Goal: Information Seeking & Learning: Learn about a topic

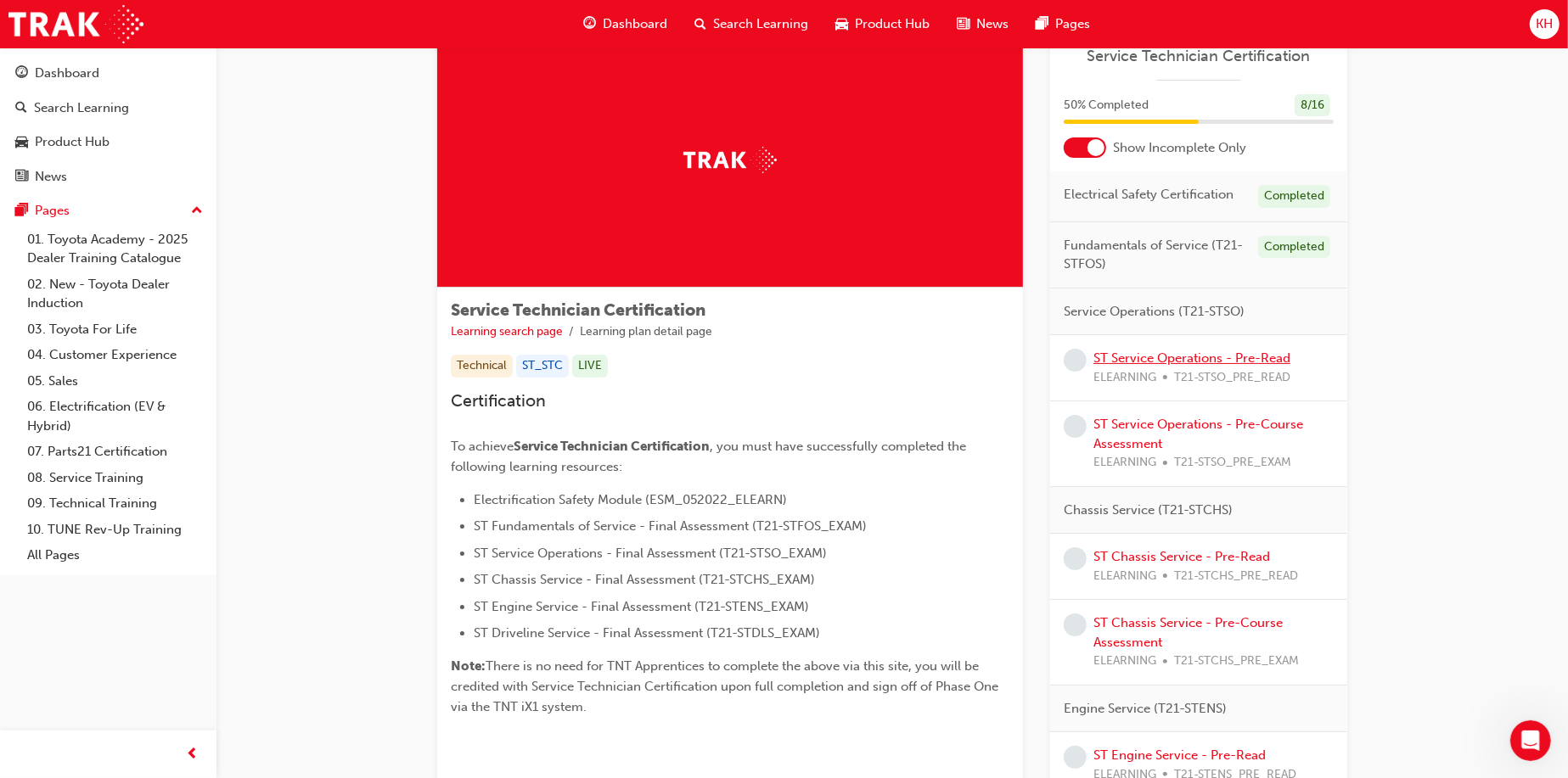
click at [1200, 358] on link "ST Service Operations - Pre-Read" at bounding box center [1191, 357] width 196 height 15
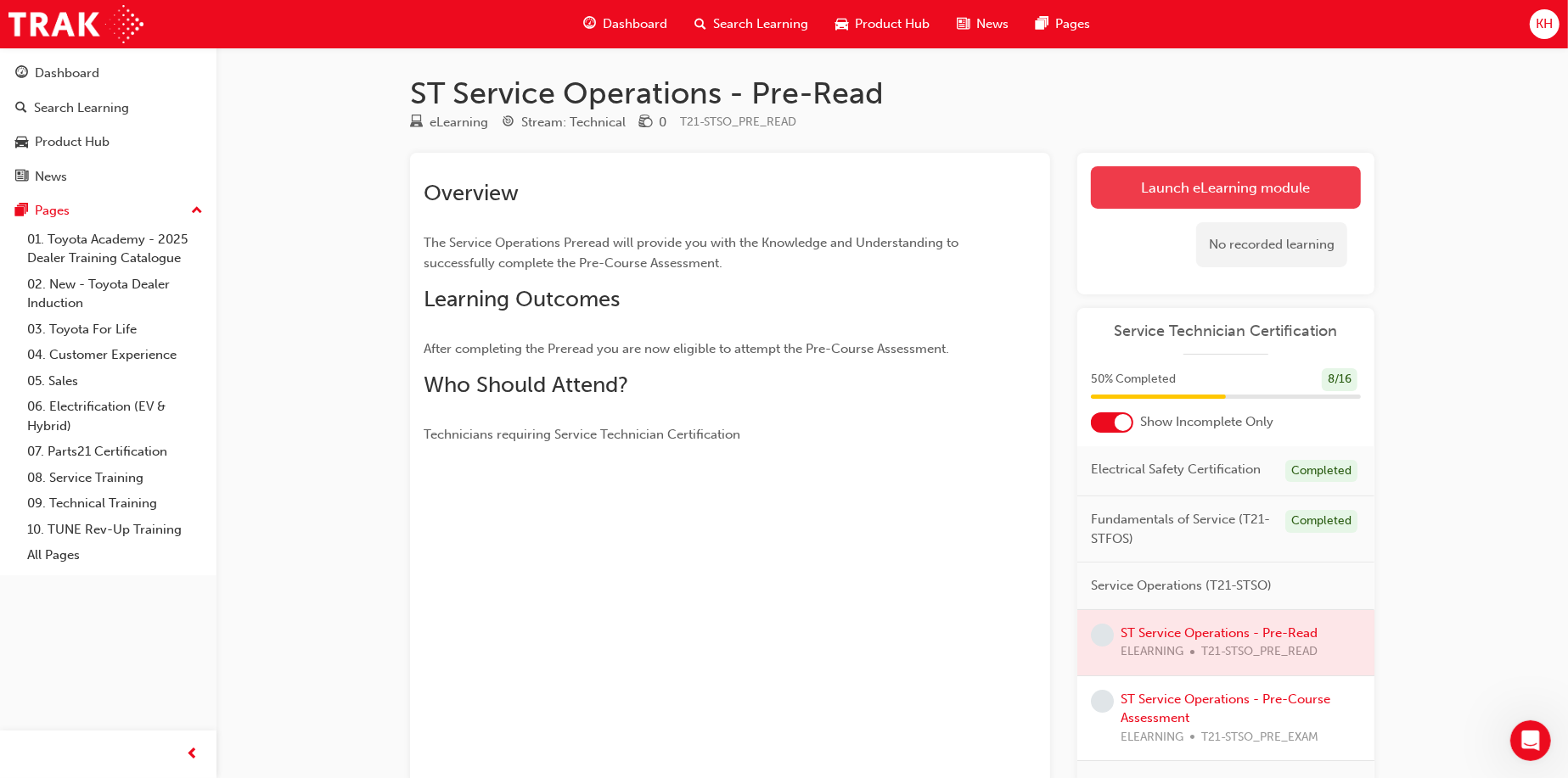
click at [1225, 186] on link "Launch eLearning module" at bounding box center [1226, 188] width 270 height 43
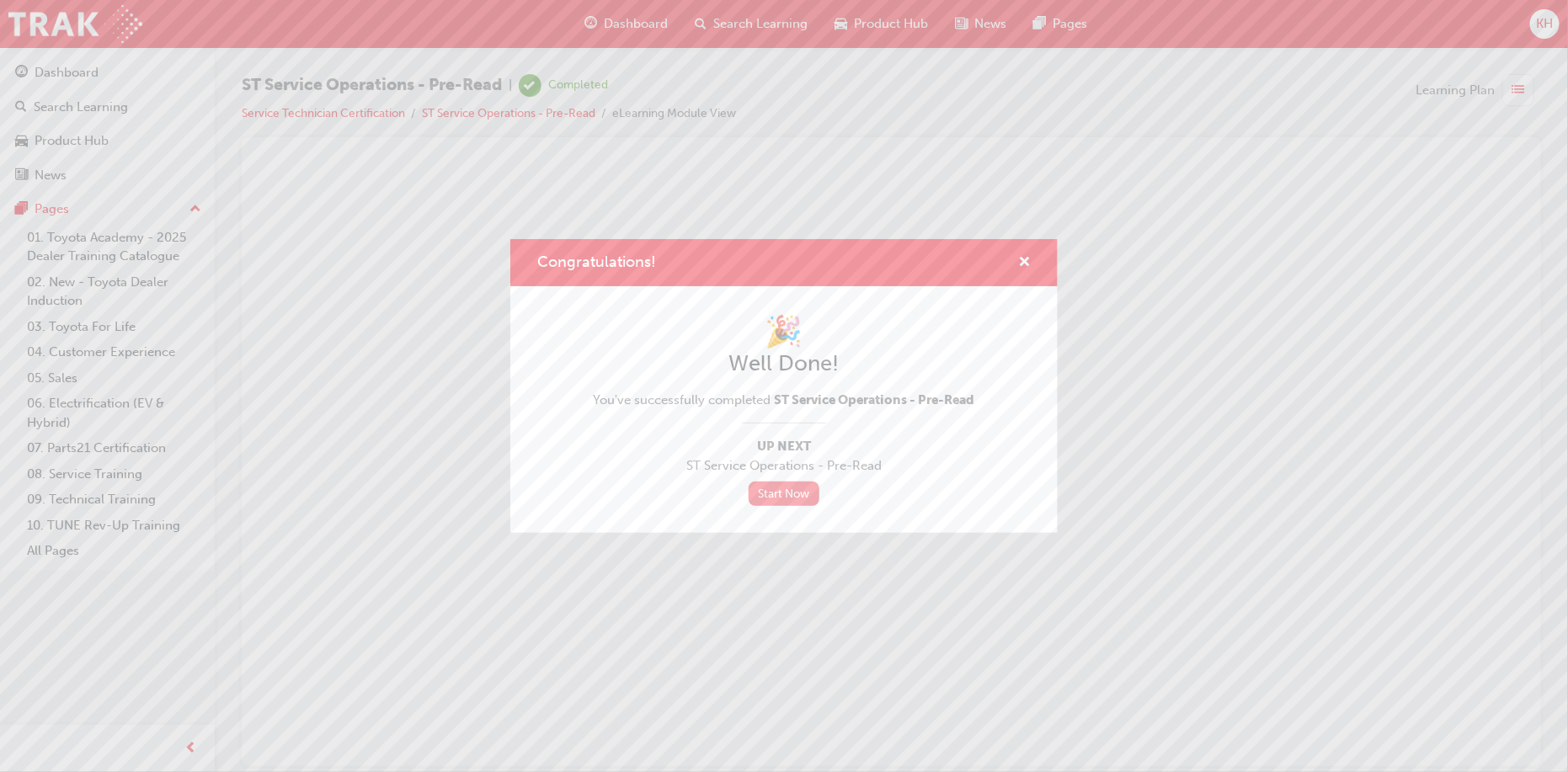
click at [793, 494] on link "Start Now" at bounding box center [784, 493] width 71 height 25
click at [784, 499] on link "Start Now" at bounding box center [784, 493] width 71 height 25
click at [1020, 271] on span "cross-icon" at bounding box center [1024, 263] width 13 height 15
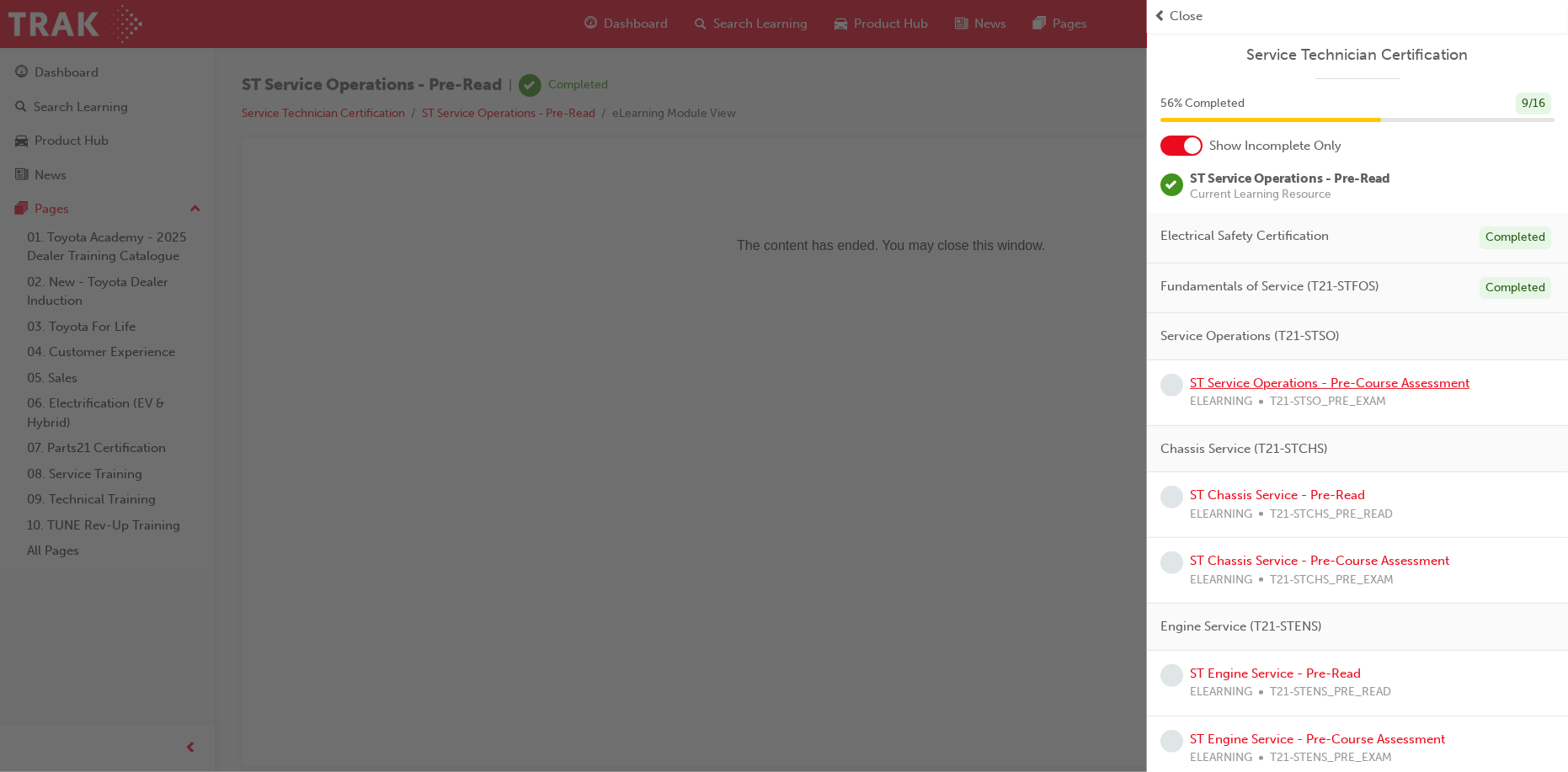
click at [1255, 380] on link "ST Service Operations - Pre-Course Assessment" at bounding box center [1330, 382] width 280 height 15
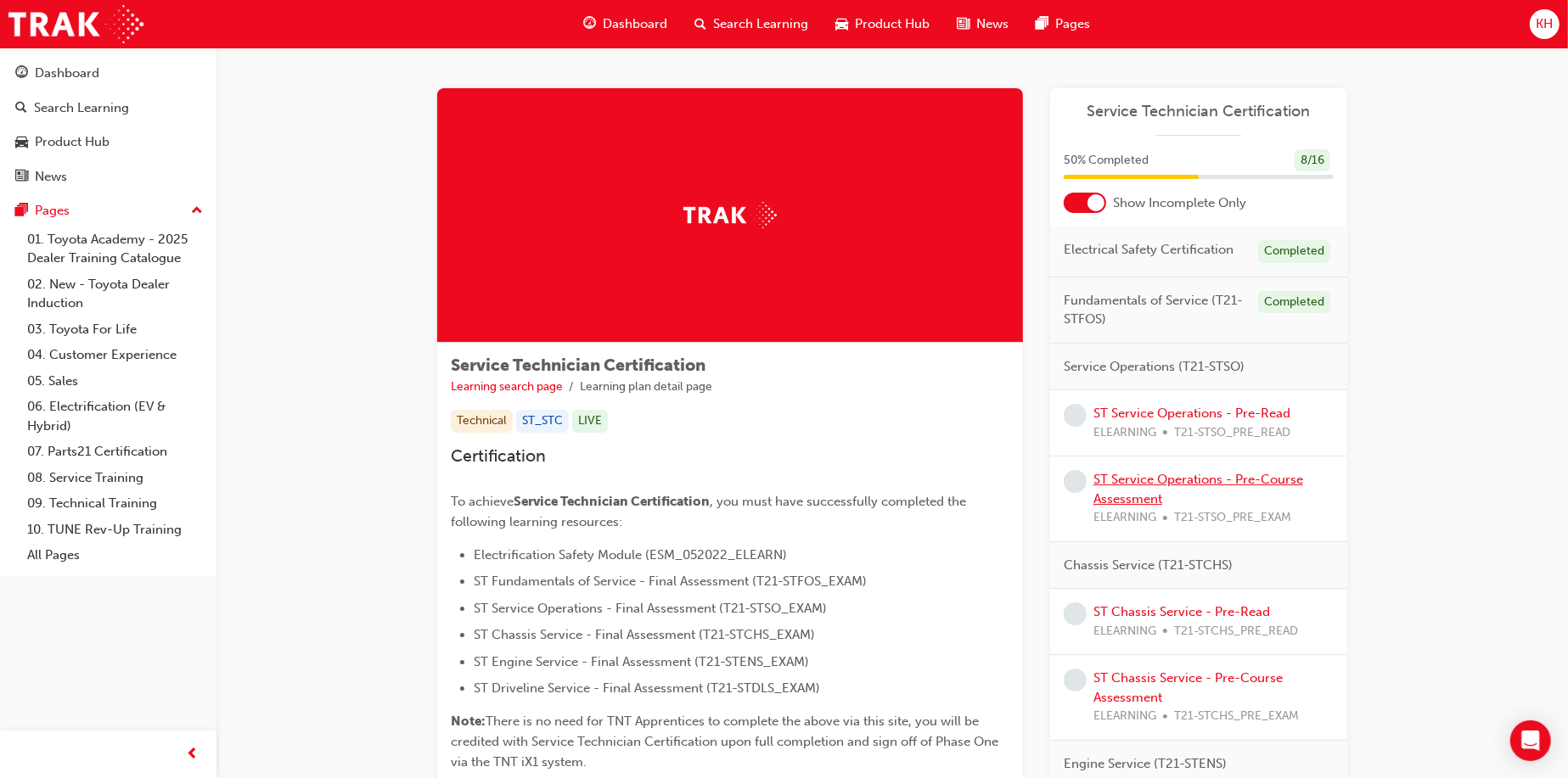
click at [1187, 476] on link "ST Service Operations - Pre-Course Assessment" at bounding box center [1197, 488] width 209 height 35
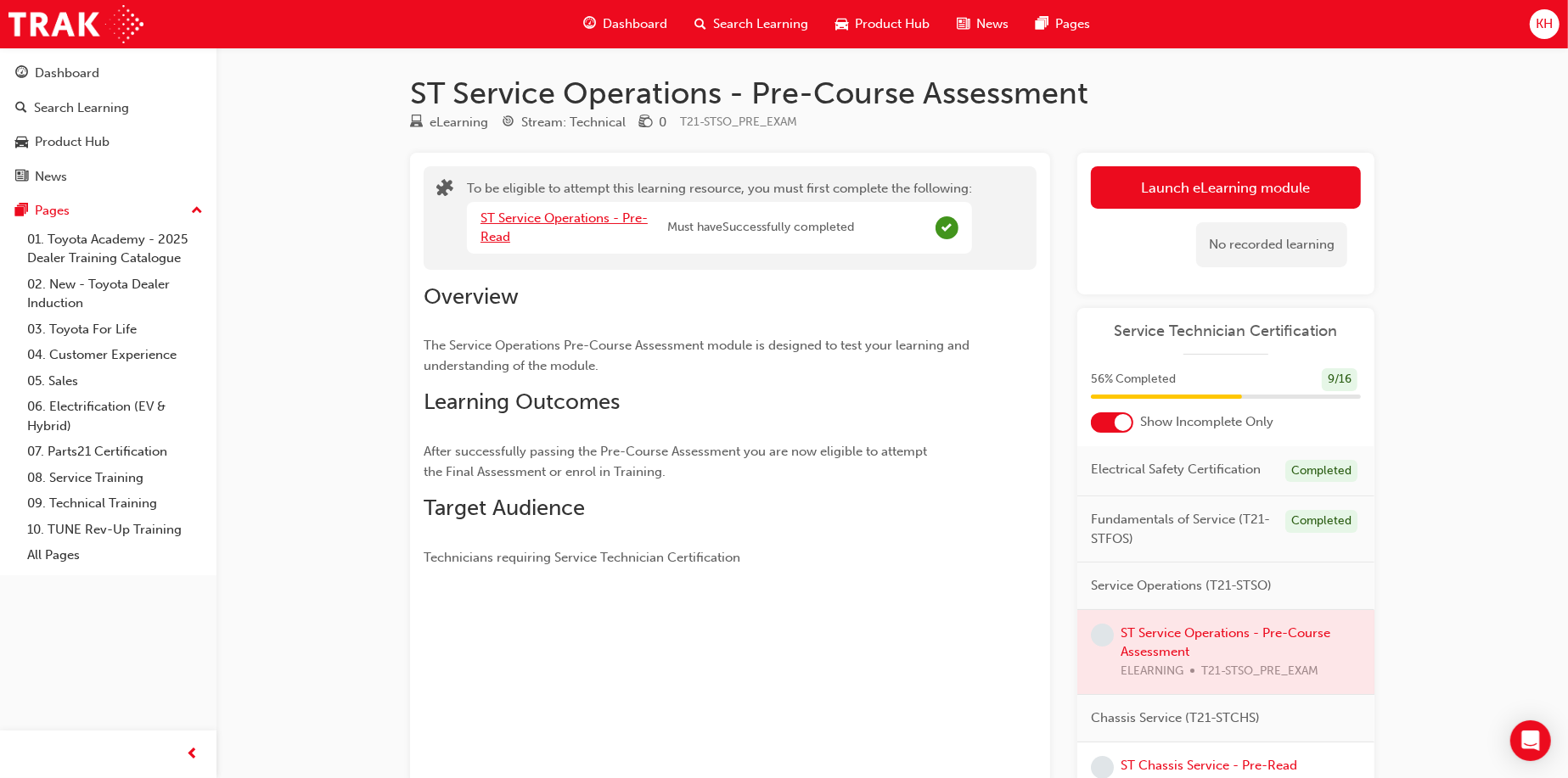
click at [506, 220] on link "ST Service Operations - Pre-Read" at bounding box center [564, 227] width 167 height 35
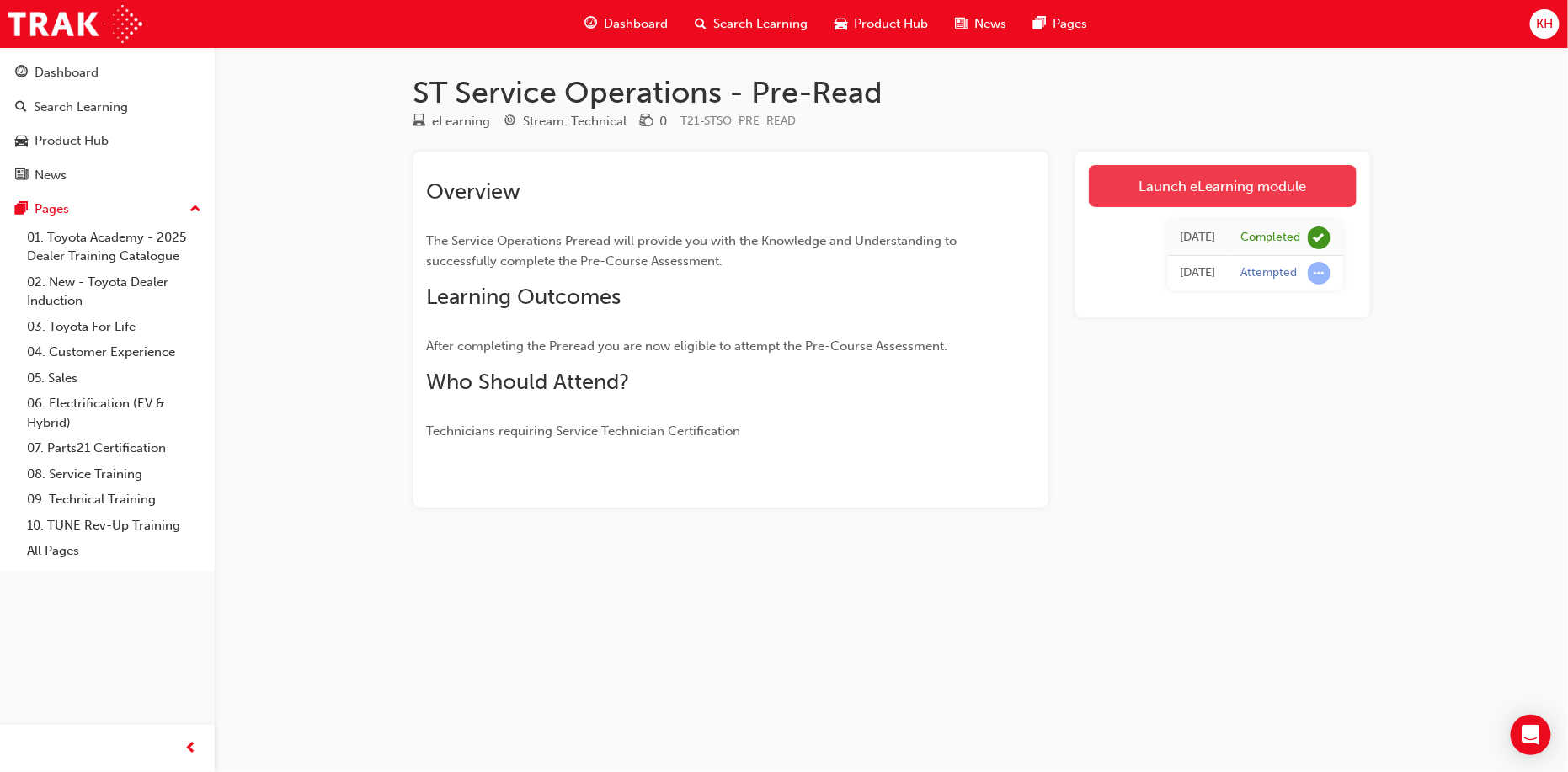
click at [1148, 184] on link "Launch eLearning module" at bounding box center [1223, 186] width 268 height 42
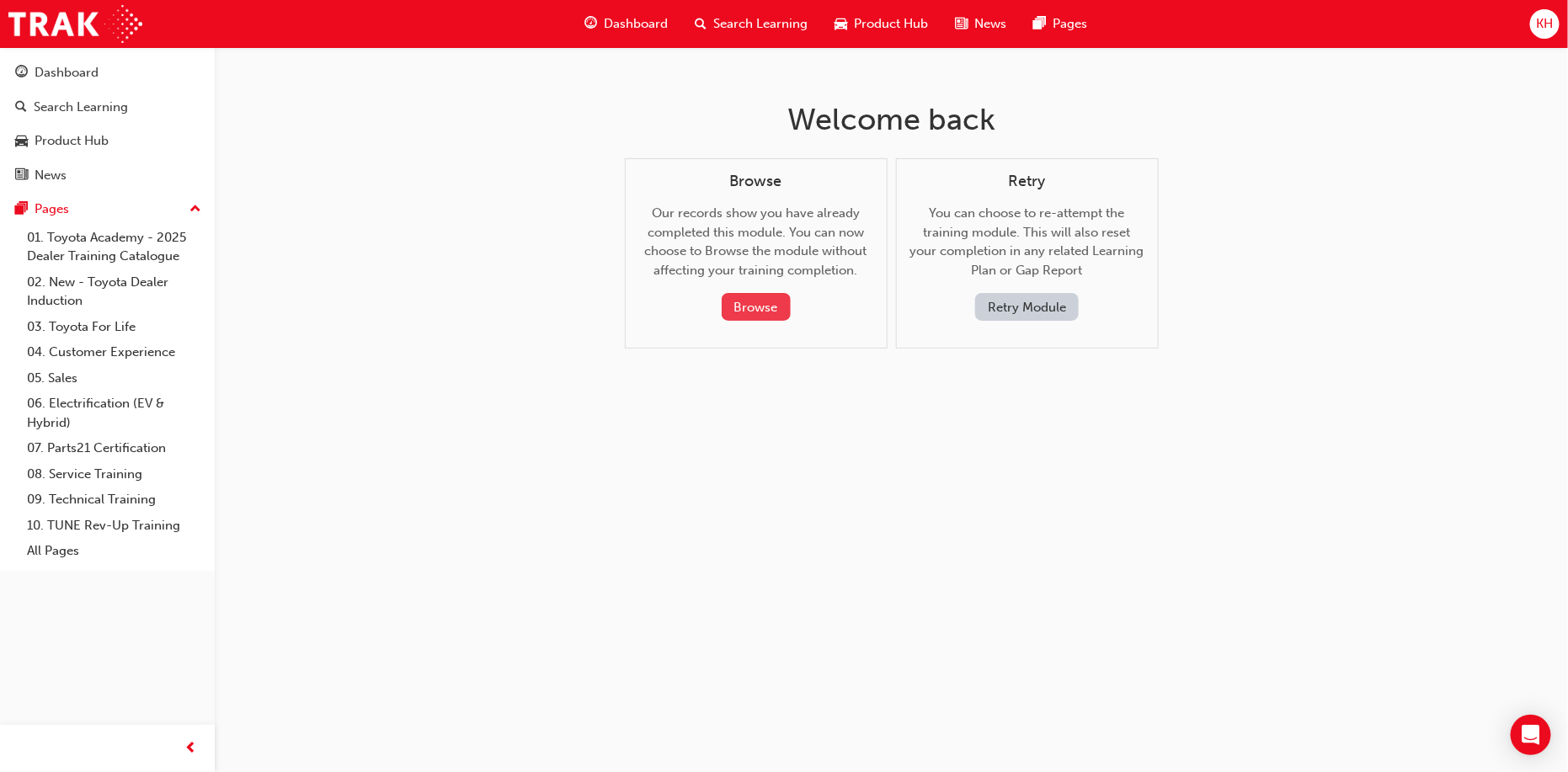
click at [770, 305] on button "Browse" at bounding box center [756, 307] width 69 height 28
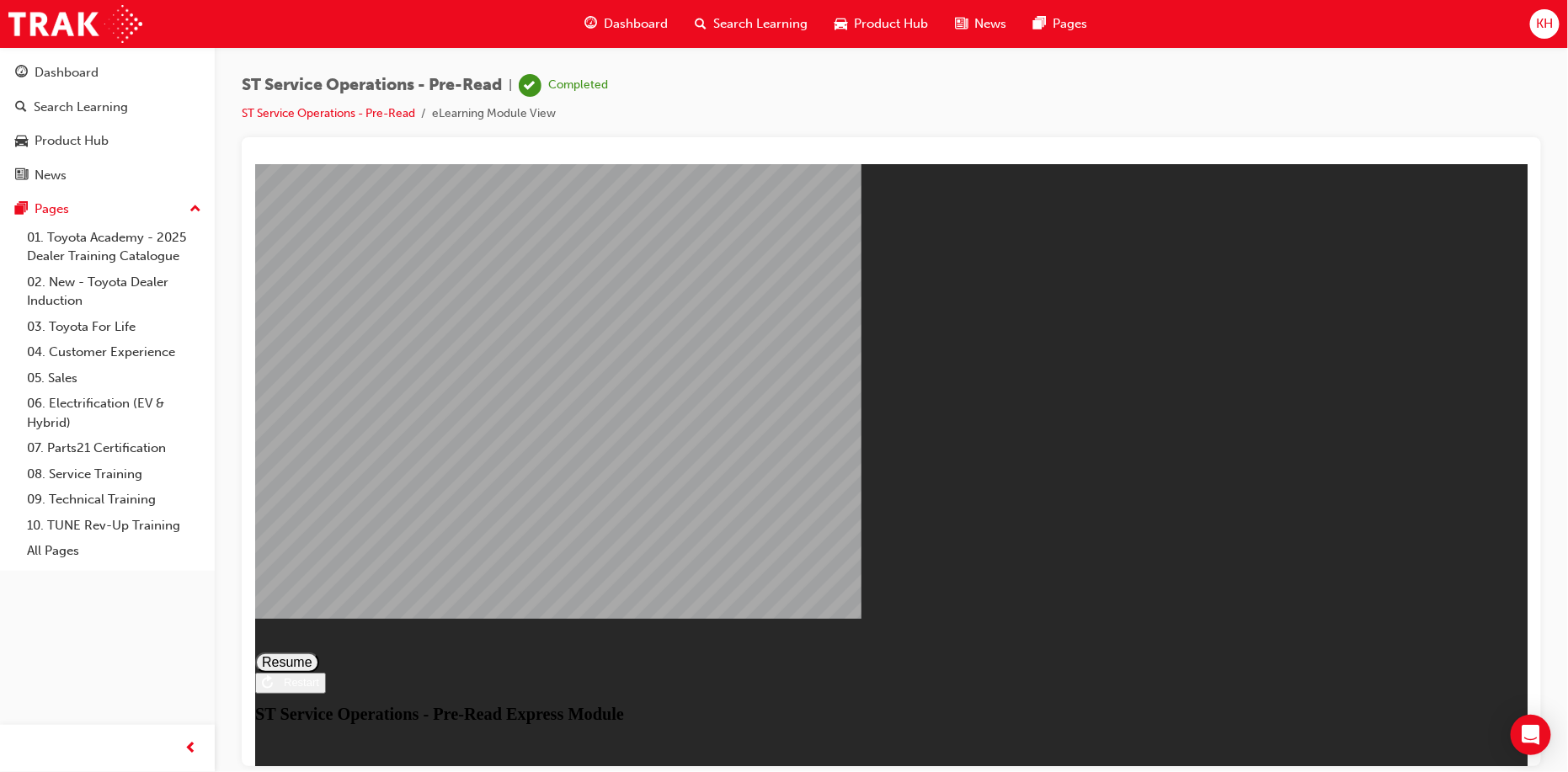
click at [318, 688] on div "Restart" at bounding box center [294, 681] width 46 height 13
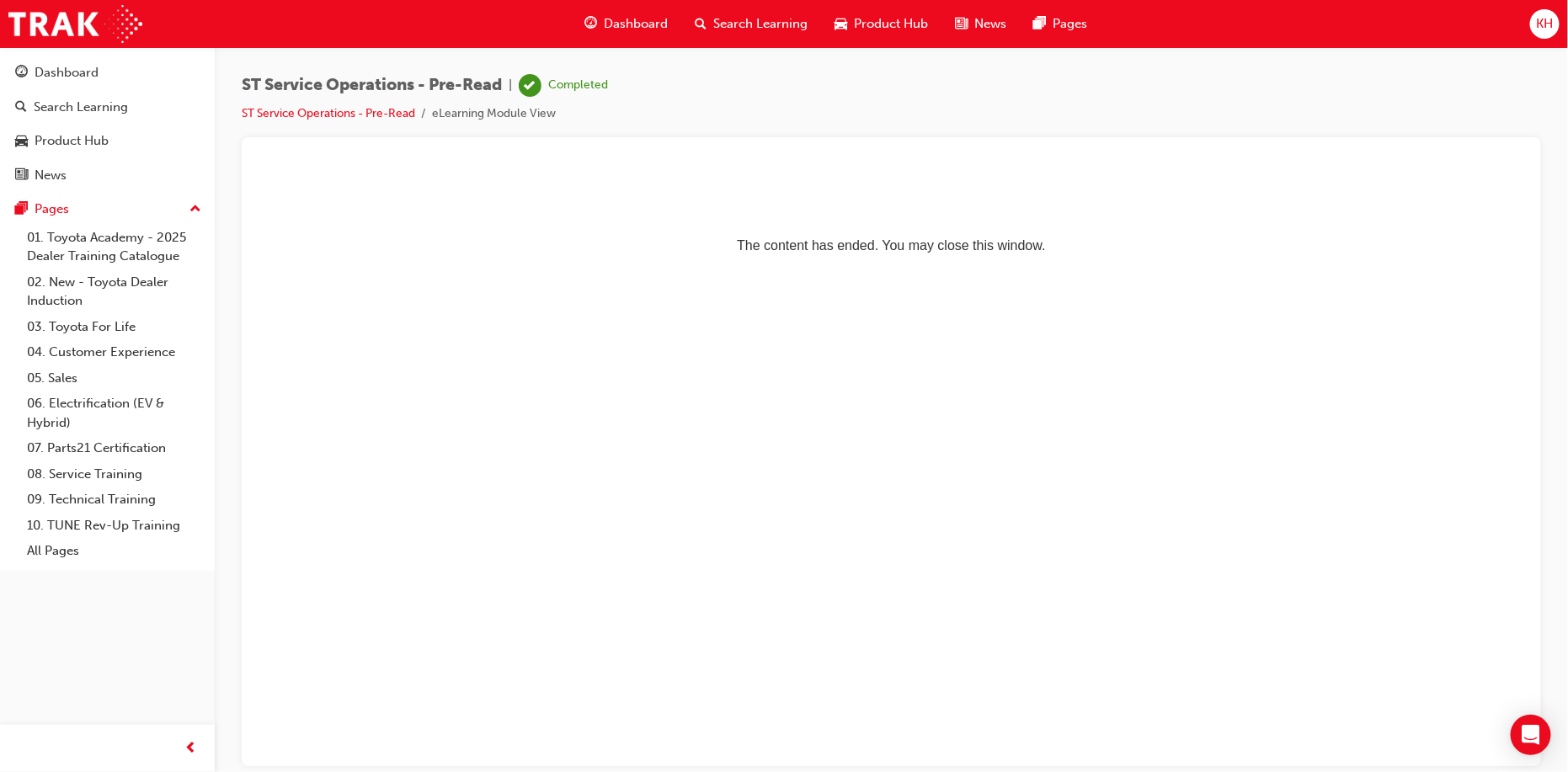
click at [633, 19] on span "Dashboard" at bounding box center [636, 25] width 64 height 20
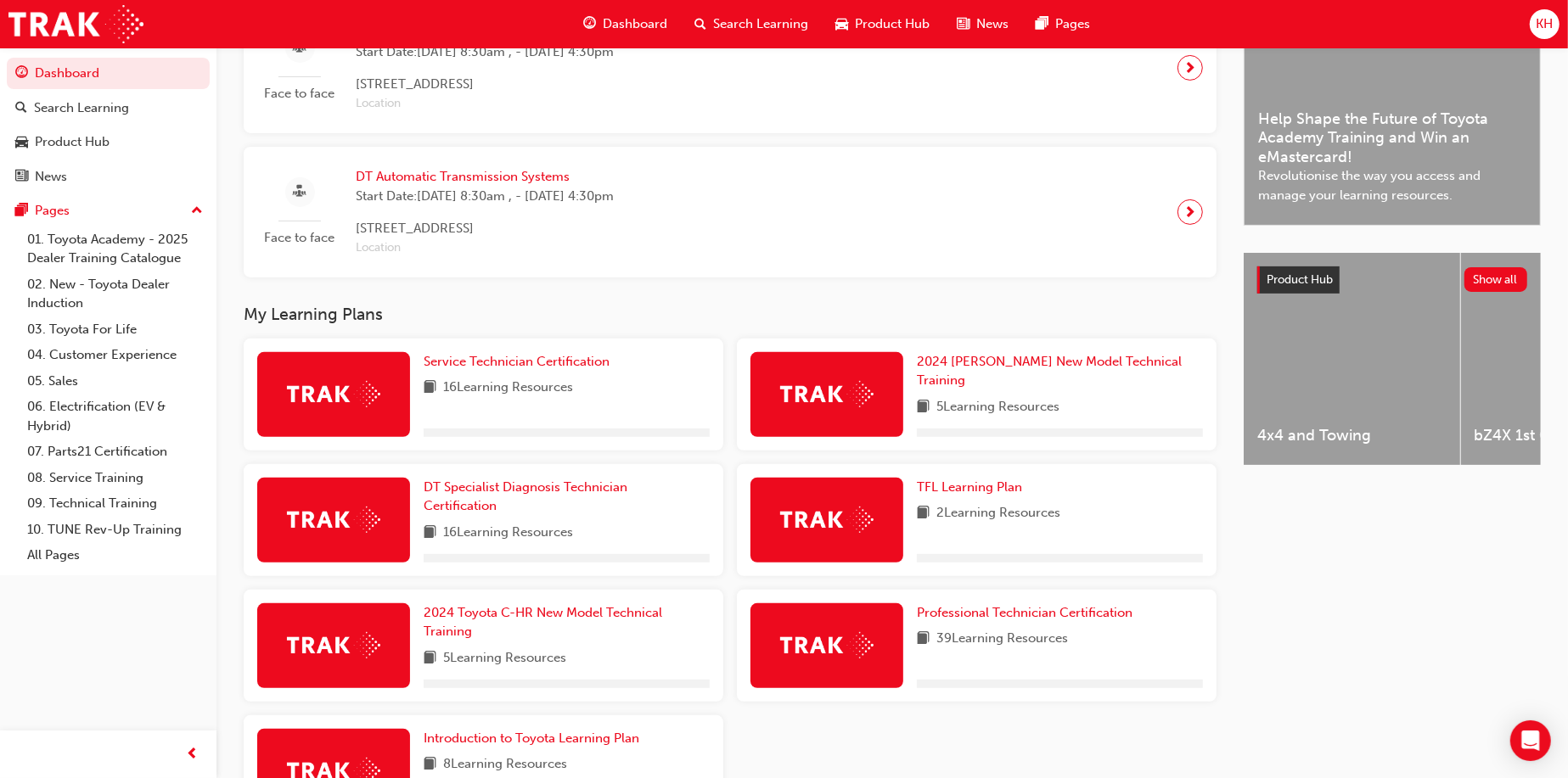
scroll to position [425, 0]
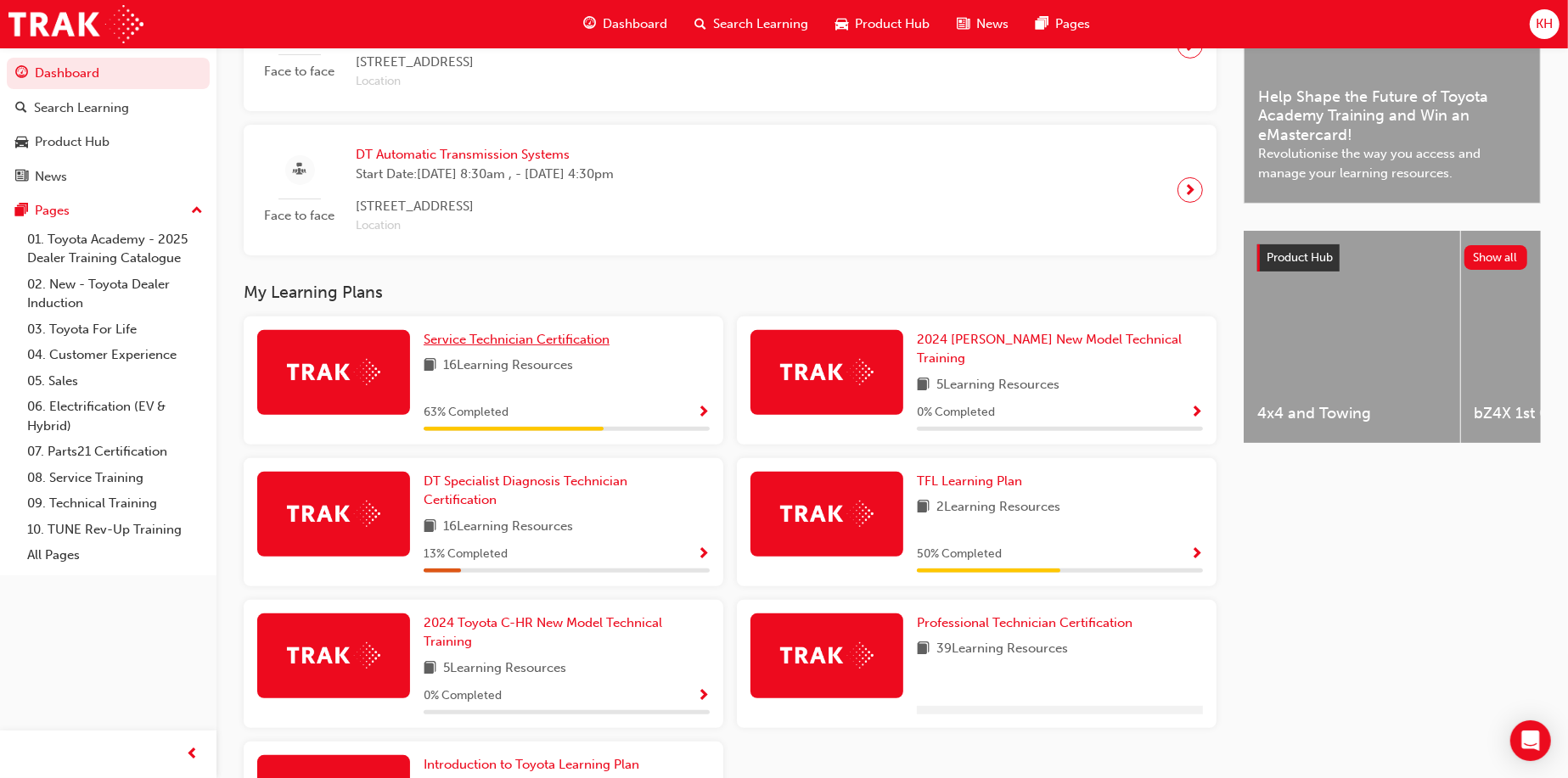
click at [490, 338] on span "Service Technician Certification" at bounding box center [516, 338] width 186 height 15
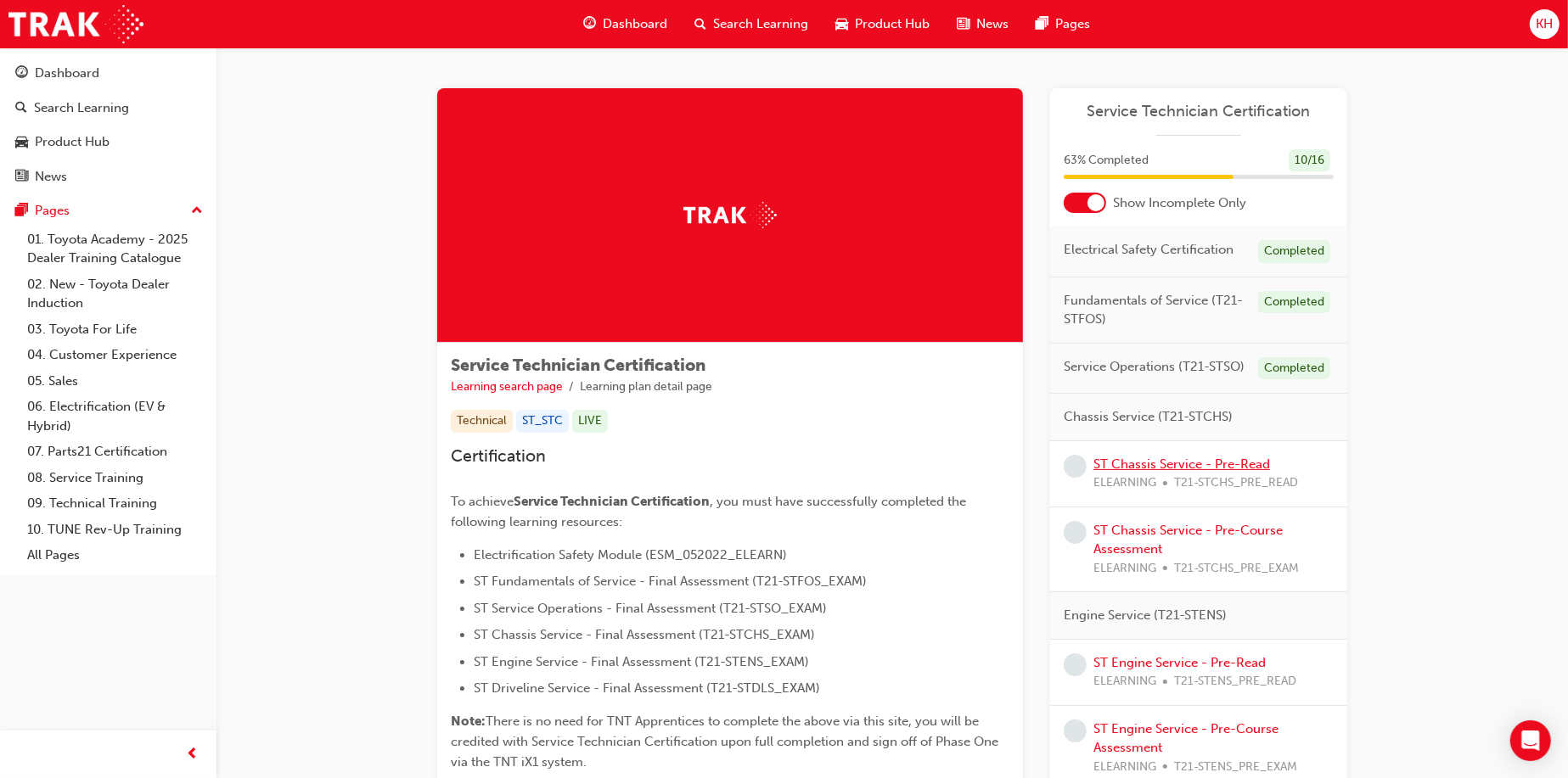
click at [1173, 464] on link "ST Chassis Service - Pre-Read" at bounding box center [1181, 463] width 177 height 15
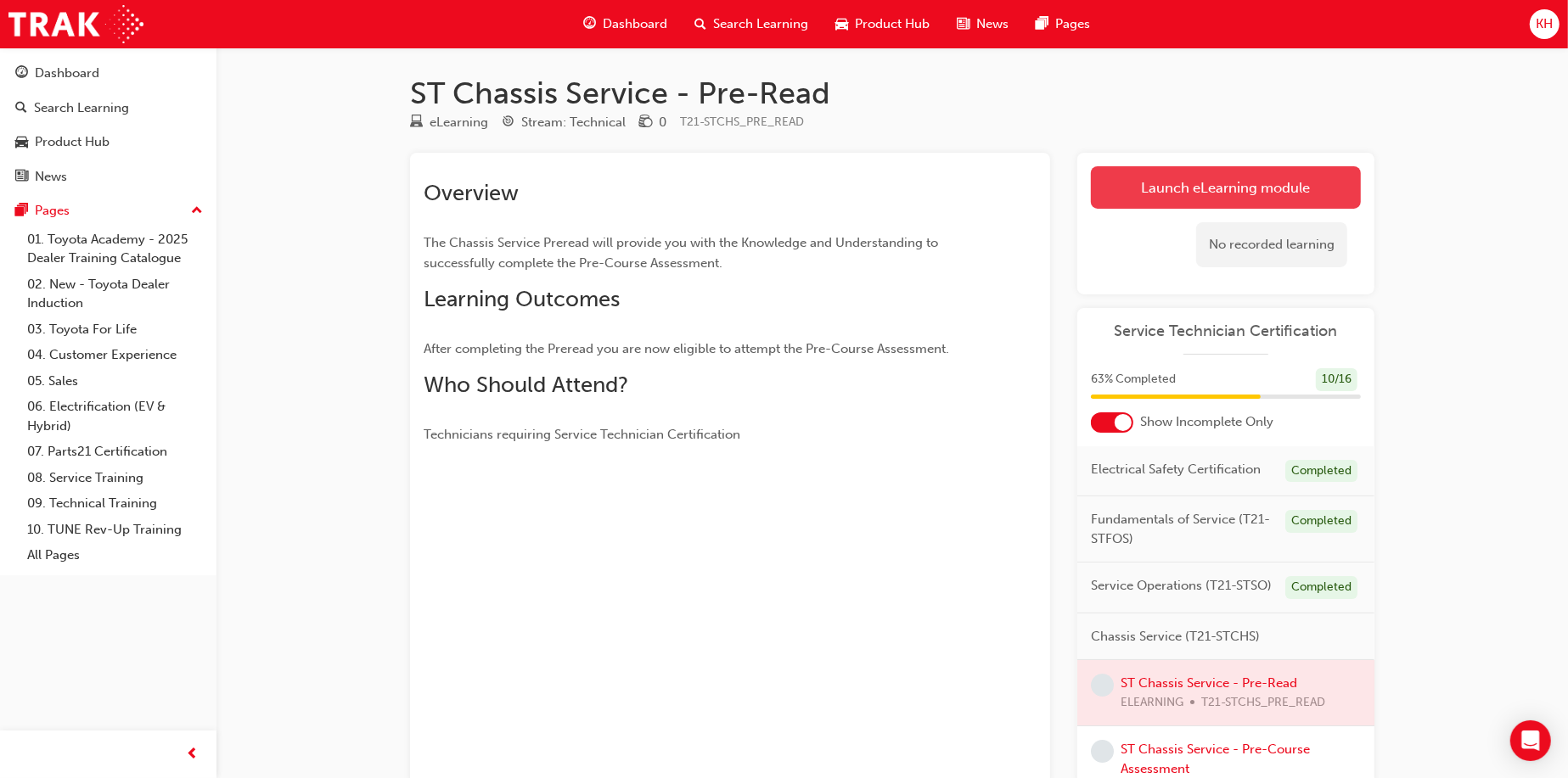
click at [1160, 196] on link "Launch eLearning module" at bounding box center [1226, 188] width 270 height 43
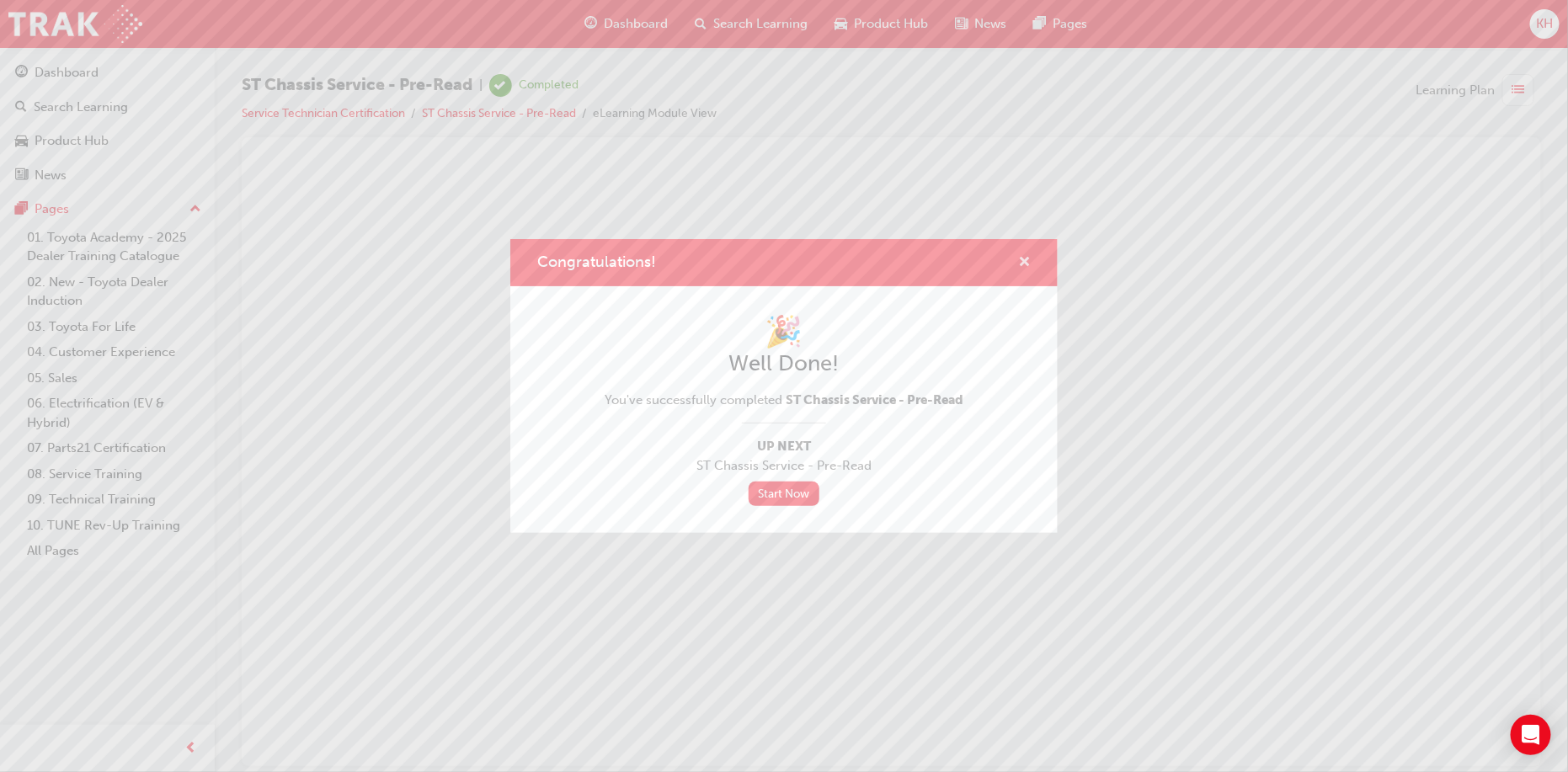
click at [1023, 262] on span "cross-icon" at bounding box center [1024, 263] width 13 height 15
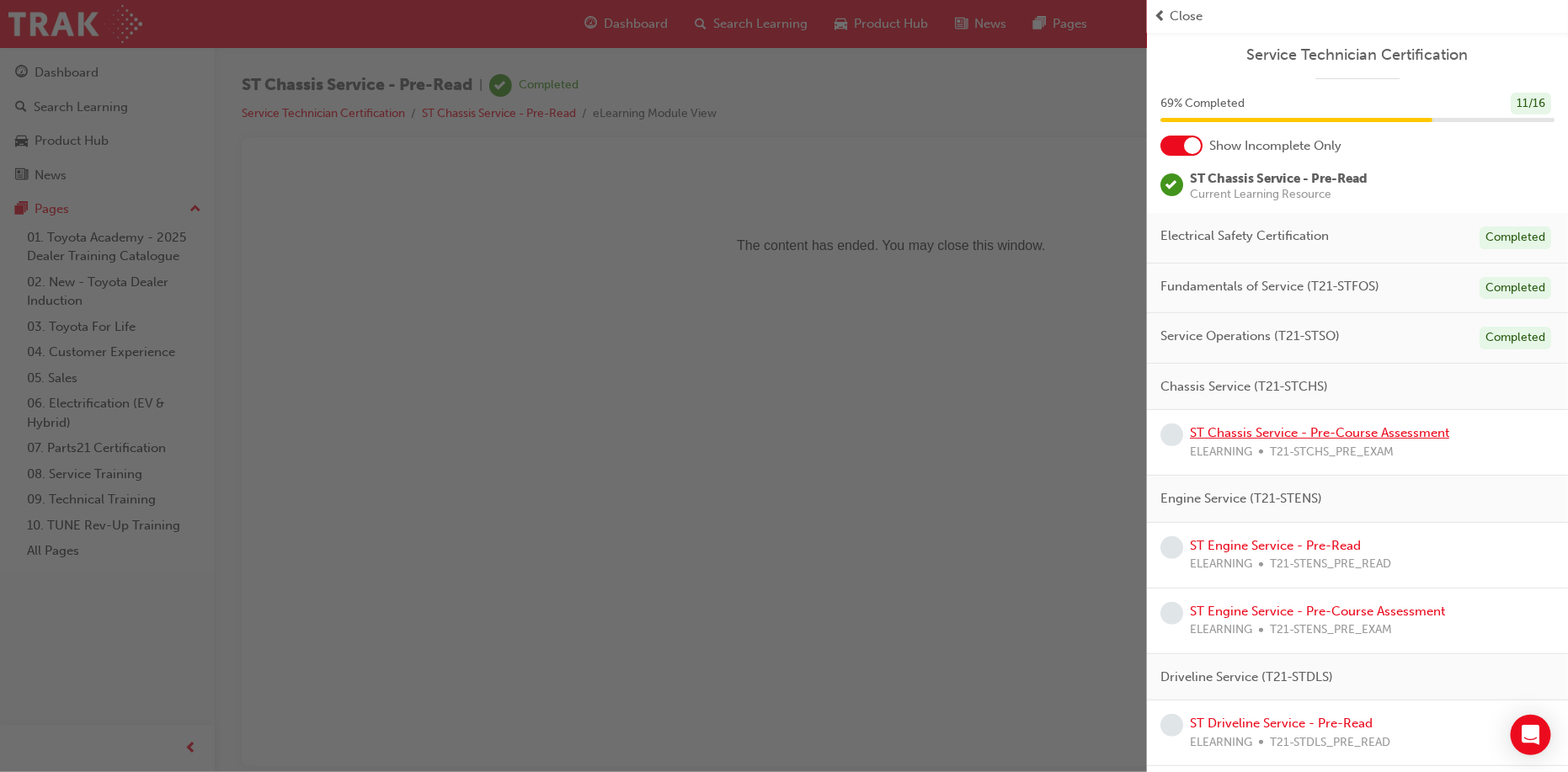
click at [1291, 425] on link "ST Chassis Service - Pre-Course Assessment" at bounding box center [1319, 432] width 259 height 15
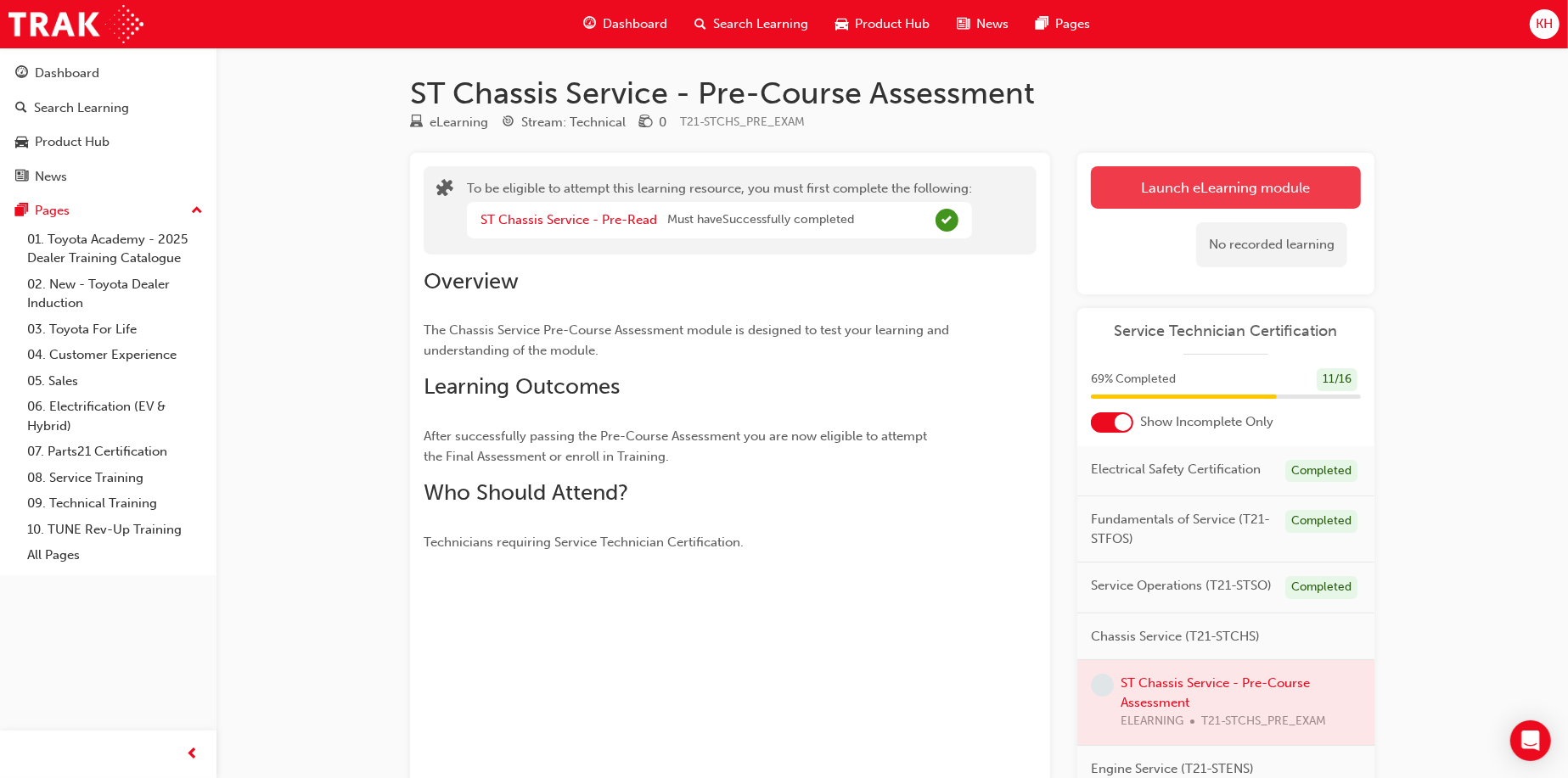
click at [1193, 185] on button "Launch eLearning module" at bounding box center [1226, 188] width 270 height 43
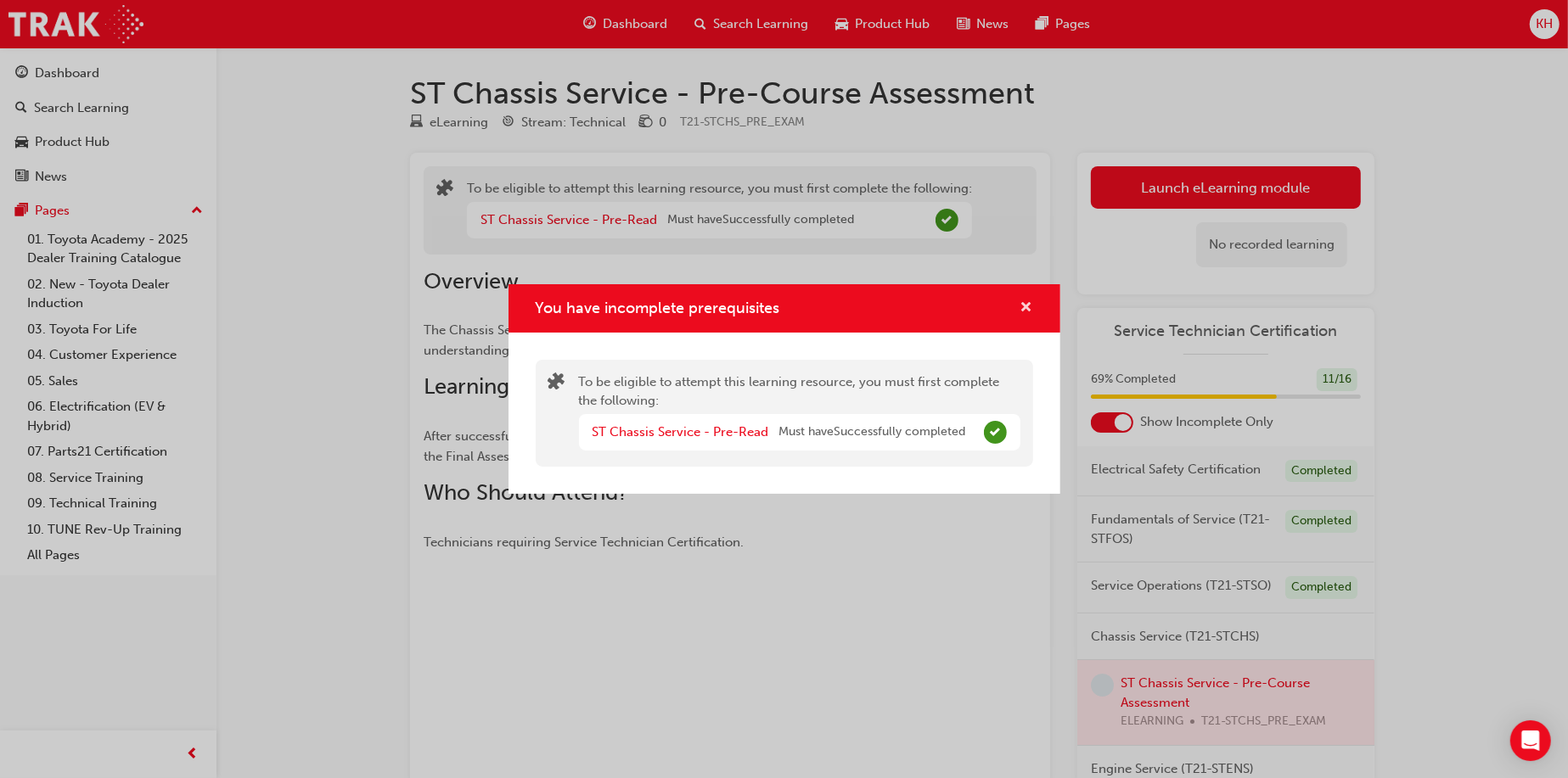
click at [1020, 307] on span "cross-icon" at bounding box center [1026, 309] width 13 height 15
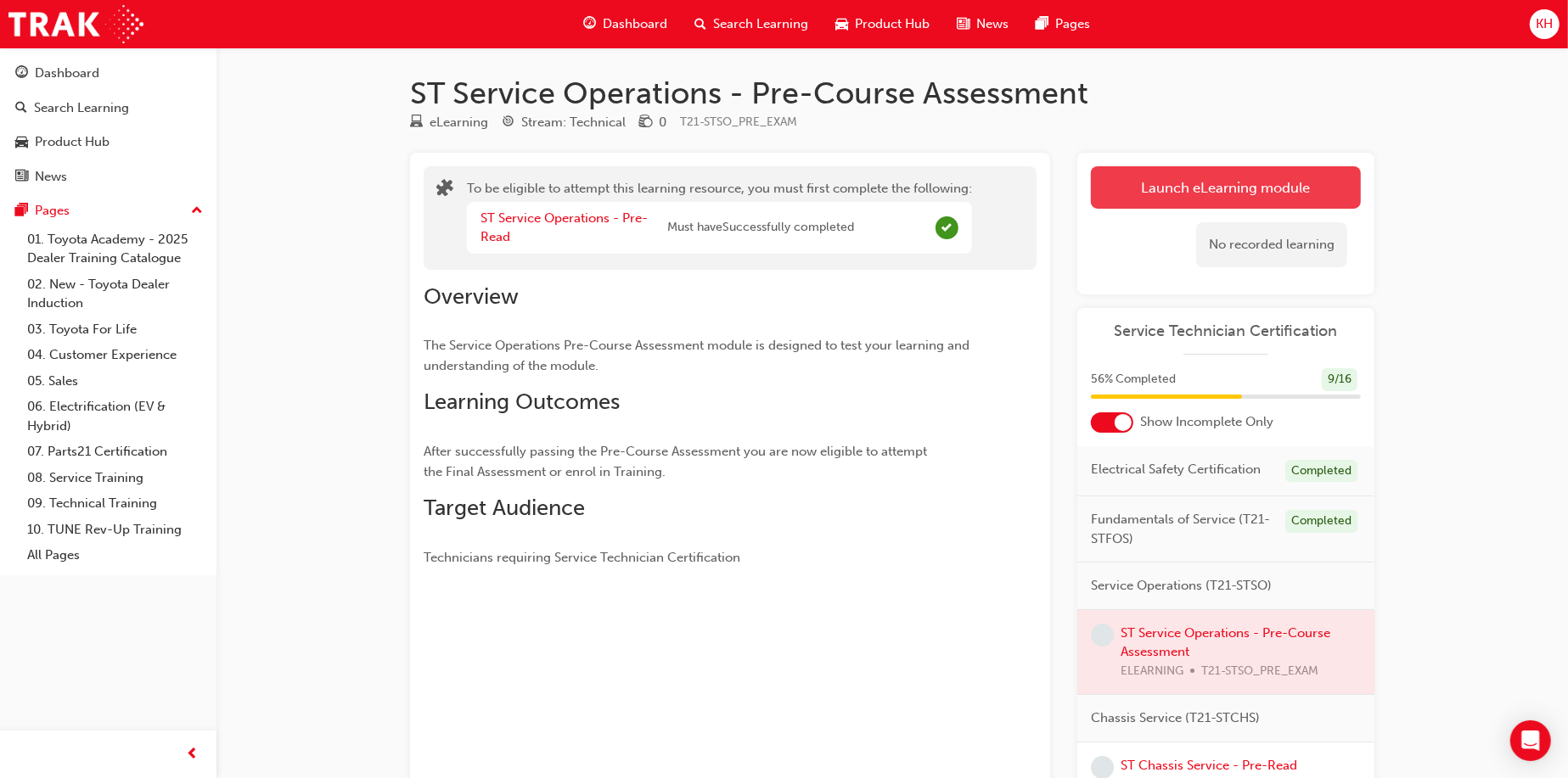
click at [1187, 189] on button "Launch eLearning module" at bounding box center [1226, 188] width 270 height 43
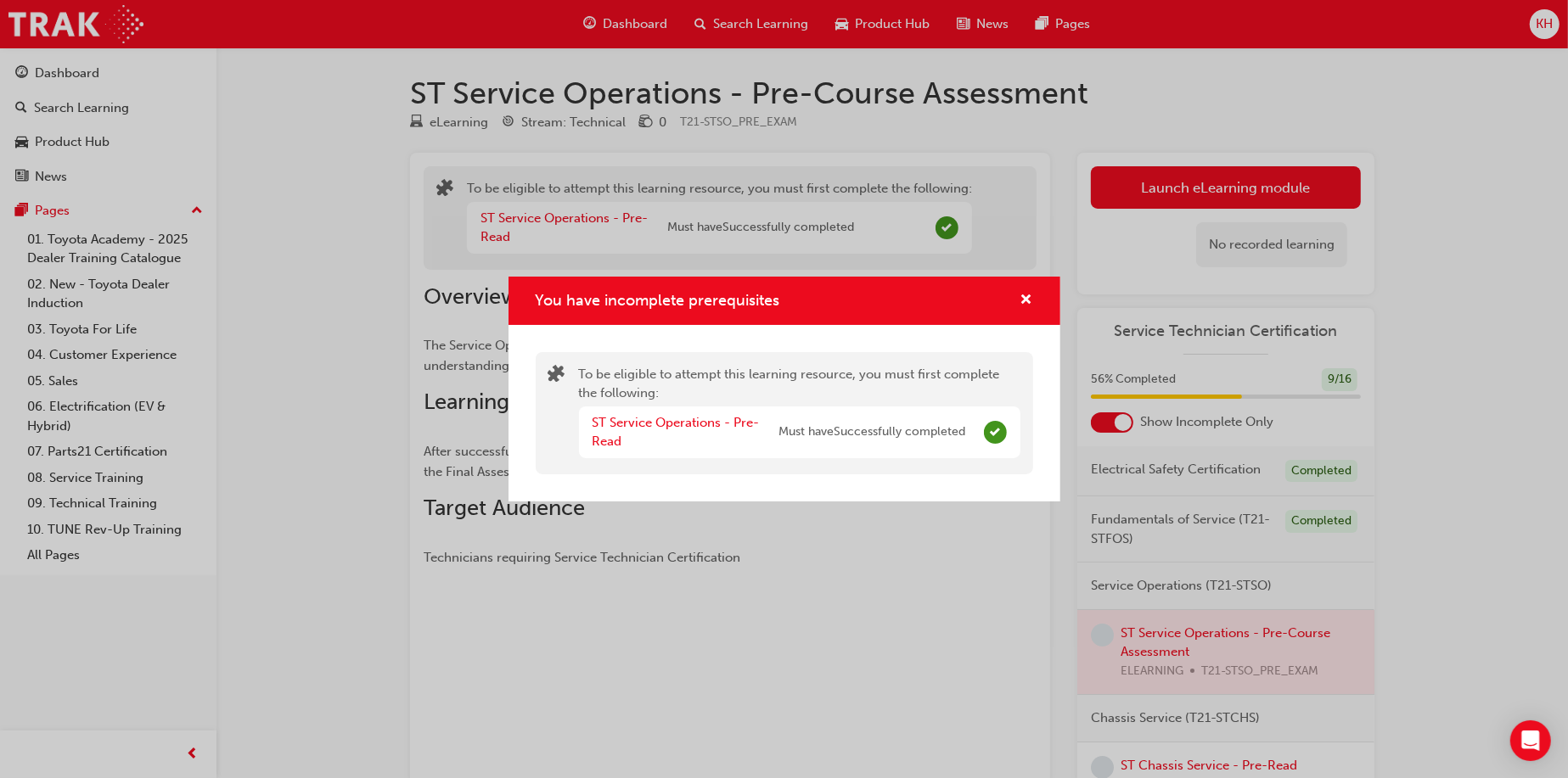
click at [870, 447] on div "ST Service Operations - Pre-Read Must have Successfully completed" at bounding box center [779, 432] width 373 height 38
click at [869, 431] on span "Must have Successfully completed" at bounding box center [872, 433] width 187 height 20
click at [1017, 296] on div "You have incomplete prerequisites" at bounding box center [1019, 300] width 27 height 21
click at [1025, 298] on span "cross-icon" at bounding box center [1026, 301] width 13 height 15
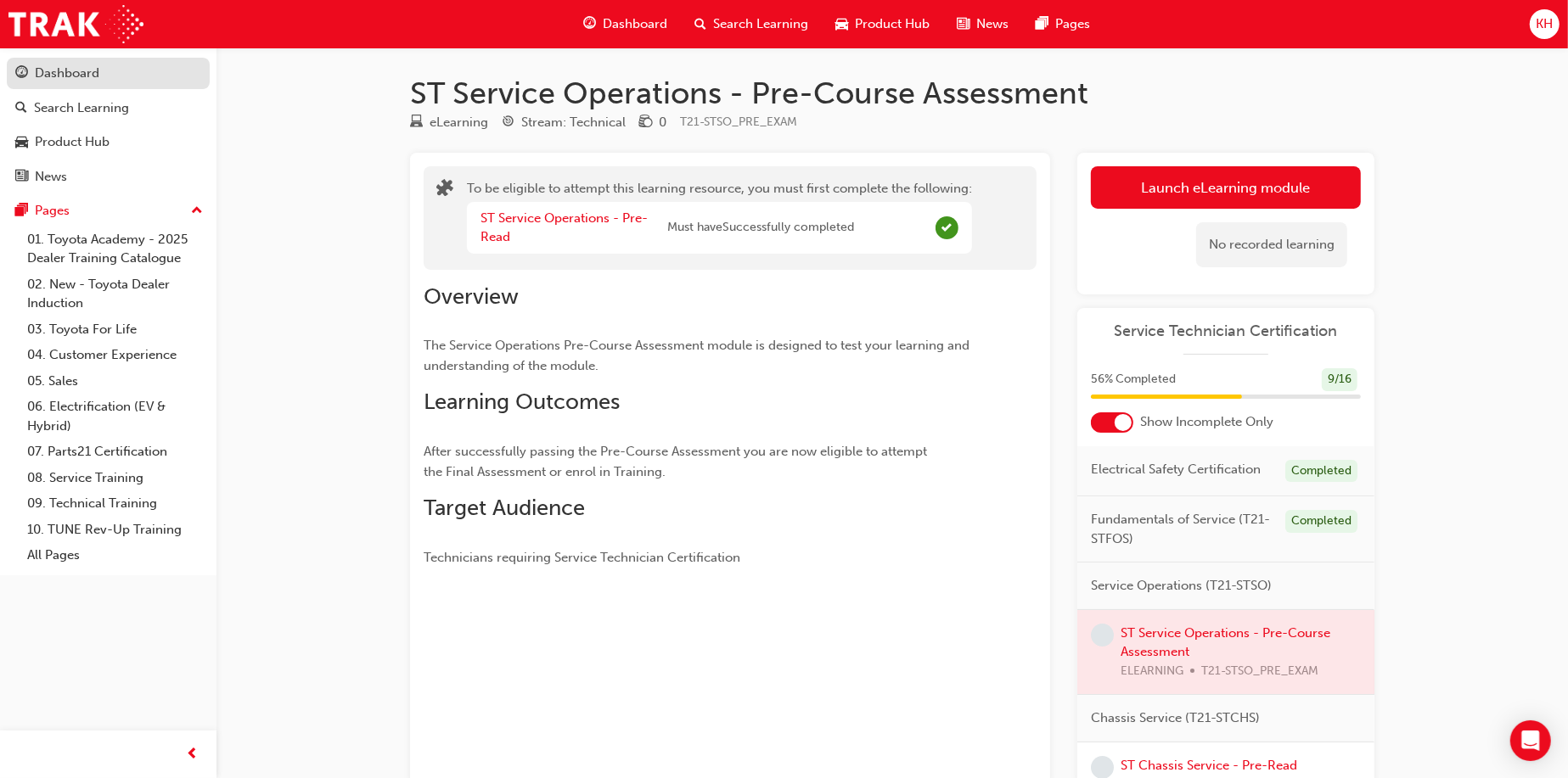
click at [63, 62] on link "Dashboard" at bounding box center [108, 73] width 202 height 32
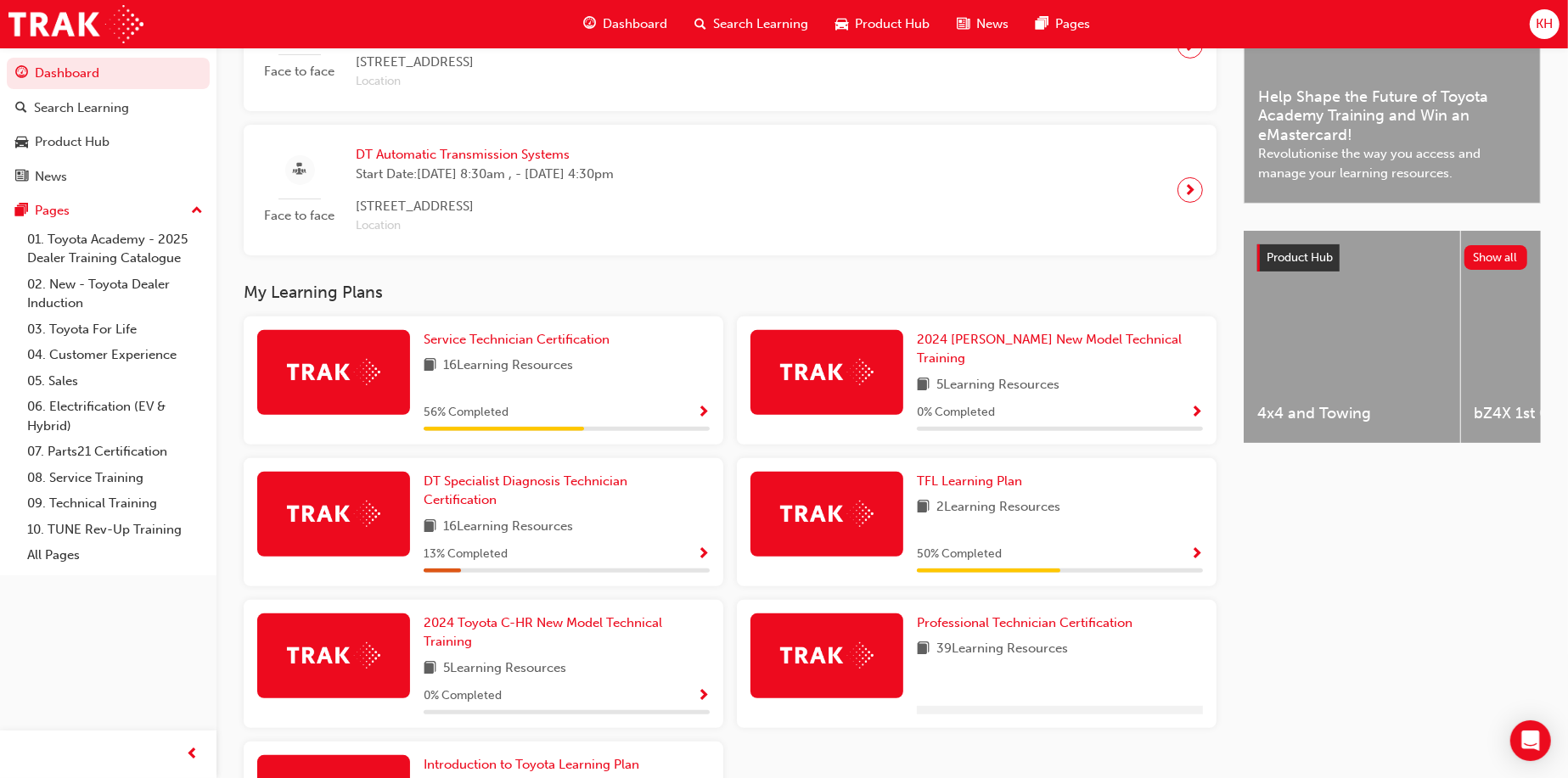
click at [513, 367] on span "16 Learning Resources" at bounding box center [507, 365] width 130 height 21
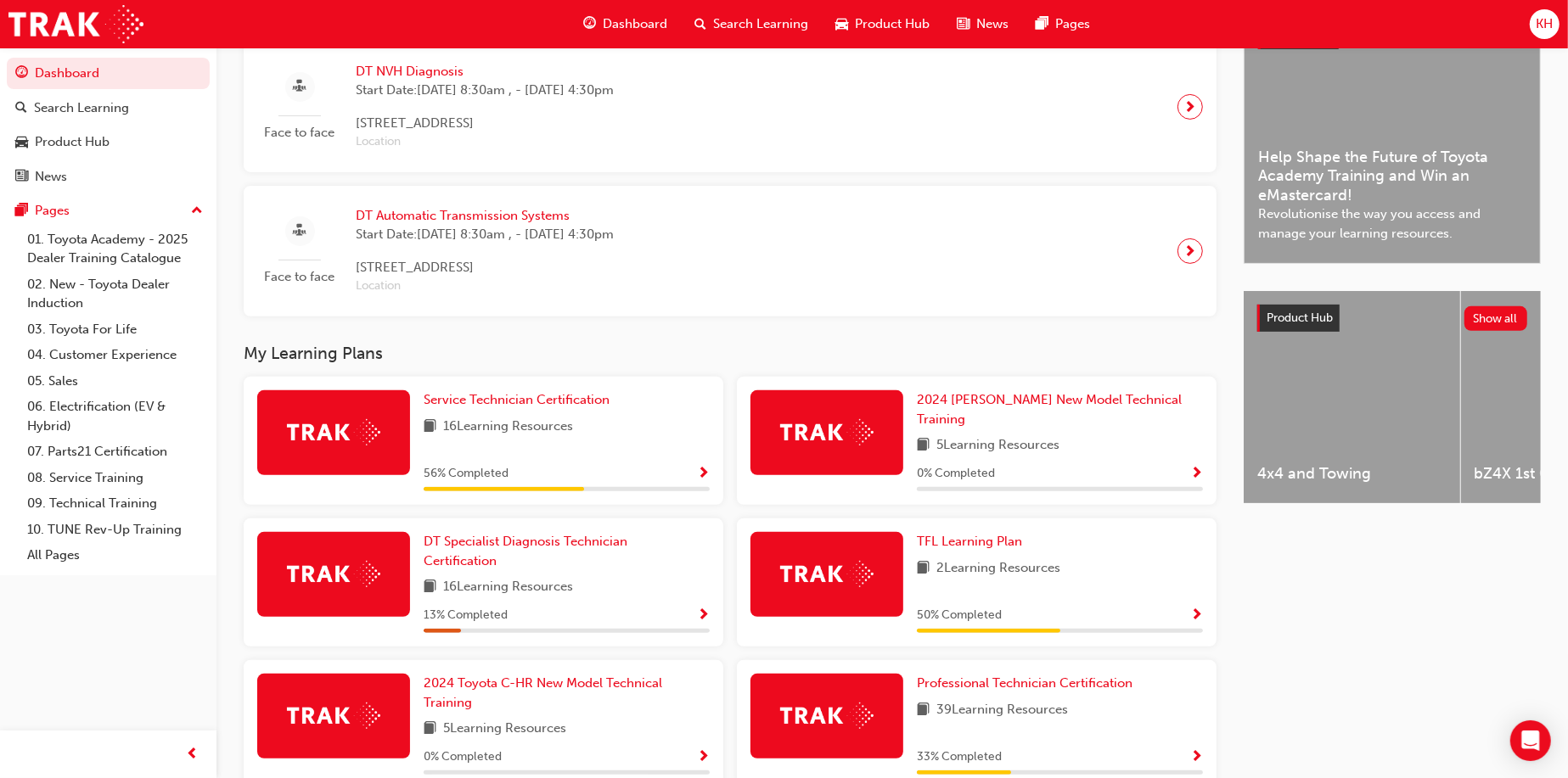
scroll to position [490, 0]
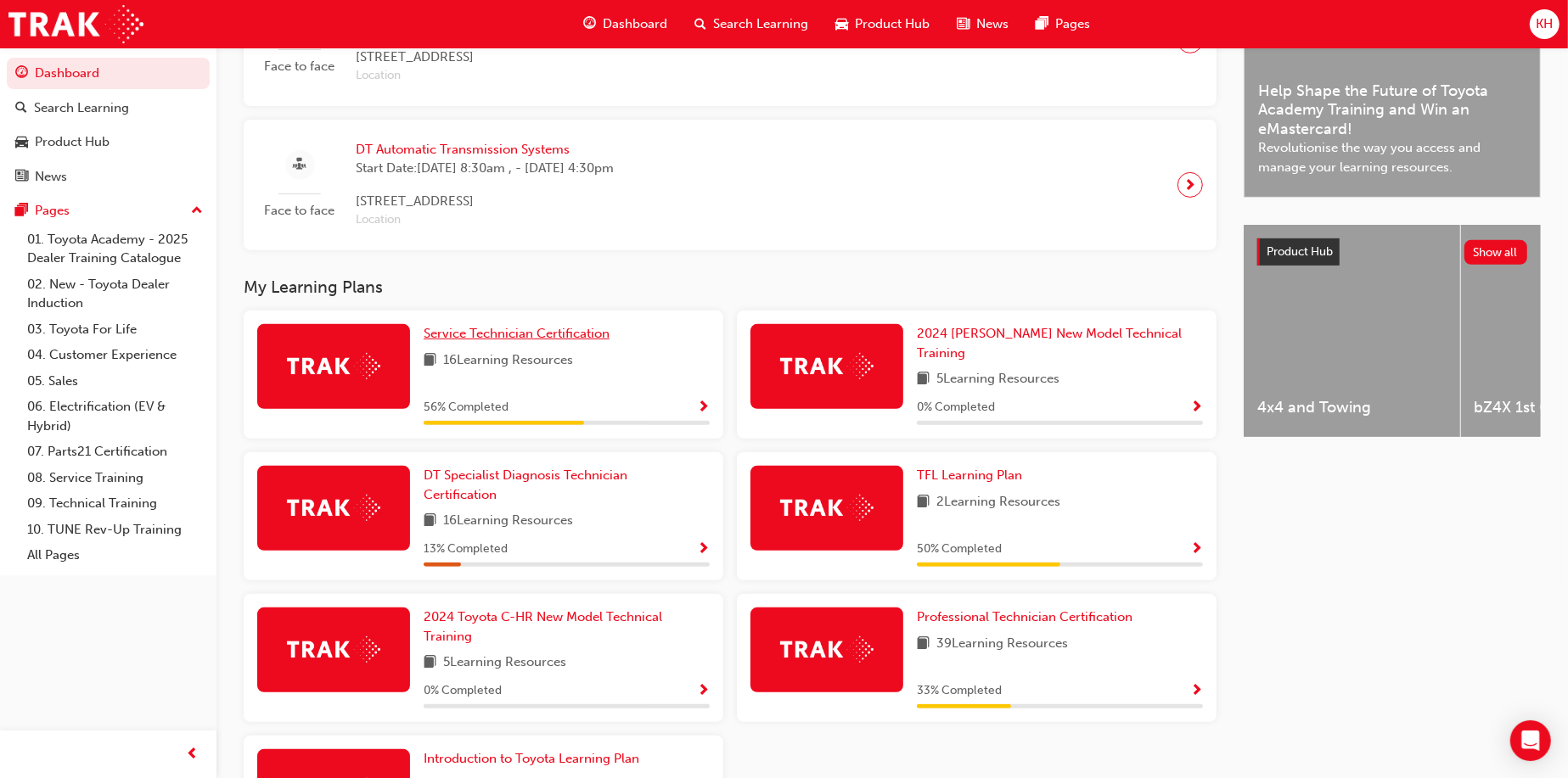
click at [500, 336] on span "Service Technician Certification" at bounding box center [516, 332] width 186 height 15
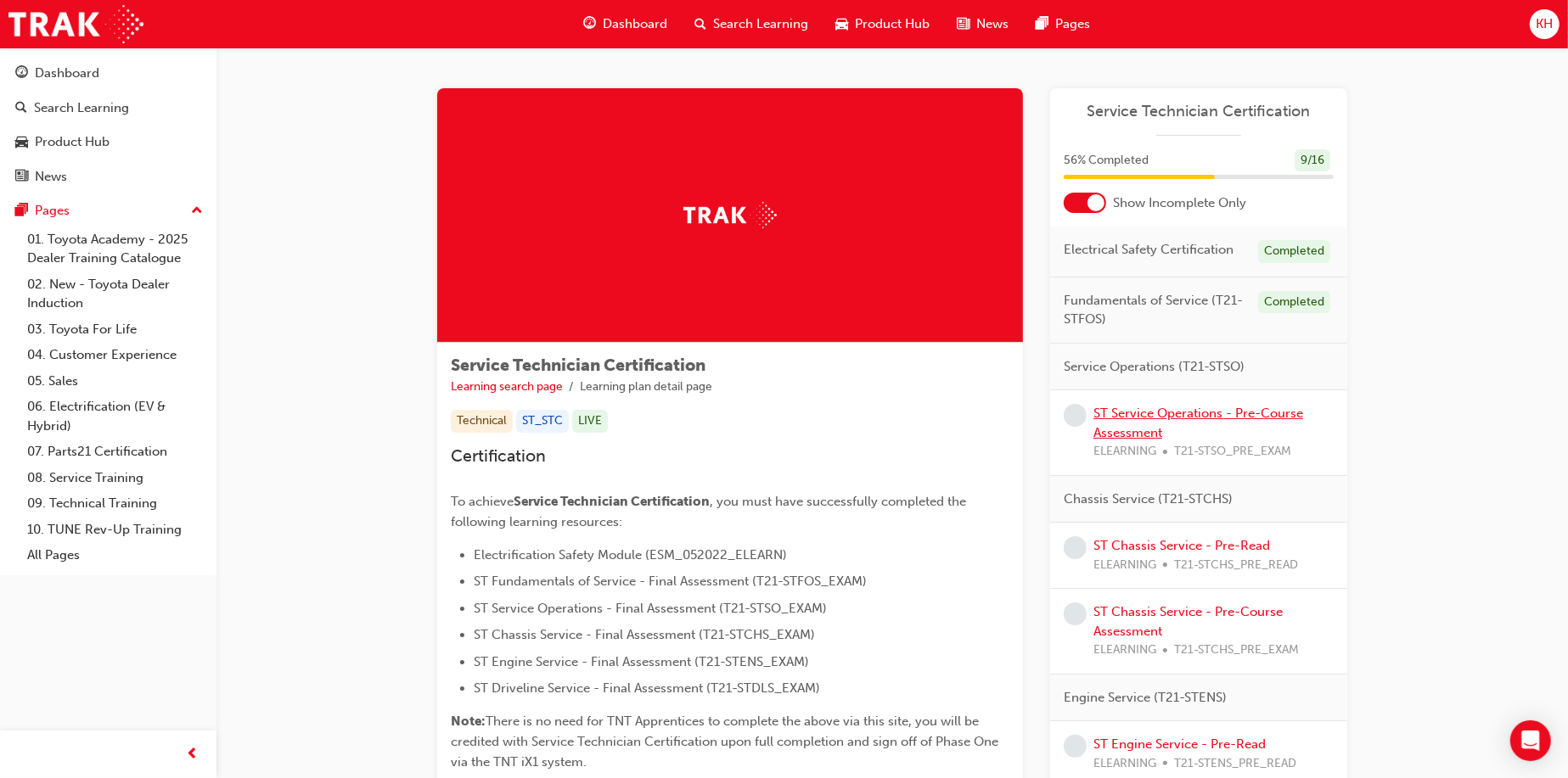
click at [1134, 409] on link "ST Service Operations - Pre-Course Assessment" at bounding box center [1197, 423] width 209 height 35
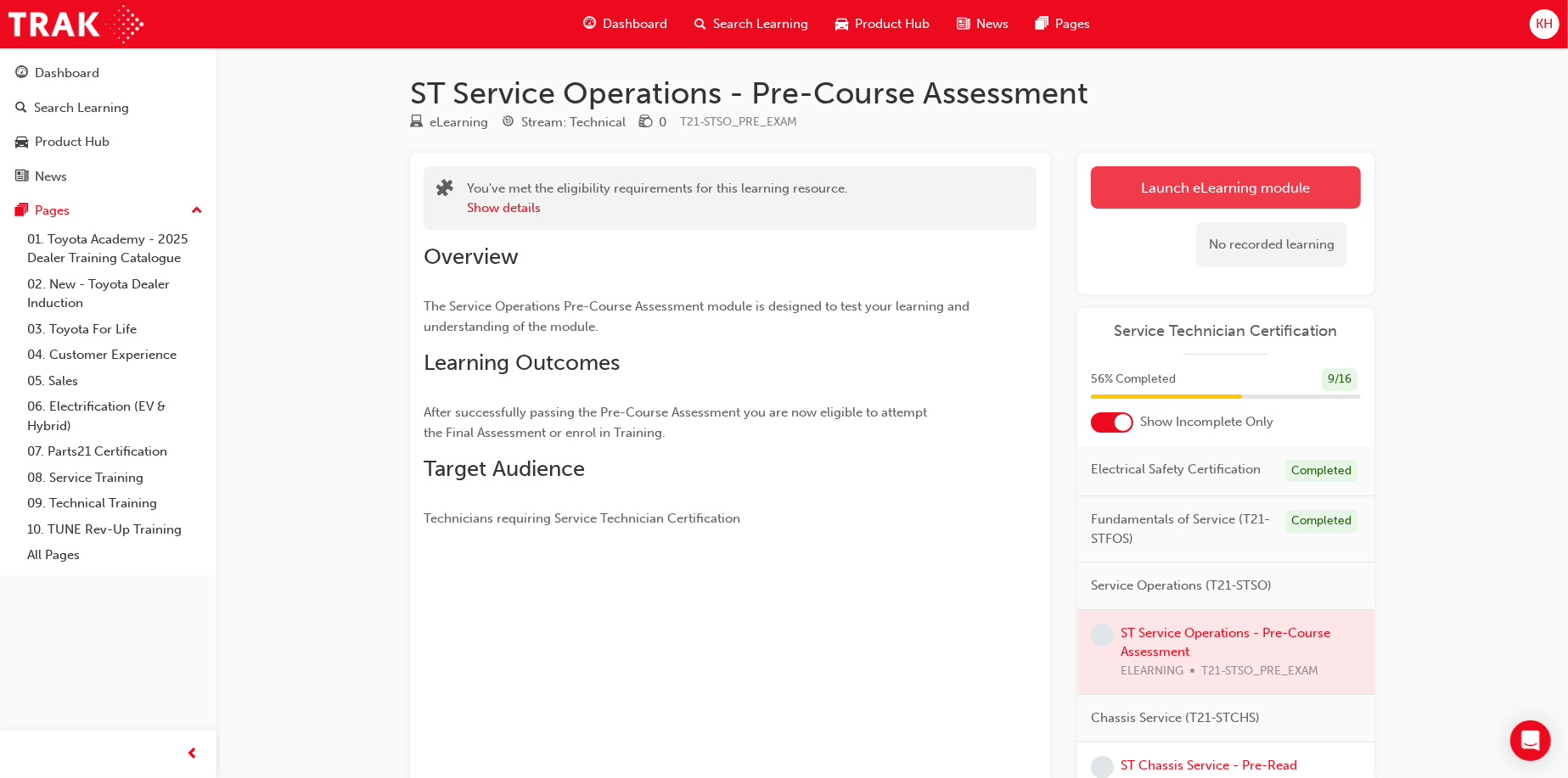
click at [1151, 195] on button "Launch eLearning module" at bounding box center [1226, 188] width 270 height 43
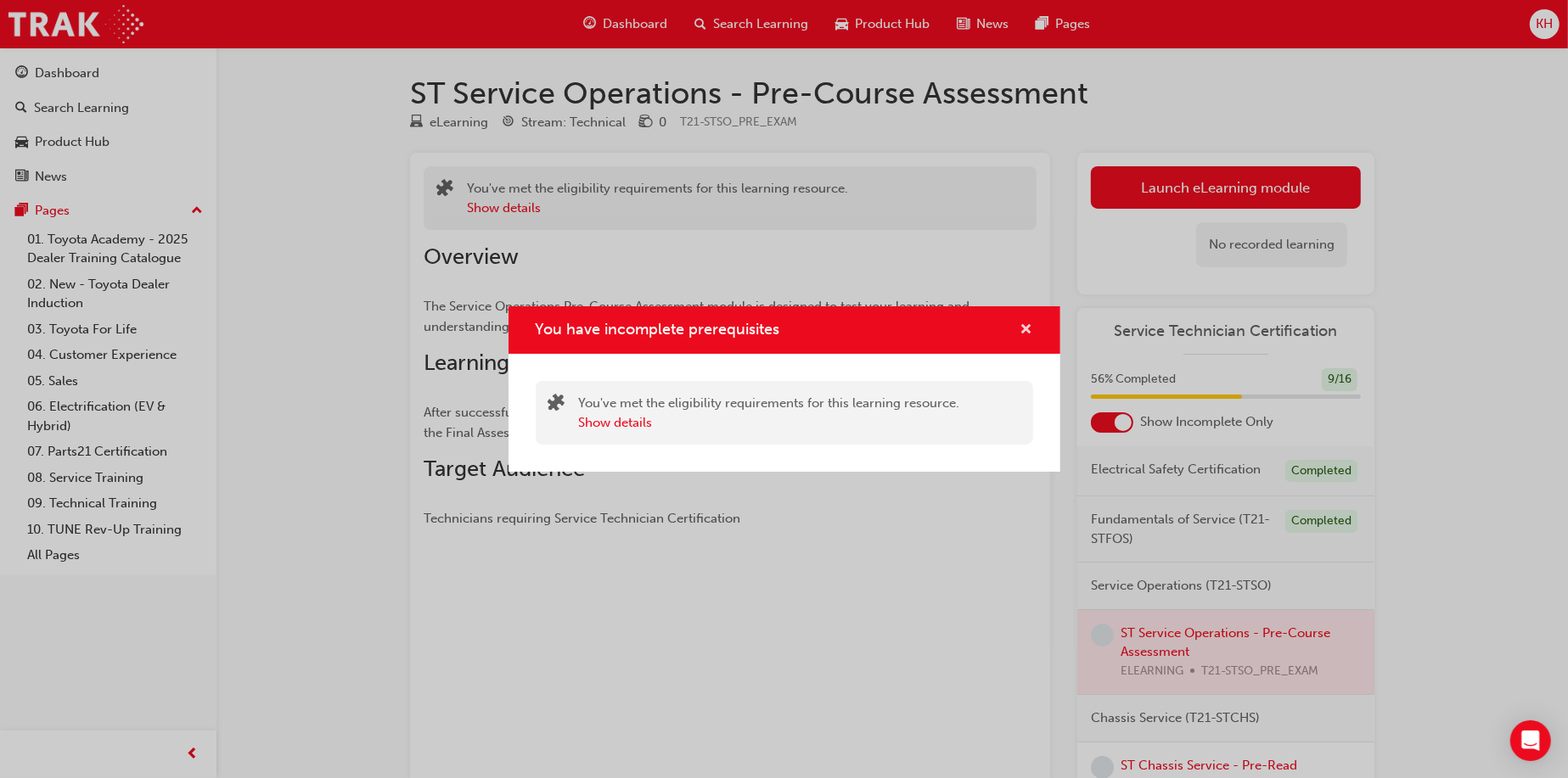
click at [1020, 335] on span "cross-icon" at bounding box center [1026, 330] width 13 height 15
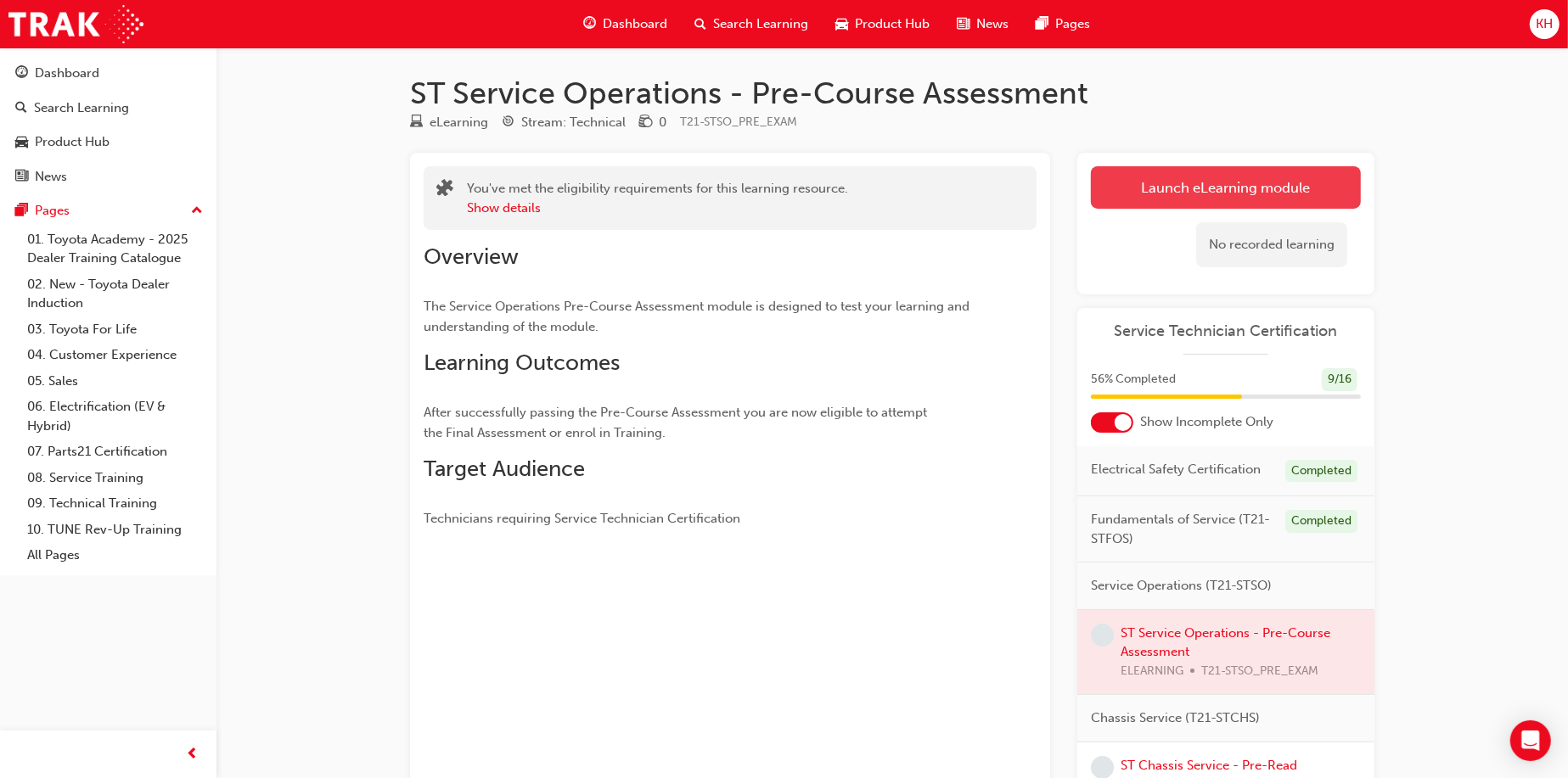
click at [1182, 206] on button "Launch eLearning module" at bounding box center [1226, 188] width 270 height 43
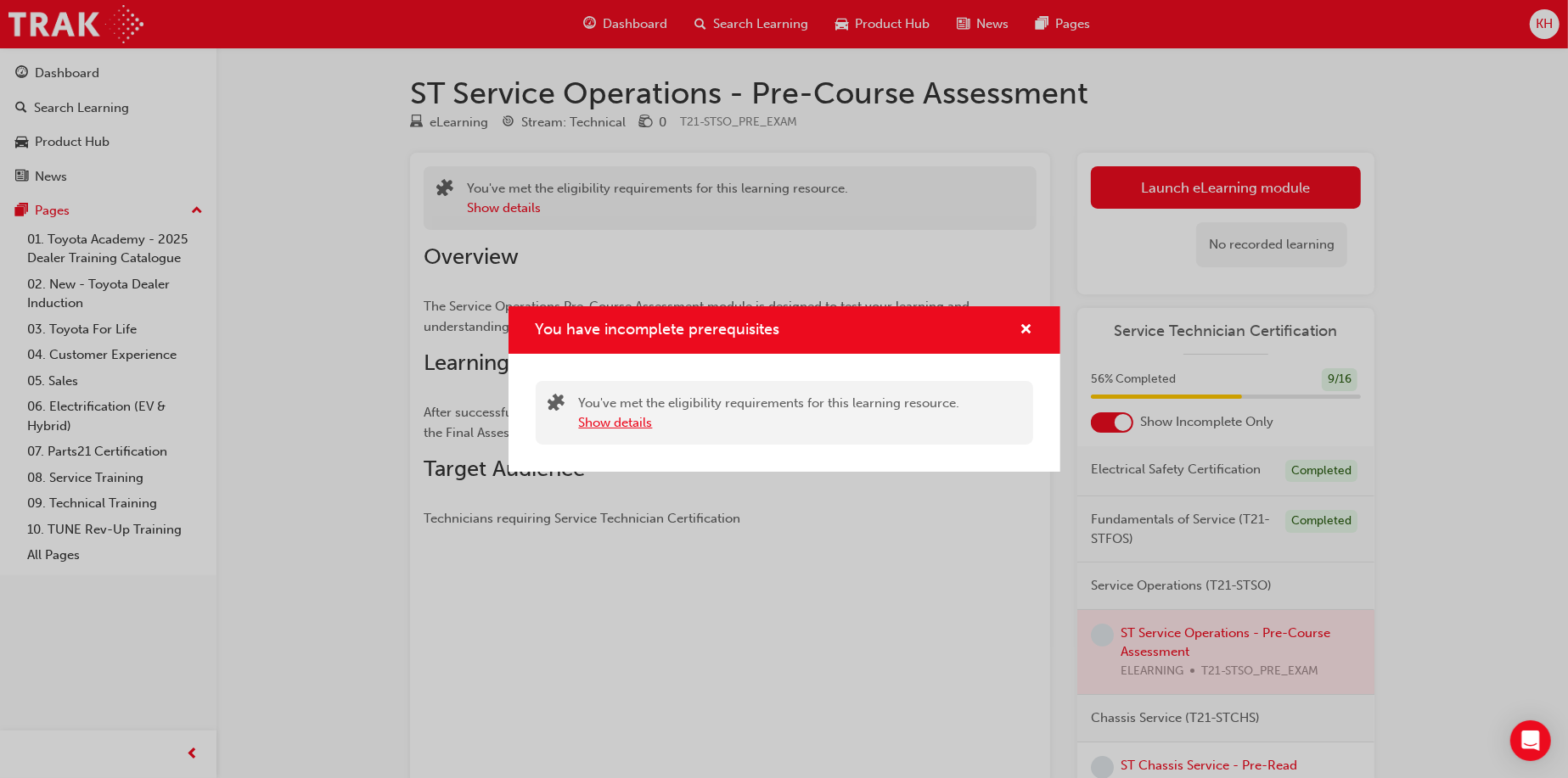
click at [612, 424] on button "Show details" at bounding box center [615, 423] width 73 height 20
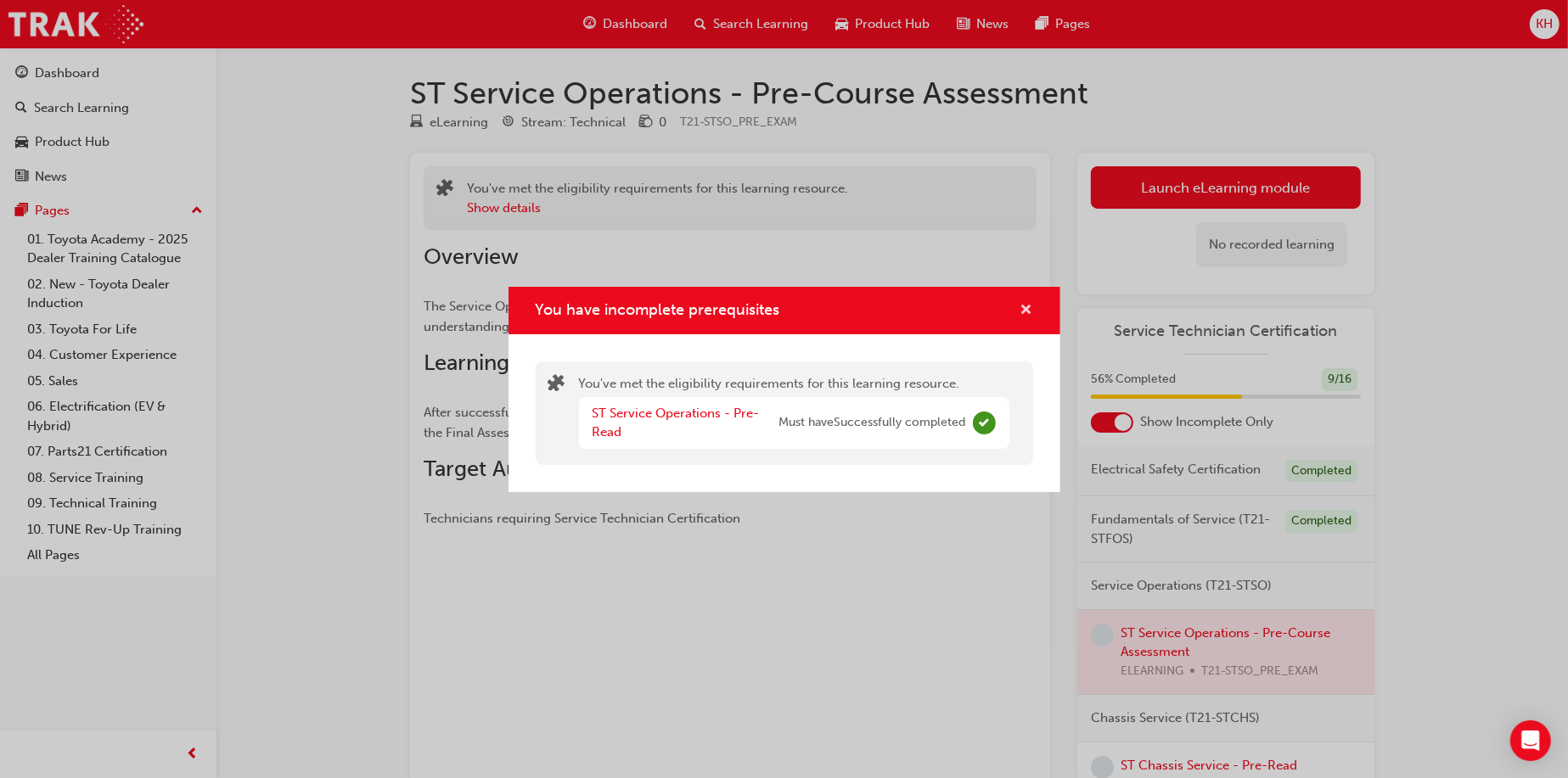
click at [1027, 304] on span "cross-icon" at bounding box center [1026, 311] width 13 height 15
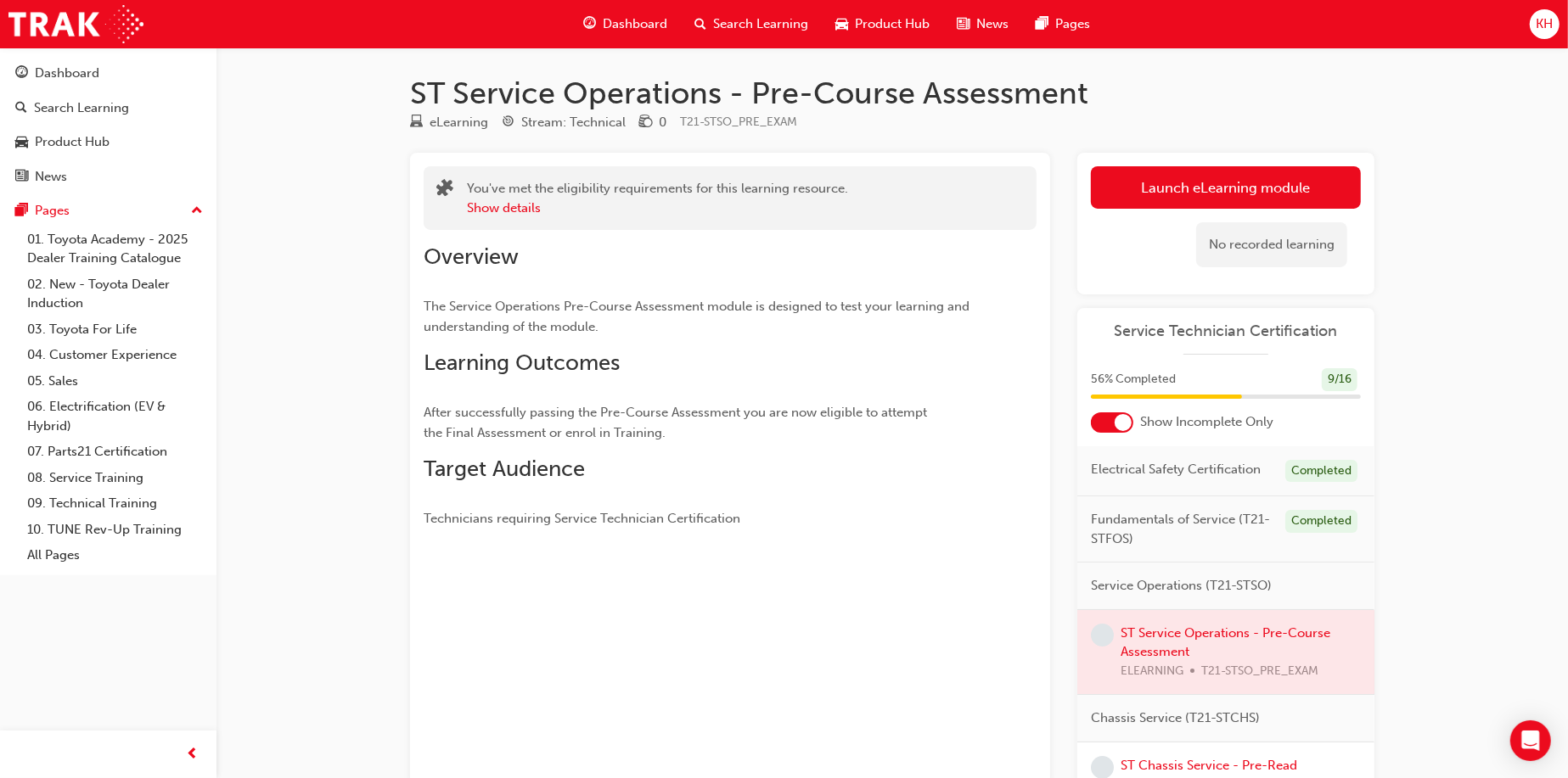
scroll to position [170, 0]
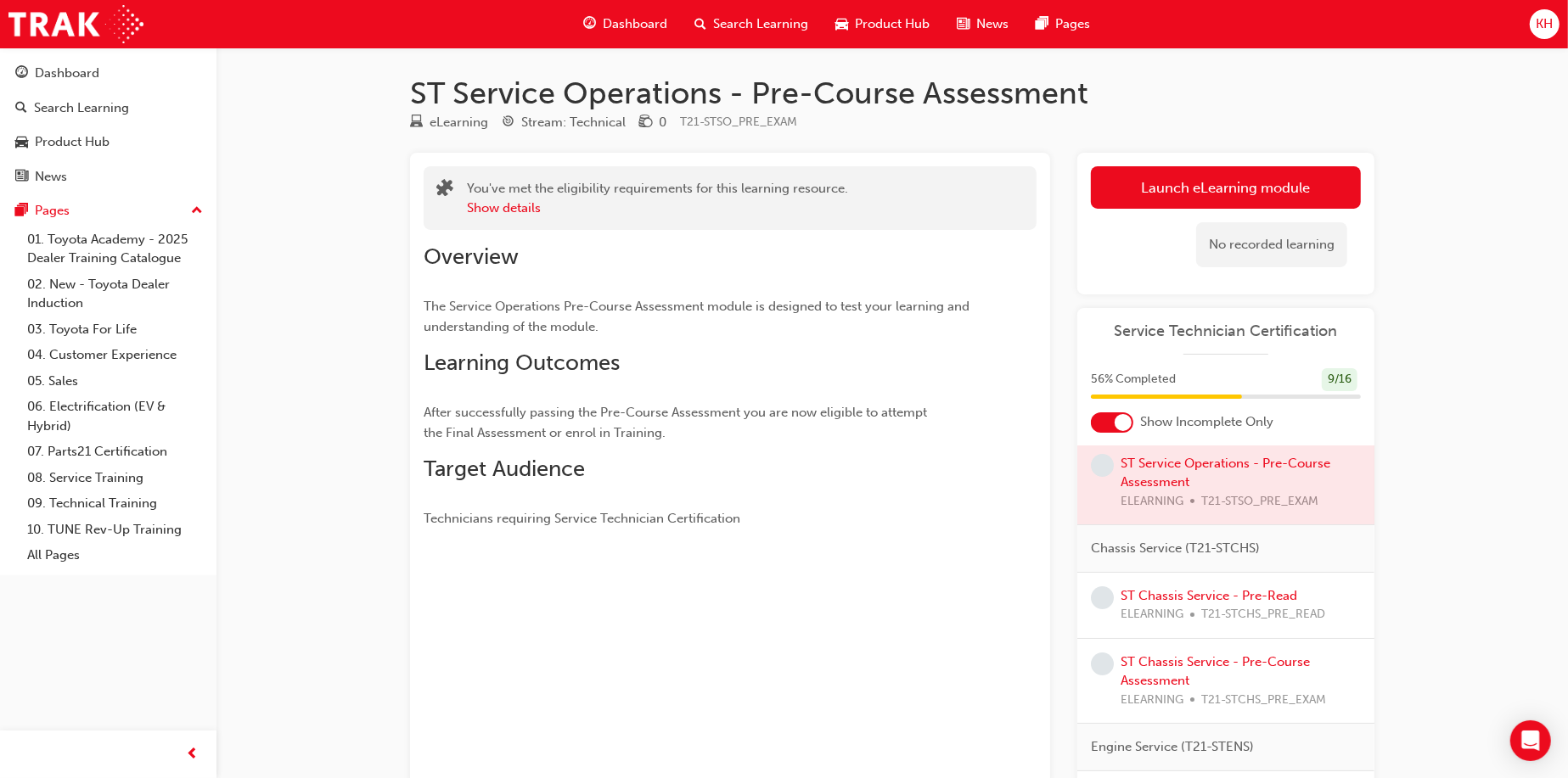
click at [1141, 489] on div at bounding box center [1225, 483] width 297 height 85
click at [1163, 203] on button "Launch eLearning module" at bounding box center [1226, 188] width 270 height 43
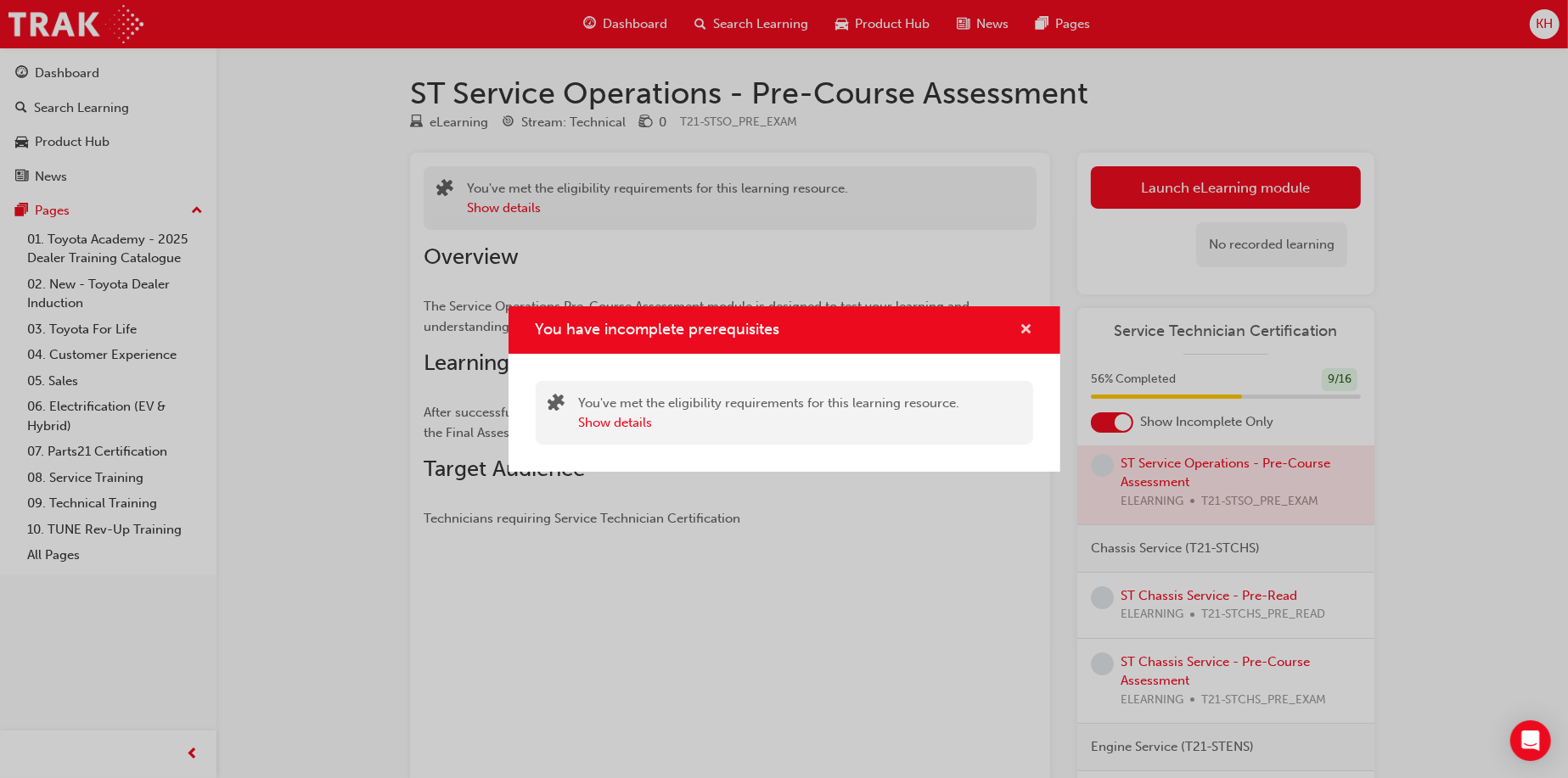
click at [1020, 333] on span "cross-icon" at bounding box center [1026, 330] width 13 height 15
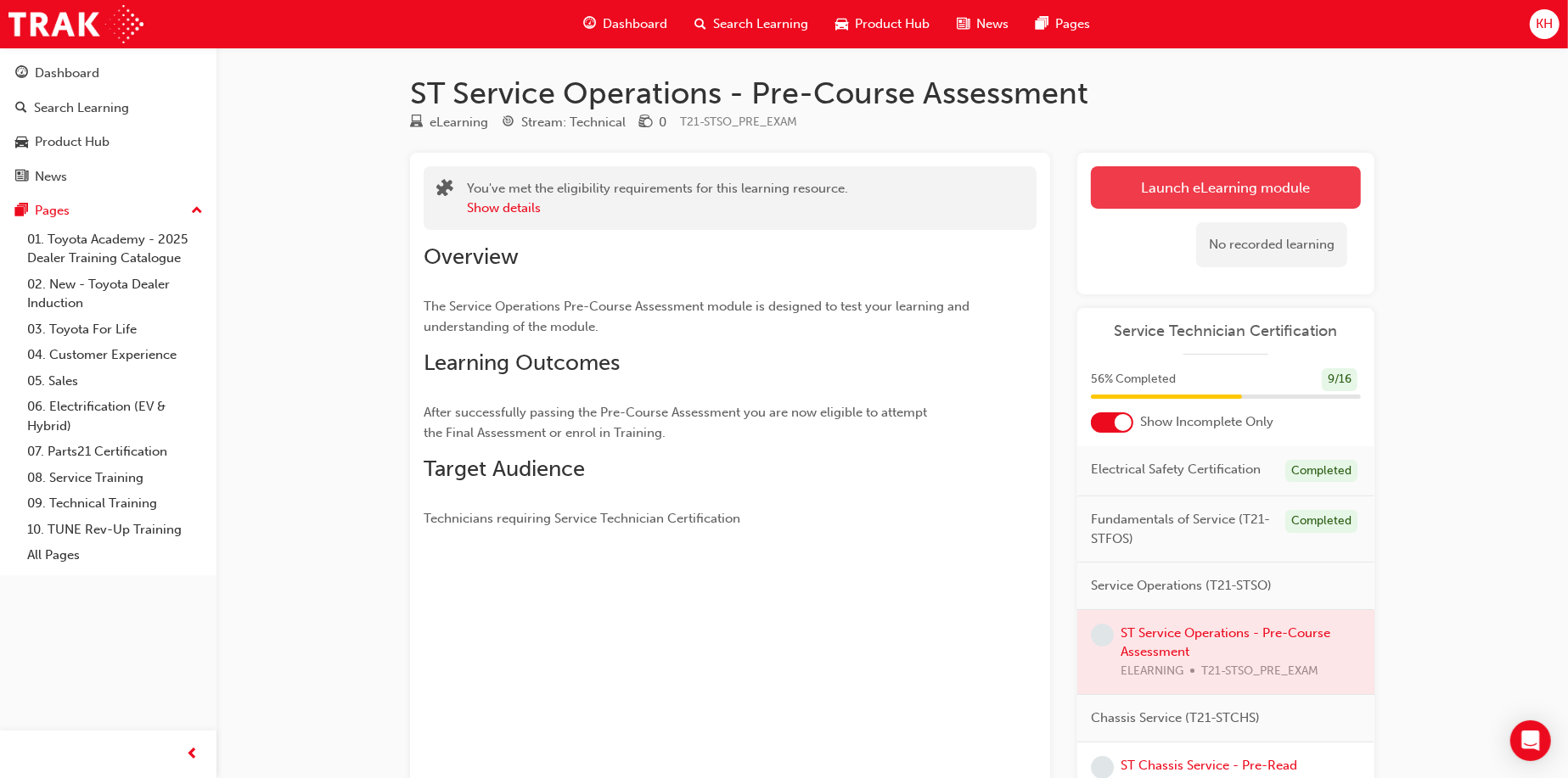
click at [1251, 195] on link "Launch eLearning module" at bounding box center [1226, 188] width 270 height 43
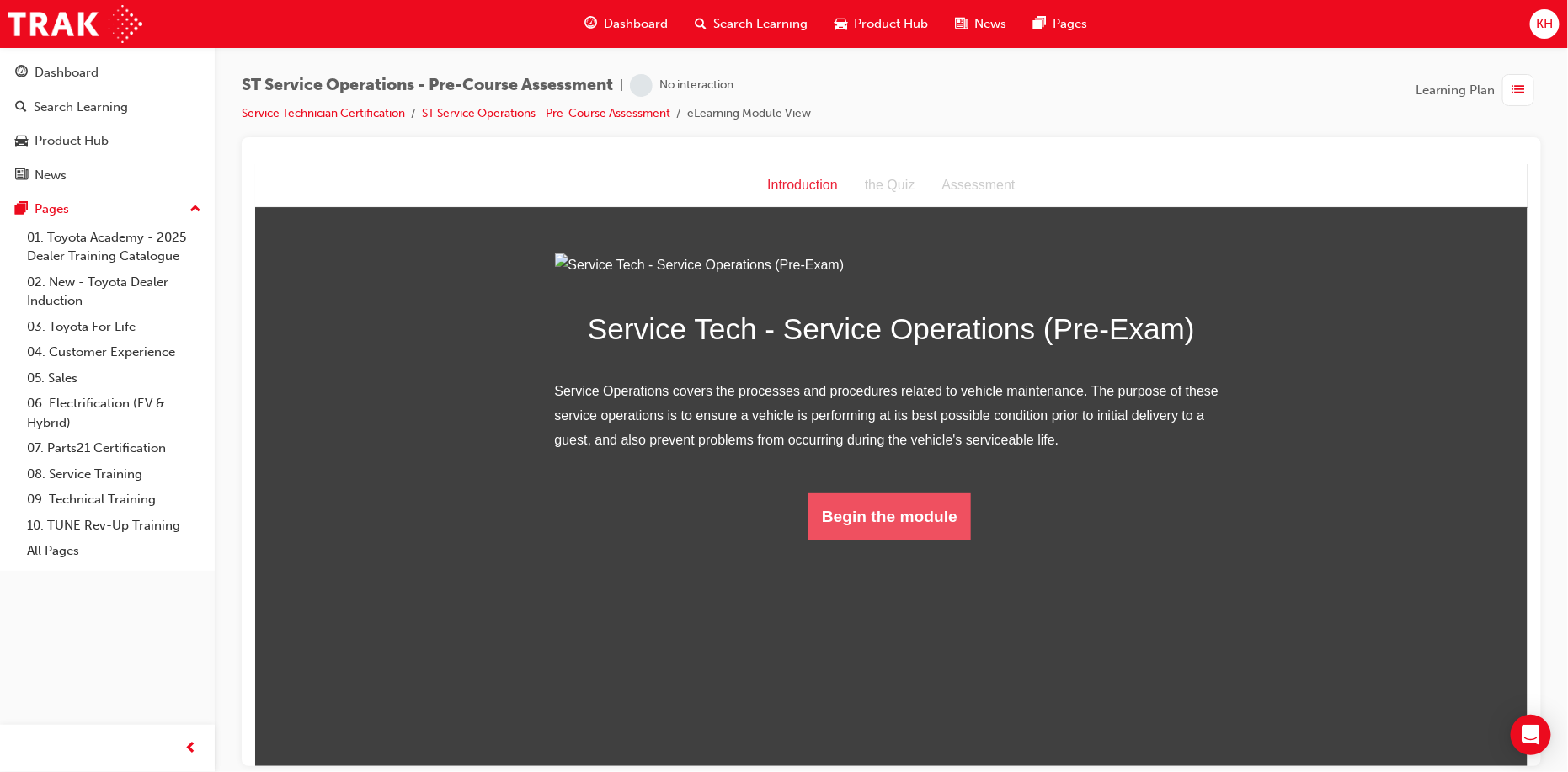
click at [894, 540] on button "Begin the module" at bounding box center [888, 516] width 163 height 47
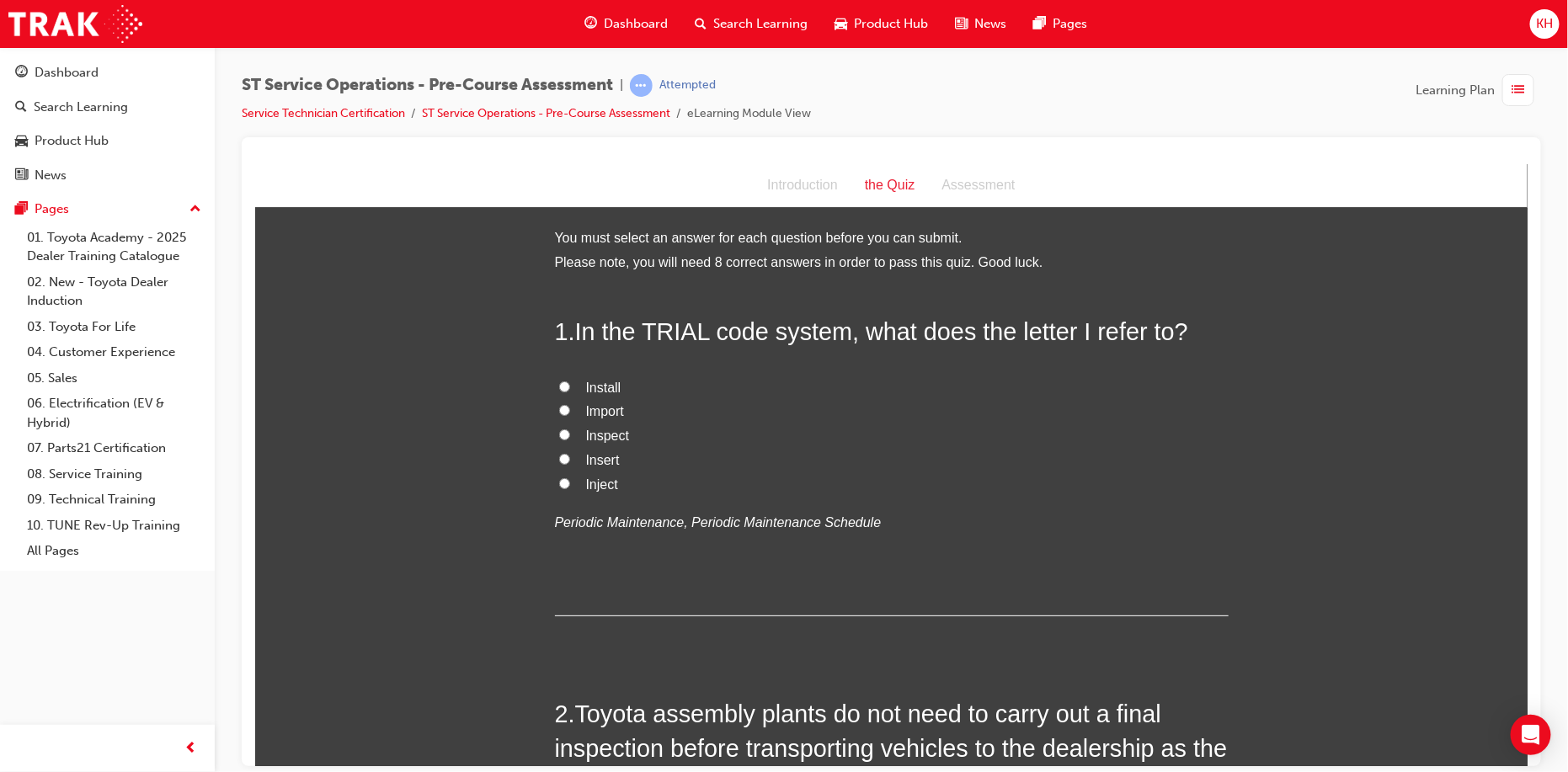
click at [558, 429] on input "Inspect" at bounding box center [563, 433] width 11 height 11
radio input "true"
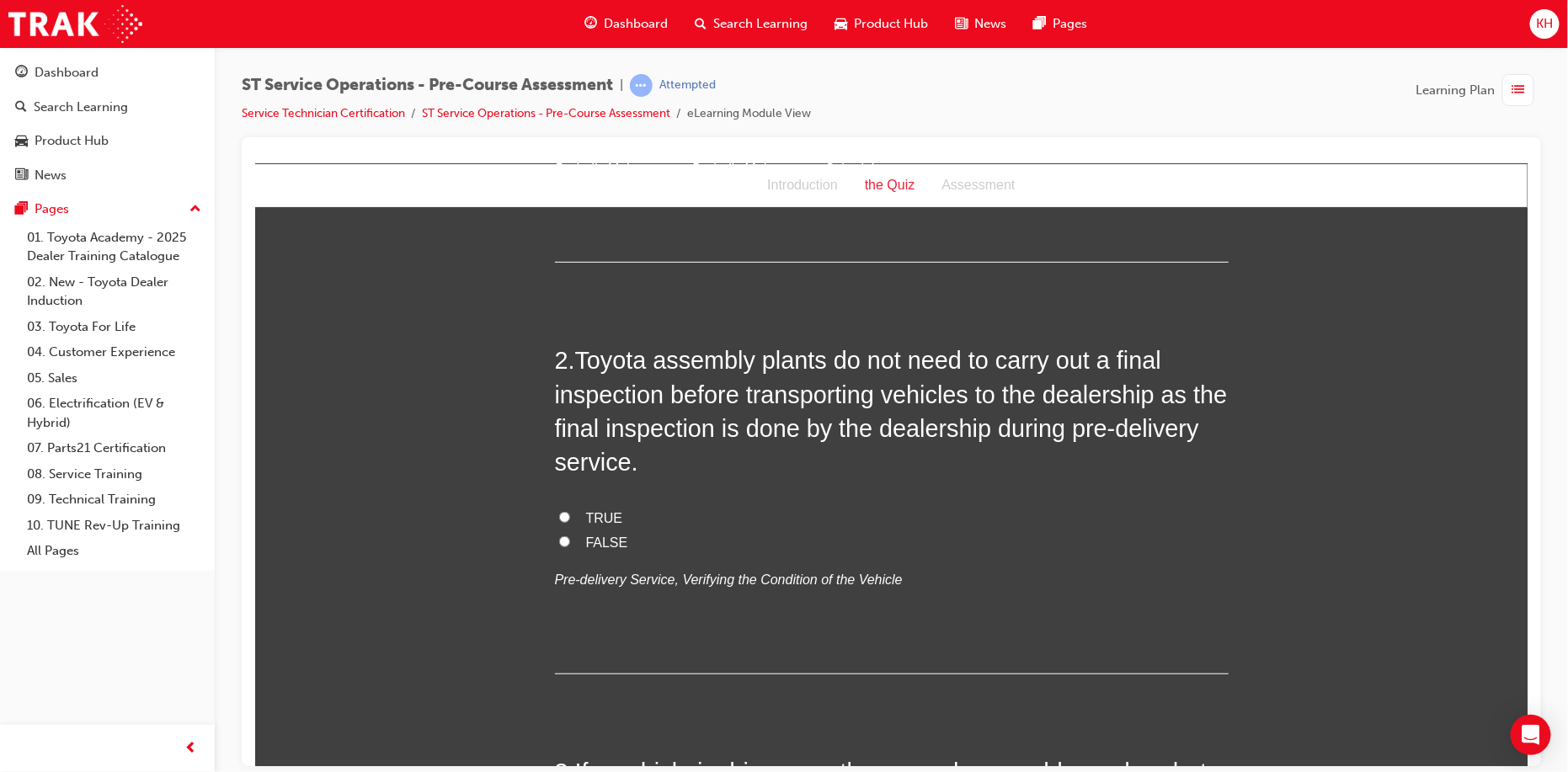
scroll to position [337, 0]
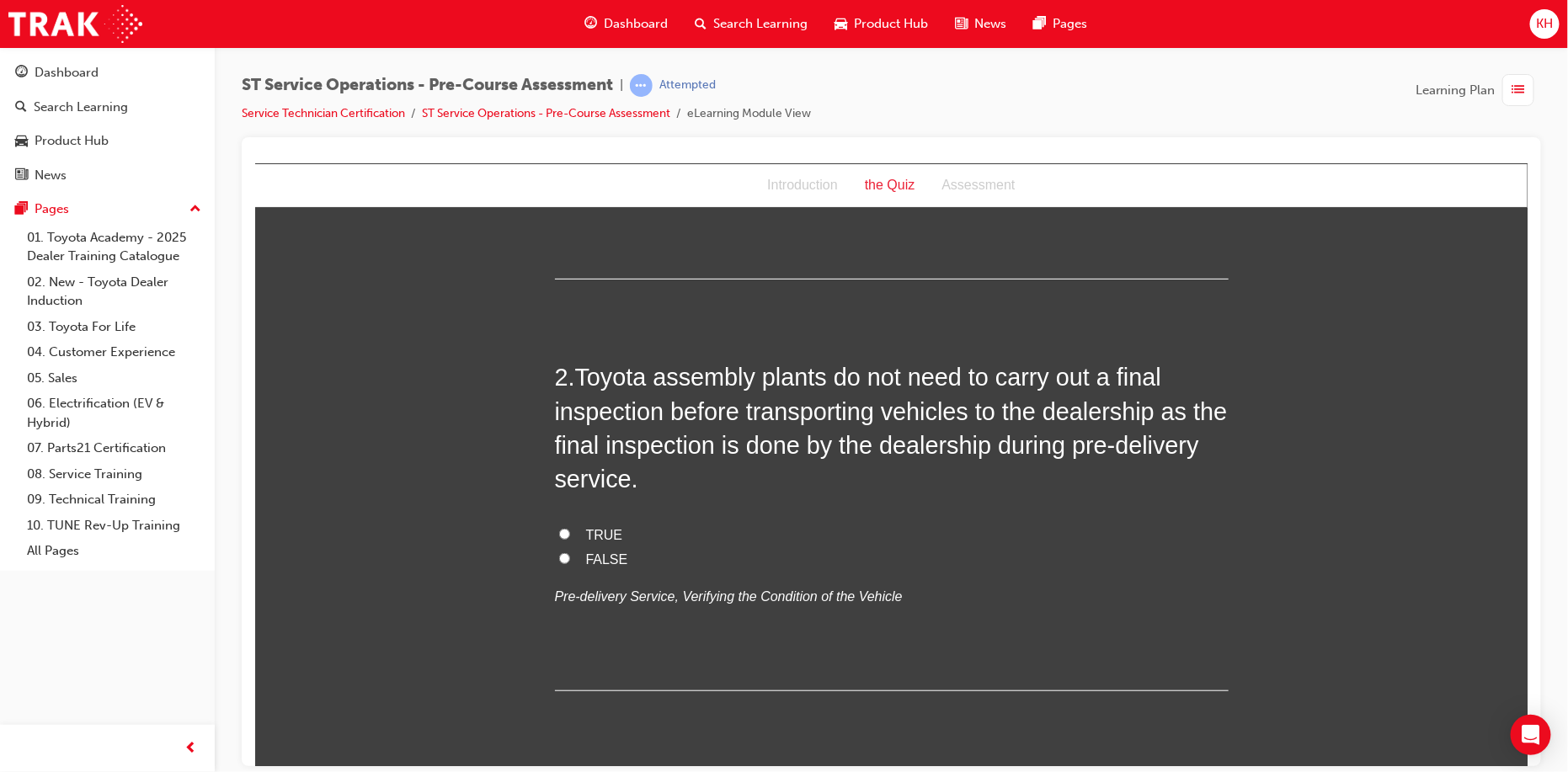
click at [558, 559] on input "FALSE" at bounding box center [563, 557] width 11 height 11
radio input "true"
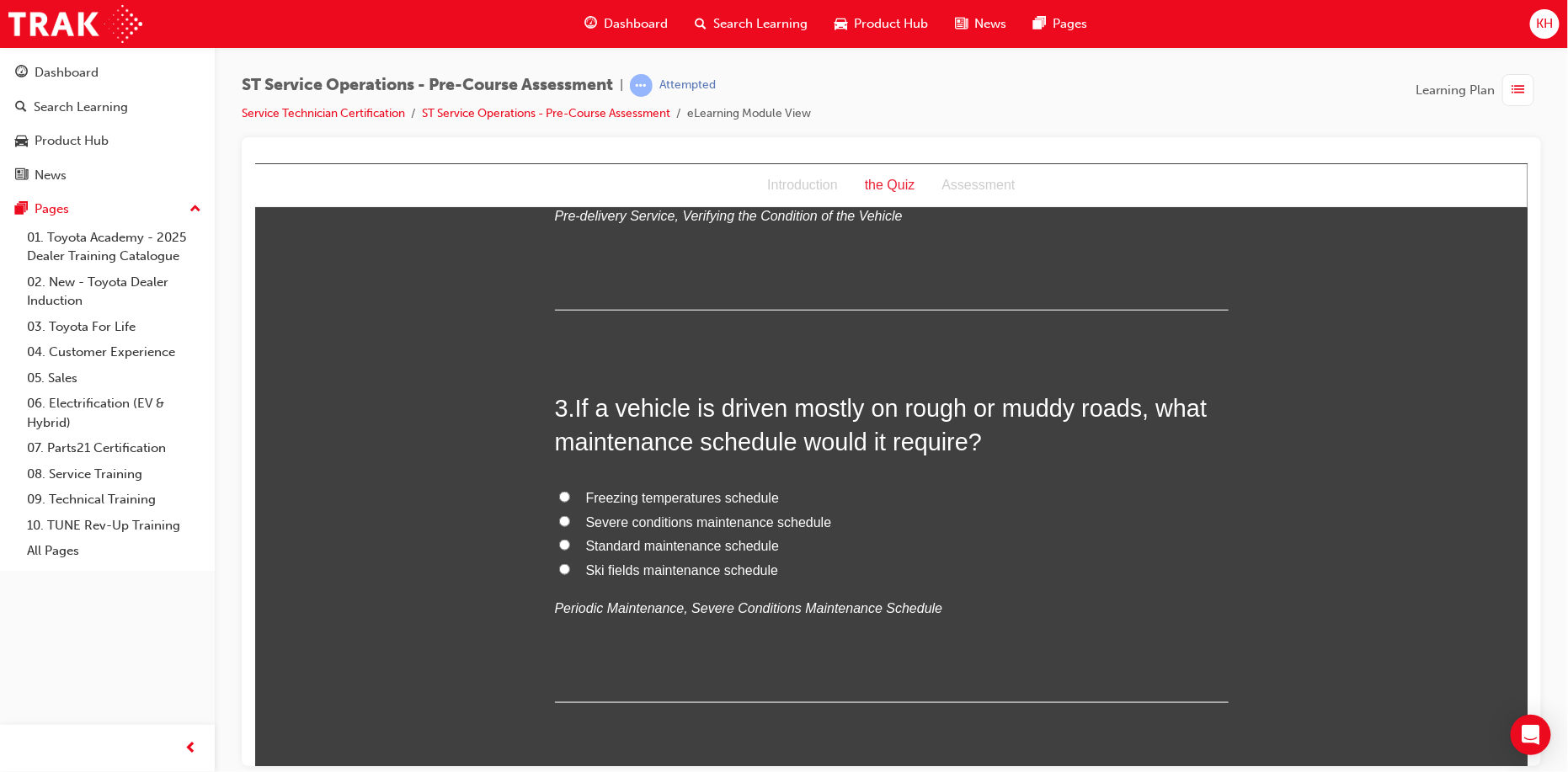
scroll to position [758, 0]
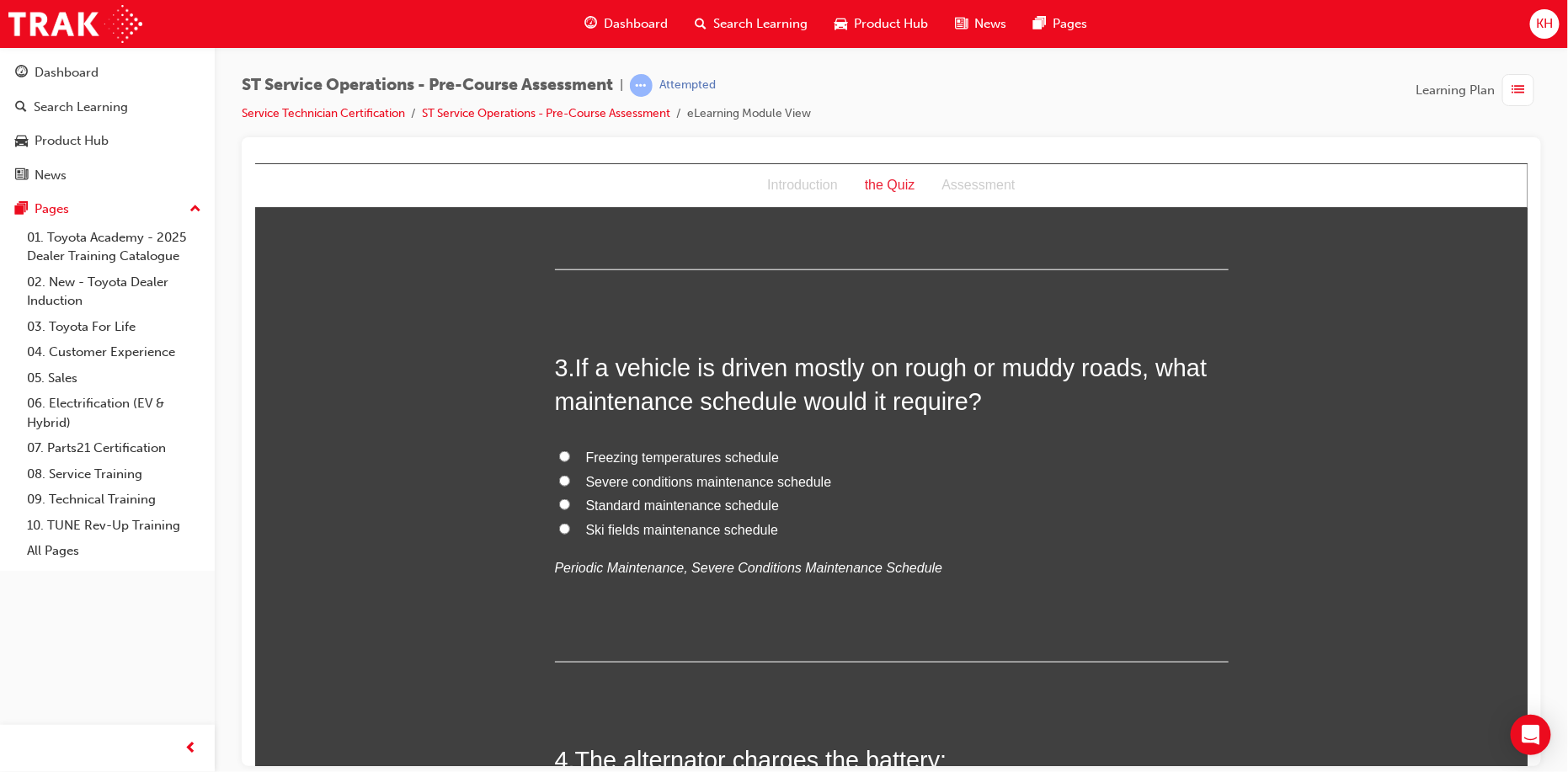
click at [558, 480] on input "Severe conditions maintenance schedule" at bounding box center [563, 480] width 11 height 11
radio input "true"
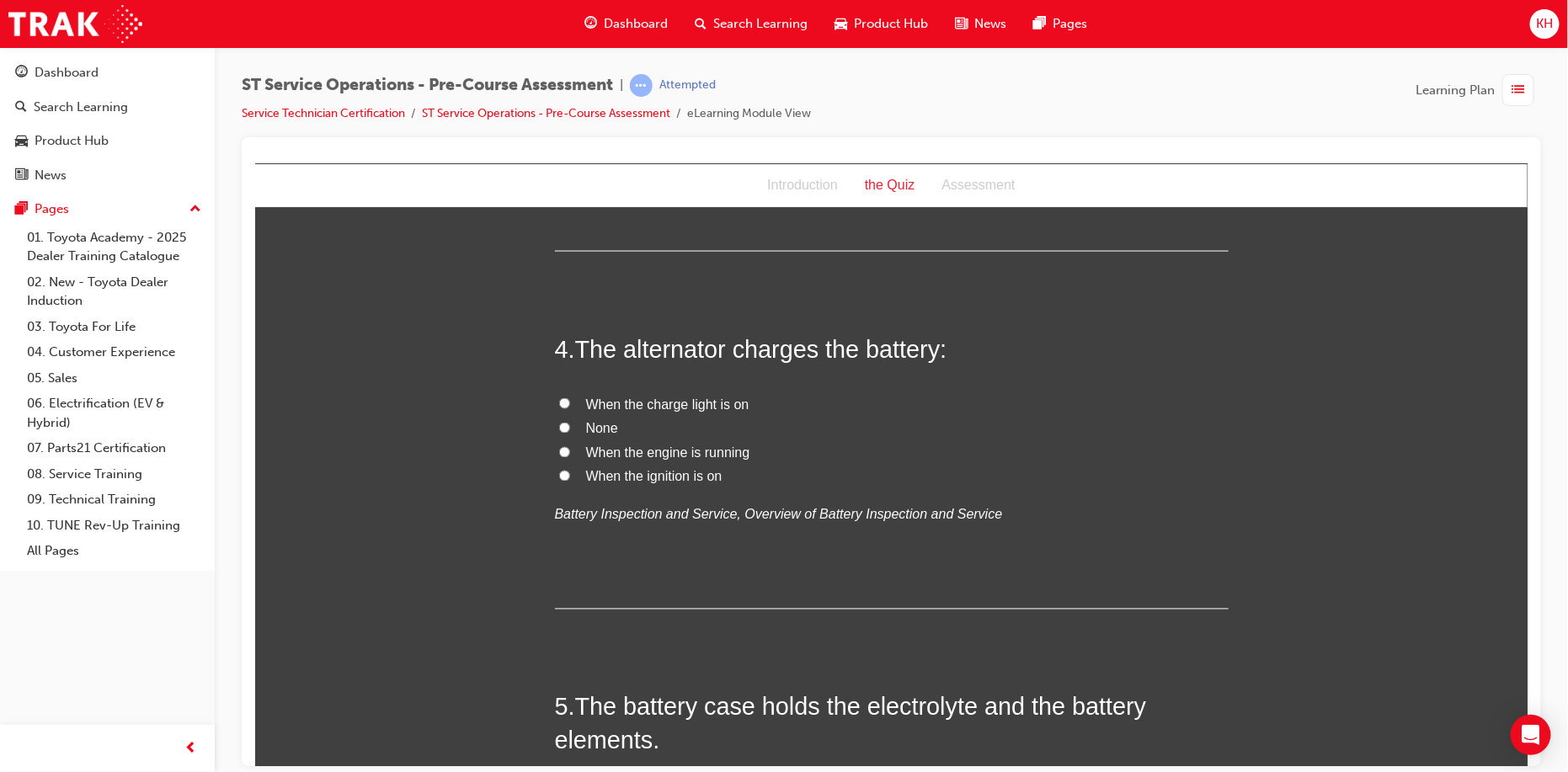
scroll to position [1179, 0]
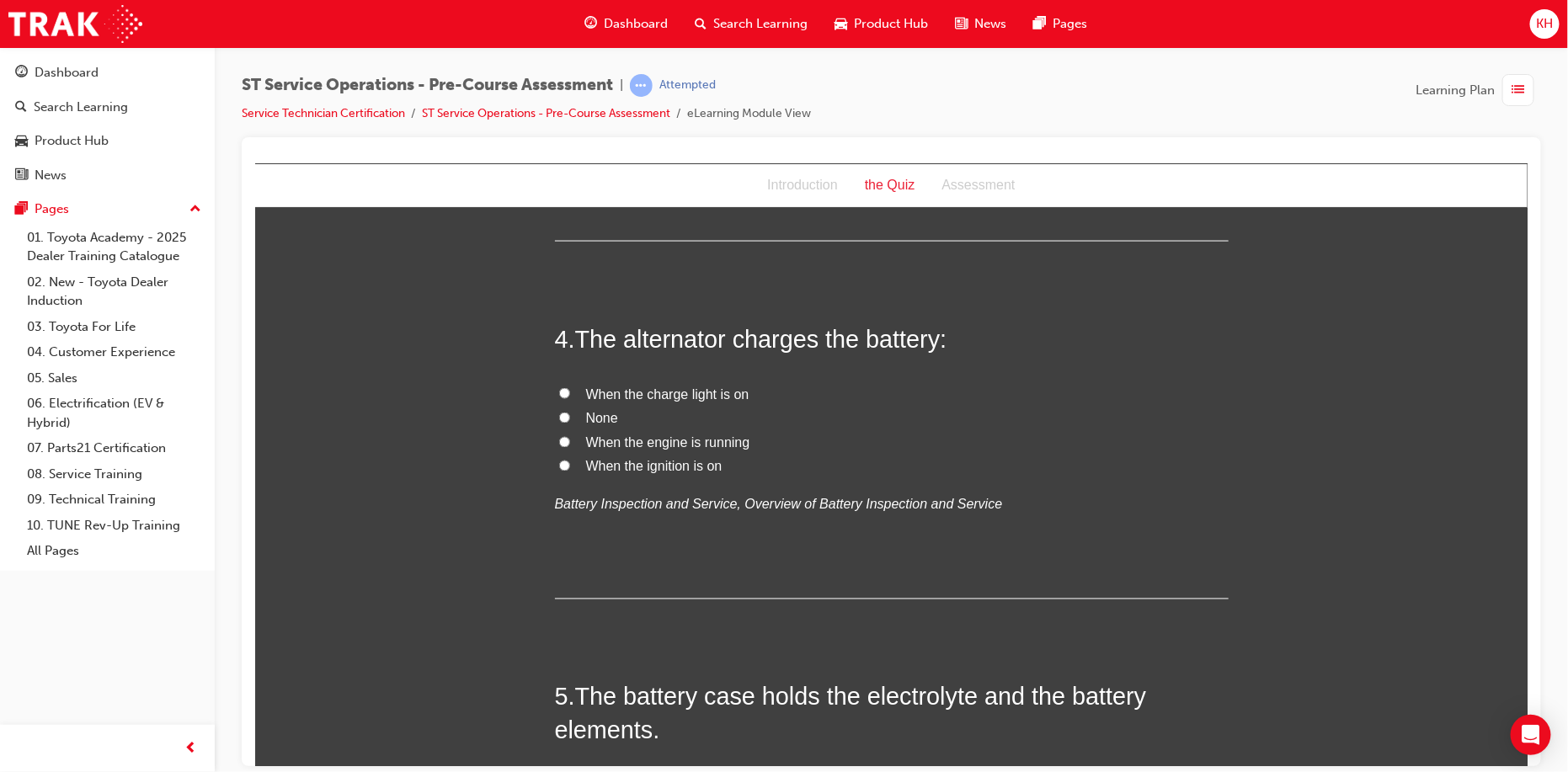
click at [558, 442] on input "When the engine is running" at bounding box center [563, 441] width 11 height 11
radio input "true"
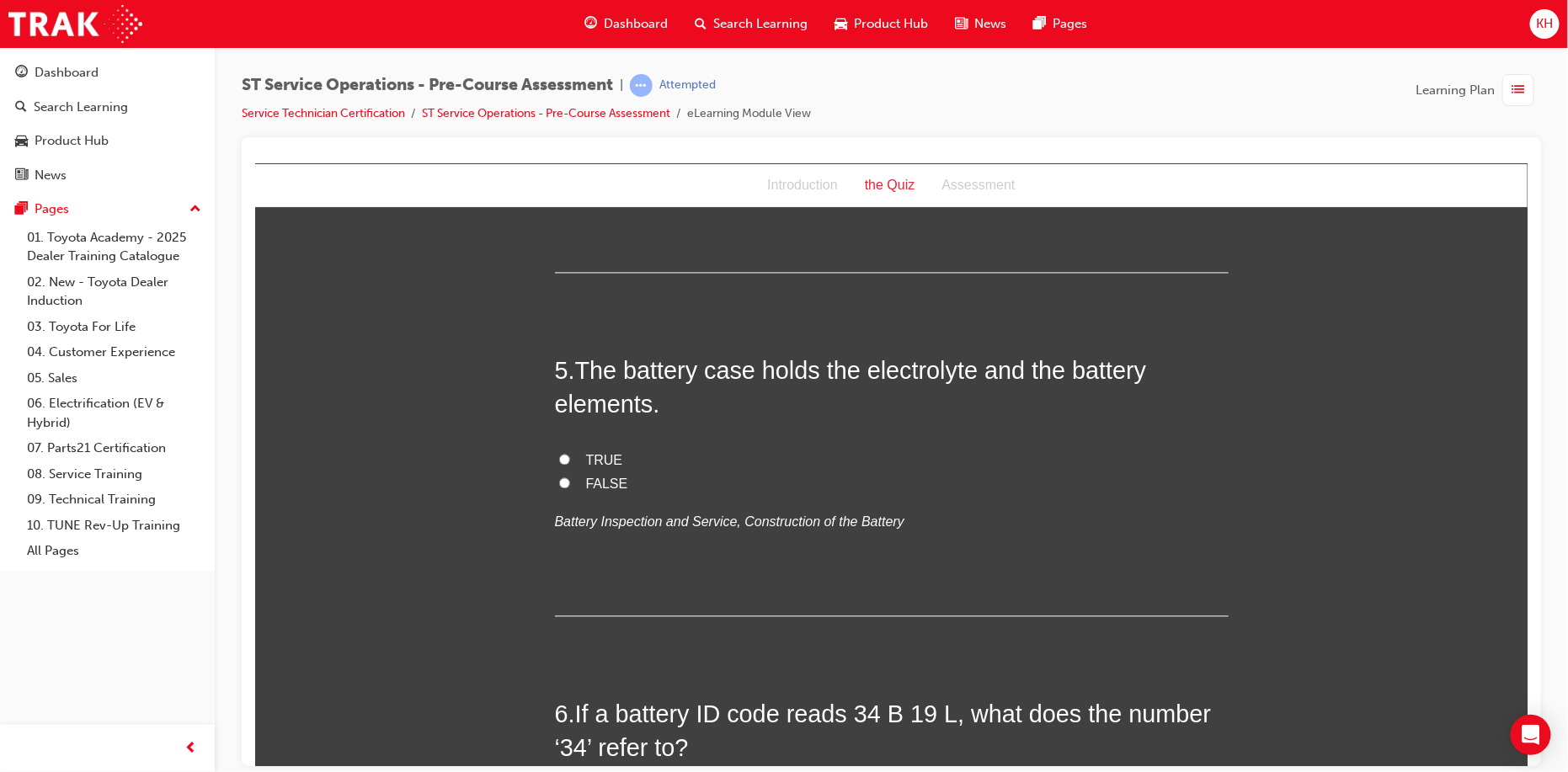
scroll to position [1515, 0]
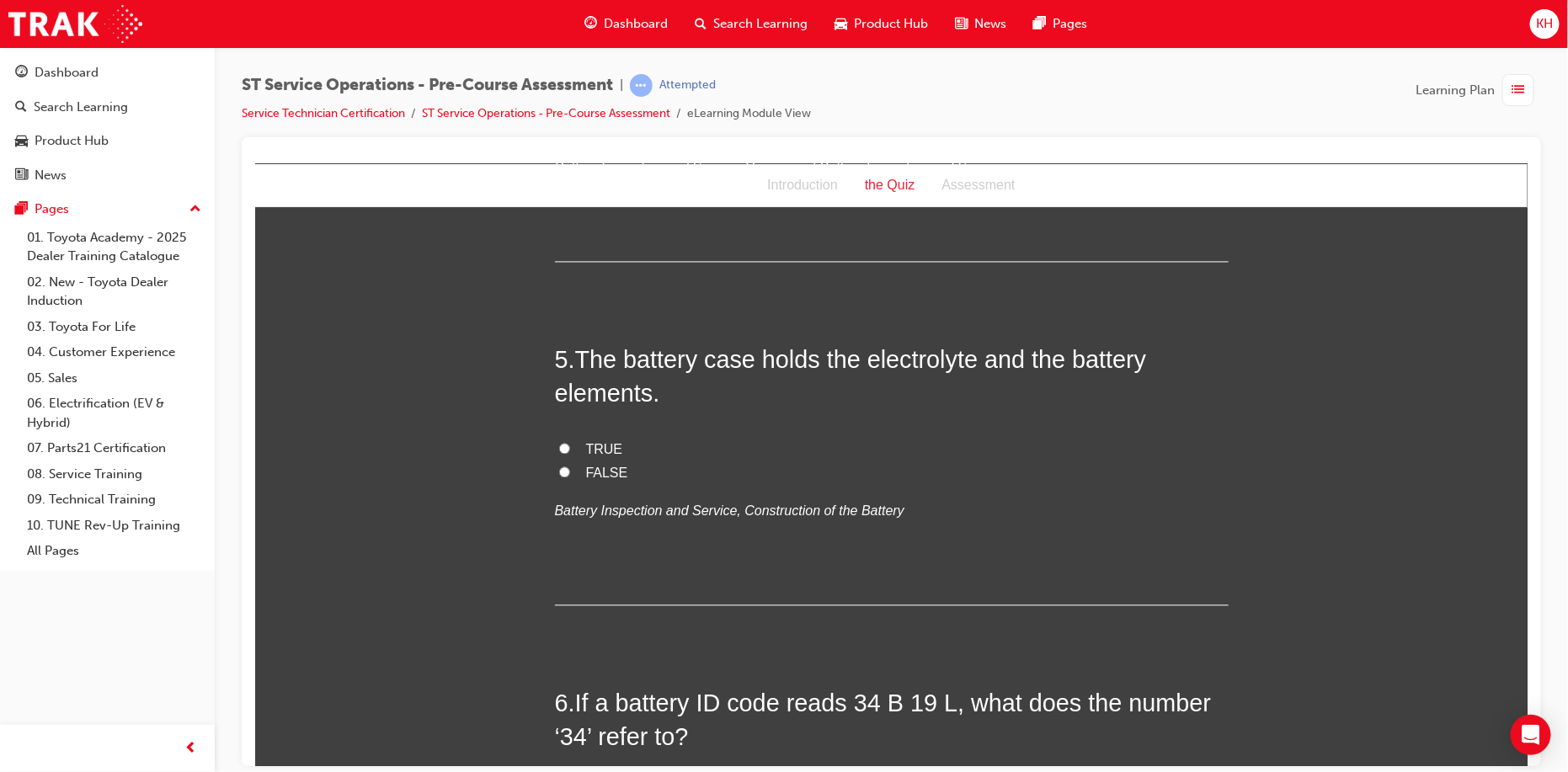
click at [555, 445] on label "TRUE" at bounding box center [891, 450] width 674 height 25
click at [558, 445] on input "TRUE" at bounding box center [563, 448] width 11 height 11
radio input "true"
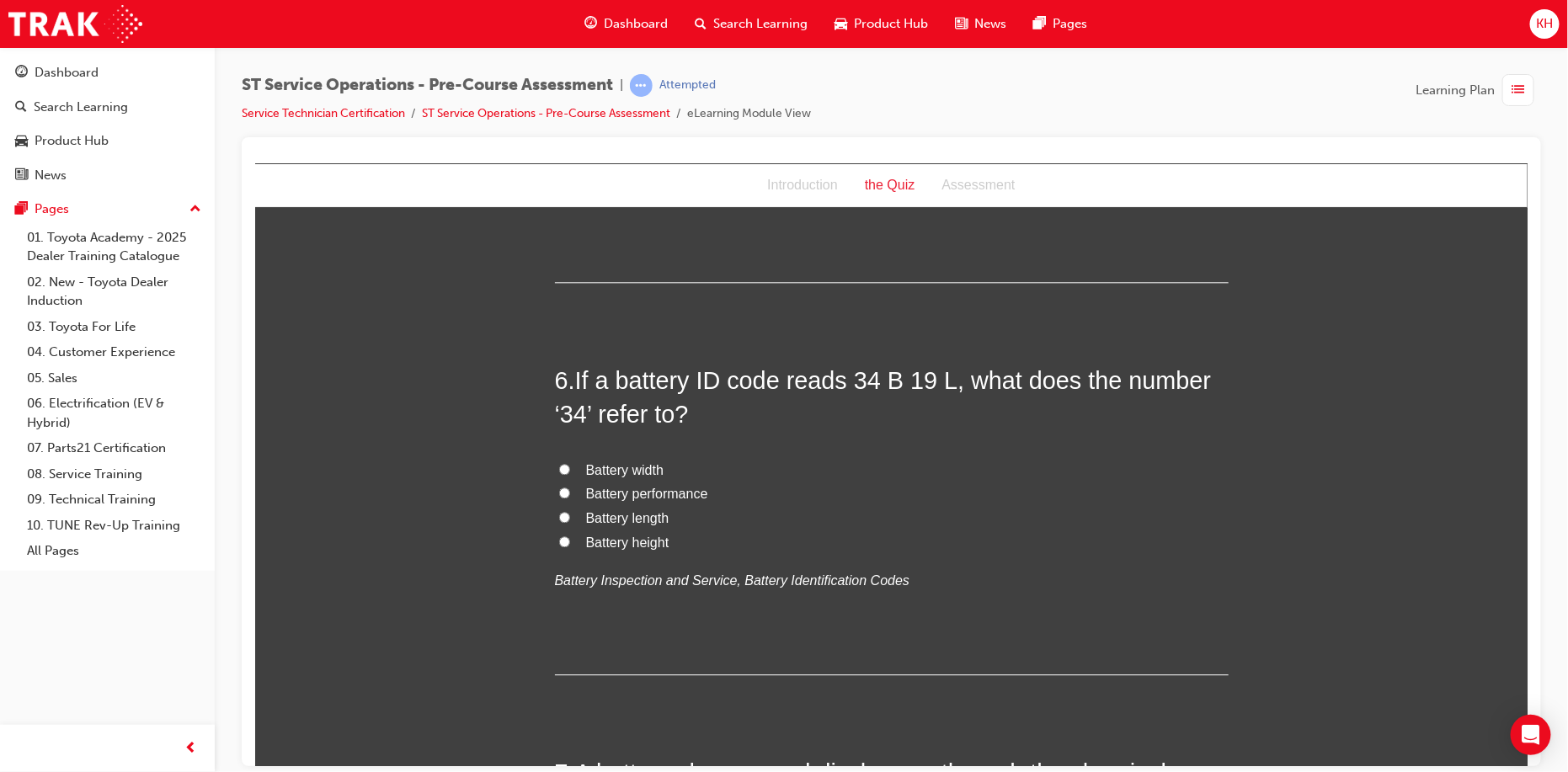
scroll to position [1852, 0]
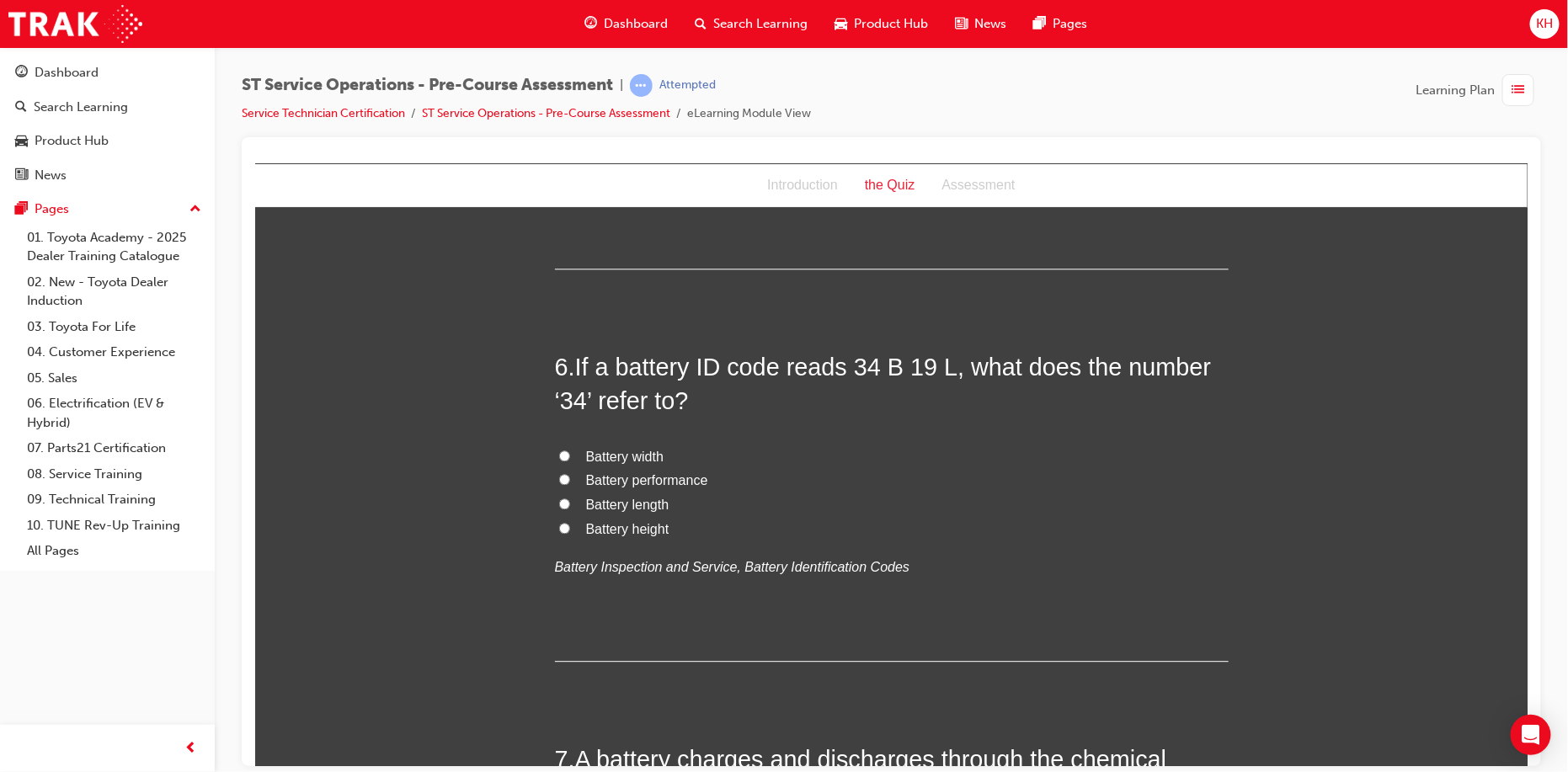
click at [560, 482] on input "Battery performance" at bounding box center [563, 479] width 11 height 11
radio input "true"
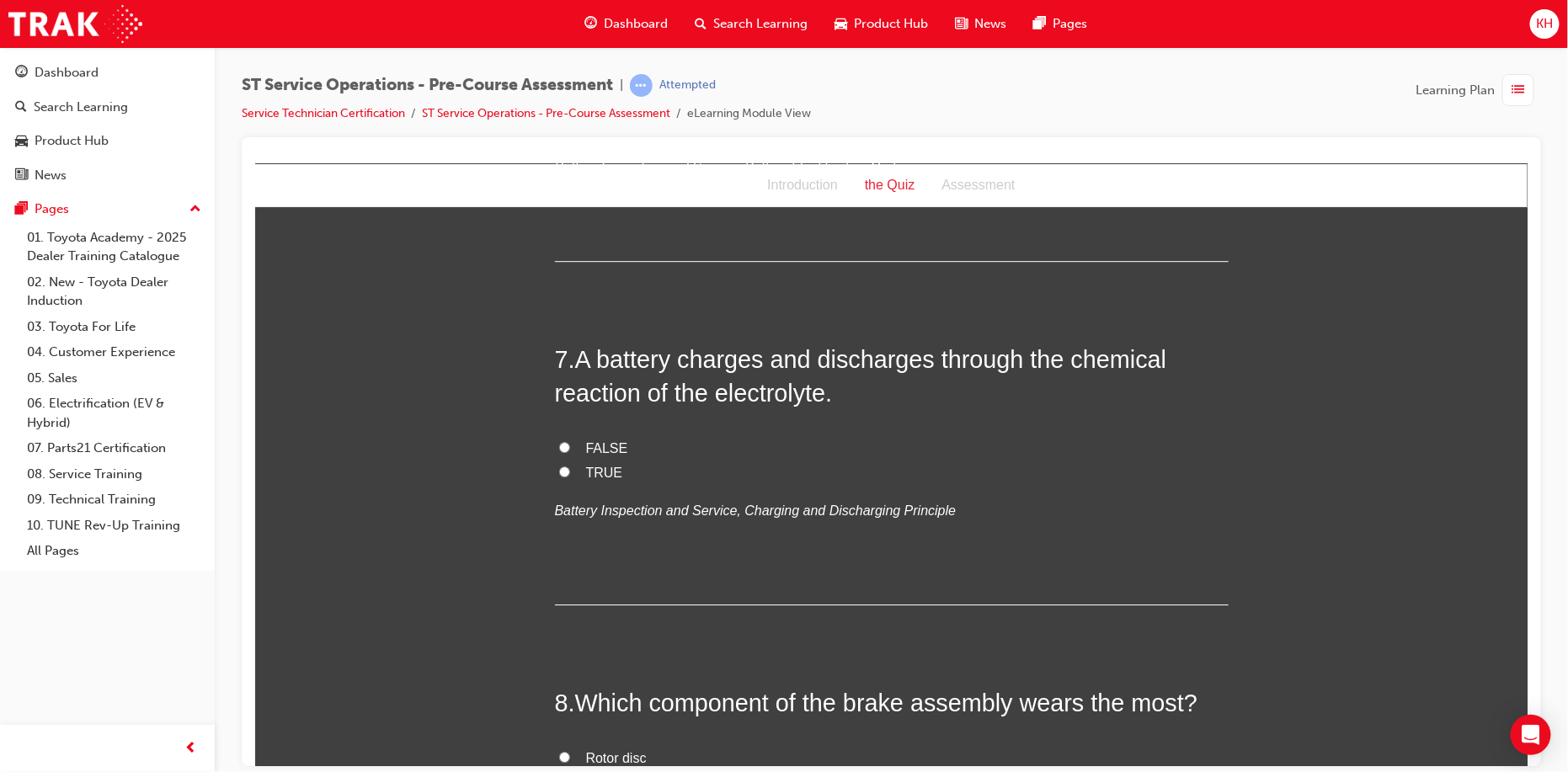
scroll to position [2189, 0]
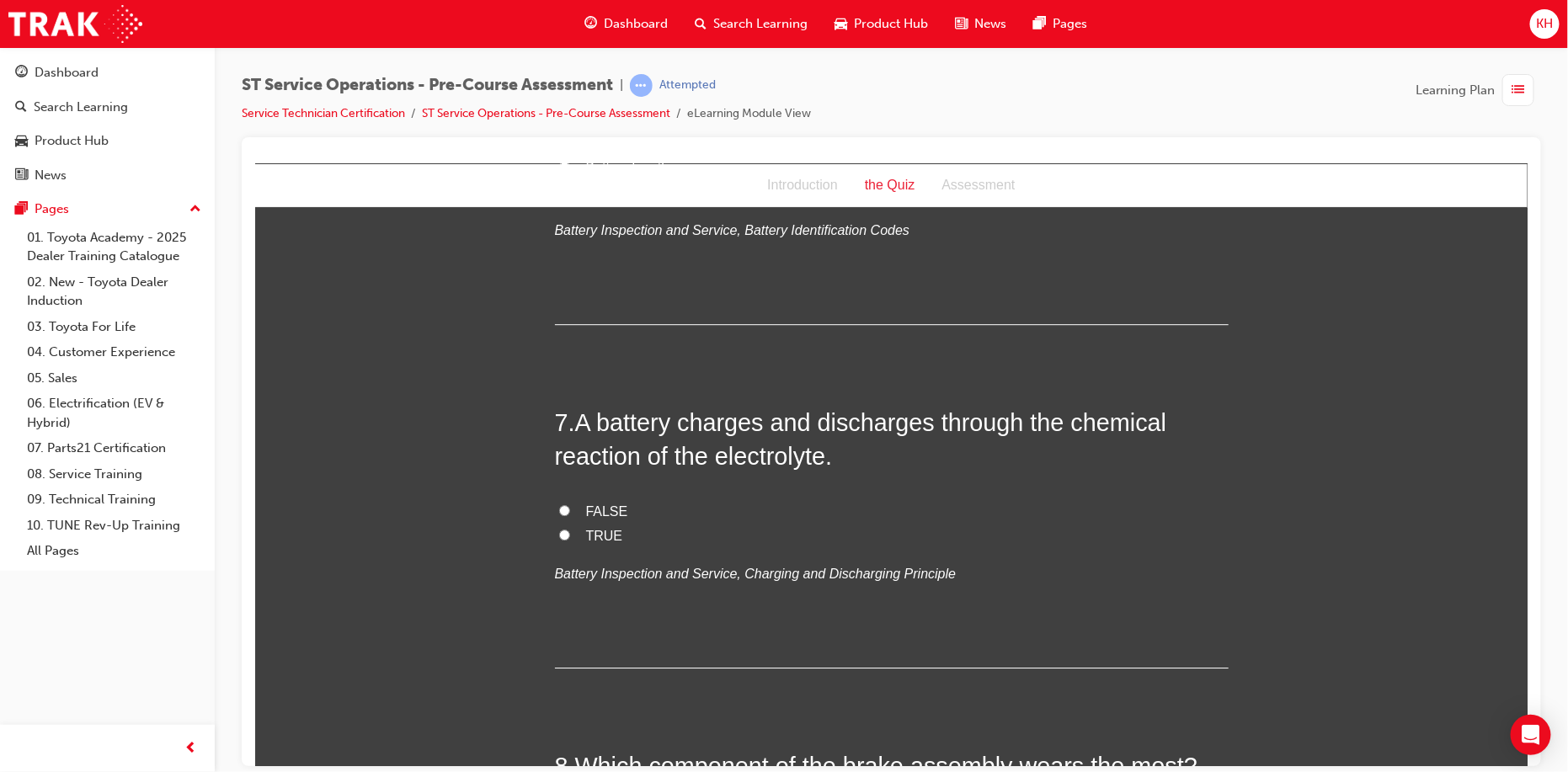
click at [558, 529] on input "TRUE" at bounding box center [563, 534] width 11 height 11
radio input "true"
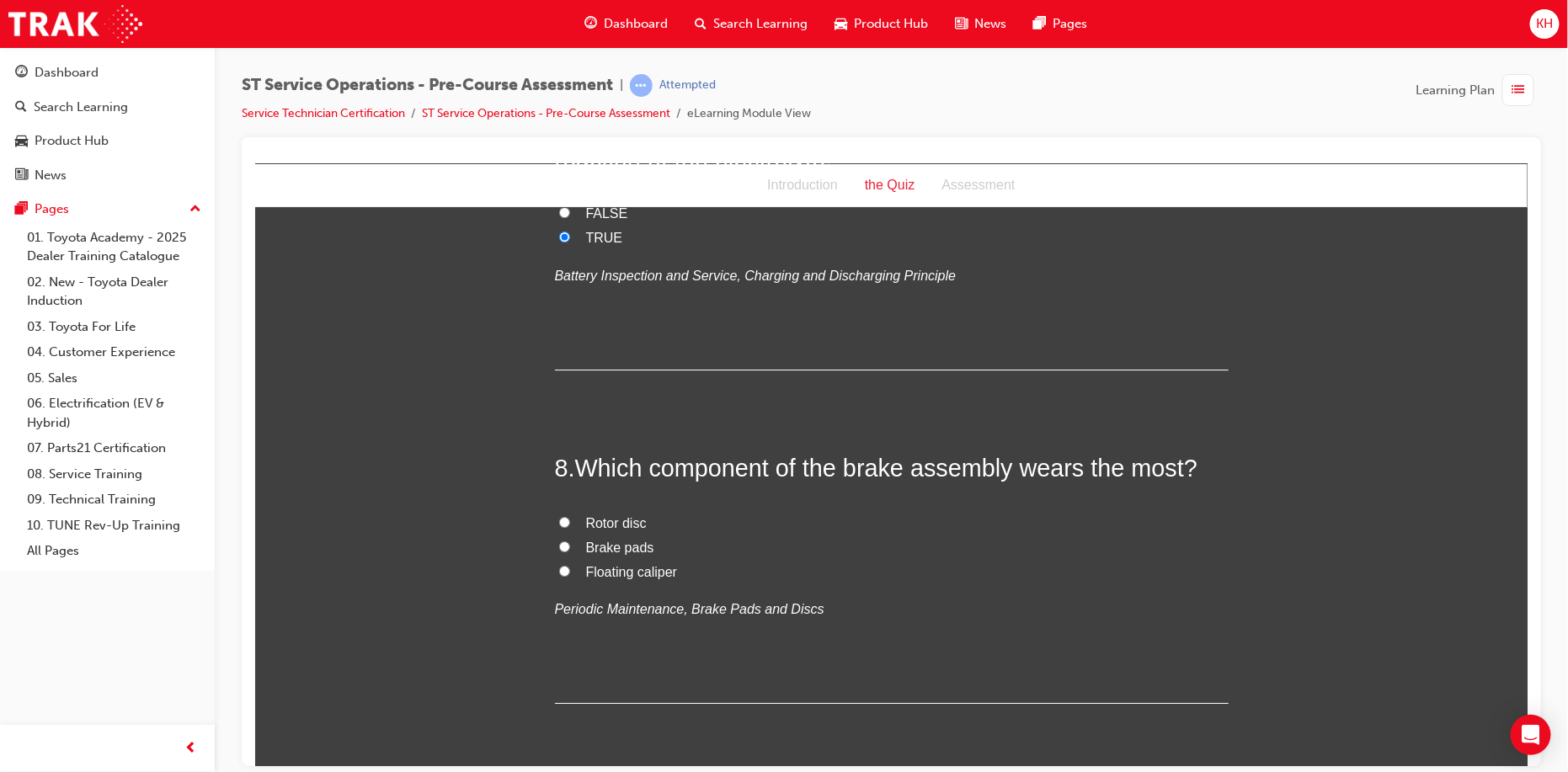
scroll to position [2527, 0]
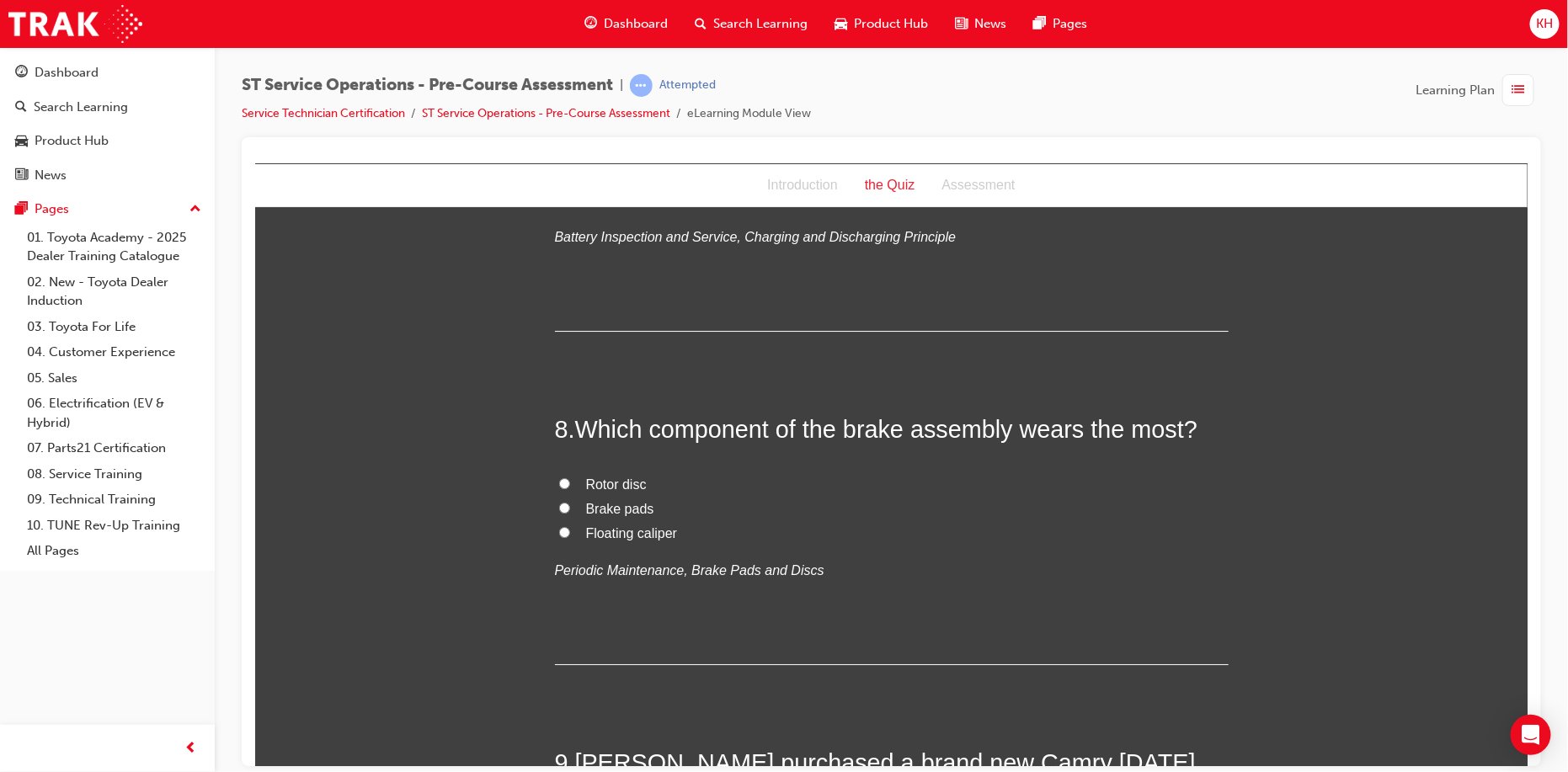
click at [558, 503] on input "Brake pads" at bounding box center [563, 507] width 11 height 11
radio input "true"
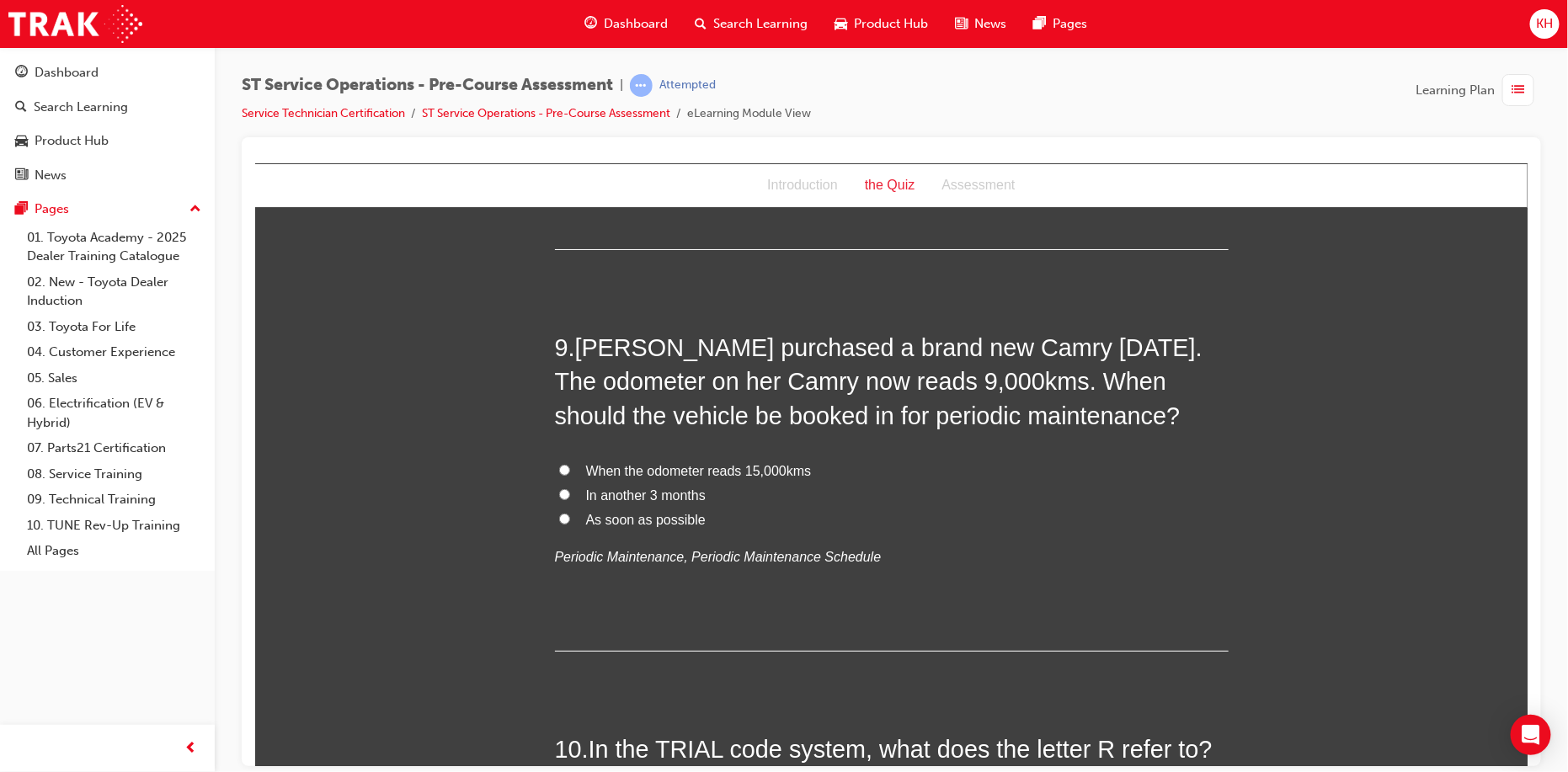
scroll to position [2947, 0]
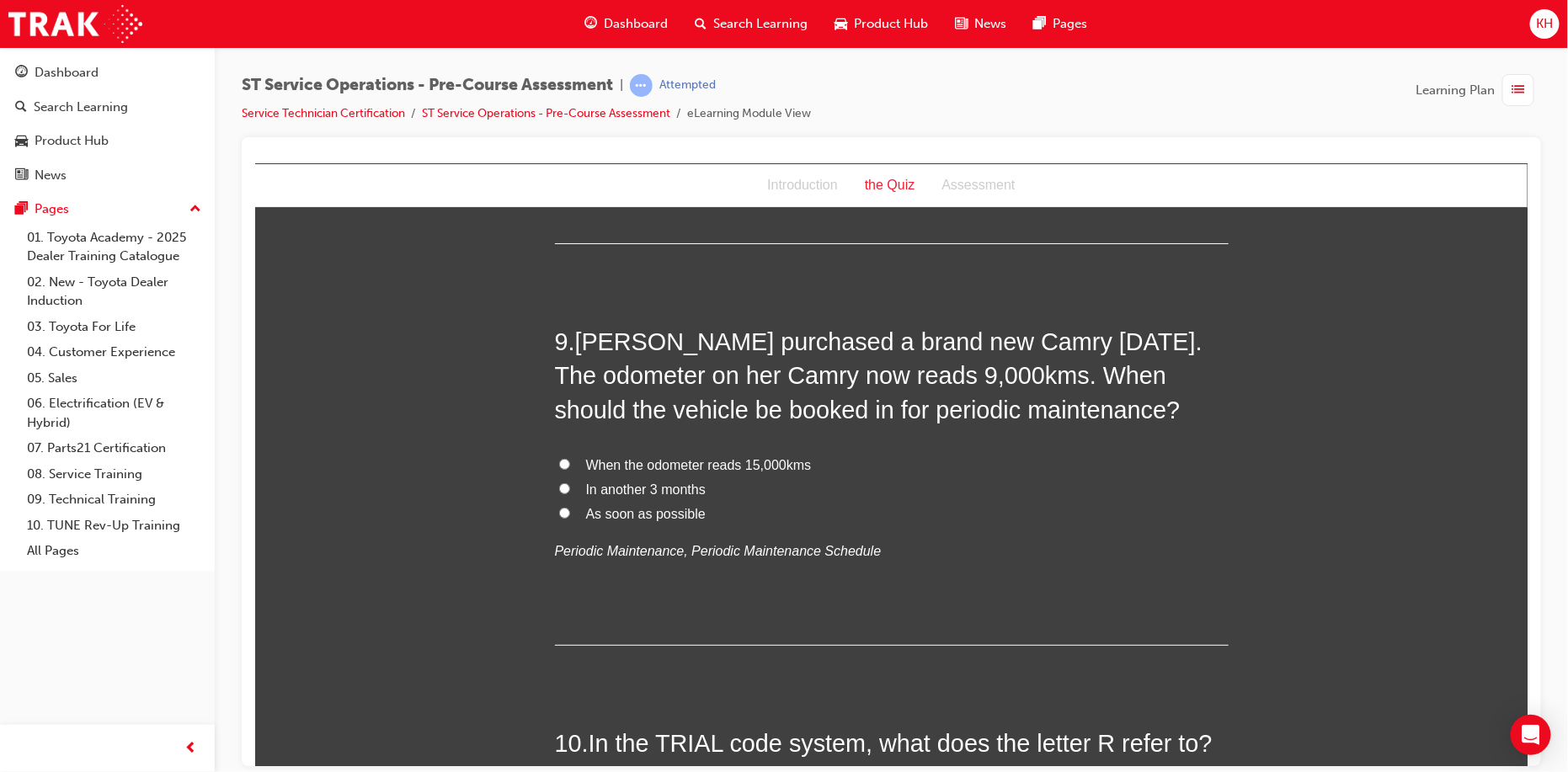
click at [558, 487] on input "In another 3 months" at bounding box center [563, 487] width 11 height 11
radio input "true"
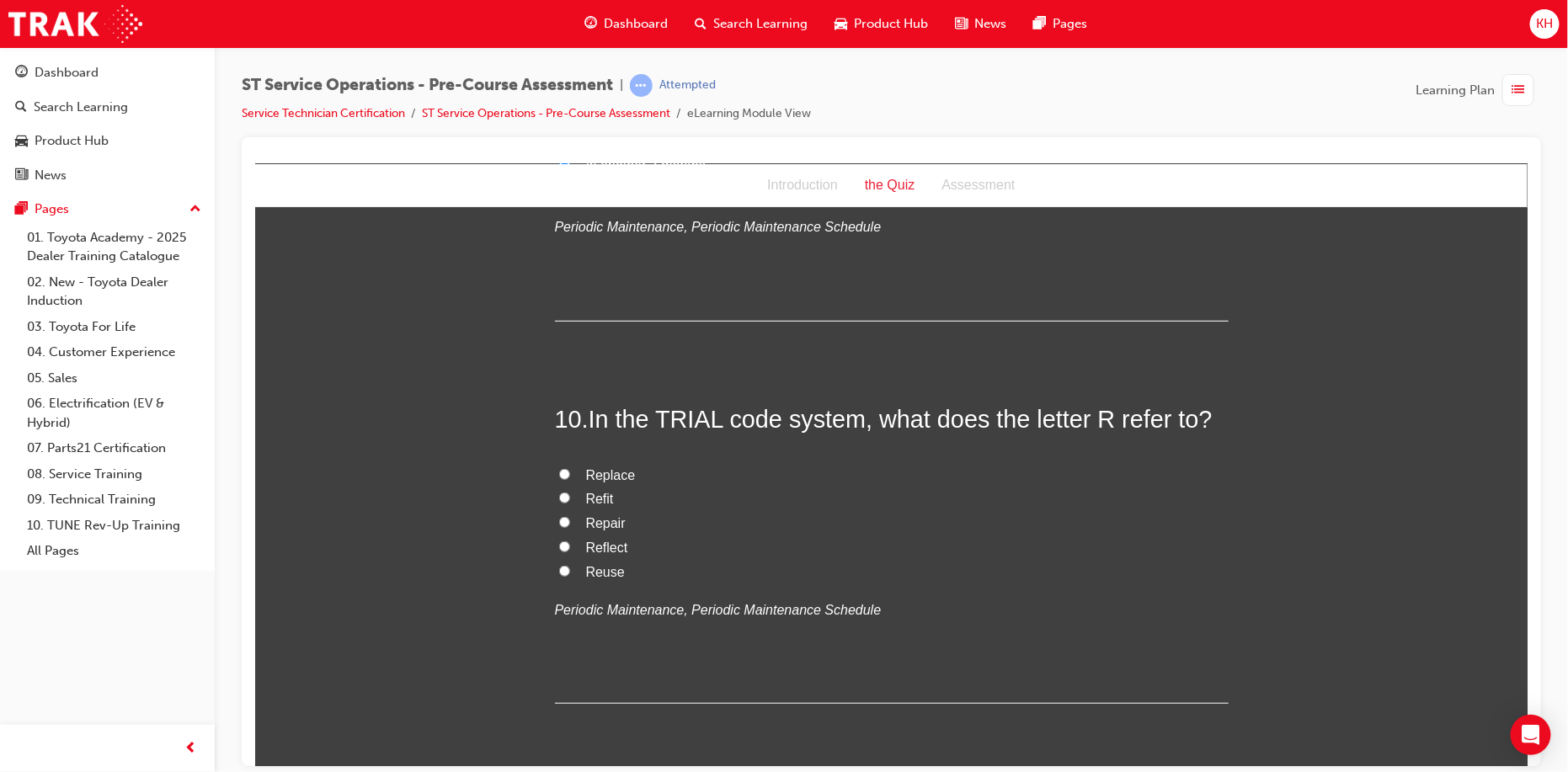
scroll to position [3284, 0]
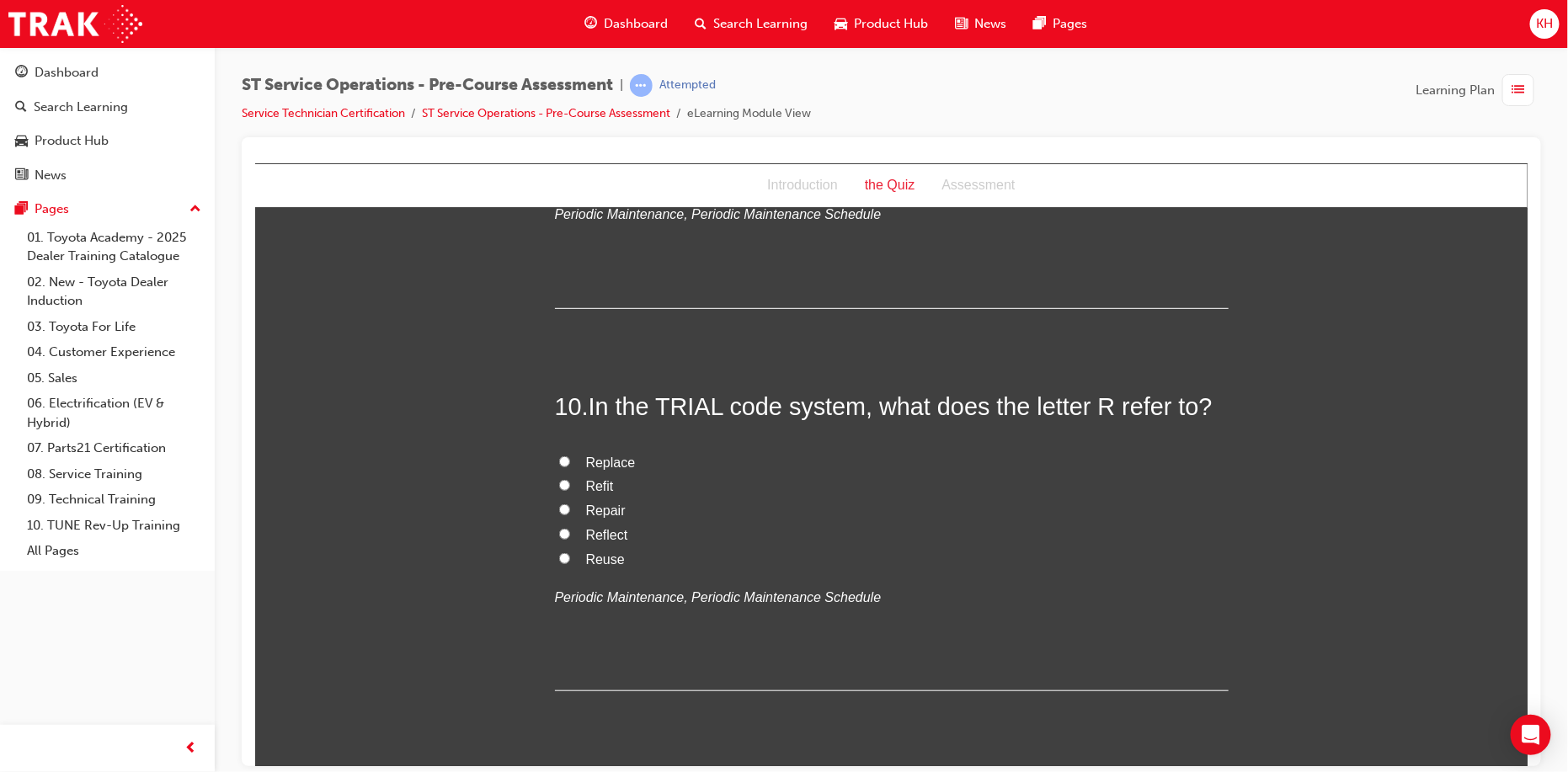
click at [558, 456] on input "Replace" at bounding box center [563, 461] width 11 height 11
radio input "true"
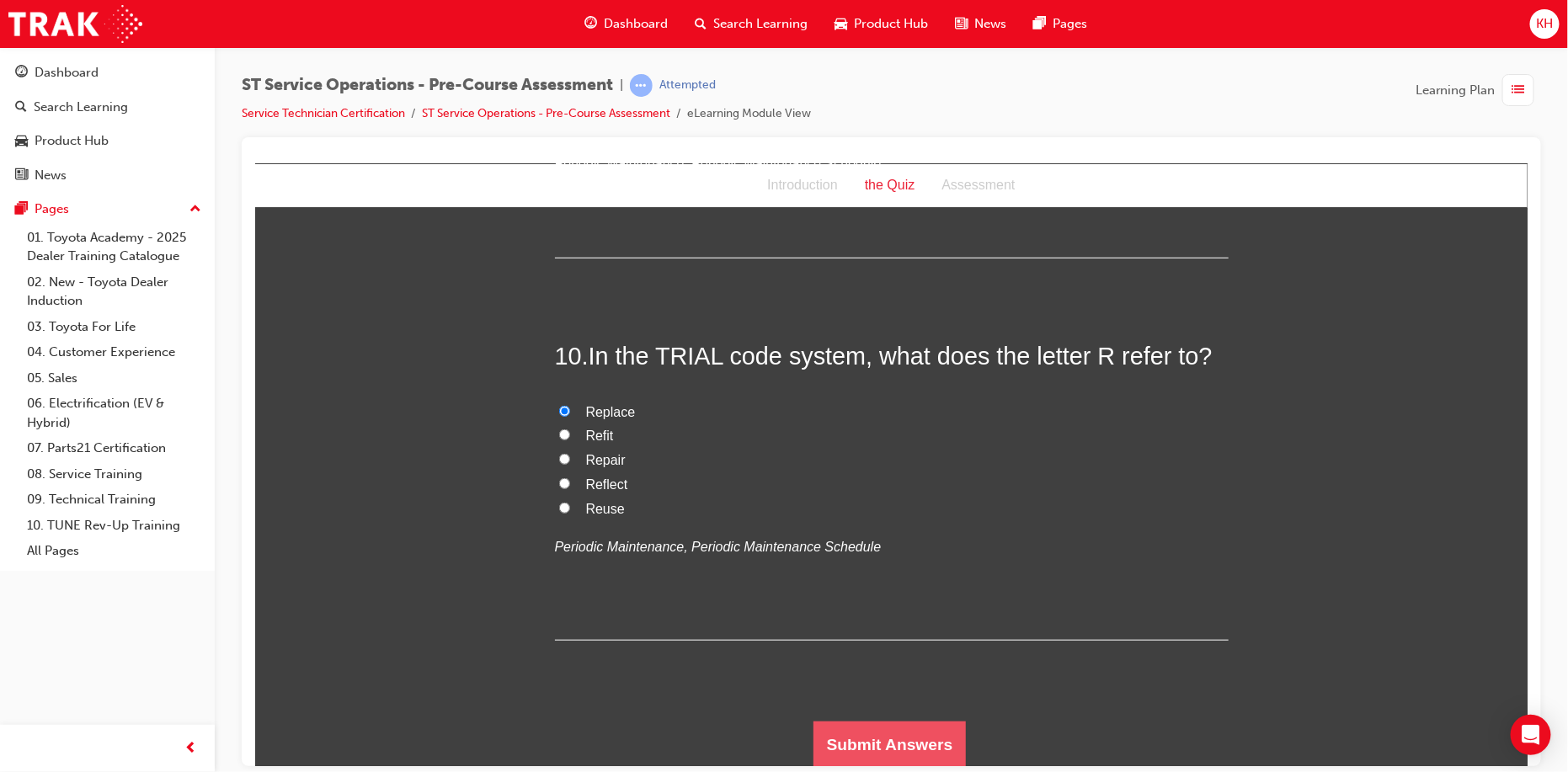
click at [906, 731] on button "Submit Answers" at bounding box center [889, 744] width 154 height 47
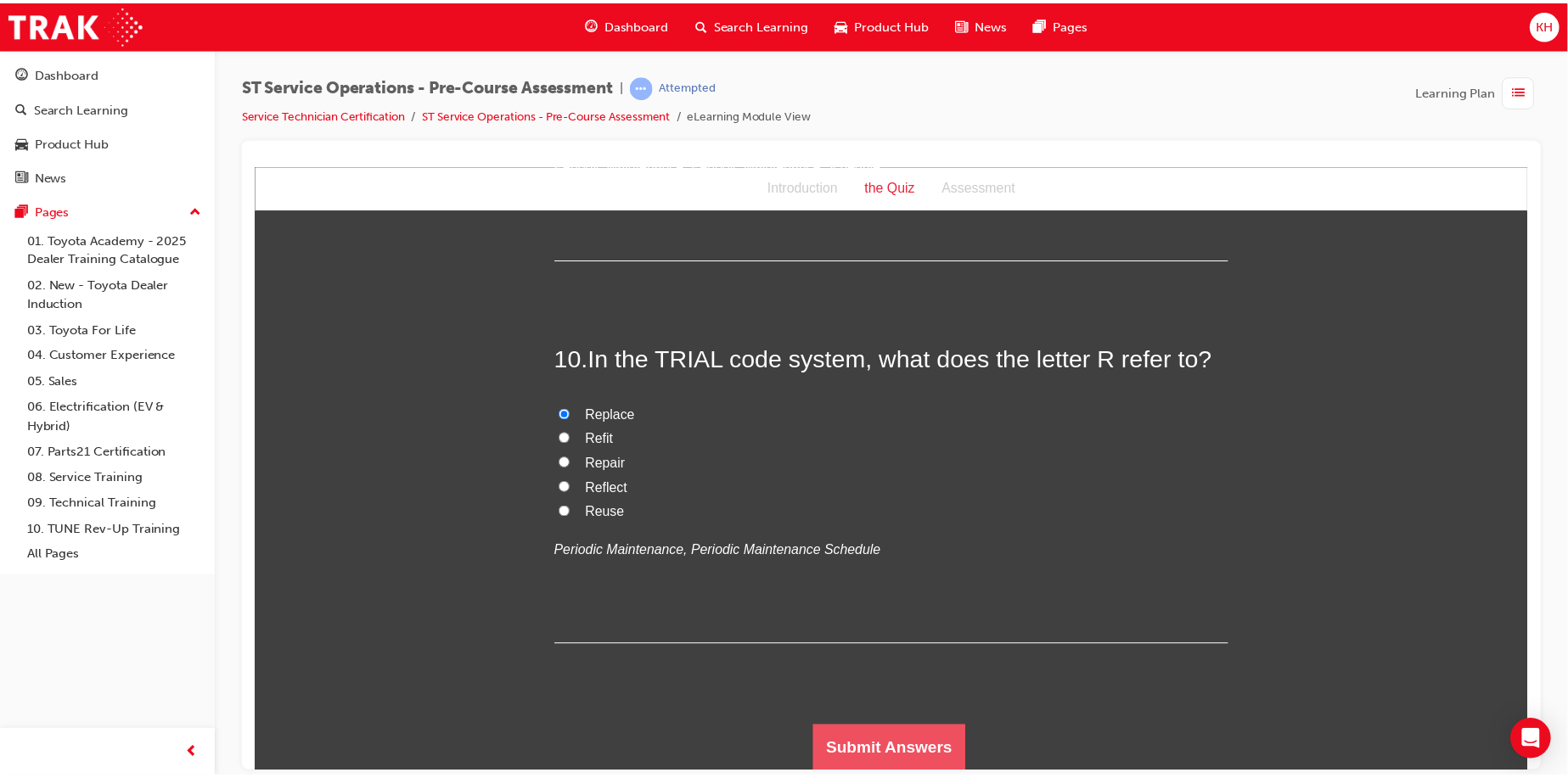
scroll to position [0, 0]
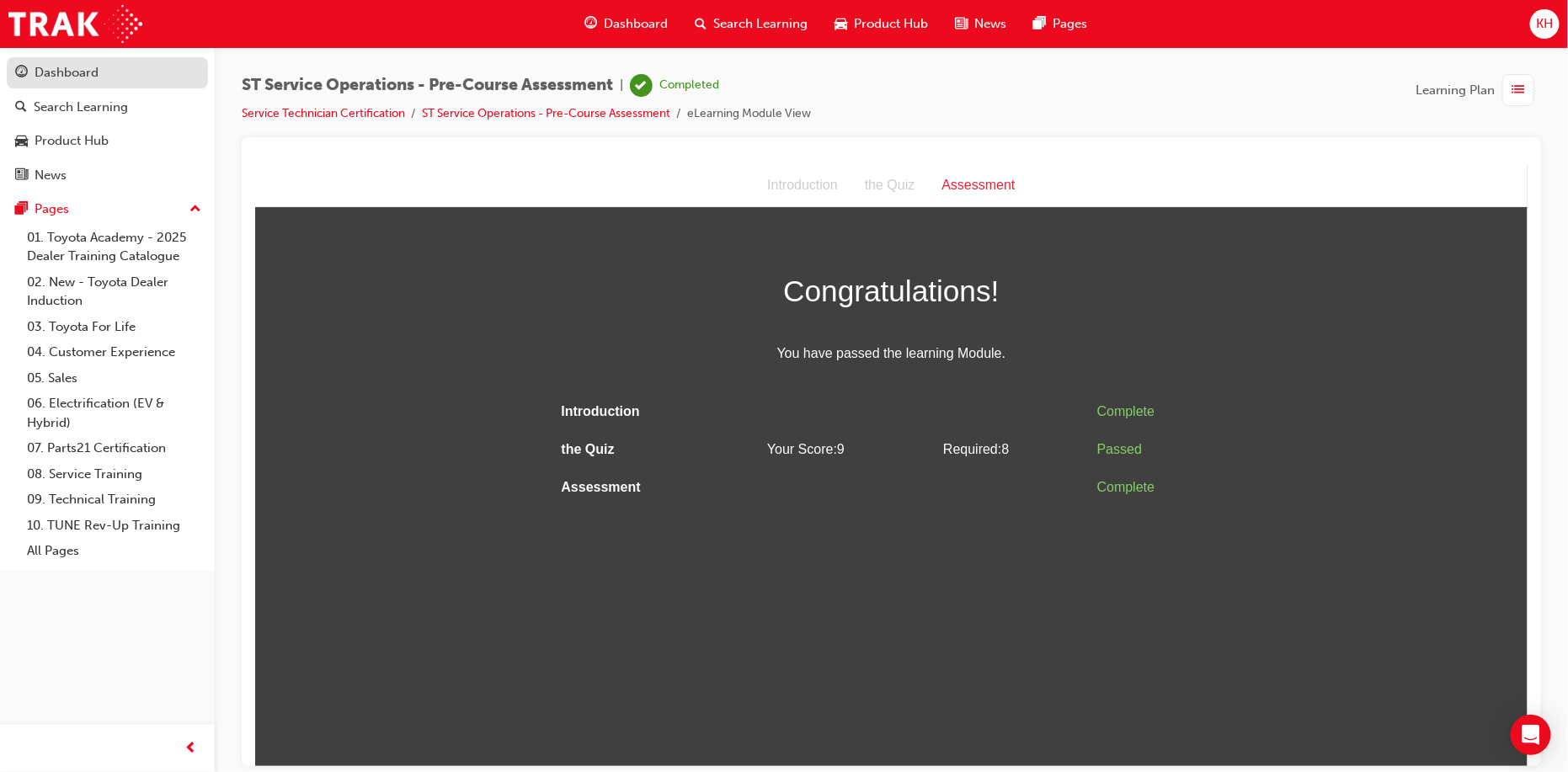
click at [101, 74] on div "Dashboard" at bounding box center [106, 72] width 184 height 21
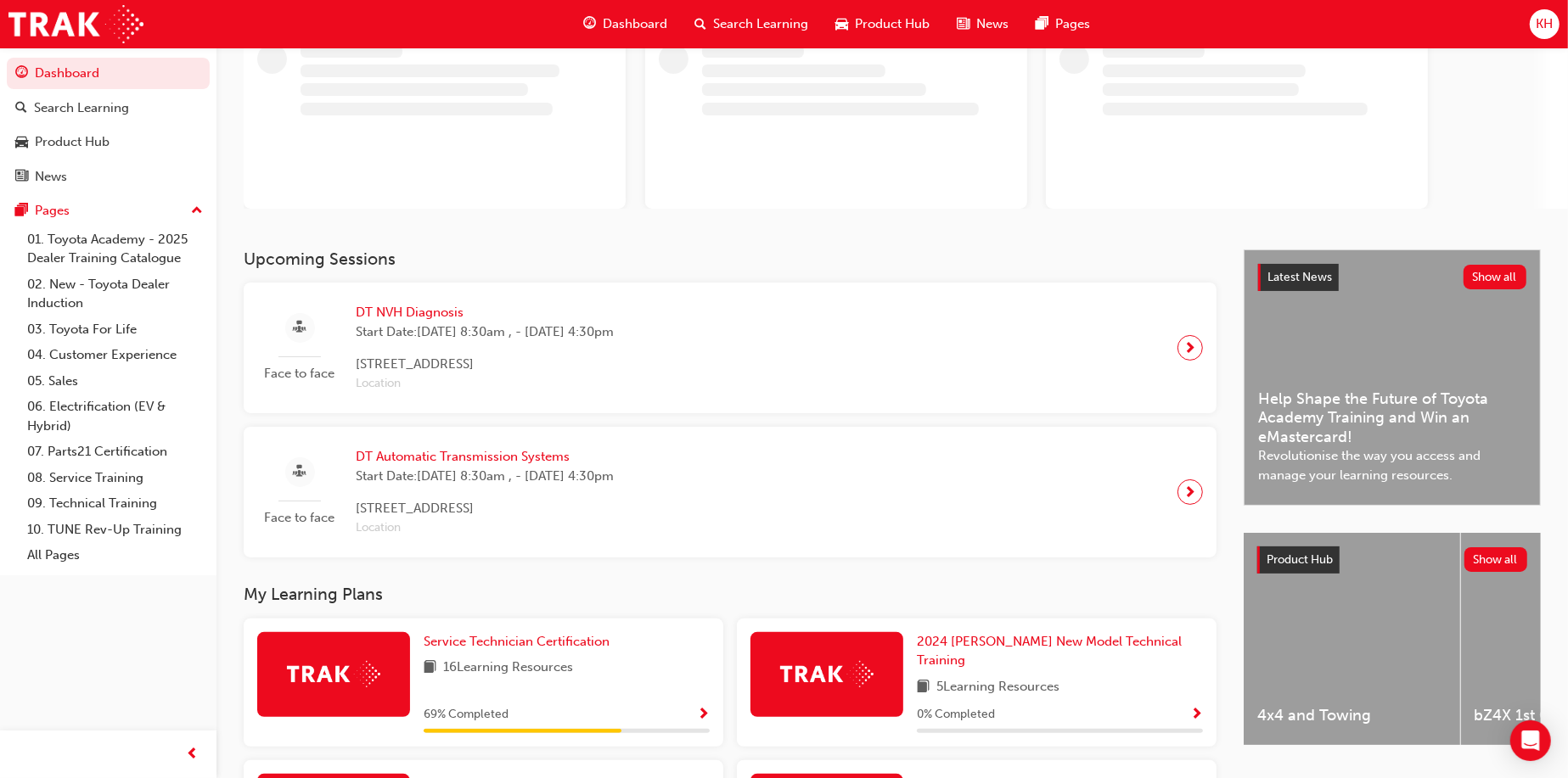
scroll to position [255, 0]
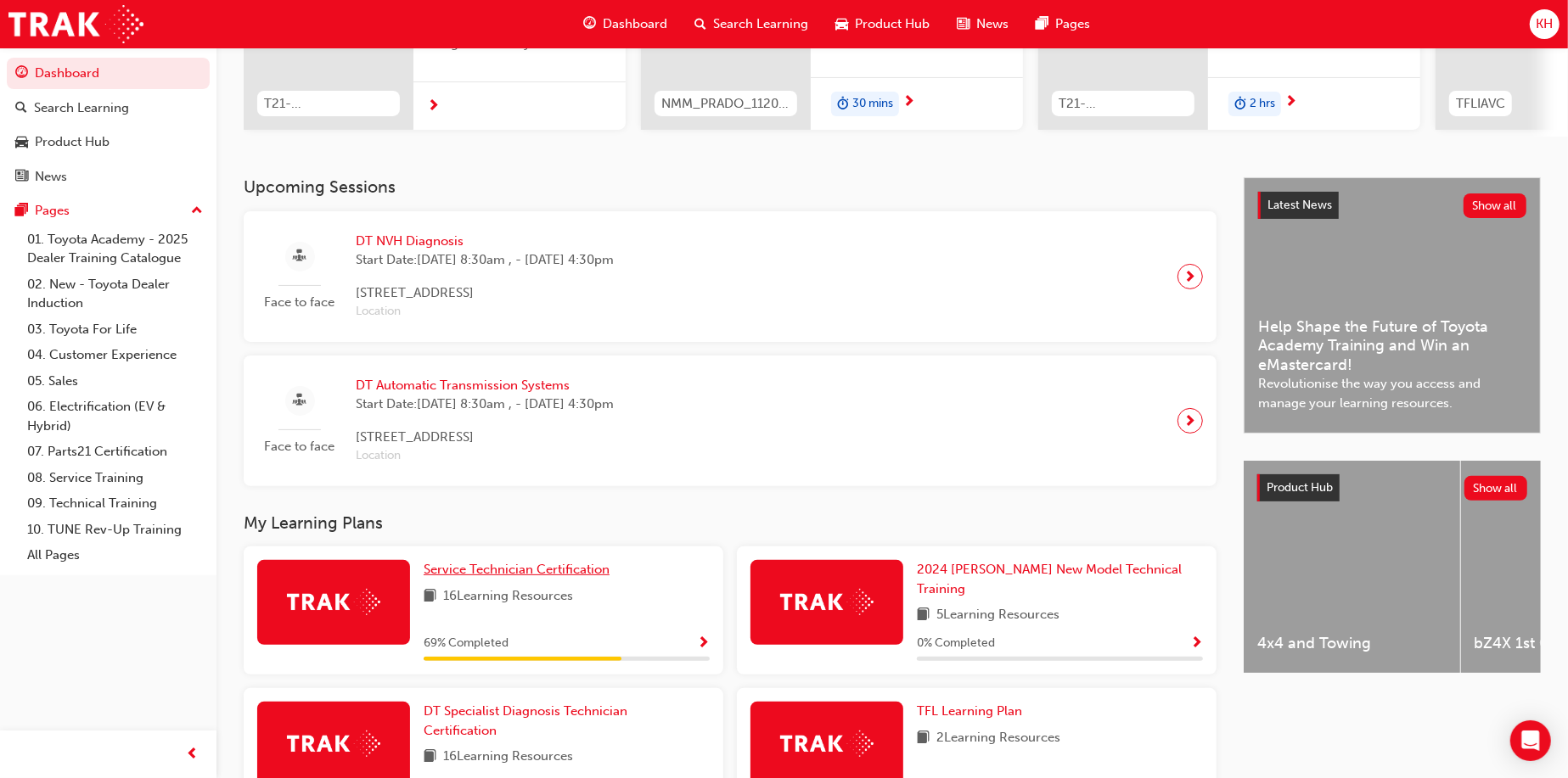
click at [541, 574] on span "Service Technician Certification" at bounding box center [516, 569] width 186 height 15
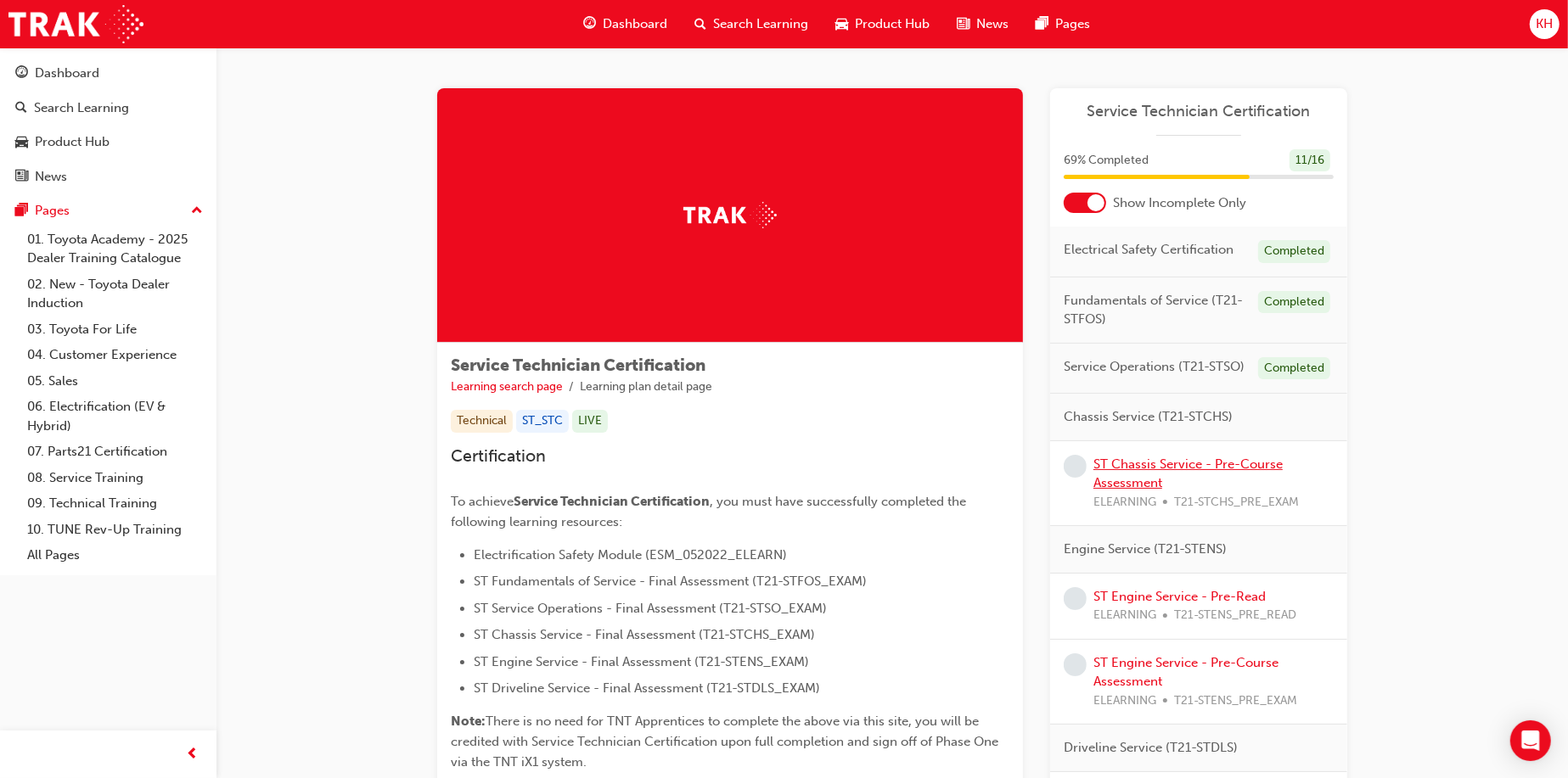
click at [1145, 462] on link "ST Chassis Service - Pre-Course Assessment" at bounding box center [1187, 473] width 190 height 35
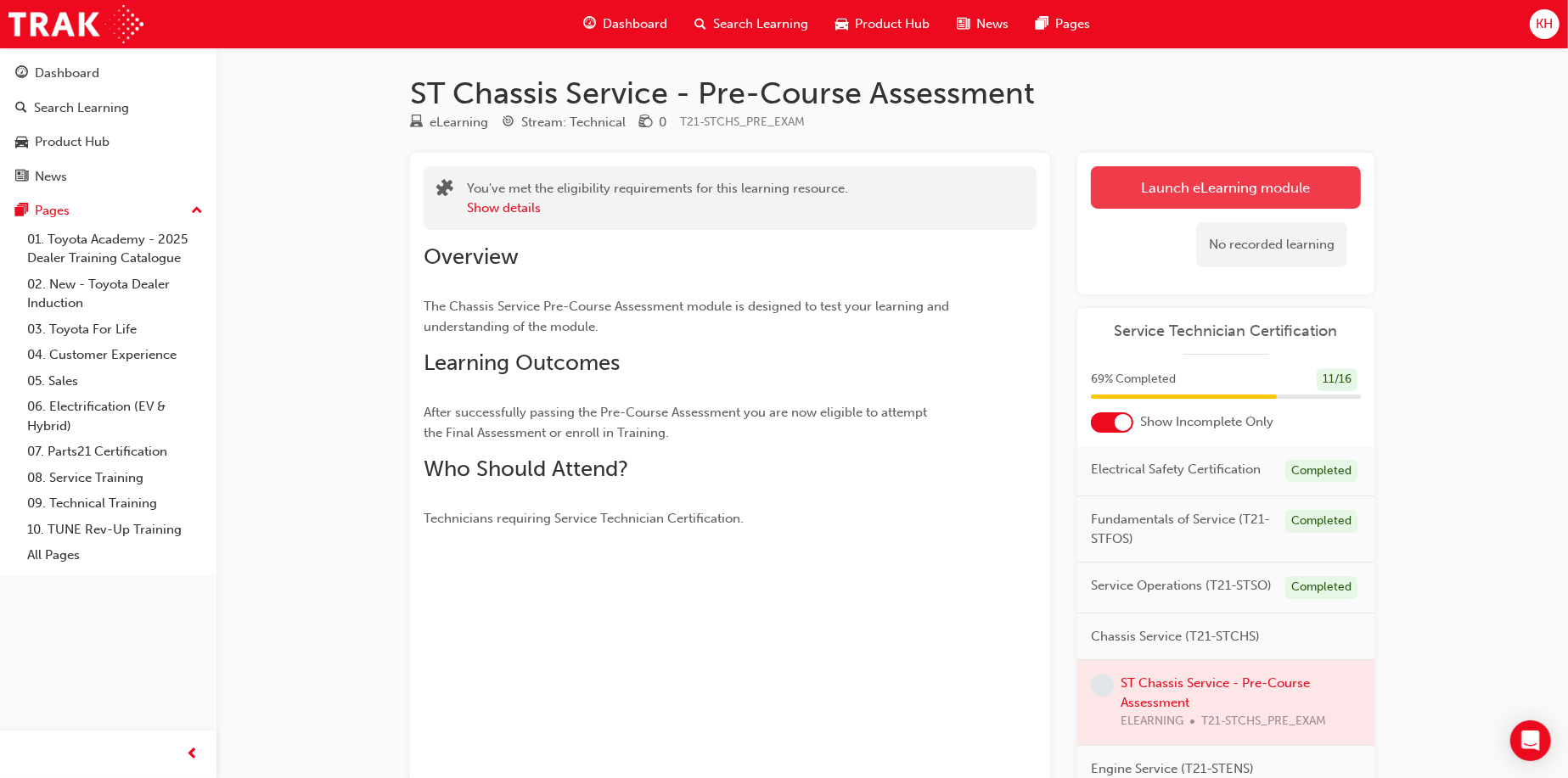
click at [1173, 186] on link "Launch eLearning module" at bounding box center [1226, 188] width 270 height 43
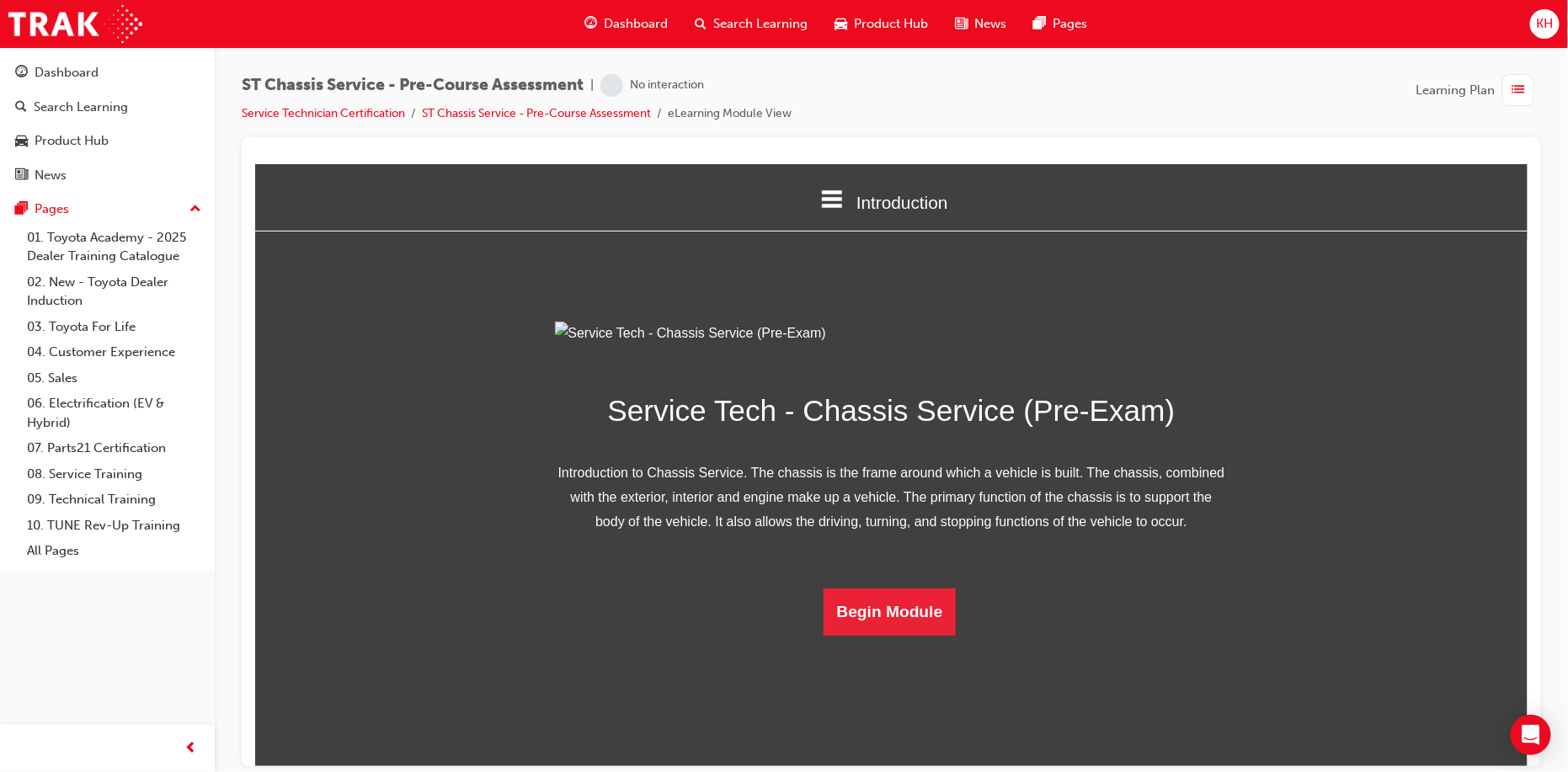
scroll to position [54, 0]
click at [902, 635] on button "Begin Module" at bounding box center [889, 611] width 133 height 47
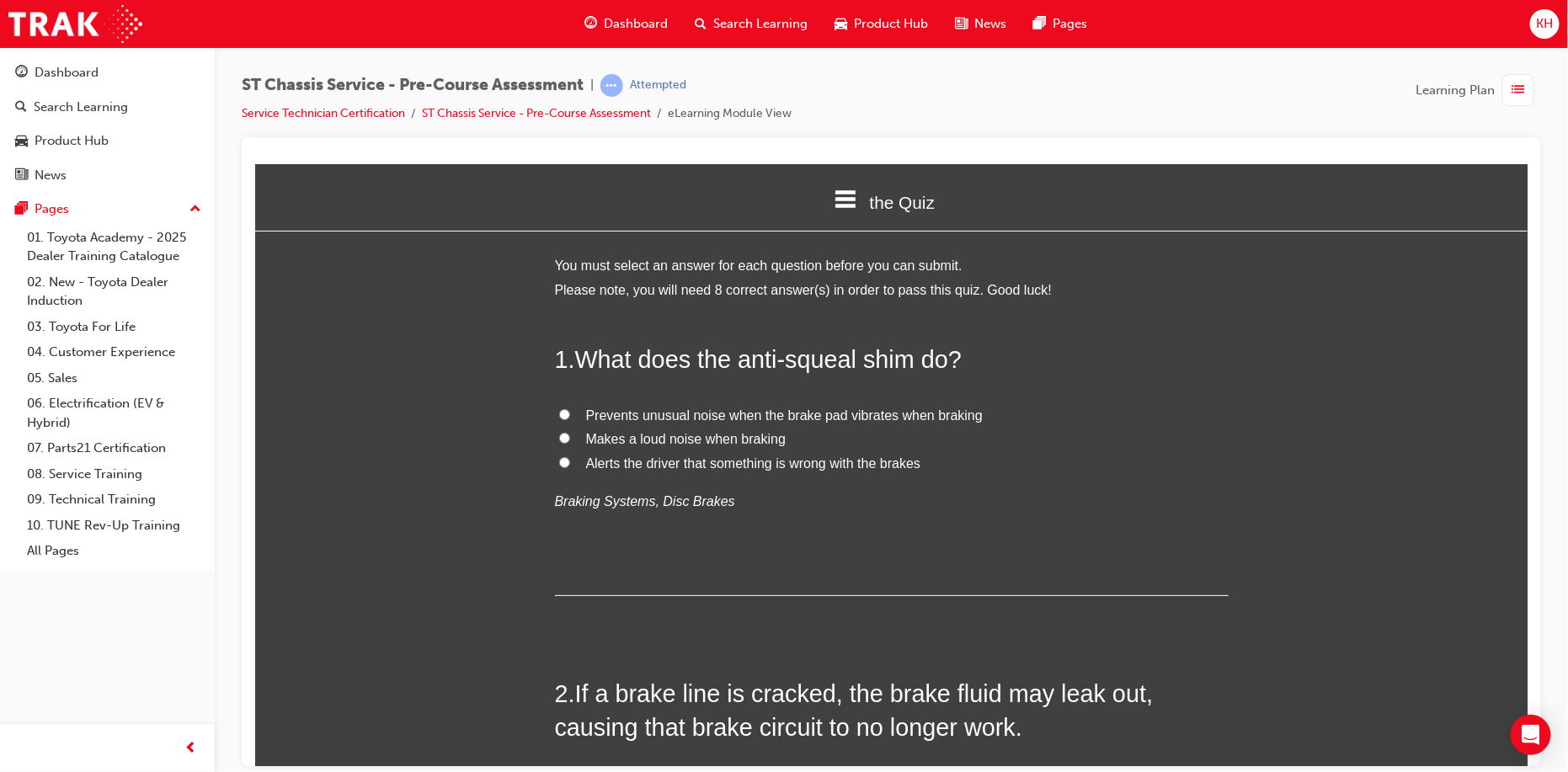
click at [555, 414] on label "Prevents unusual noise when the brake pad vibrates when braking" at bounding box center [891, 416] width 674 height 25
click at [558, 414] on input "Prevents unusual noise when the brake pad vibrates when braking" at bounding box center [563, 414] width 11 height 11
radio input "true"
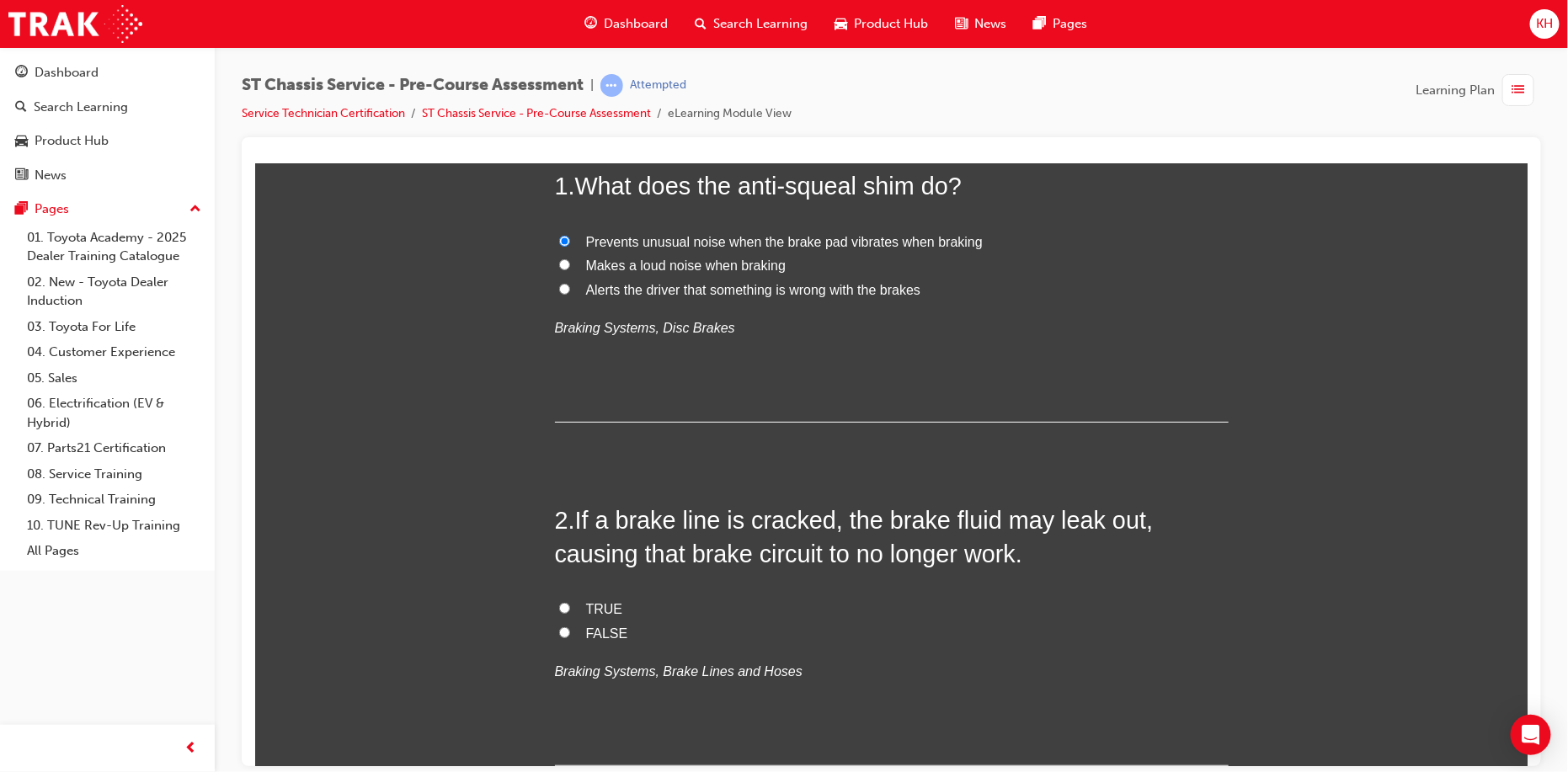
scroll to position [337, 0]
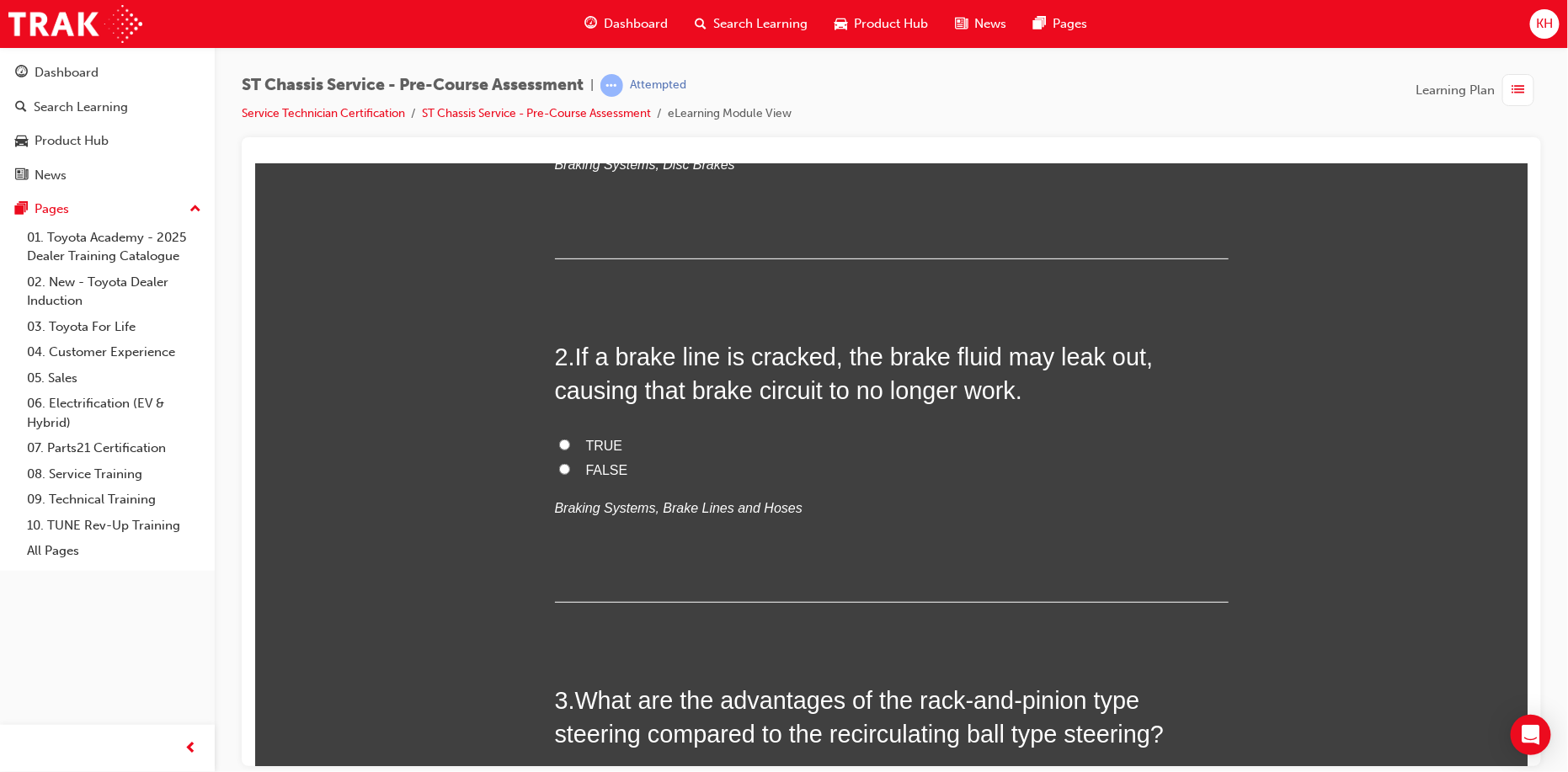
click at [558, 449] on input "TRUE" at bounding box center [563, 444] width 11 height 11
radio input "true"
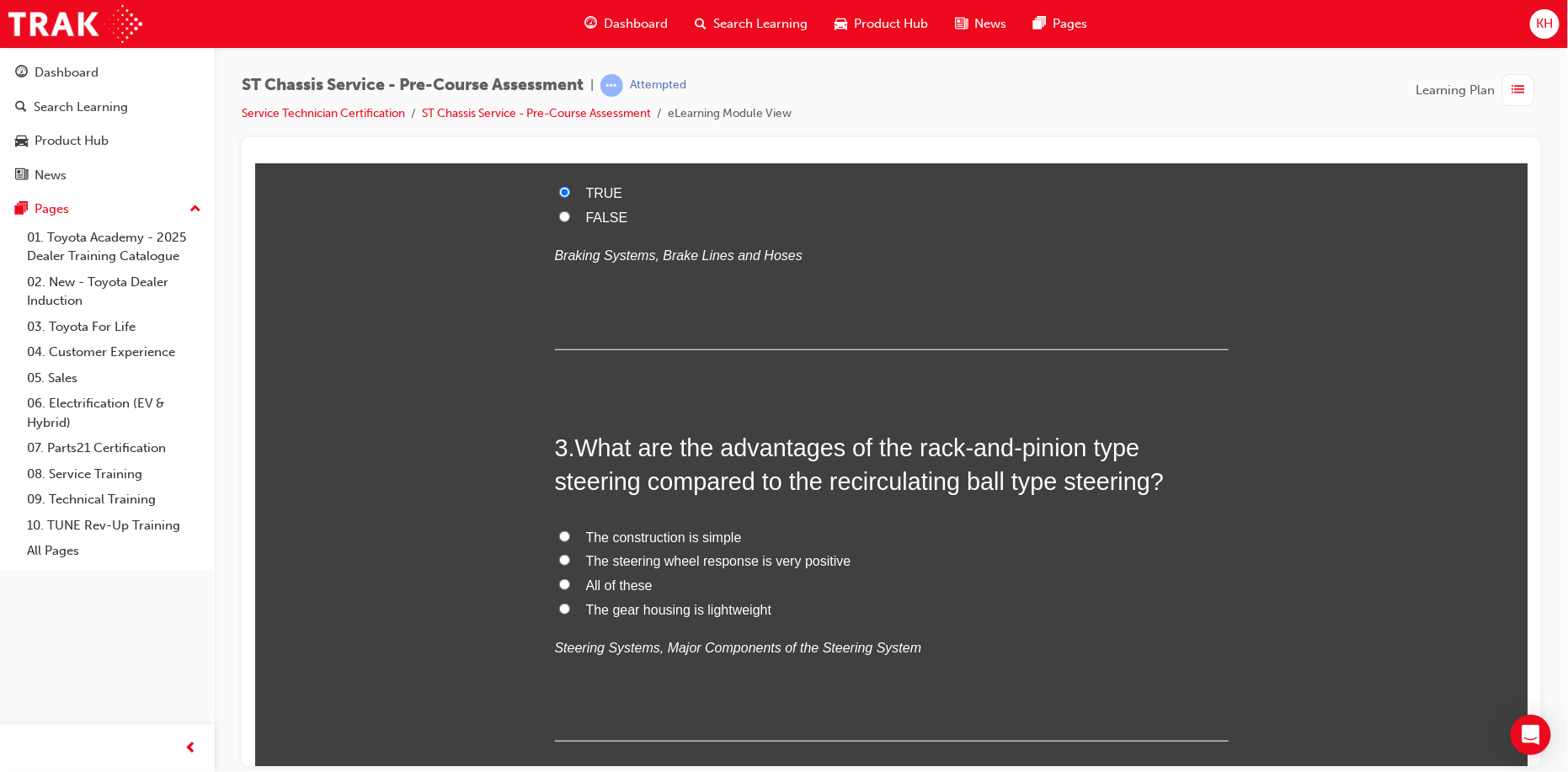
scroll to position [674, 0]
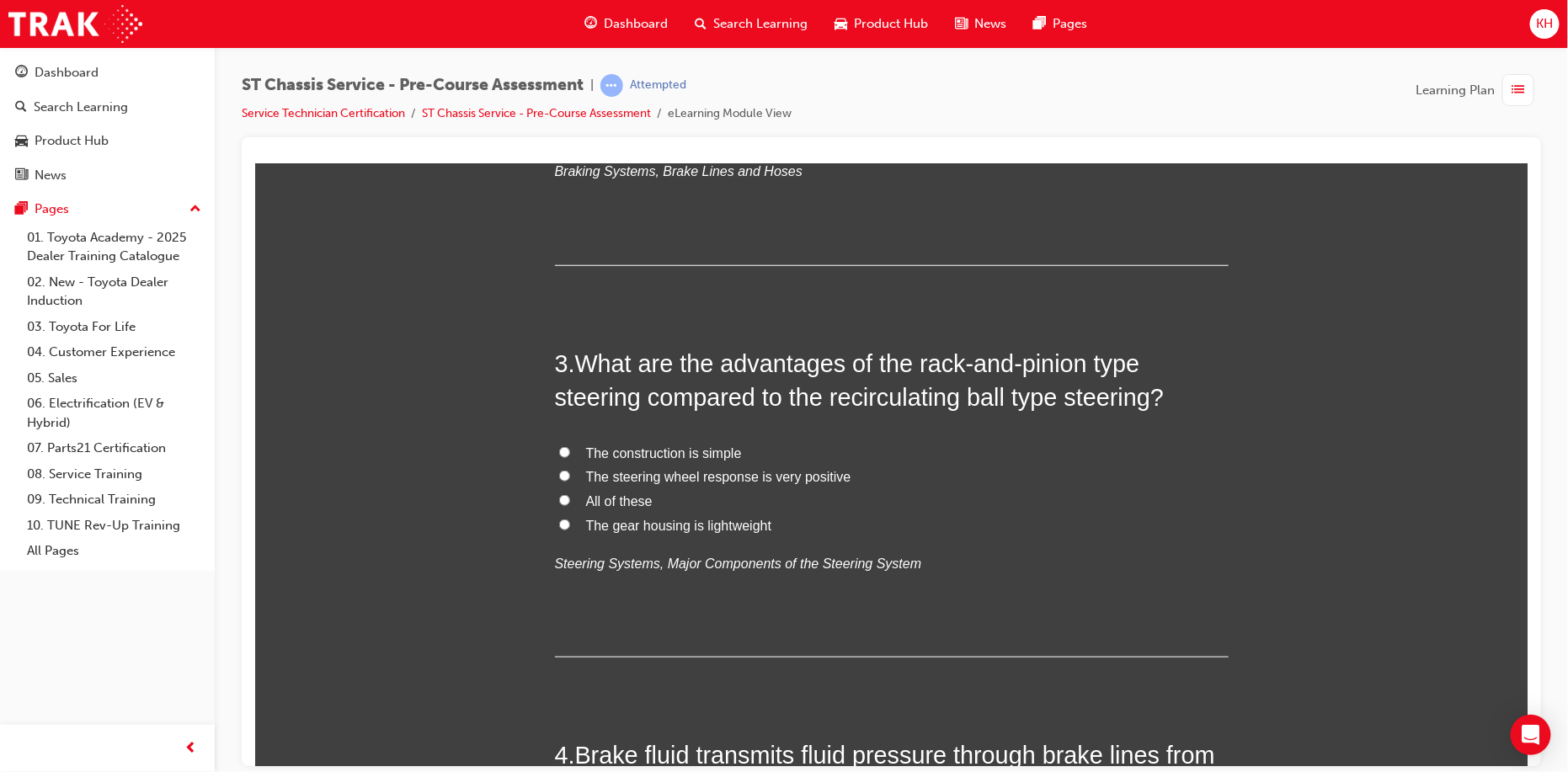
click at [558, 502] on input "All of these" at bounding box center [563, 499] width 11 height 11
radio input "true"
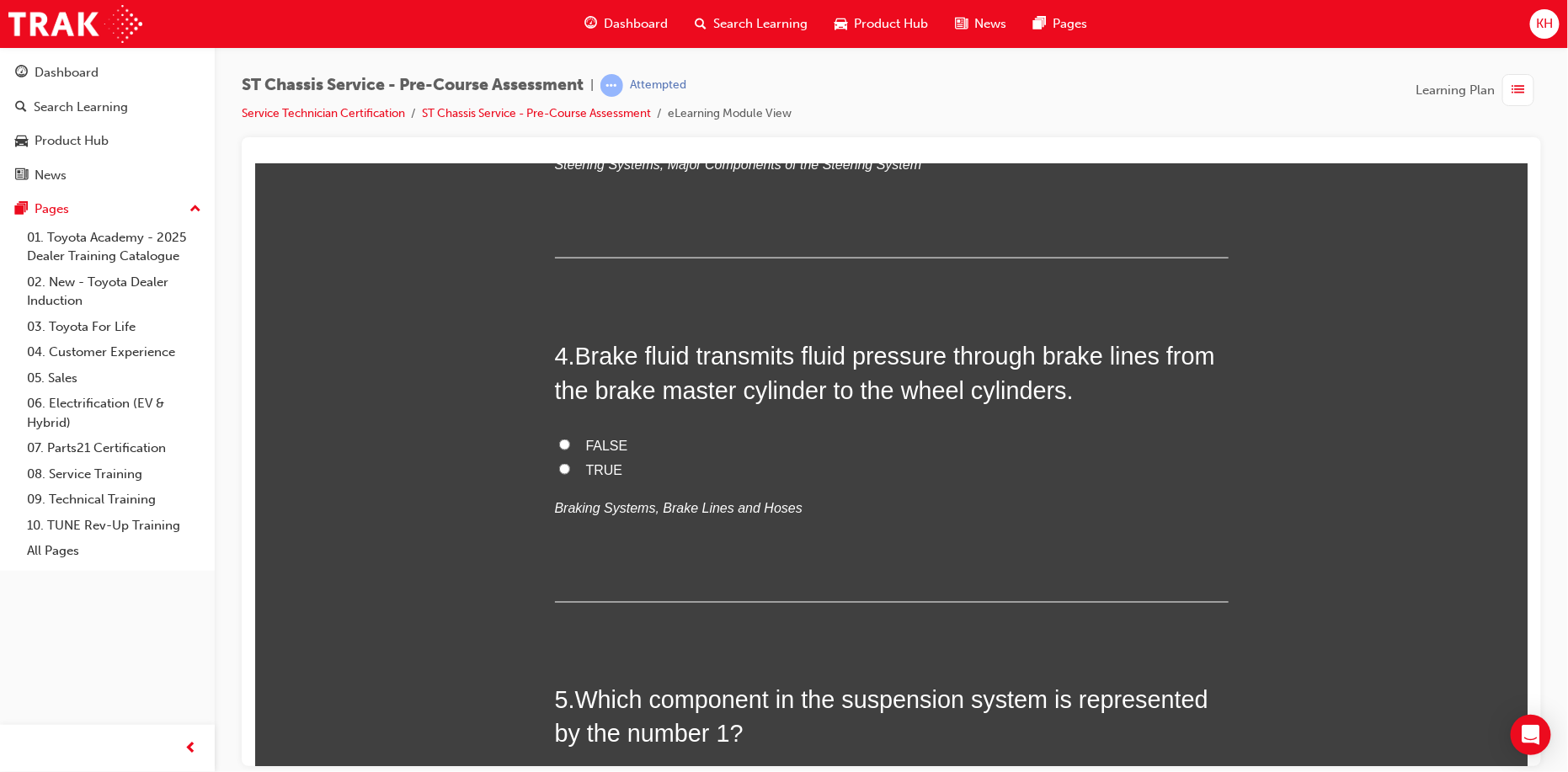
scroll to position [1010, 0]
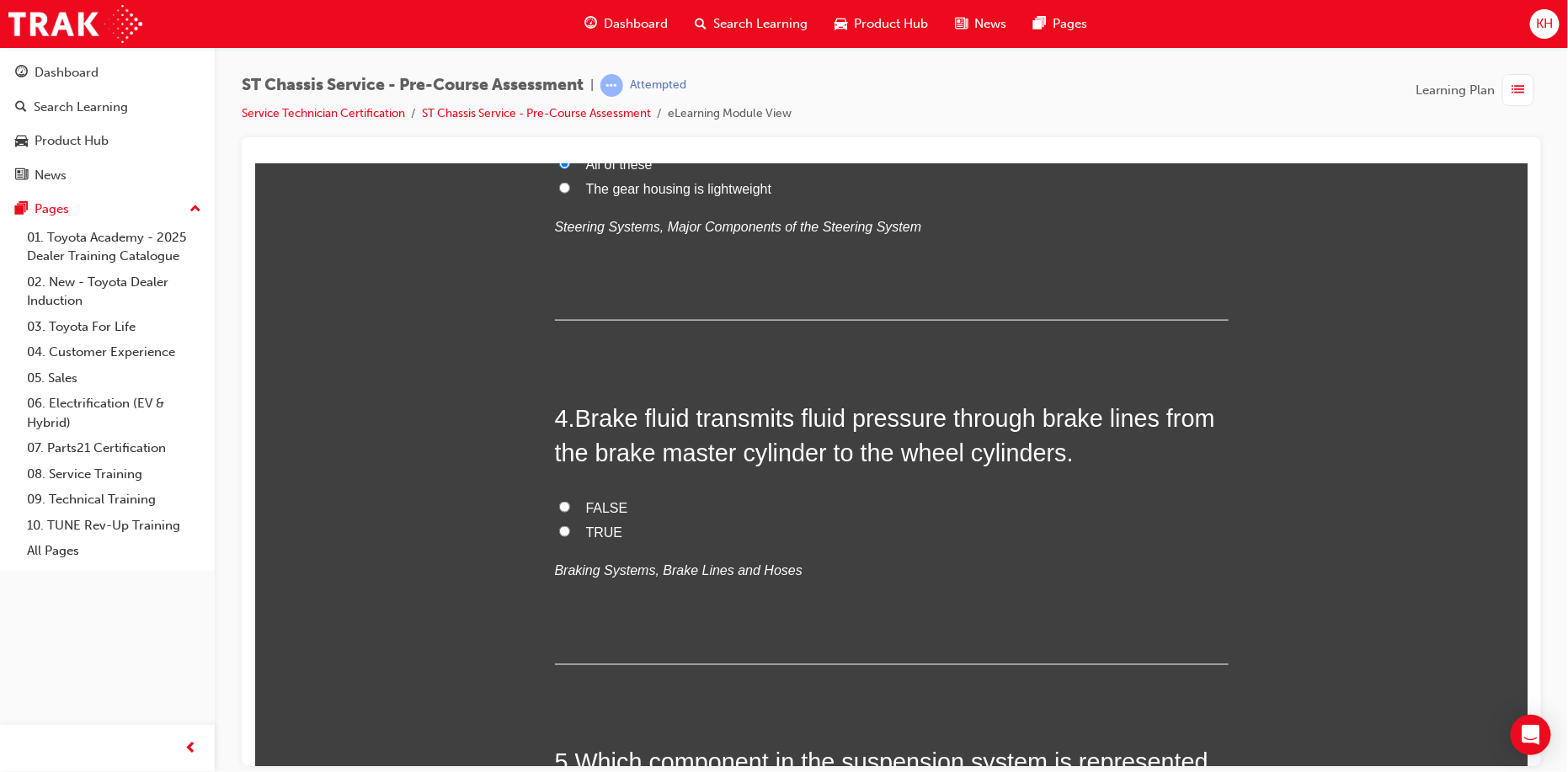
click at [558, 532] on input "TRUE" at bounding box center [563, 531] width 11 height 11
radio input "true"
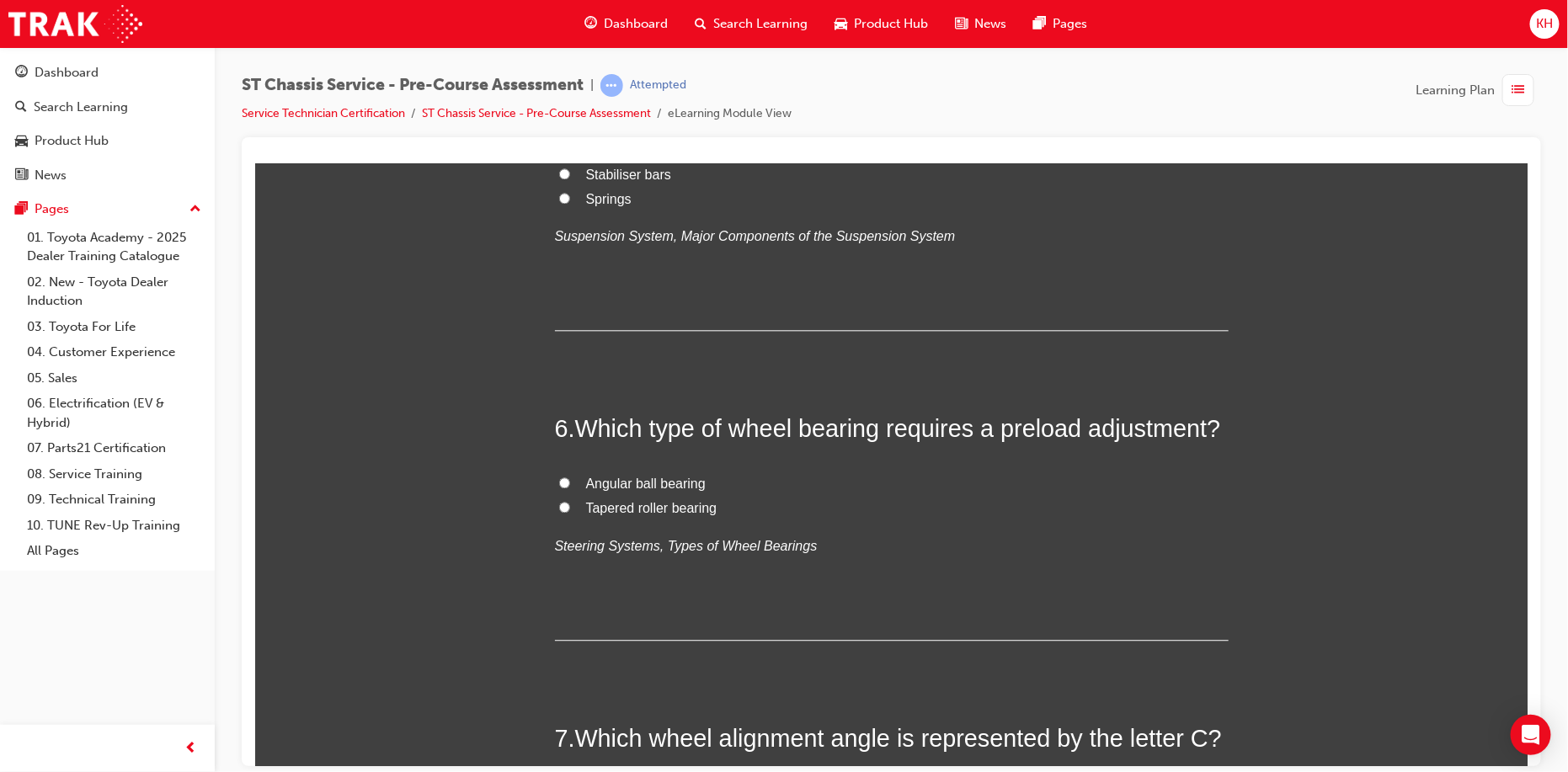
scroll to position [1769, 0]
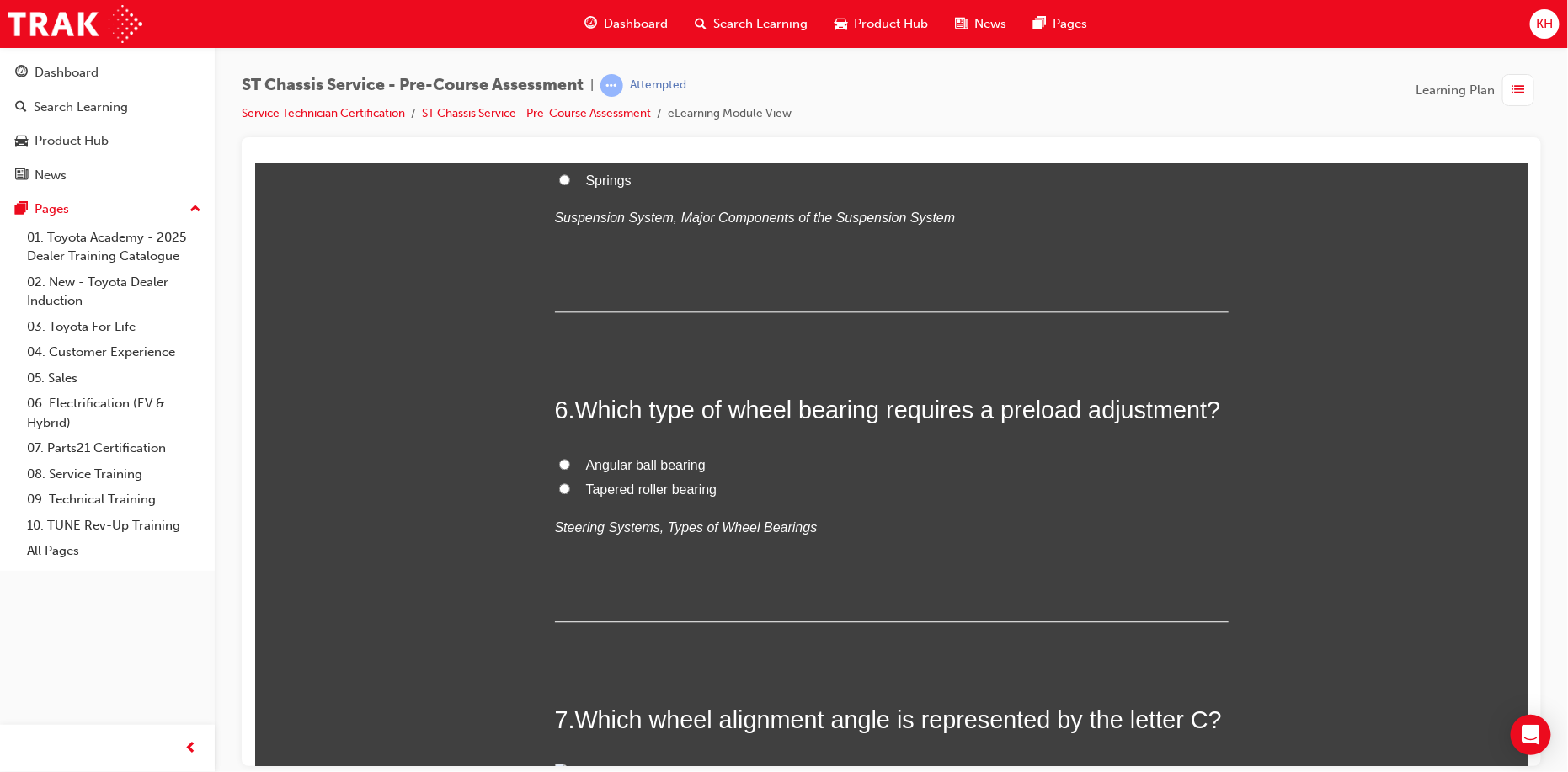
click at [558, 184] on input "Springs" at bounding box center [563, 178] width 11 height 11
radio input "true"
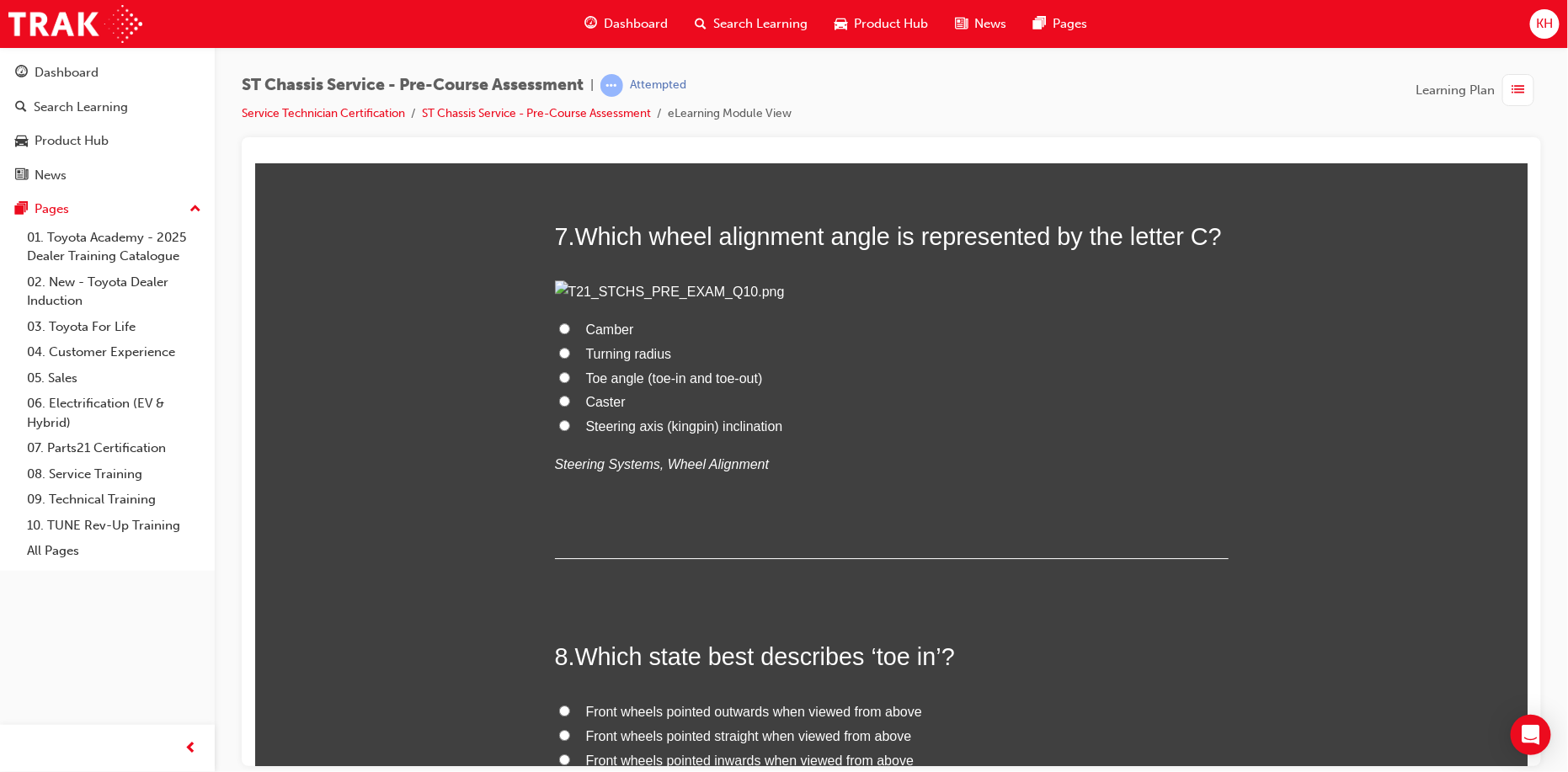
scroll to position [2189, 0]
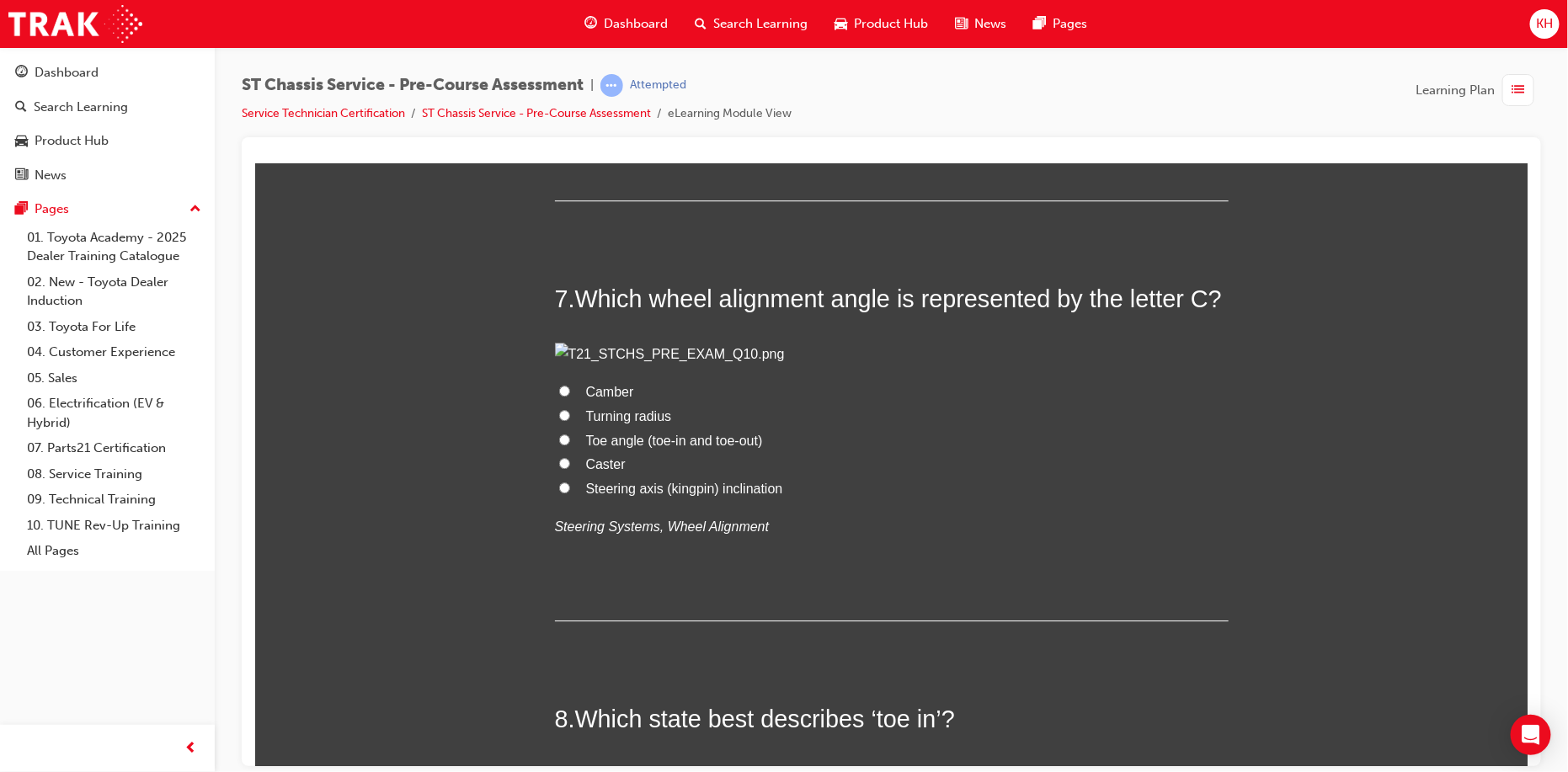
click at [558, 73] on input "Tapered roller bearing" at bounding box center [563, 66] width 11 height 11
radio input "true"
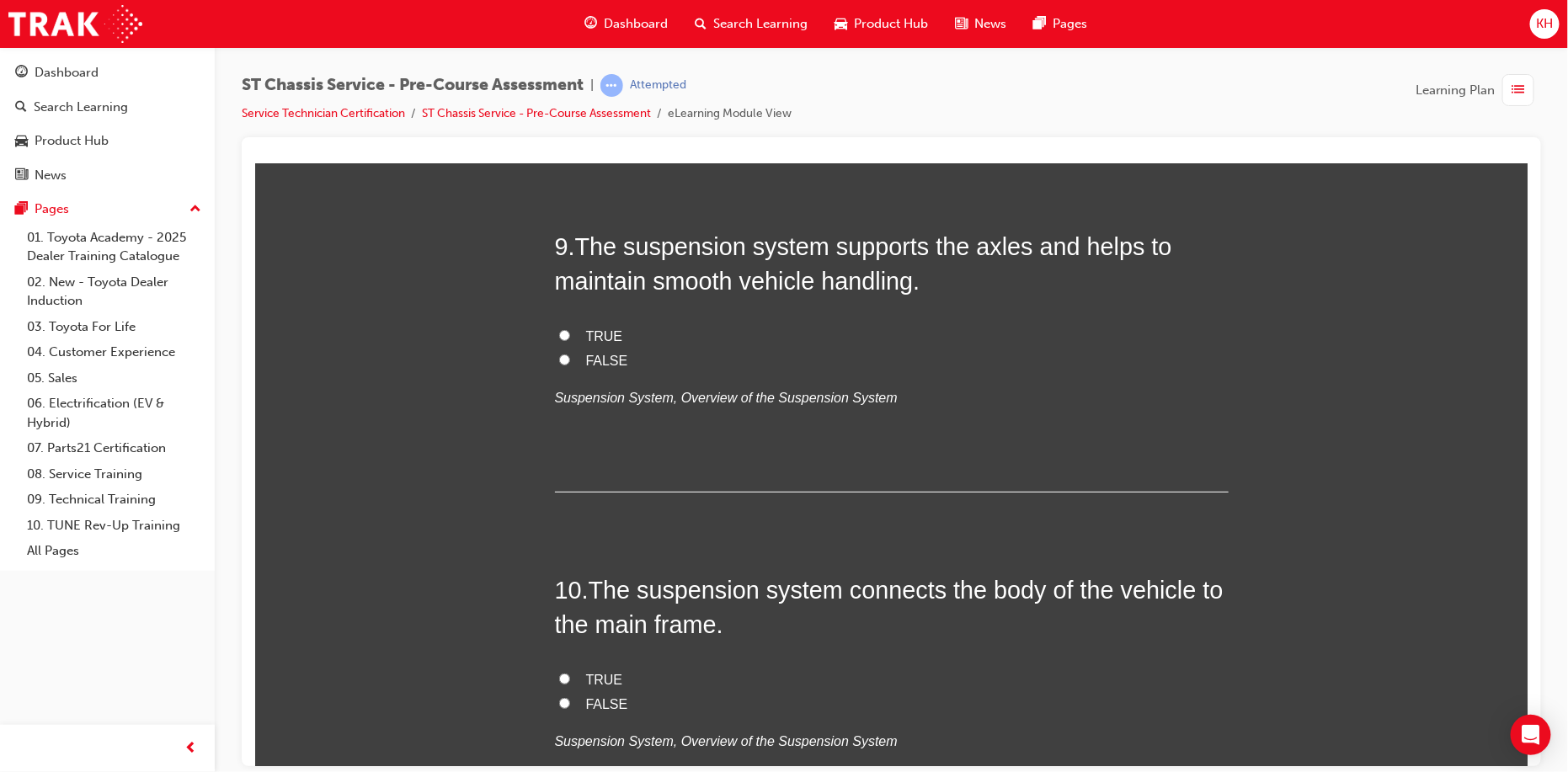
scroll to position [3032, 0]
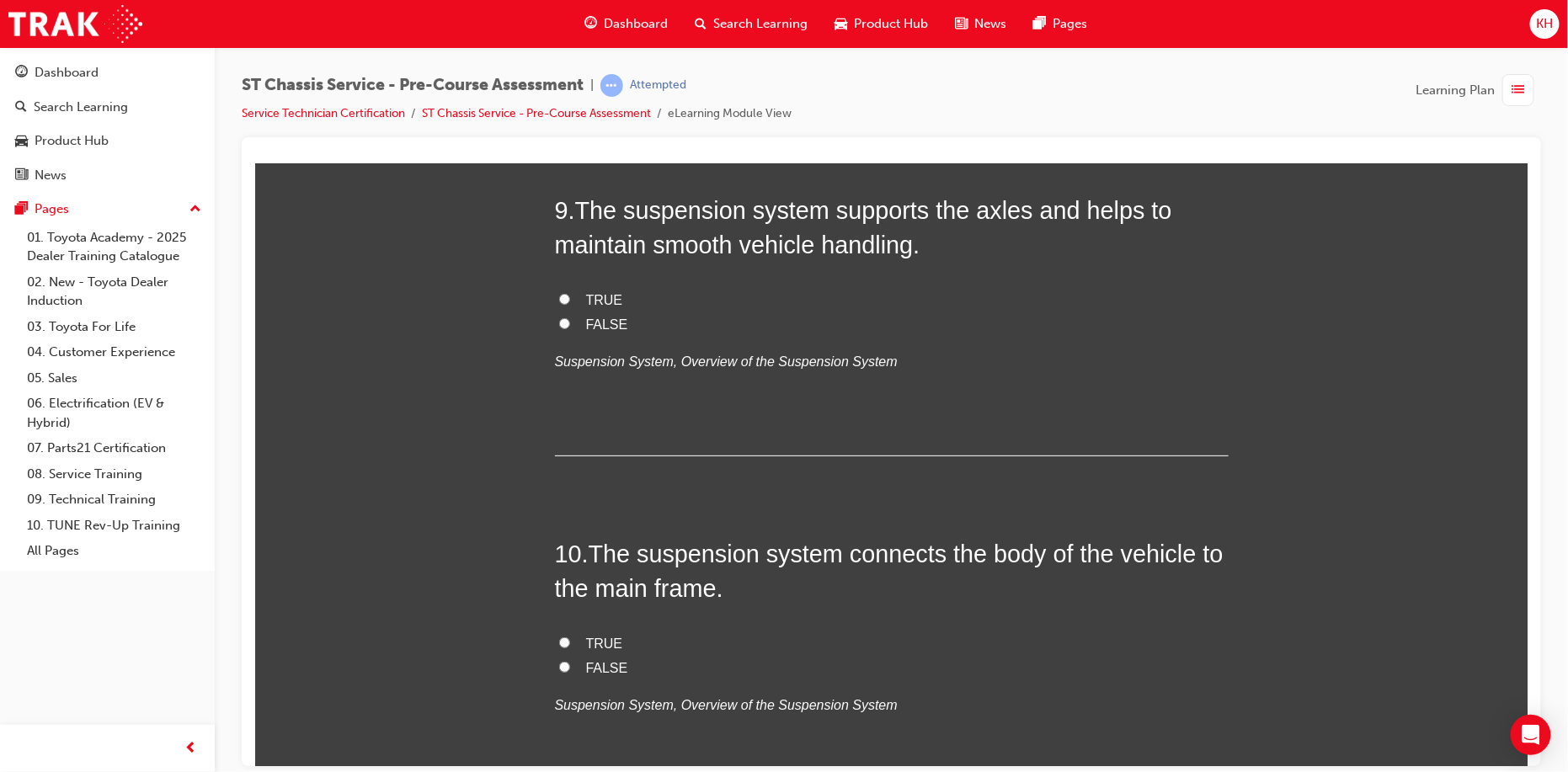
radio input "true"
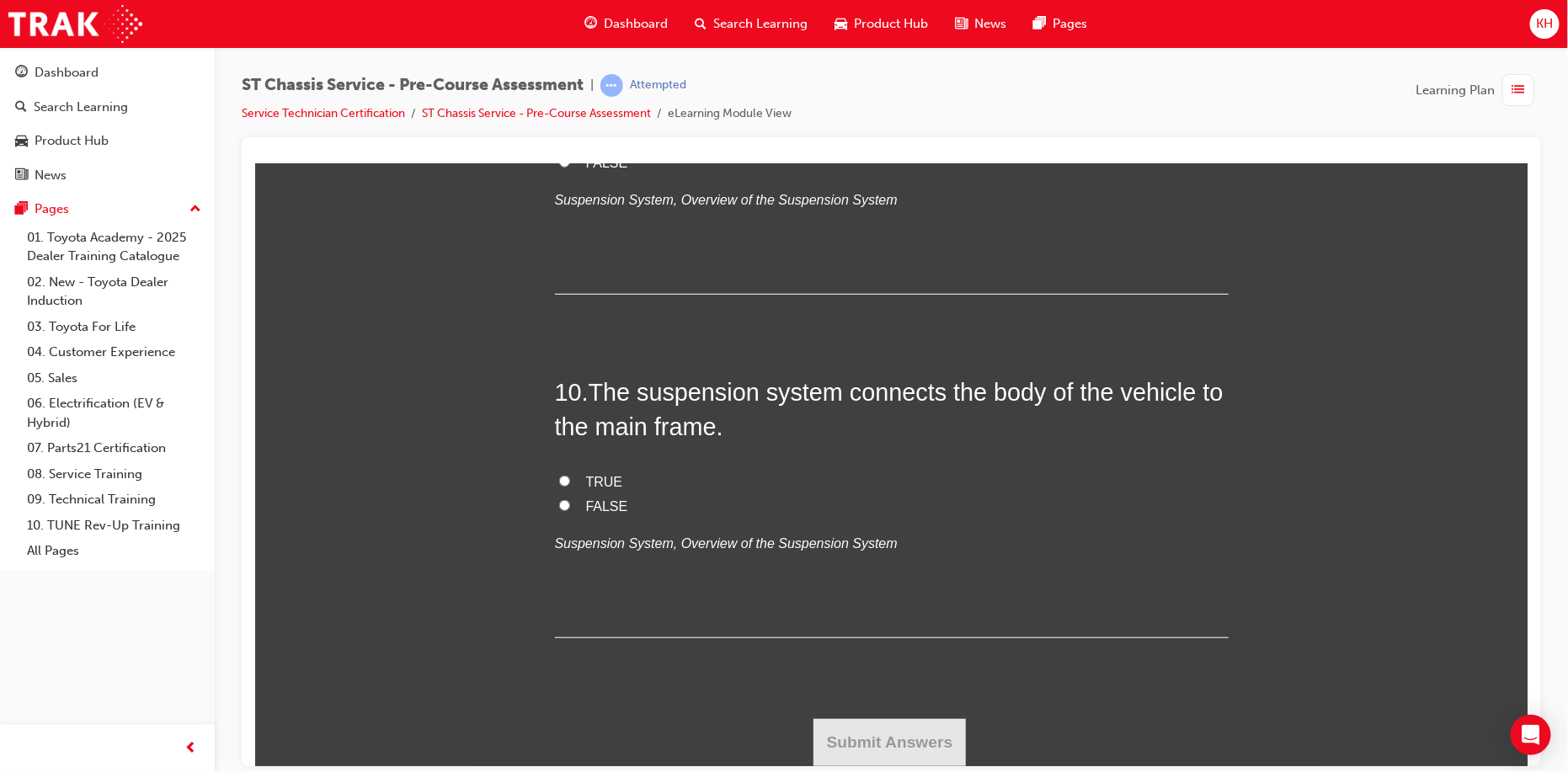
scroll to position [3369, 0]
radio input "true"
click at [558, 143] on input "TRUE" at bounding box center [563, 136] width 11 height 11
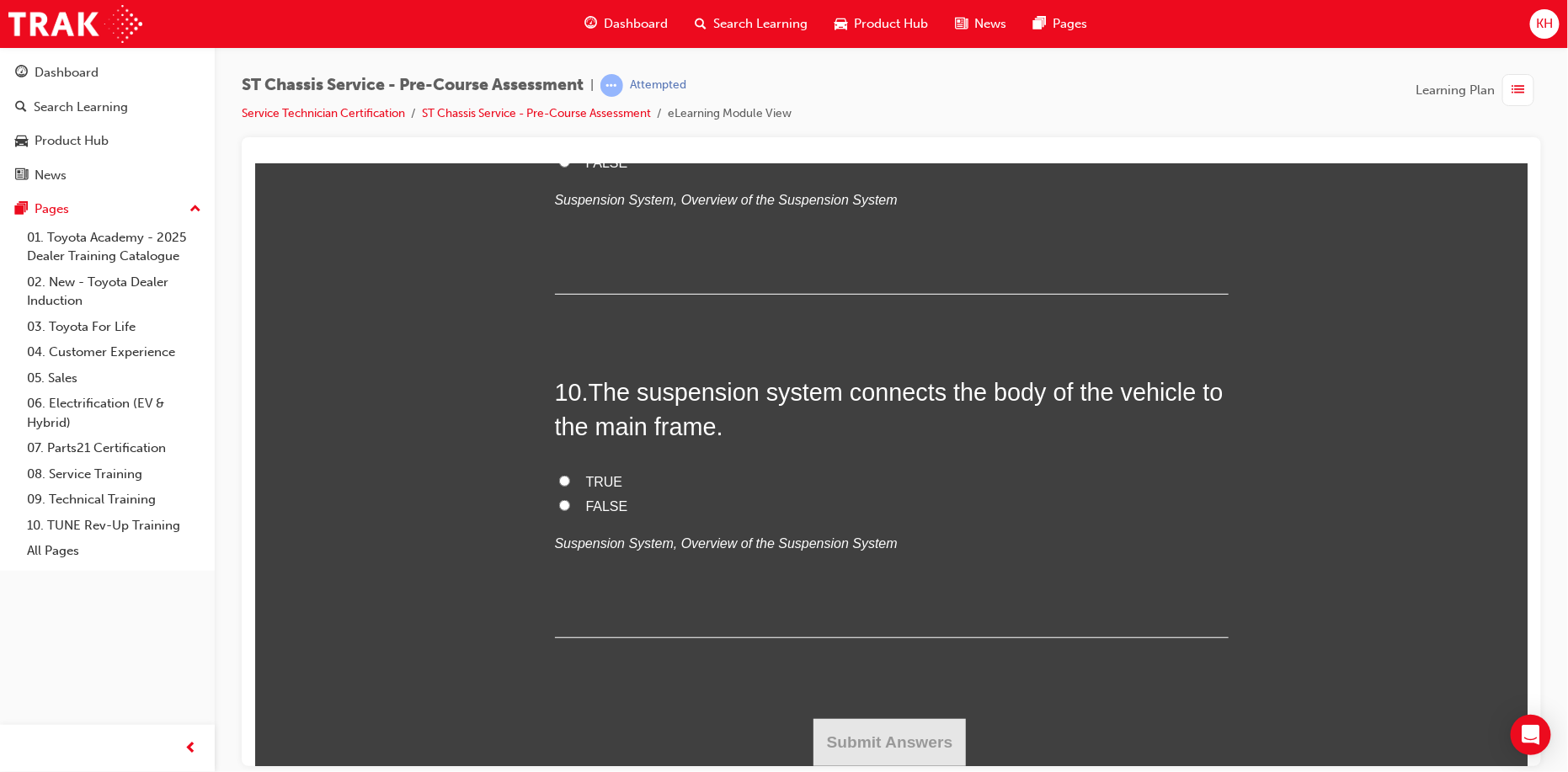
radio input "true"
click at [558, 506] on input "FALSE" at bounding box center [563, 504] width 11 height 11
radio input "true"
click at [864, 736] on button "Submit Answers" at bounding box center [889, 741] width 154 height 47
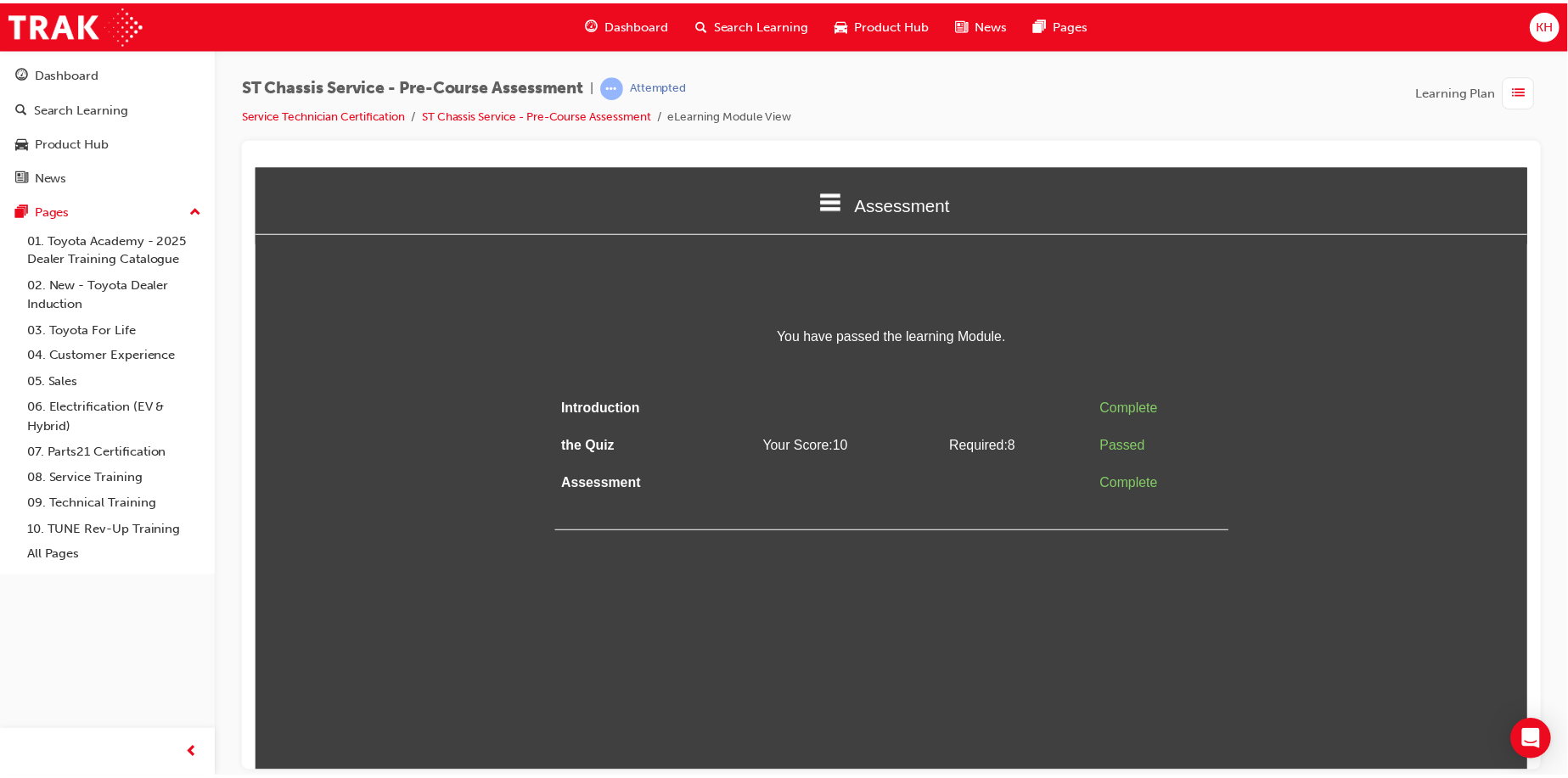
scroll to position [0, 0]
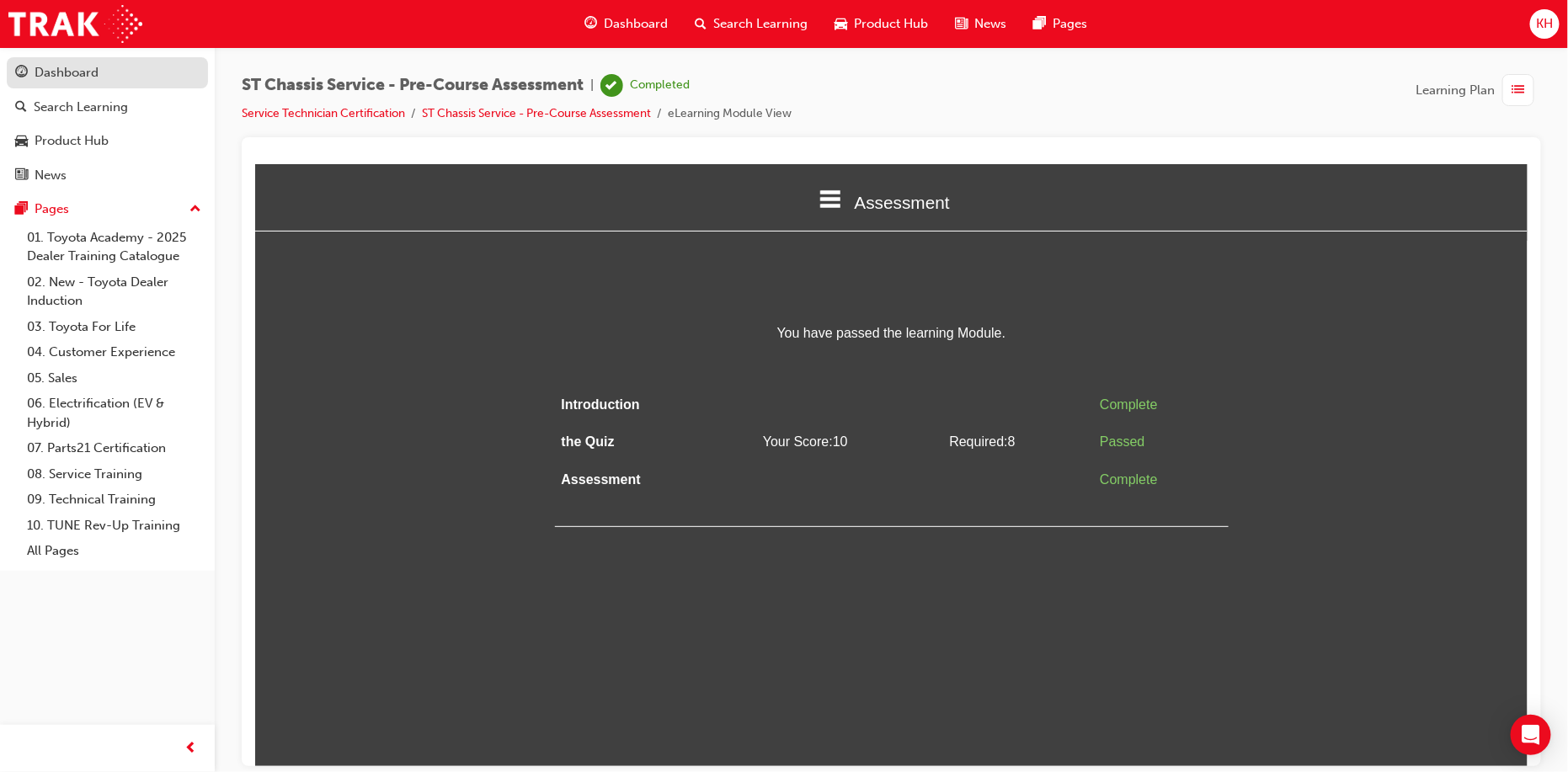
click at [97, 72] on div "Dashboard" at bounding box center [66, 73] width 64 height 20
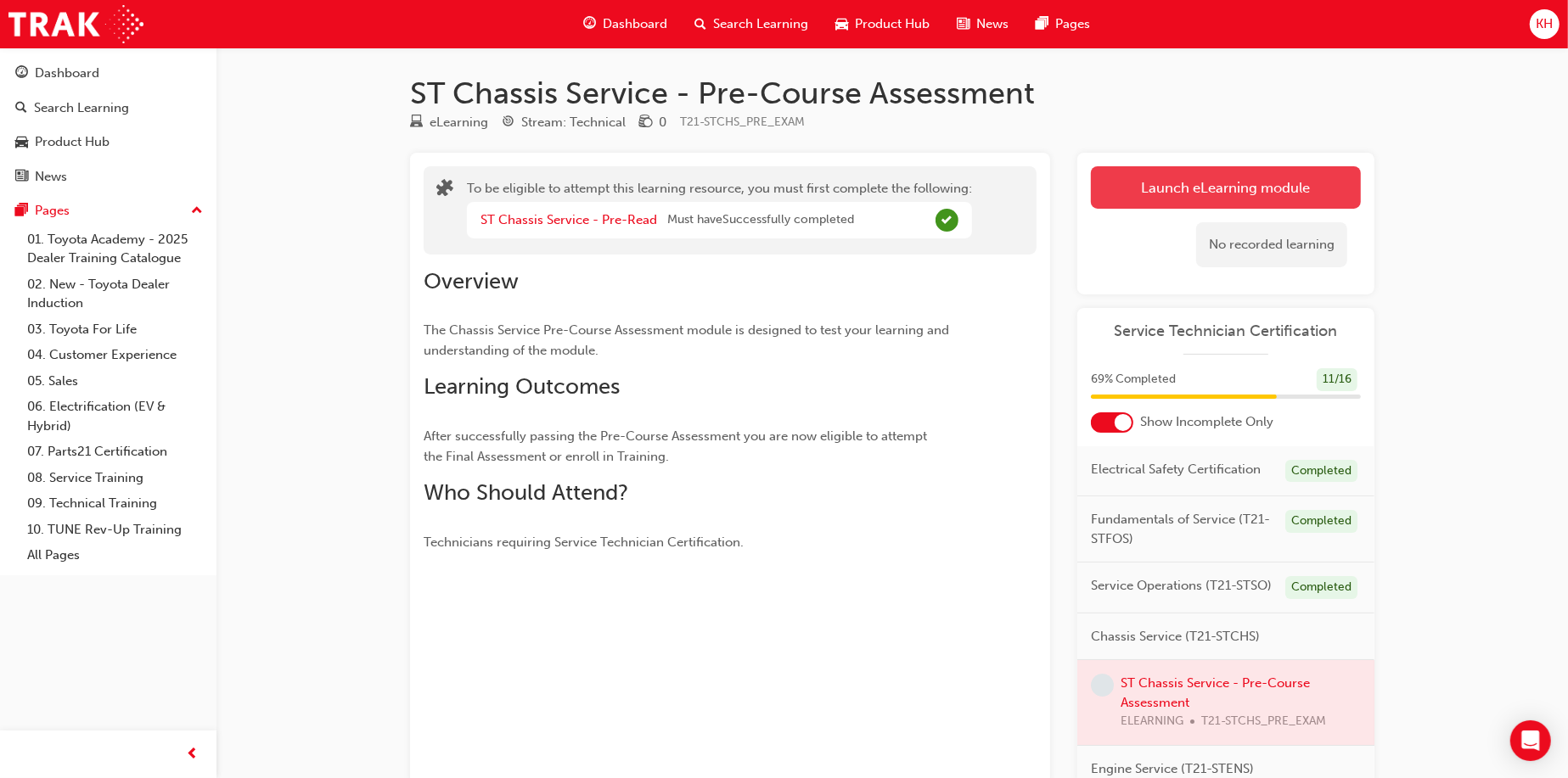
click at [1249, 199] on button "Launch eLearning module" at bounding box center [1226, 188] width 270 height 43
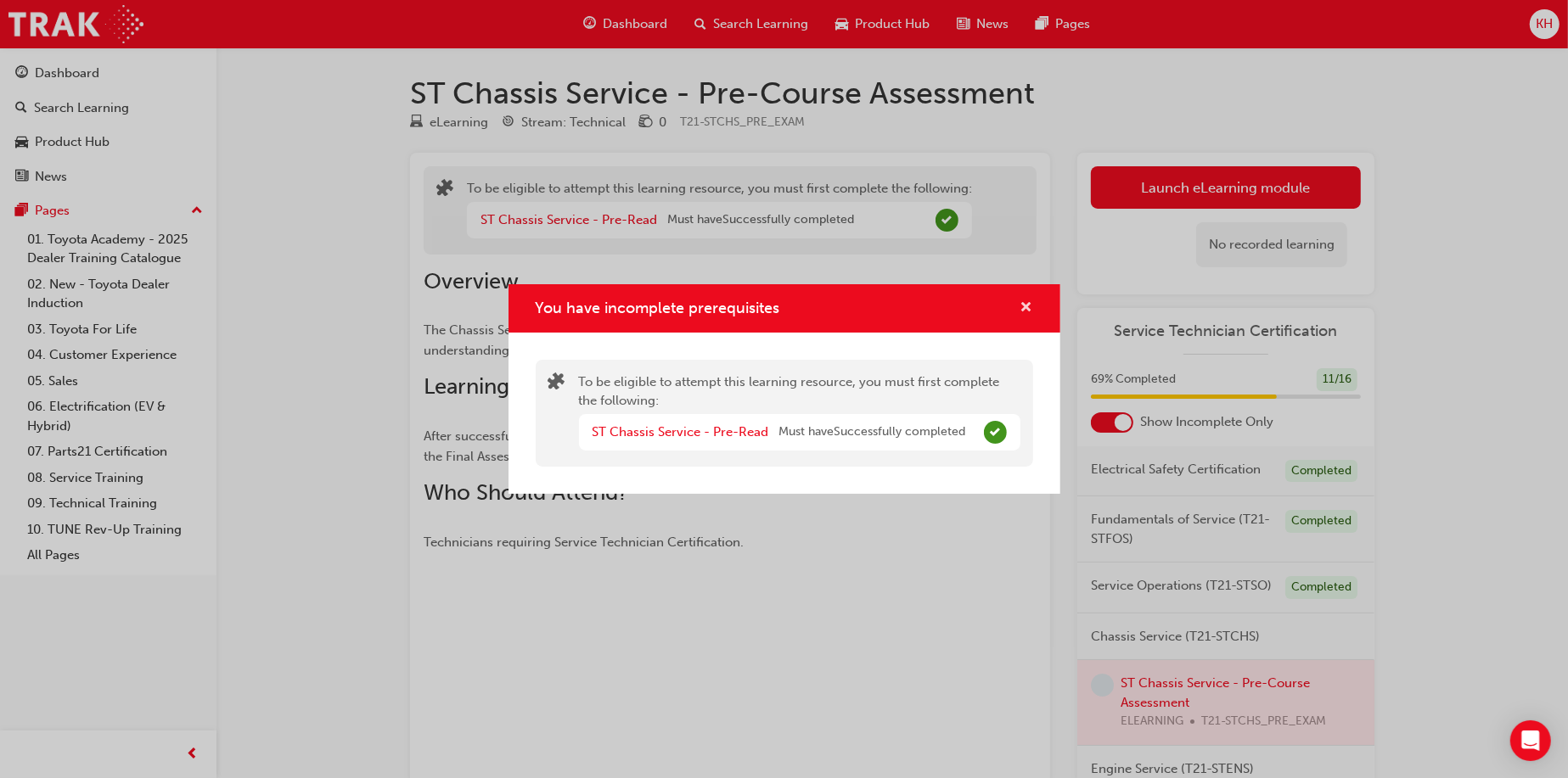
click at [1020, 305] on span "cross-icon" at bounding box center [1026, 309] width 13 height 15
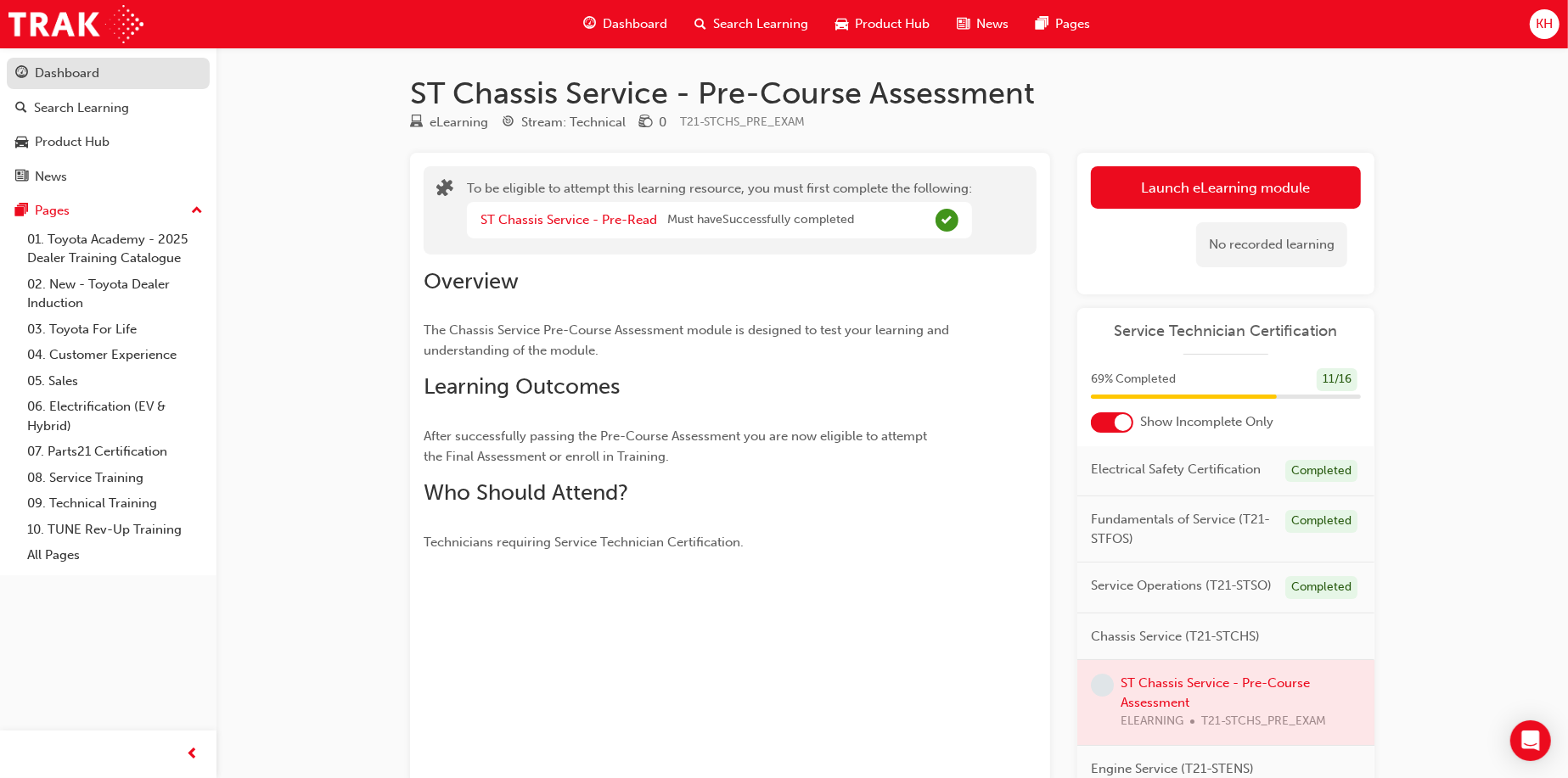
click at [122, 85] on link "Dashboard" at bounding box center [108, 73] width 202 height 32
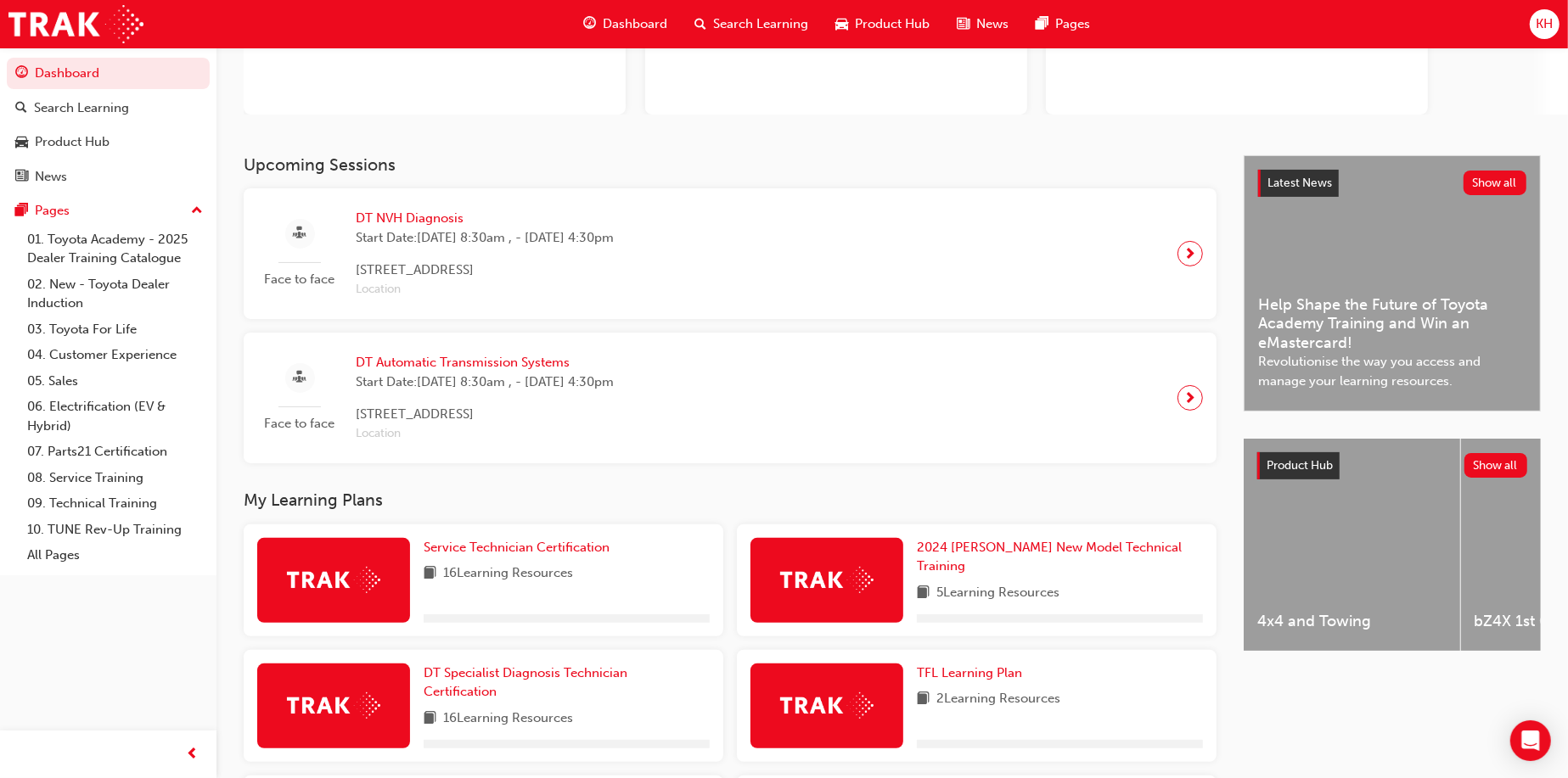
scroll to position [425, 0]
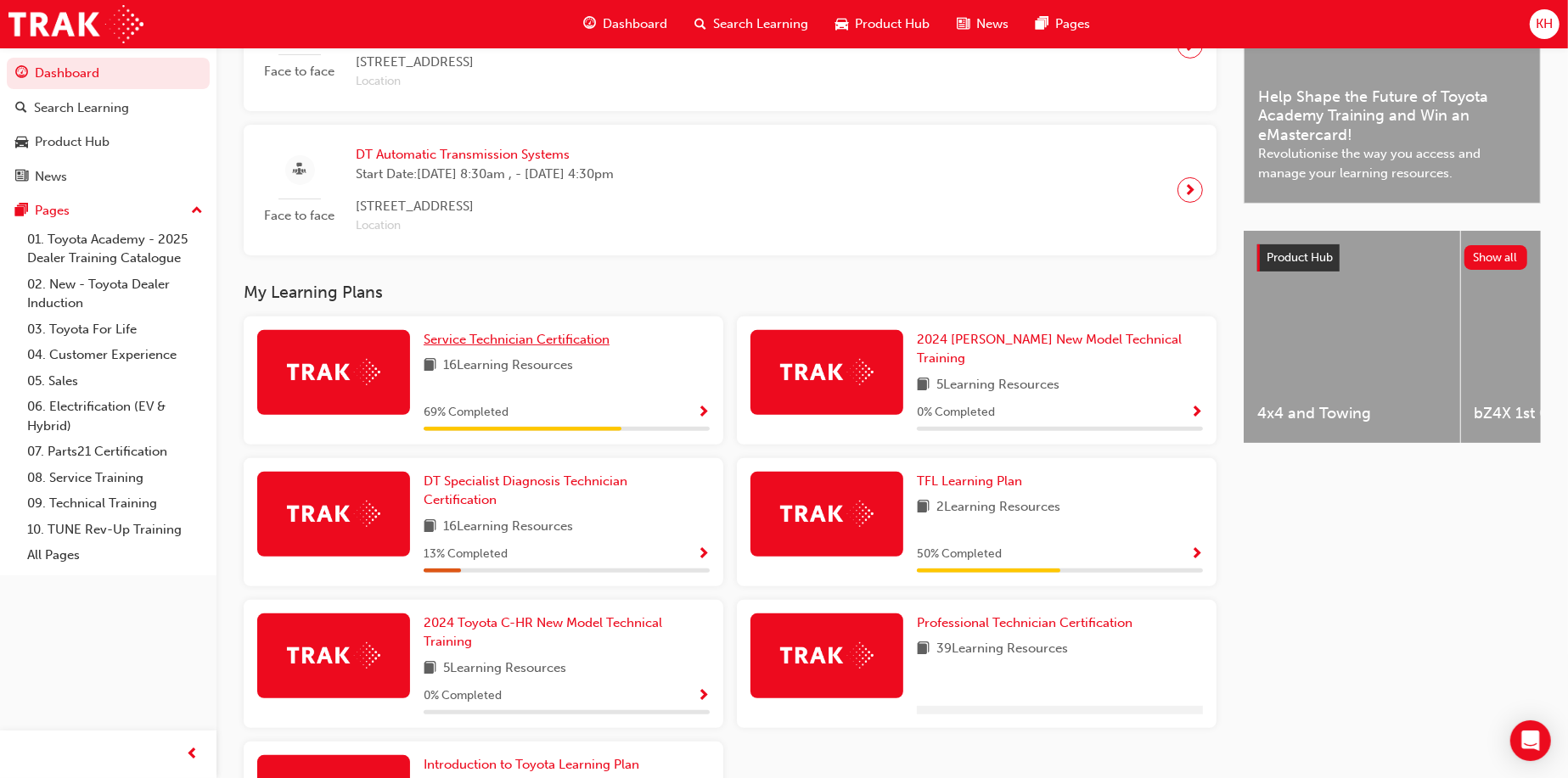
click at [500, 334] on span "Service Technician Certification" at bounding box center [516, 338] width 186 height 15
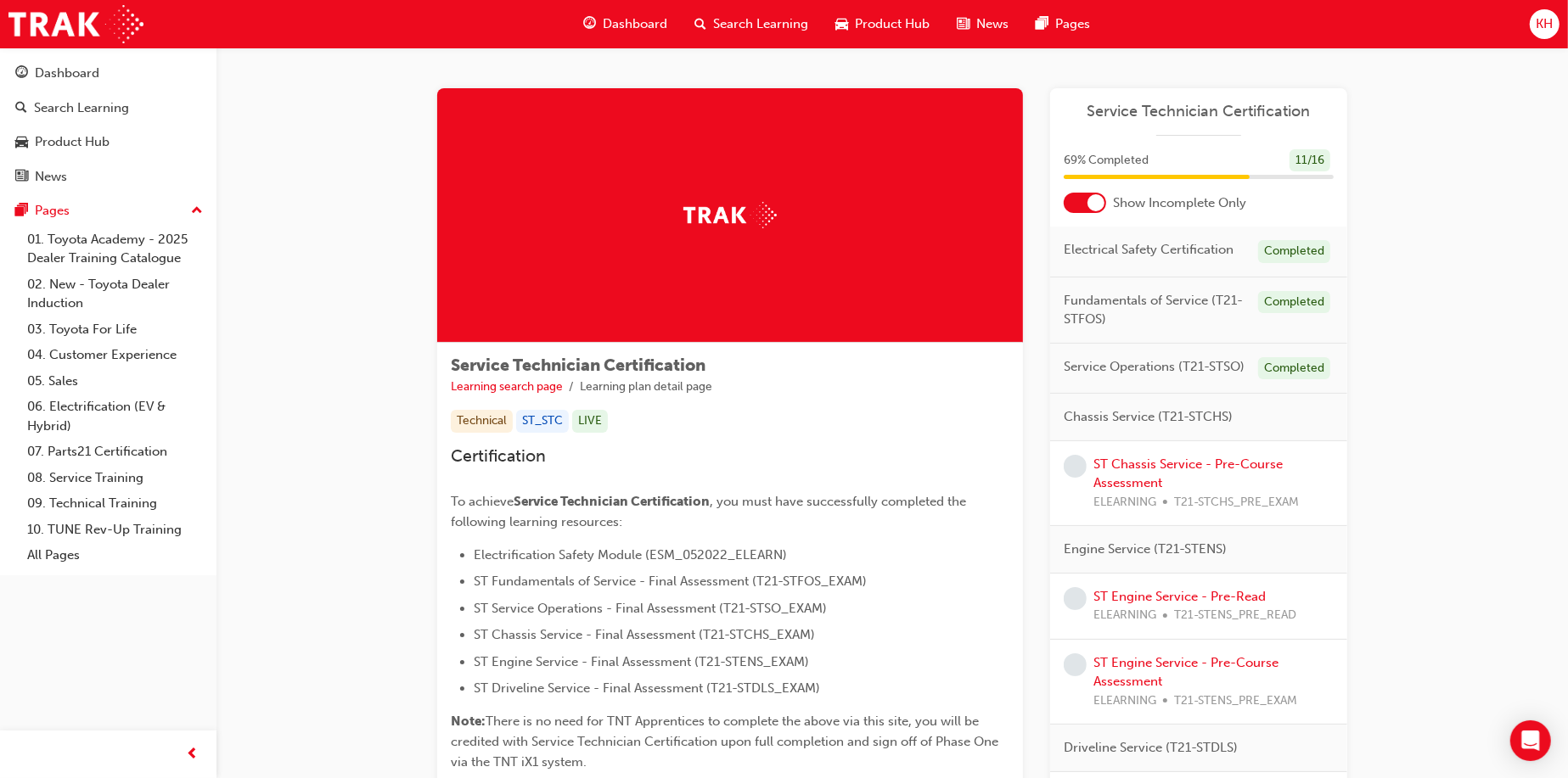
click at [1068, 204] on div at bounding box center [1085, 202] width 43 height 21
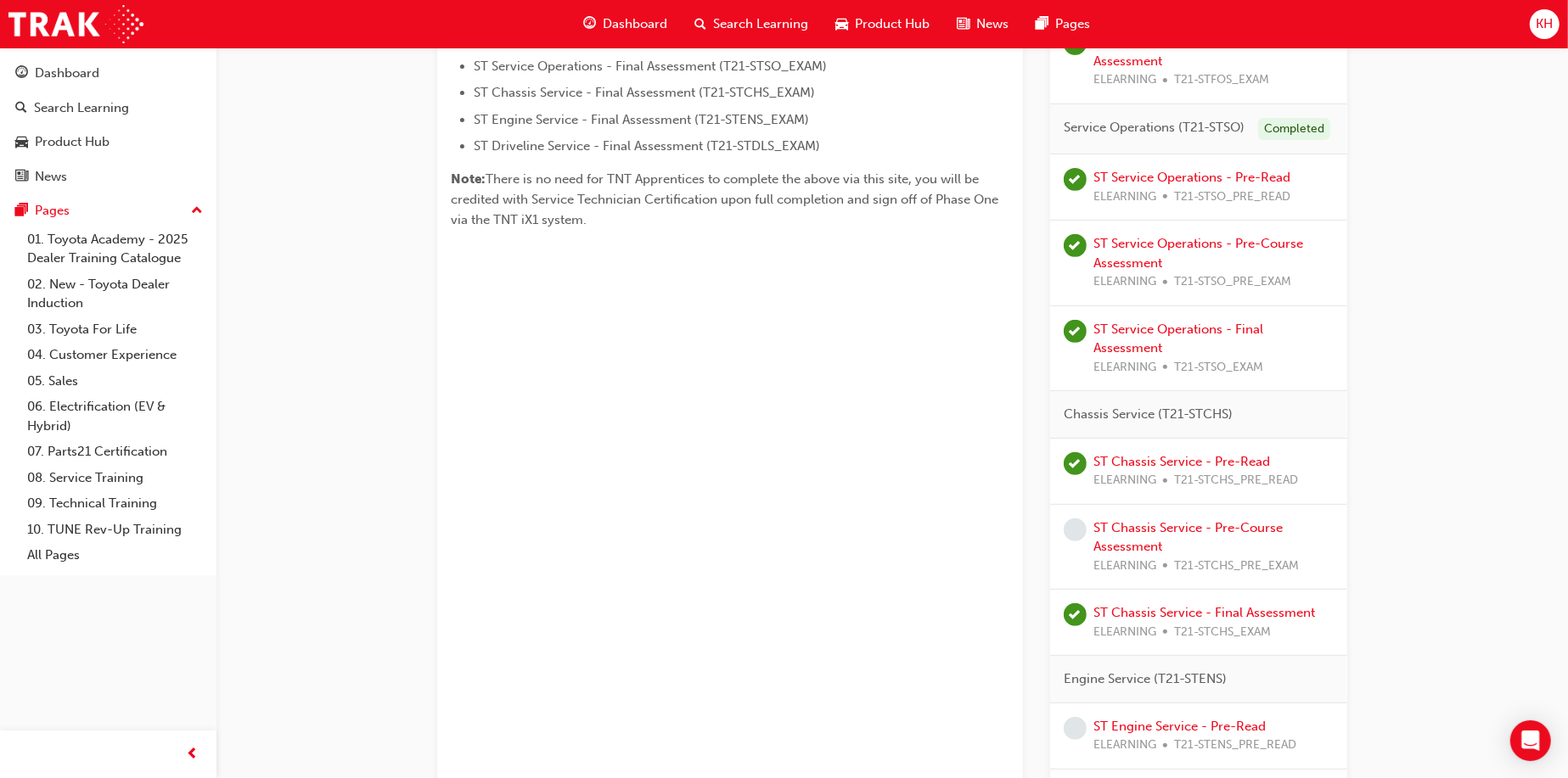
scroll to position [594, 0]
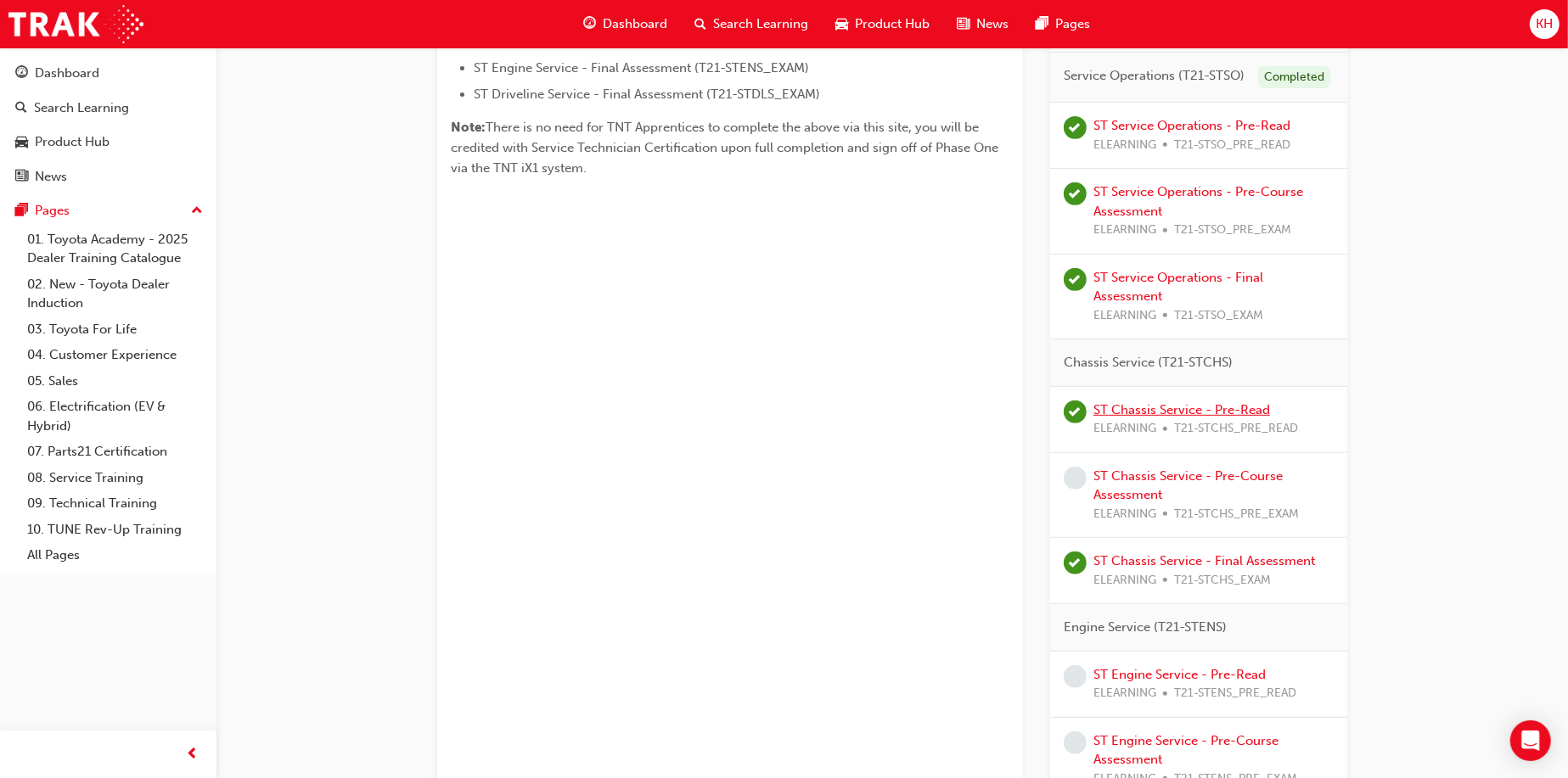
click at [1169, 406] on link "ST Chassis Service - Pre-Read" at bounding box center [1181, 409] width 177 height 15
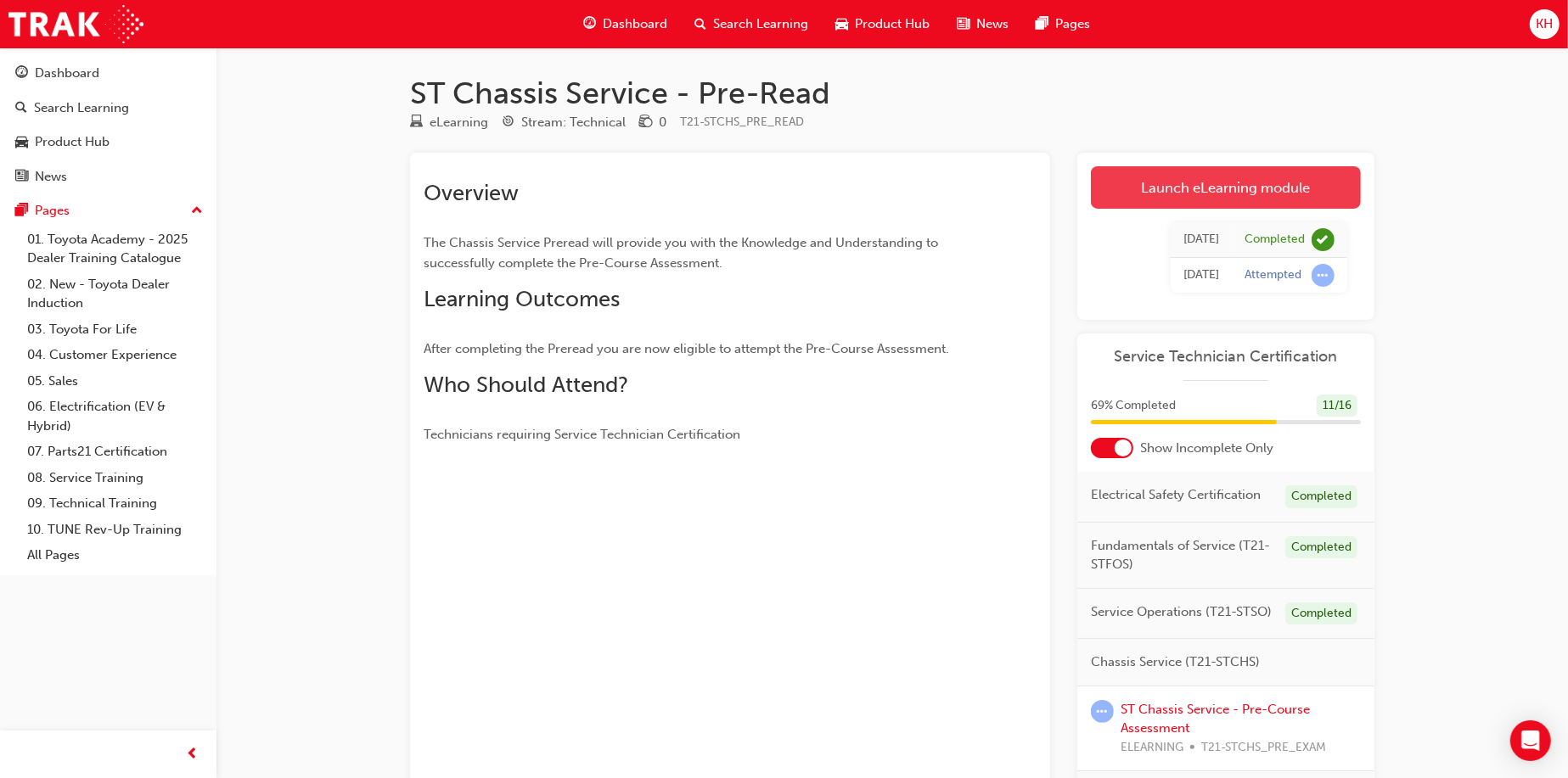
click at [1176, 180] on link "Launch eLearning module" at bounding box center [1226, 188] width 270 height 43
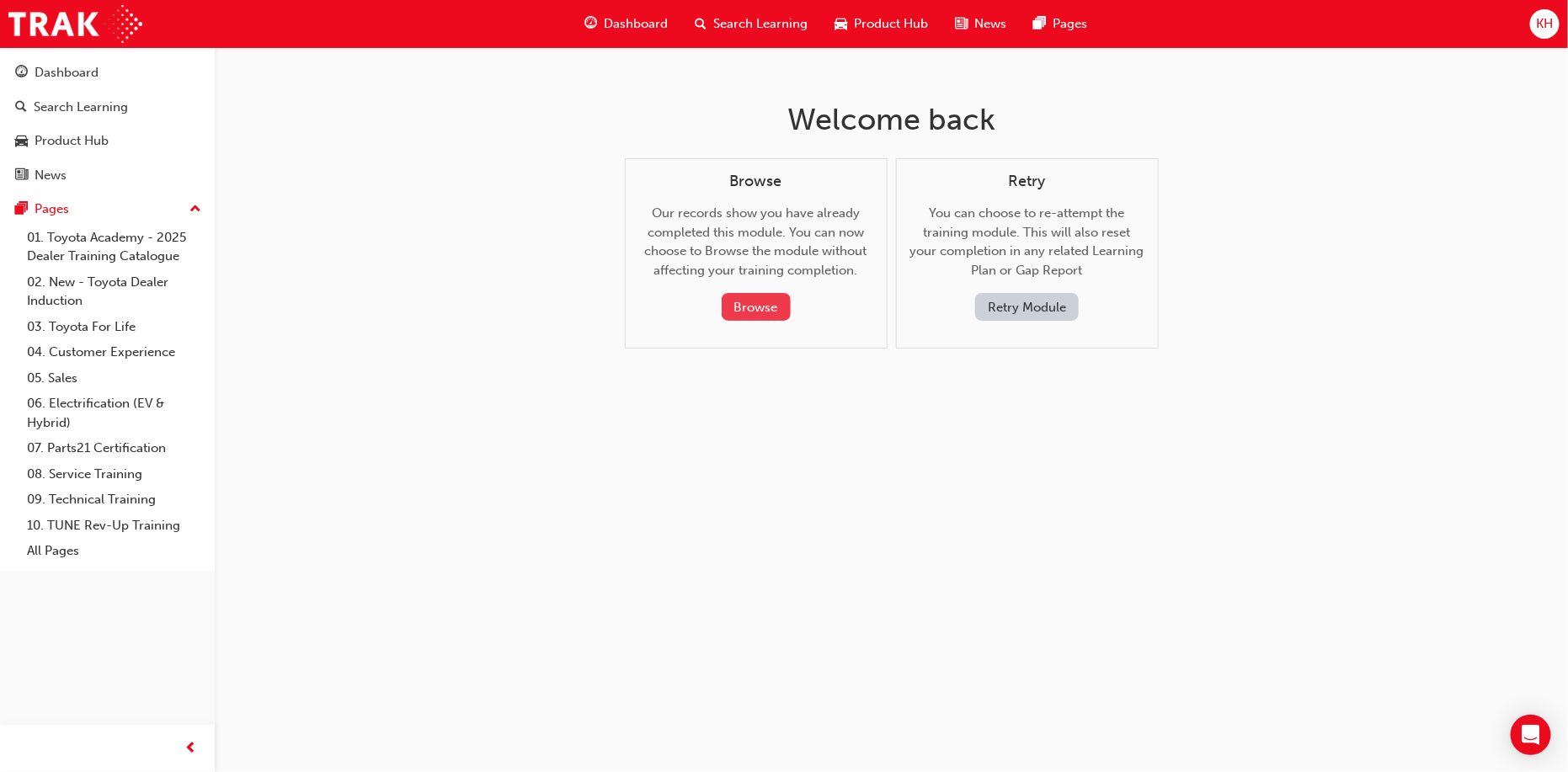
click at [769, 306] on button "Browse" at bounding box center [756, 307] width 69 height 28
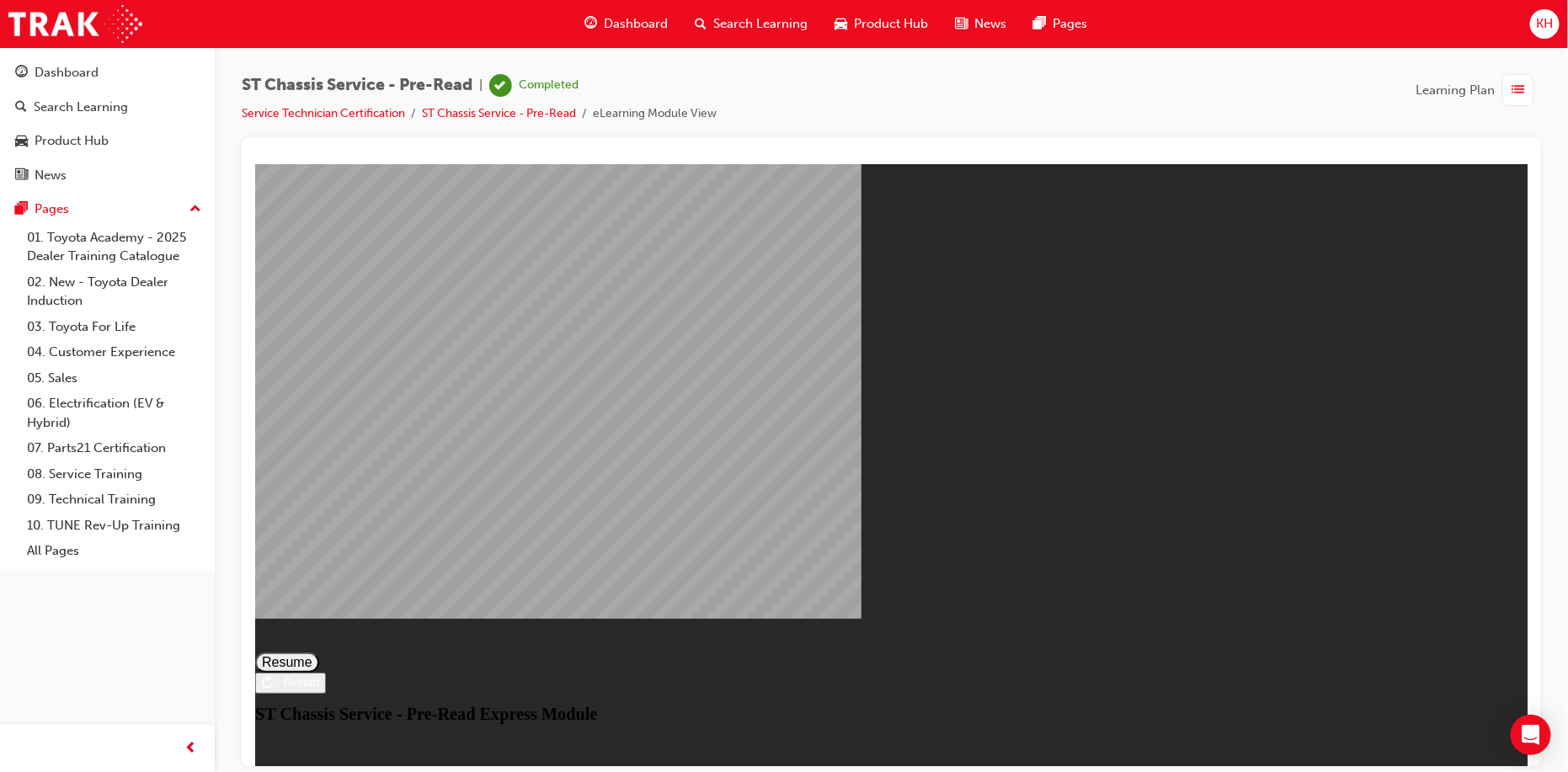
click at [881, 712] on div "ST Chassis Service - Pre-Read Express Module Resume Restart ST Chassis Service …" at bounding box center [890, 680] width 1273 height 87
click at [318, 688] on div "Restart" at bounding box center [294, 681] width 46 height 13
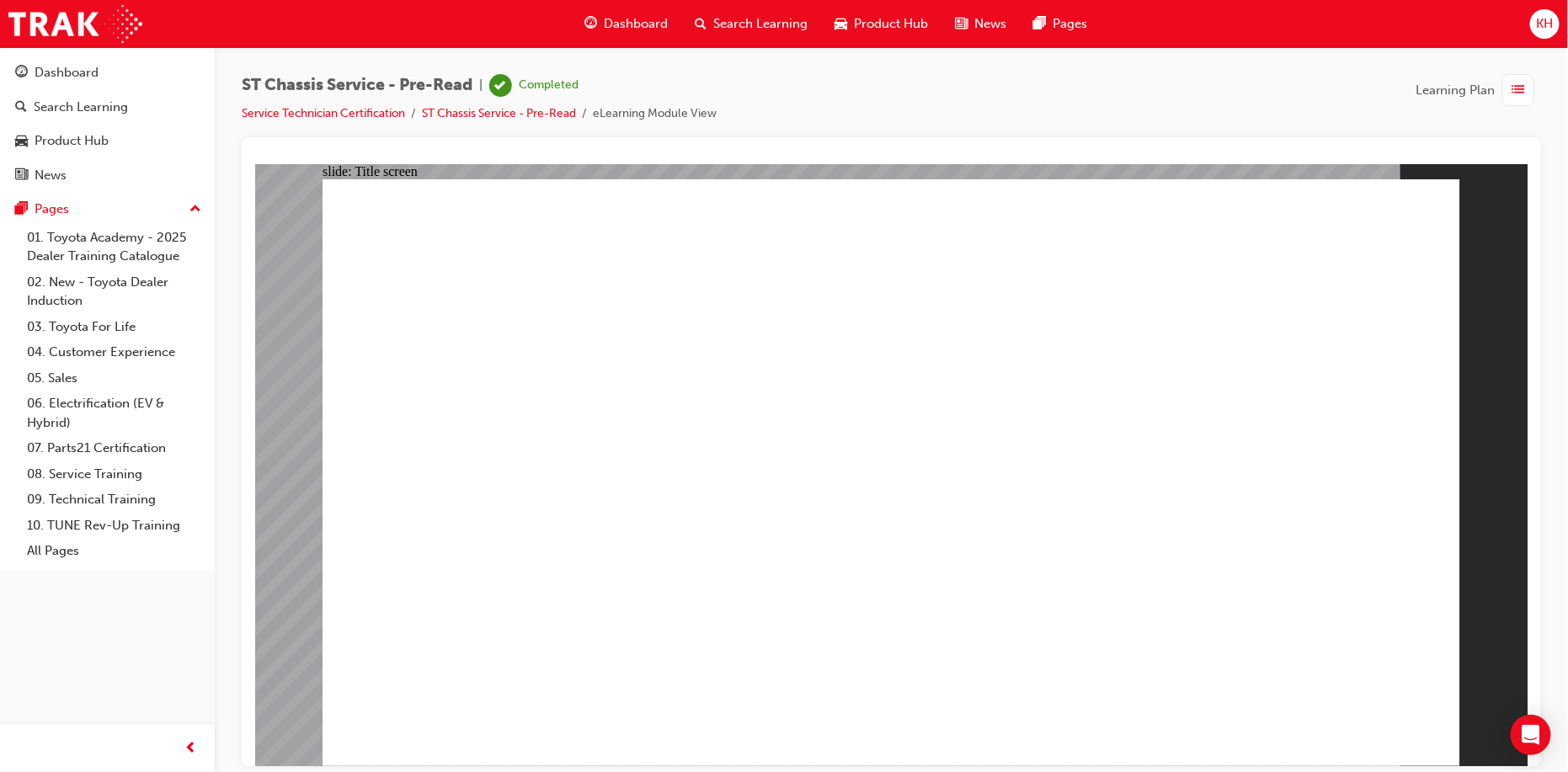
click at [629, 18] on span "Dashboard" at bounding box center [636, 25] width 64 height 20
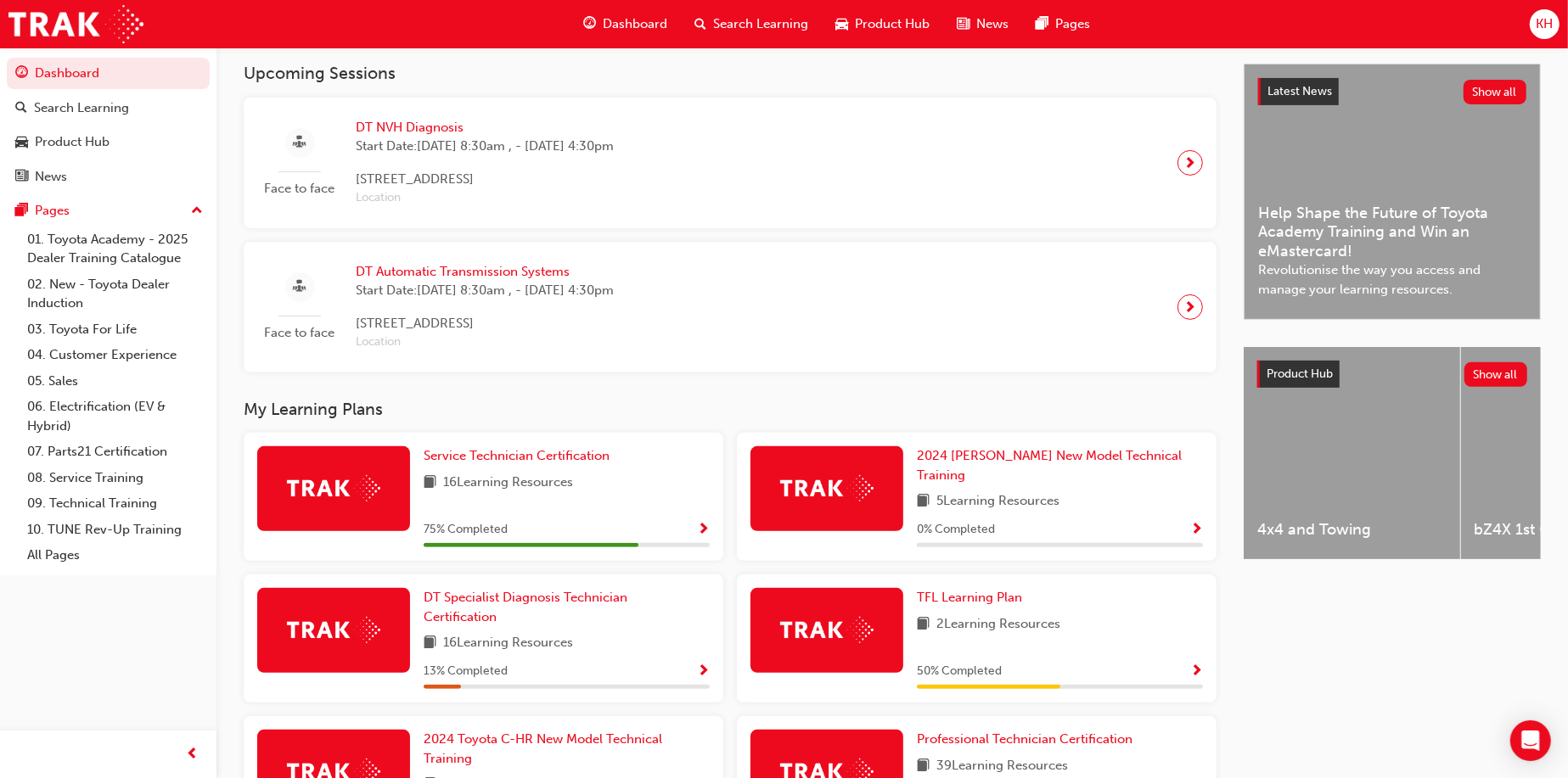
scroll to position [509, 0]
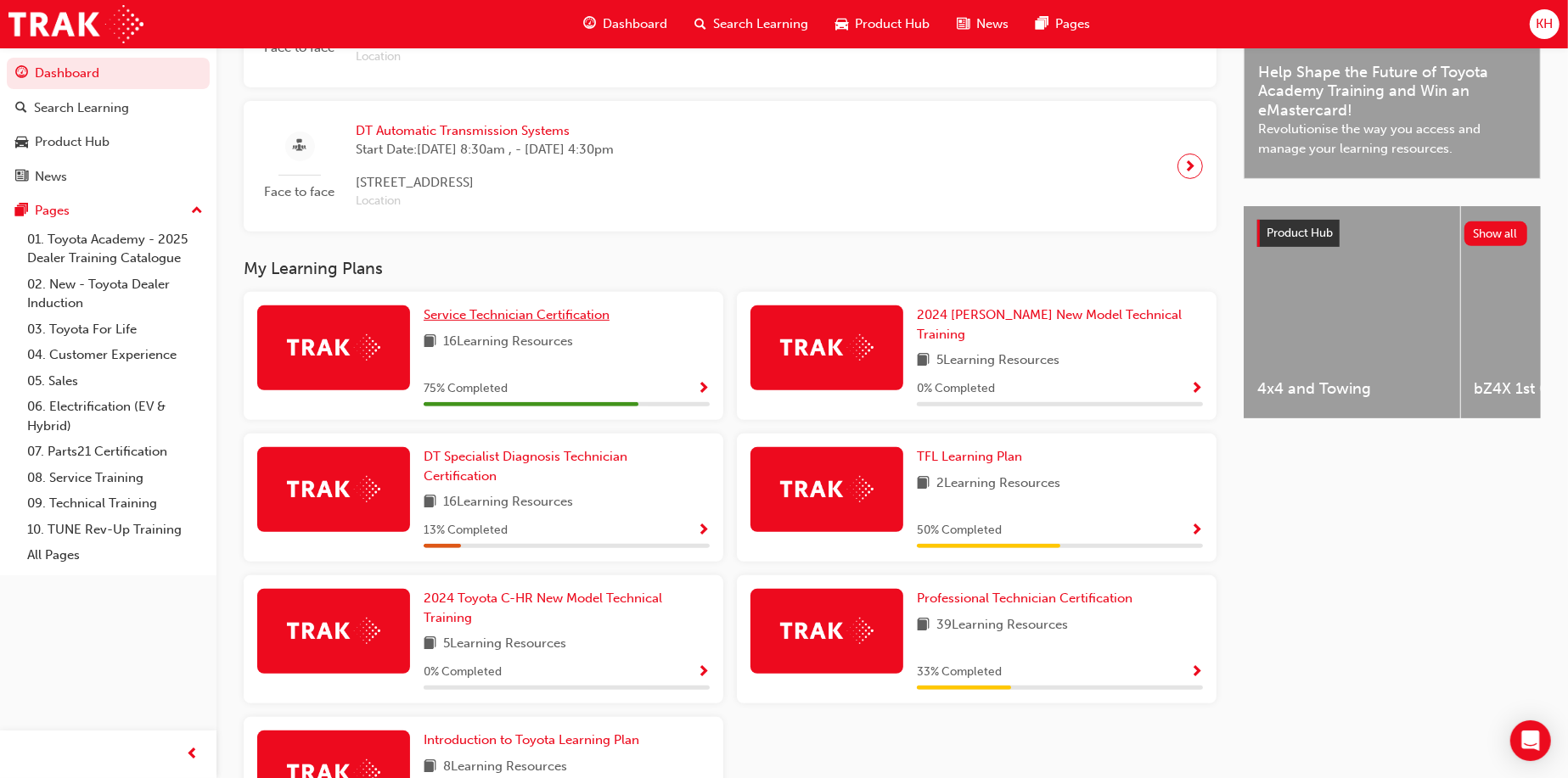
click at [517, 322] on span "Service Technician Certification" at bounding box center [516, 315] width 186 height 15
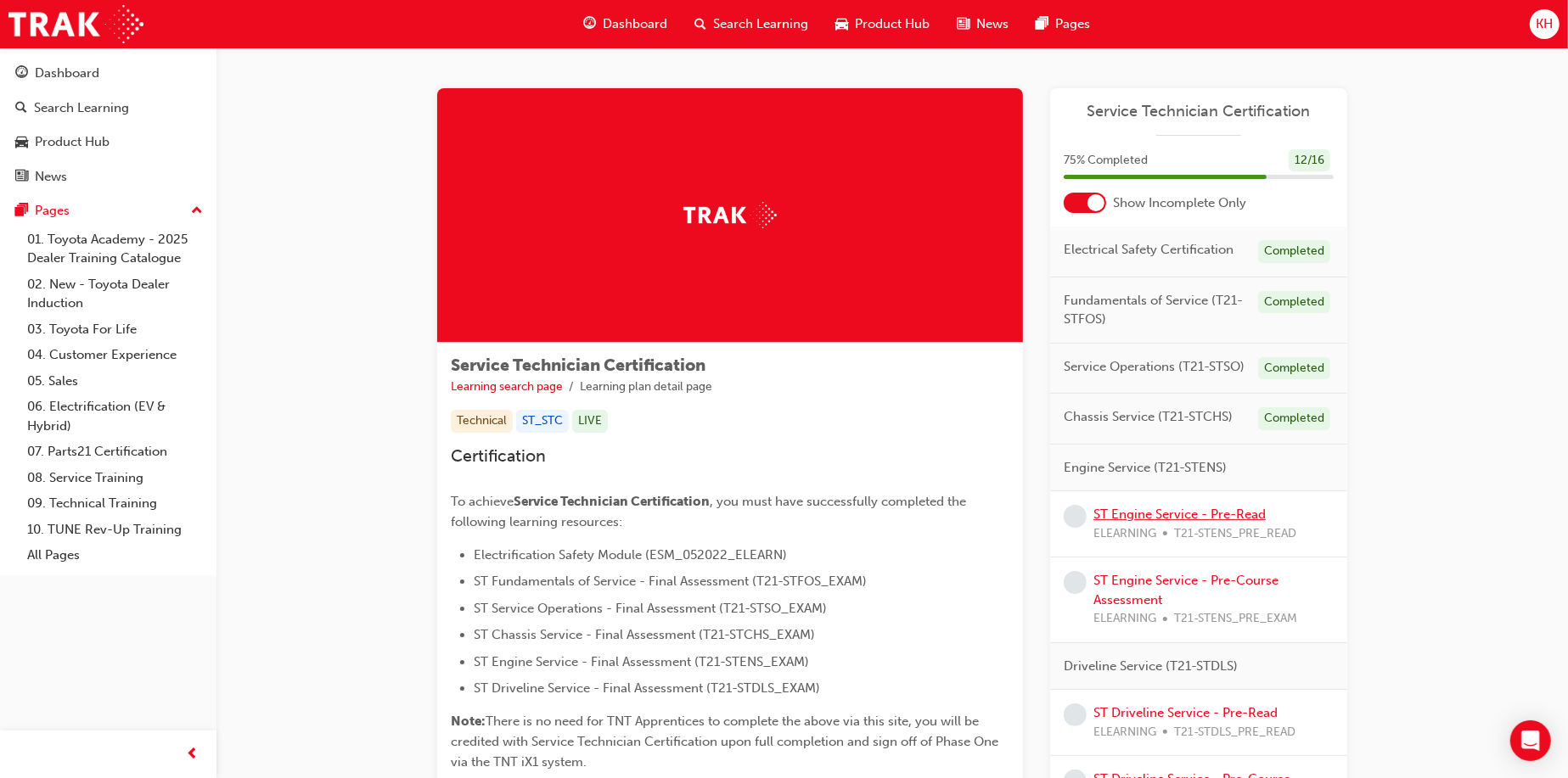
click at [1139, 514] on link "ST Engine Service - Pre-Read" at bounding box center [1179, 514] width 173 height 15
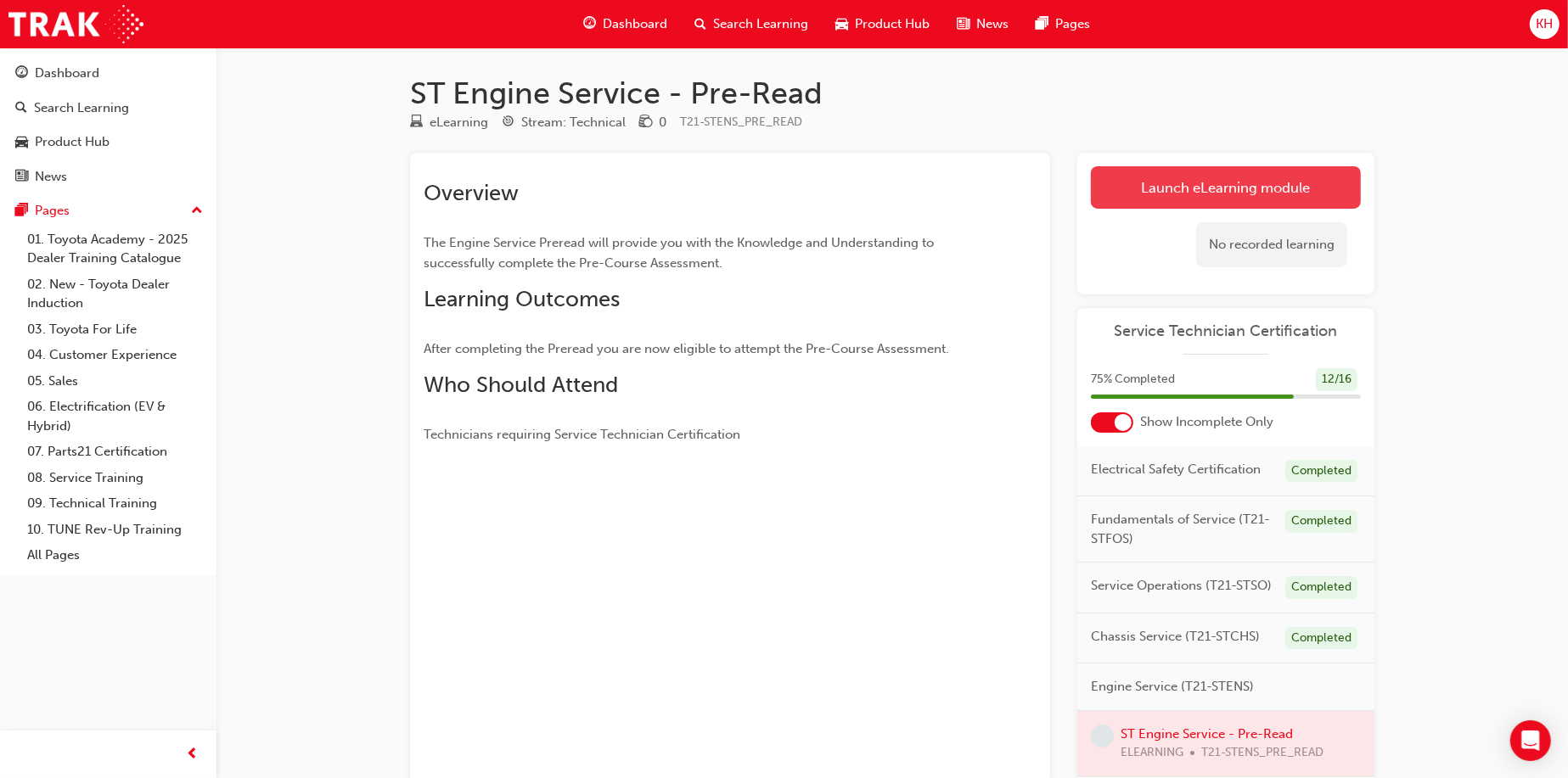
click at [1173, 199] on link "Launch eLearning module" at bounding box center [1226, 188] width 270 height 43
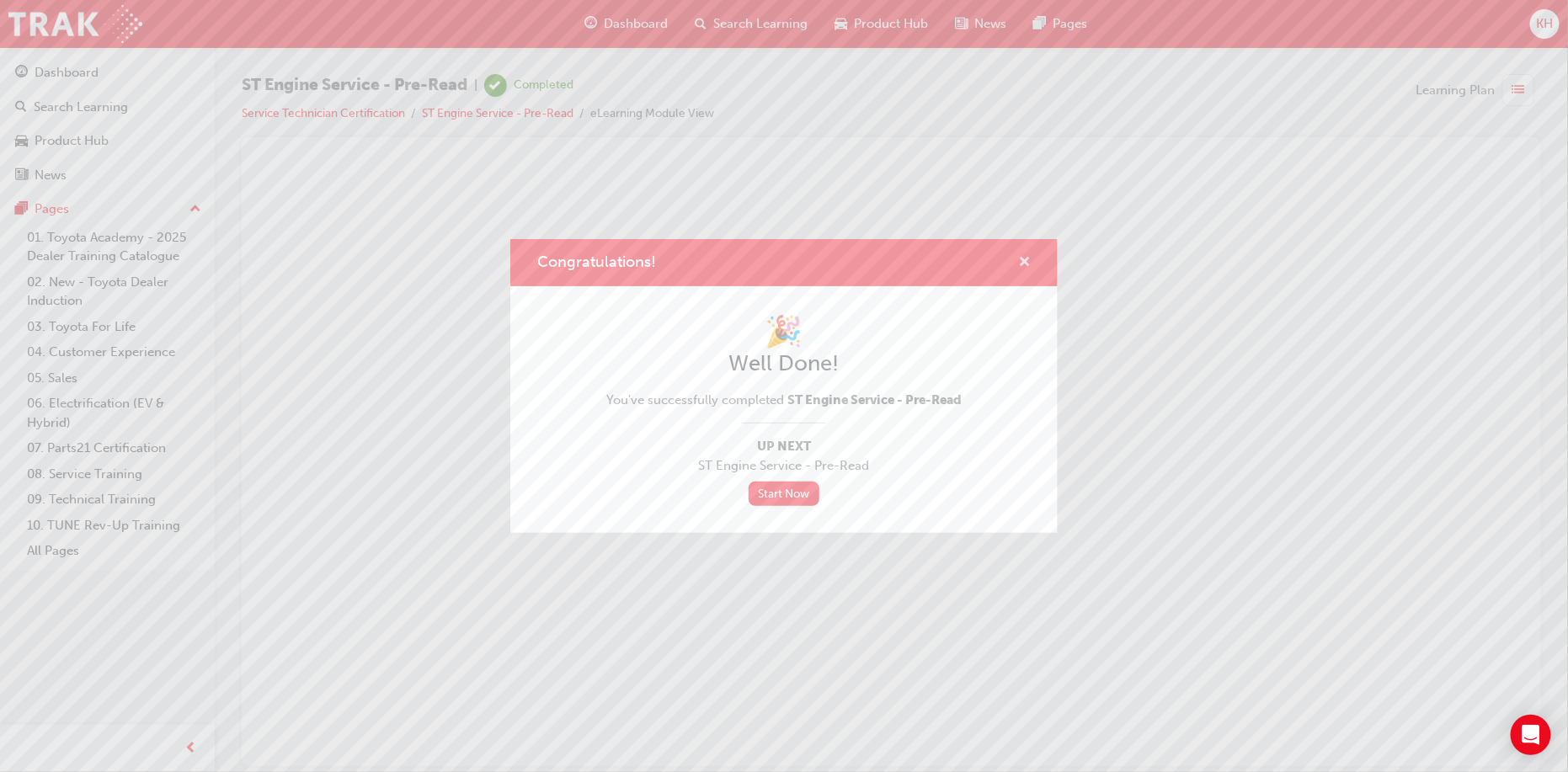
click at [1019, 258] on span "cross-icon" at bounding box center [1024, 263] width 13 height 15
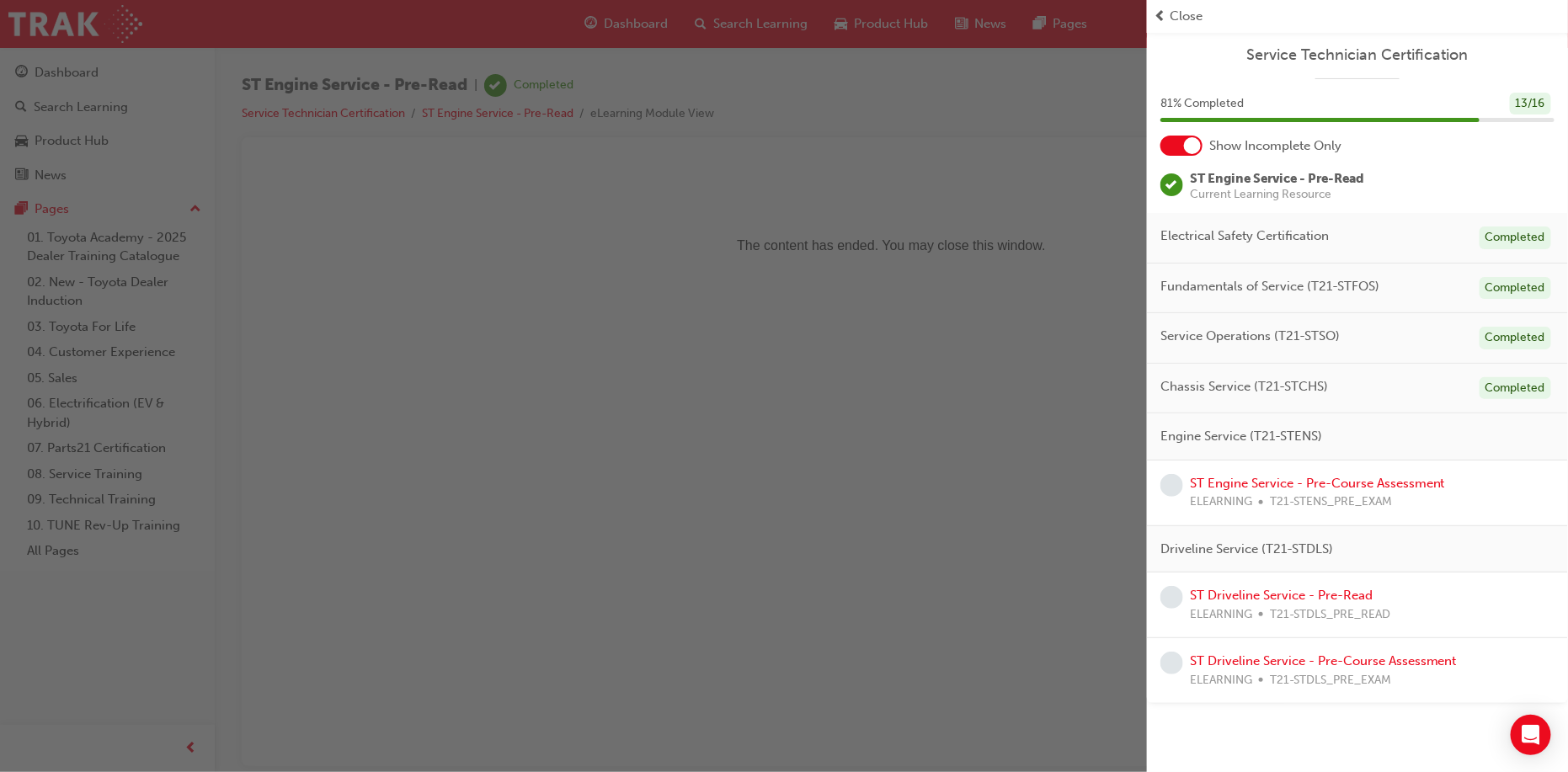
click at [1170, 23] on span "Close" at bounding box center [1186, 17] width 33 height 20
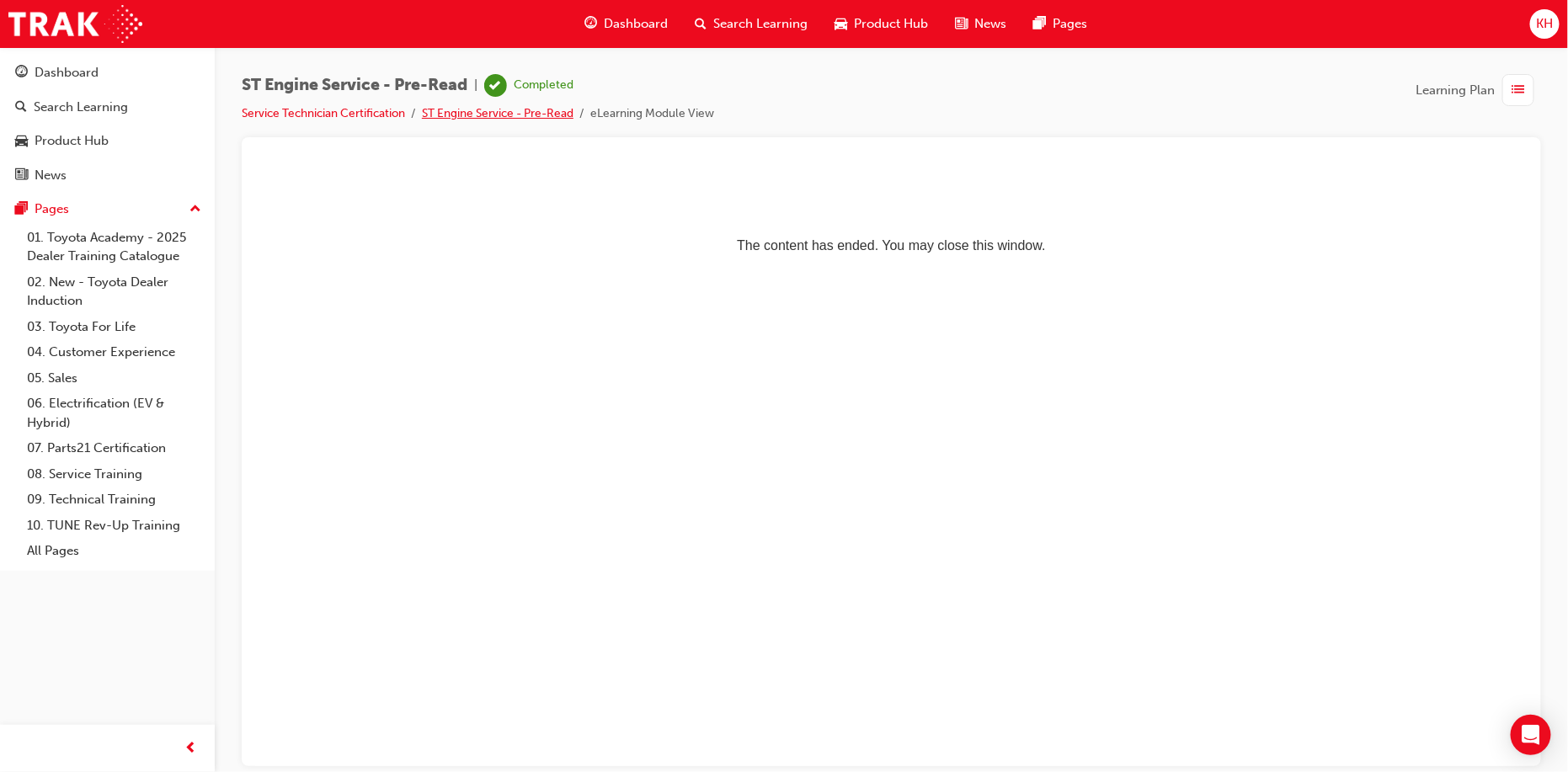
click at [507, 115] on link "ST Engine Service - Pre-Read" at bounding box center [497, 113] width 152 height 15
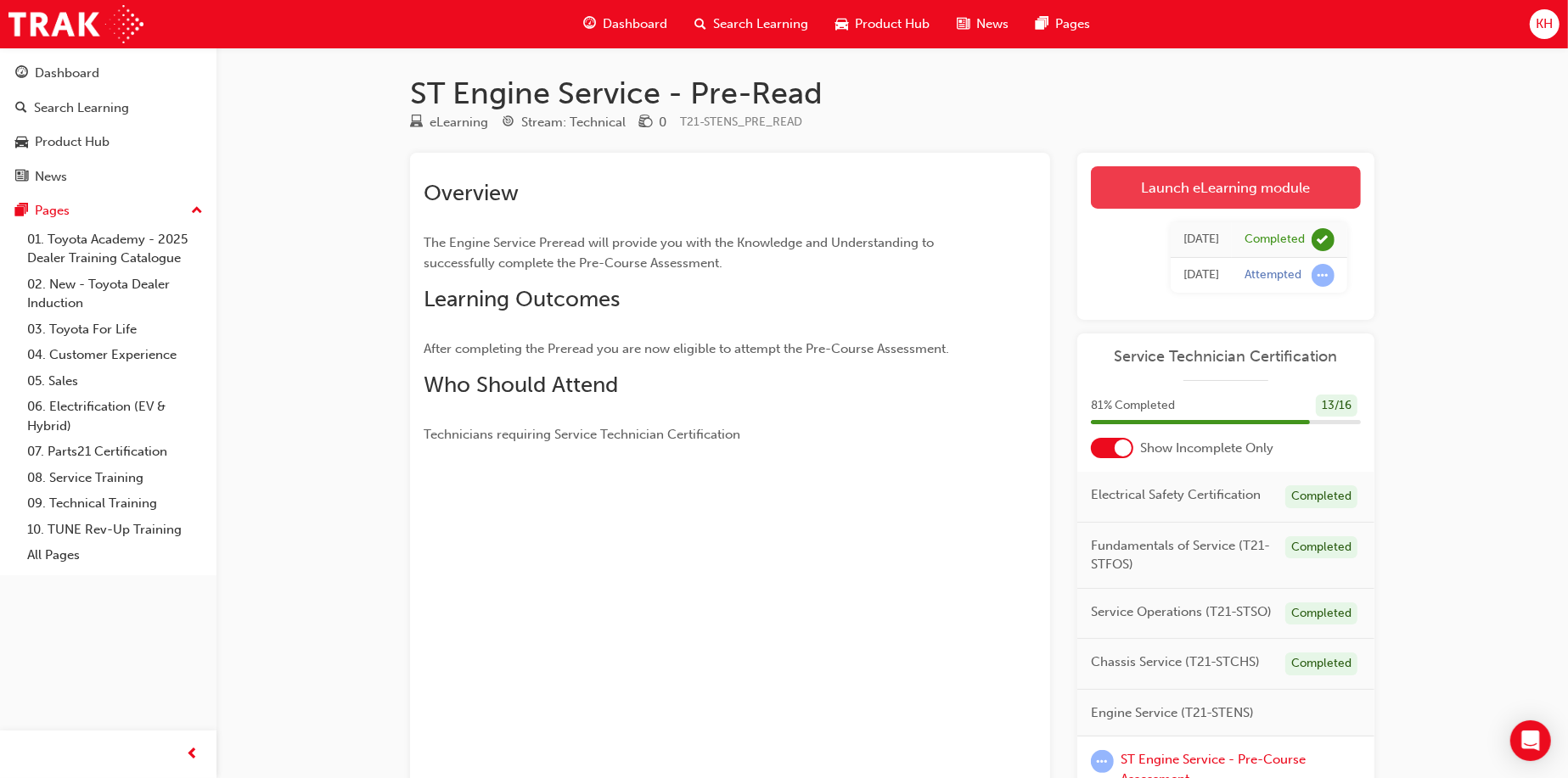
click at [1181, 178] on link "Launch eLearning module" at bounding box center [1226, 188] width 270 height 43
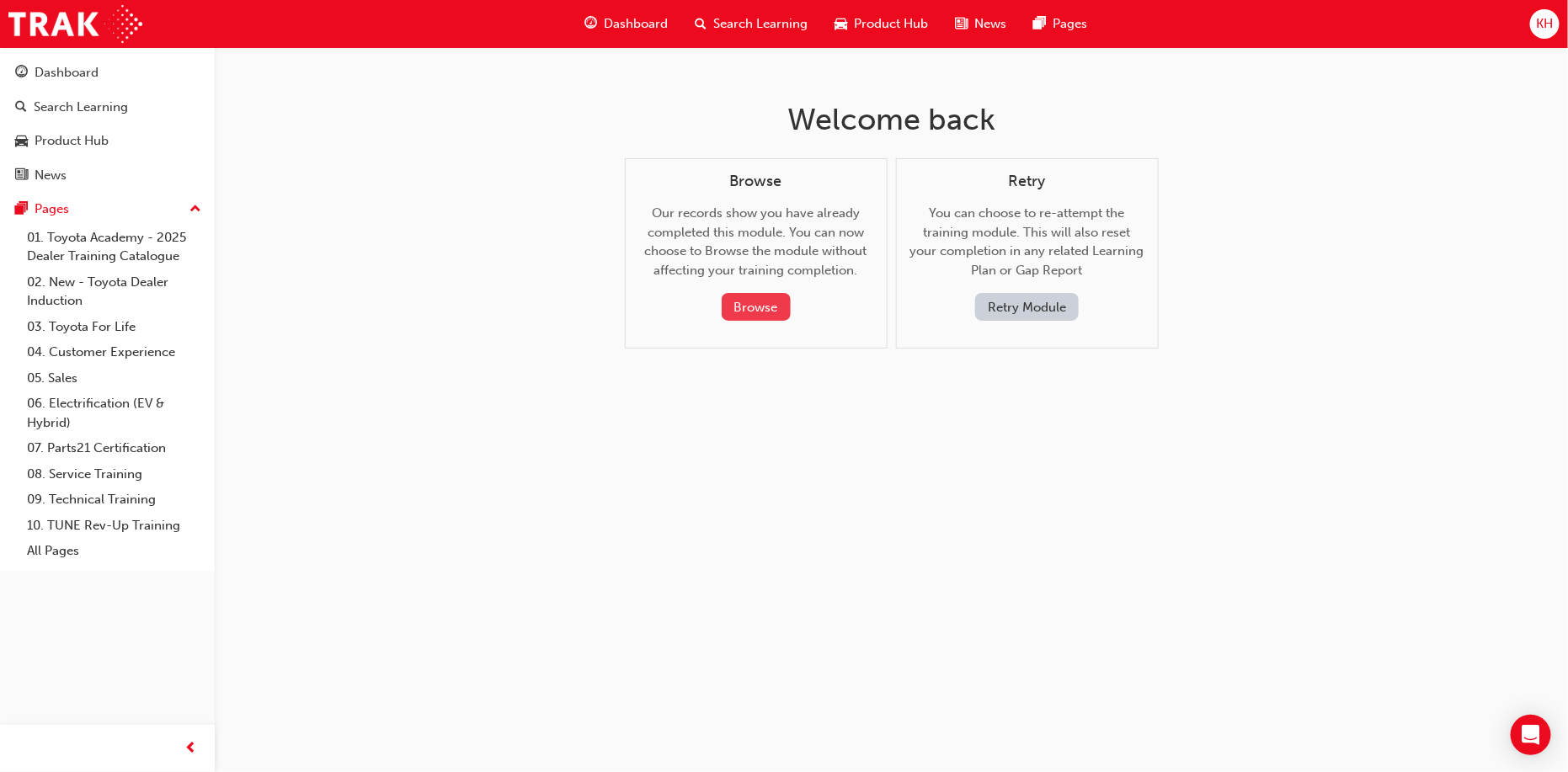
click at [736, 302] on button "Browse" at bounding box center [756, 307] width 69 height 28
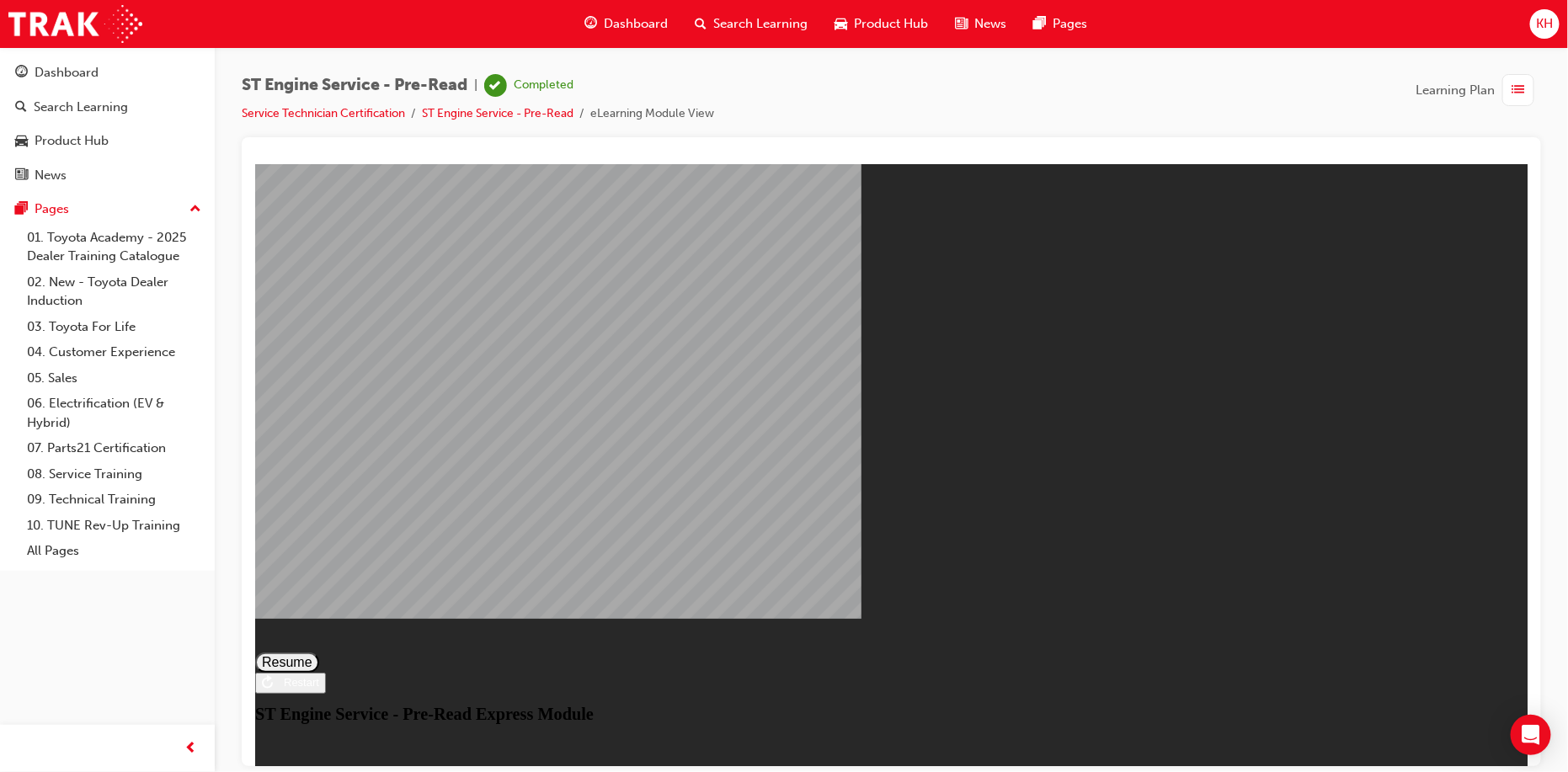
click at [318, 688] on div "Restart" at bounding box center [294, 681] width 46 height 13
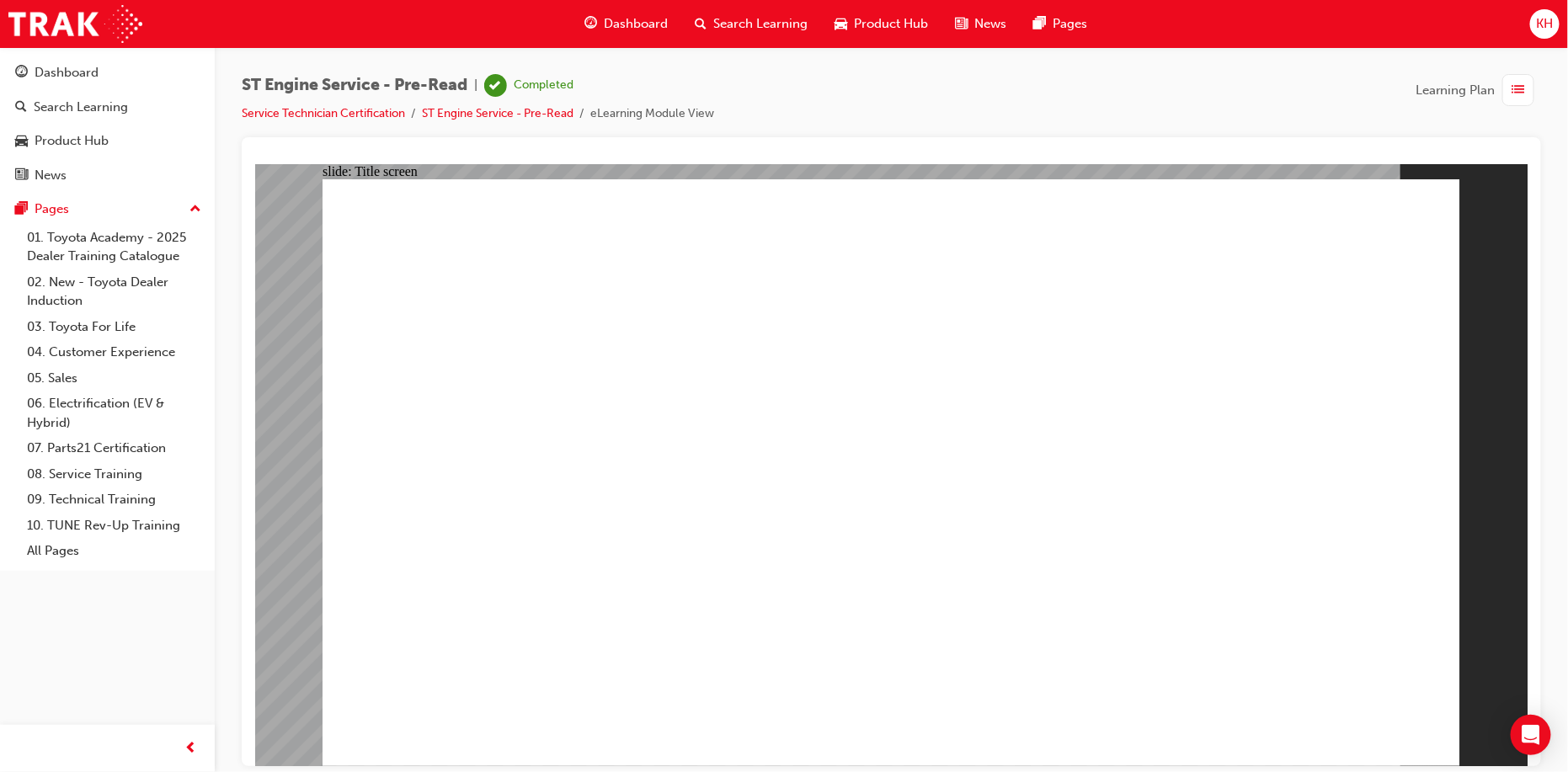
click at [387, 114] on link "Service Technician Certification" at bounding box center [323, 113] width 163 height 15
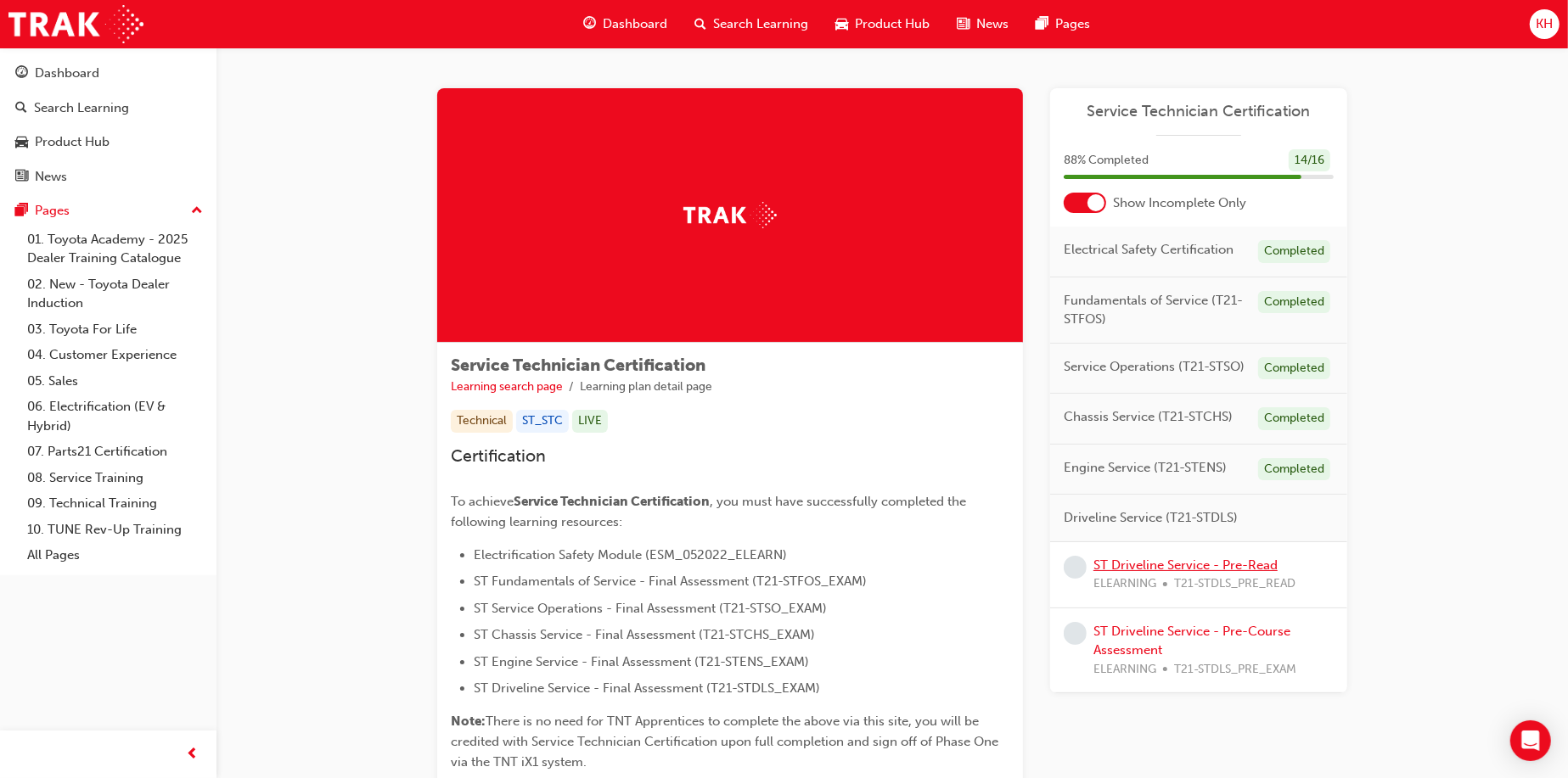
click at [1151, 560] on link "ST Driveline Service - Pre-Read" at bounding box center [1185, 565] width 185 height 15
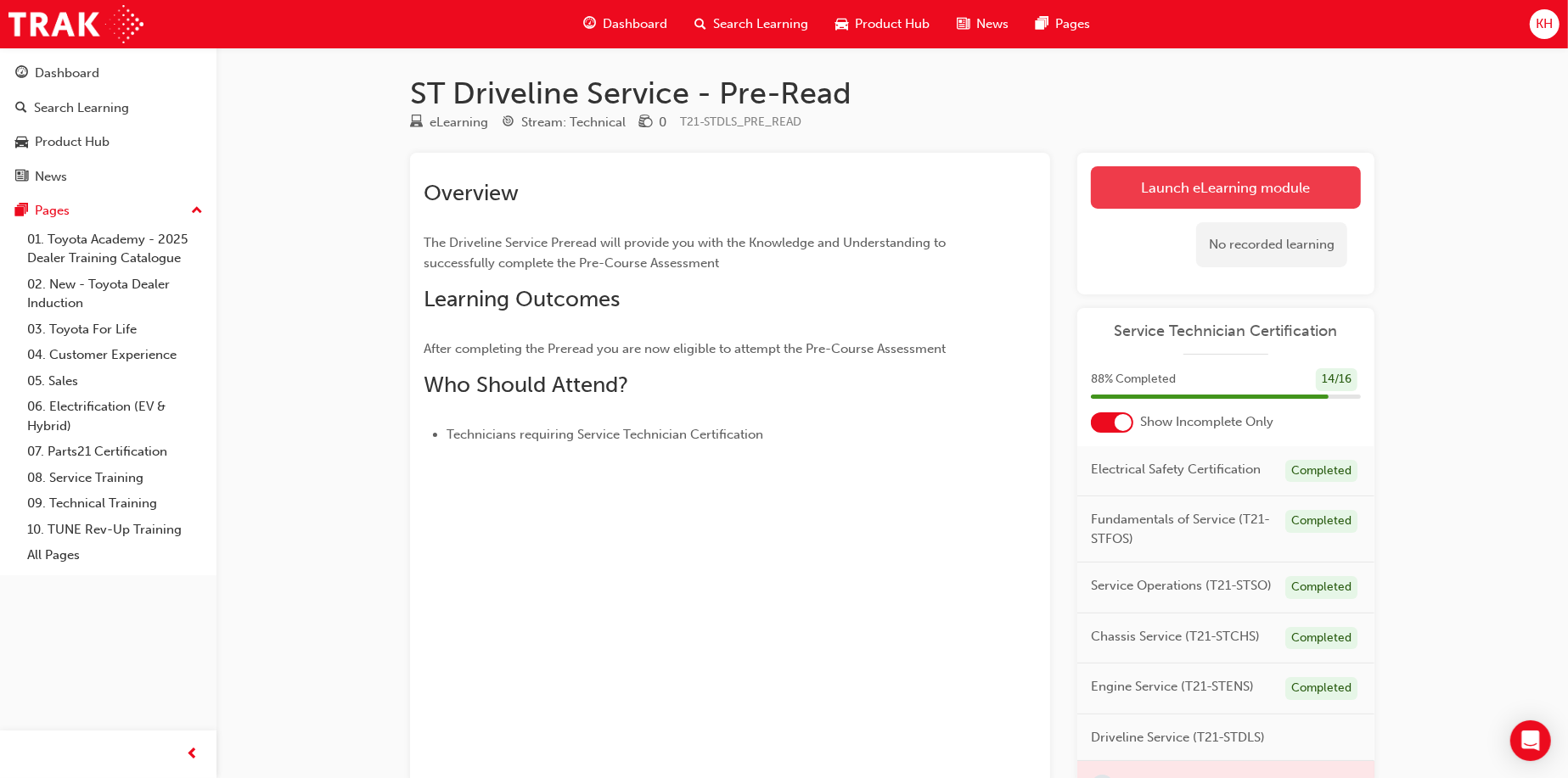
click at [1161, 190] on link "Launch eLearning module" at bounding box center [1226, 188] width 270 height 43
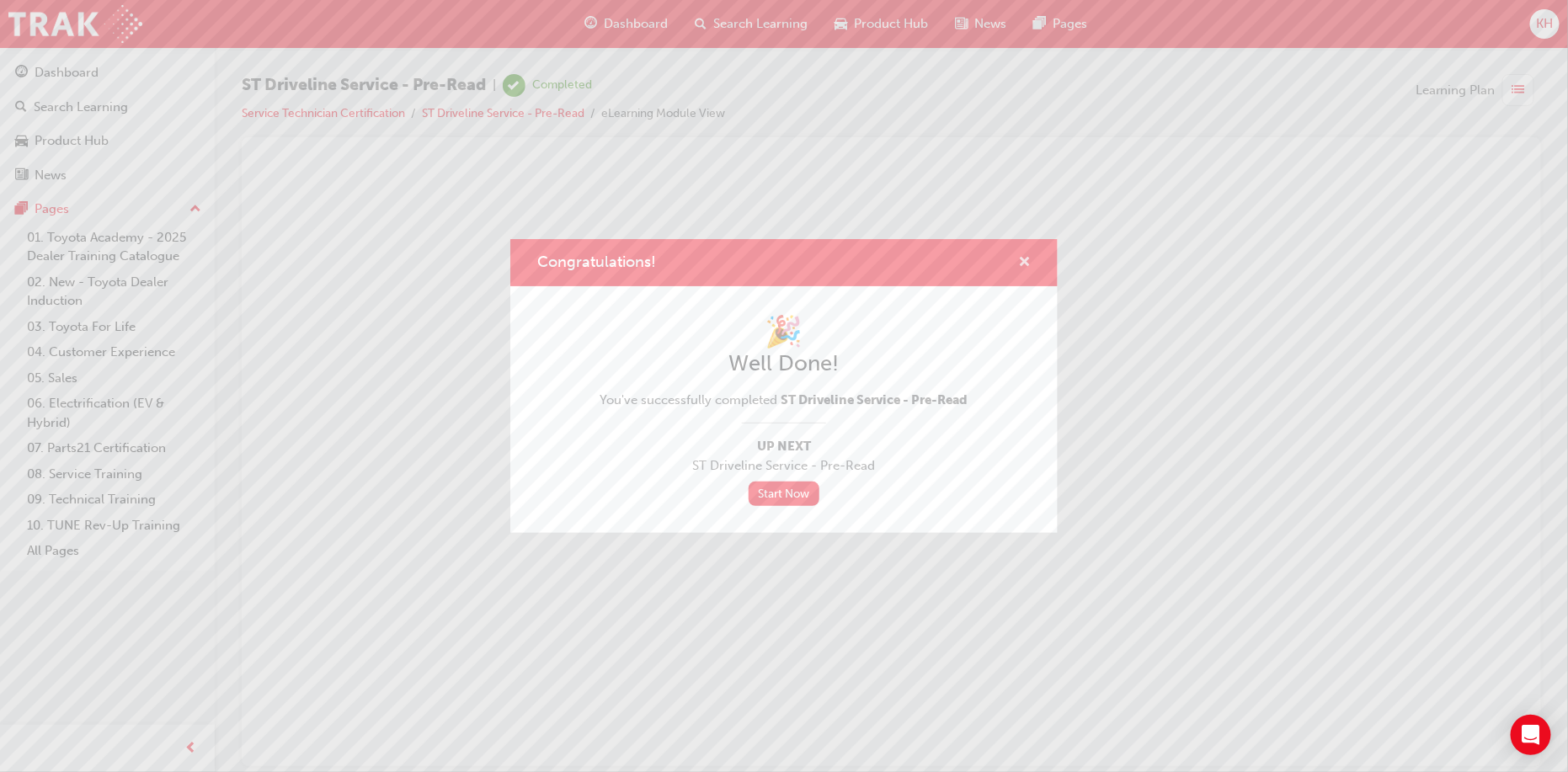
click at [1021, 261] on span "cross-icon" at bounding box center [1024, 263] width 13 height 15
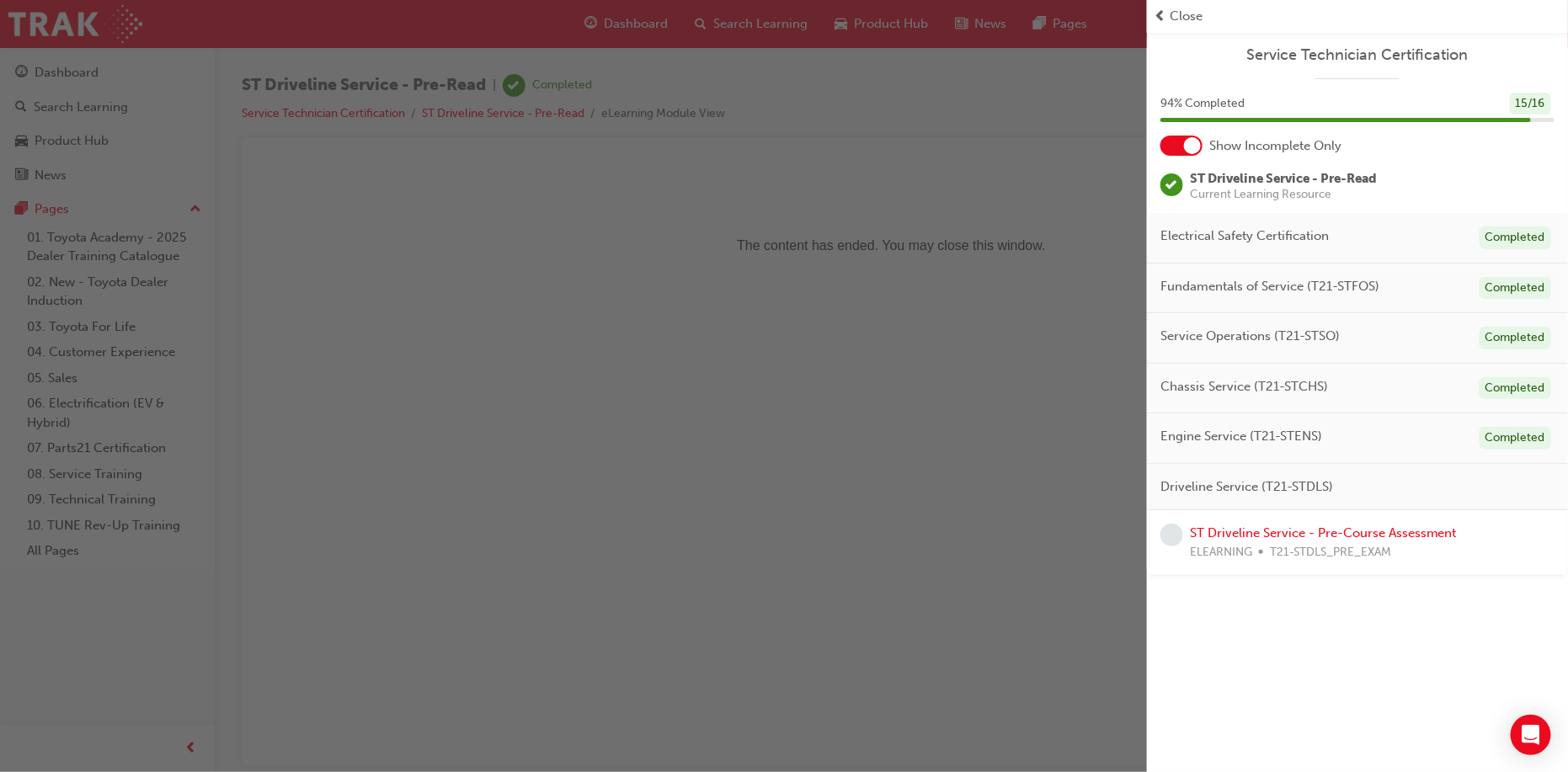
click at [921, 311] on div "button" at bounding box center [573, 386] width 1147 height 772
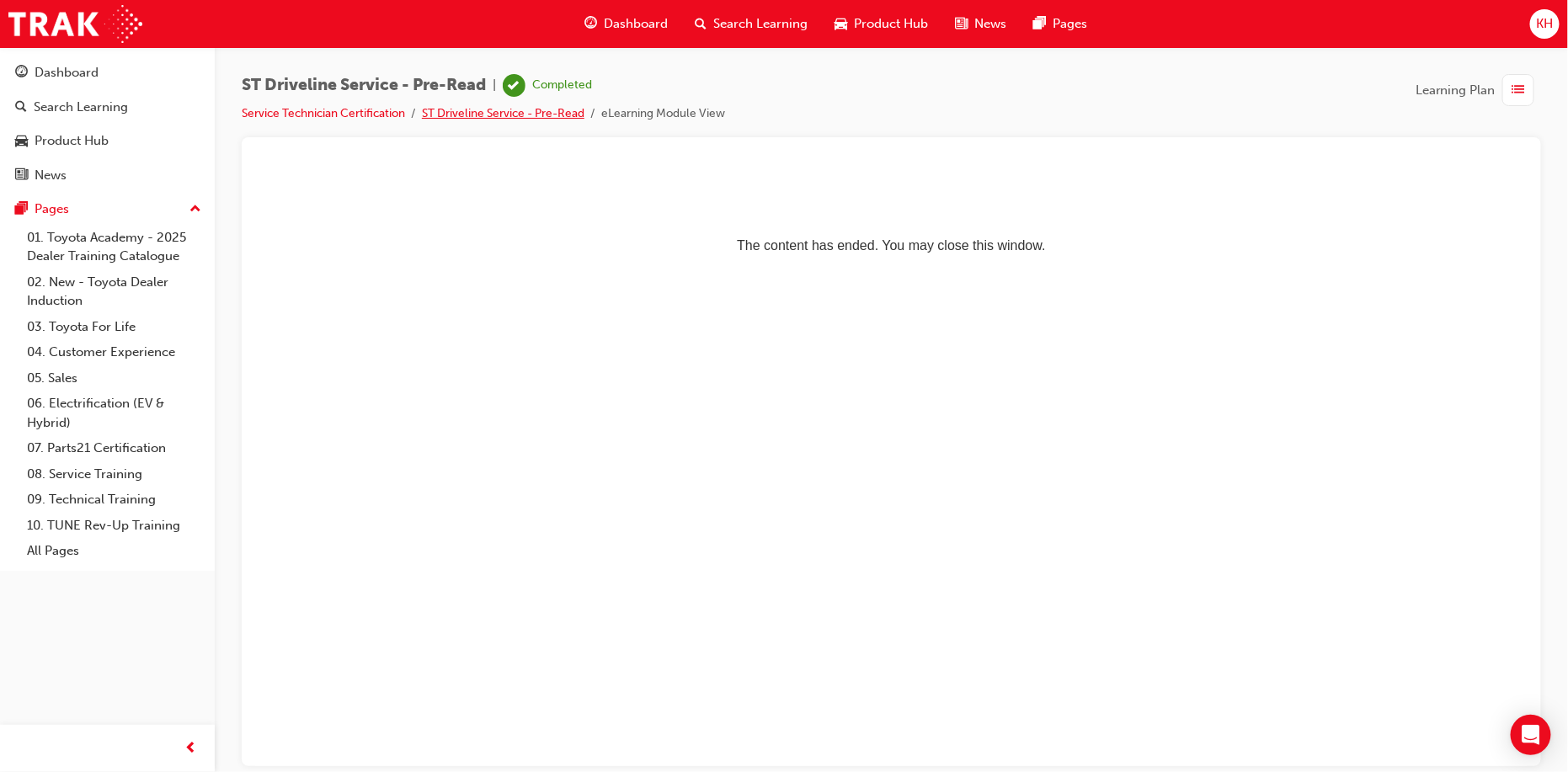
click at [462, 115] on link "ST Driveline Service - Pre-Read" at bounding box center [502, 113] width 163 height 15
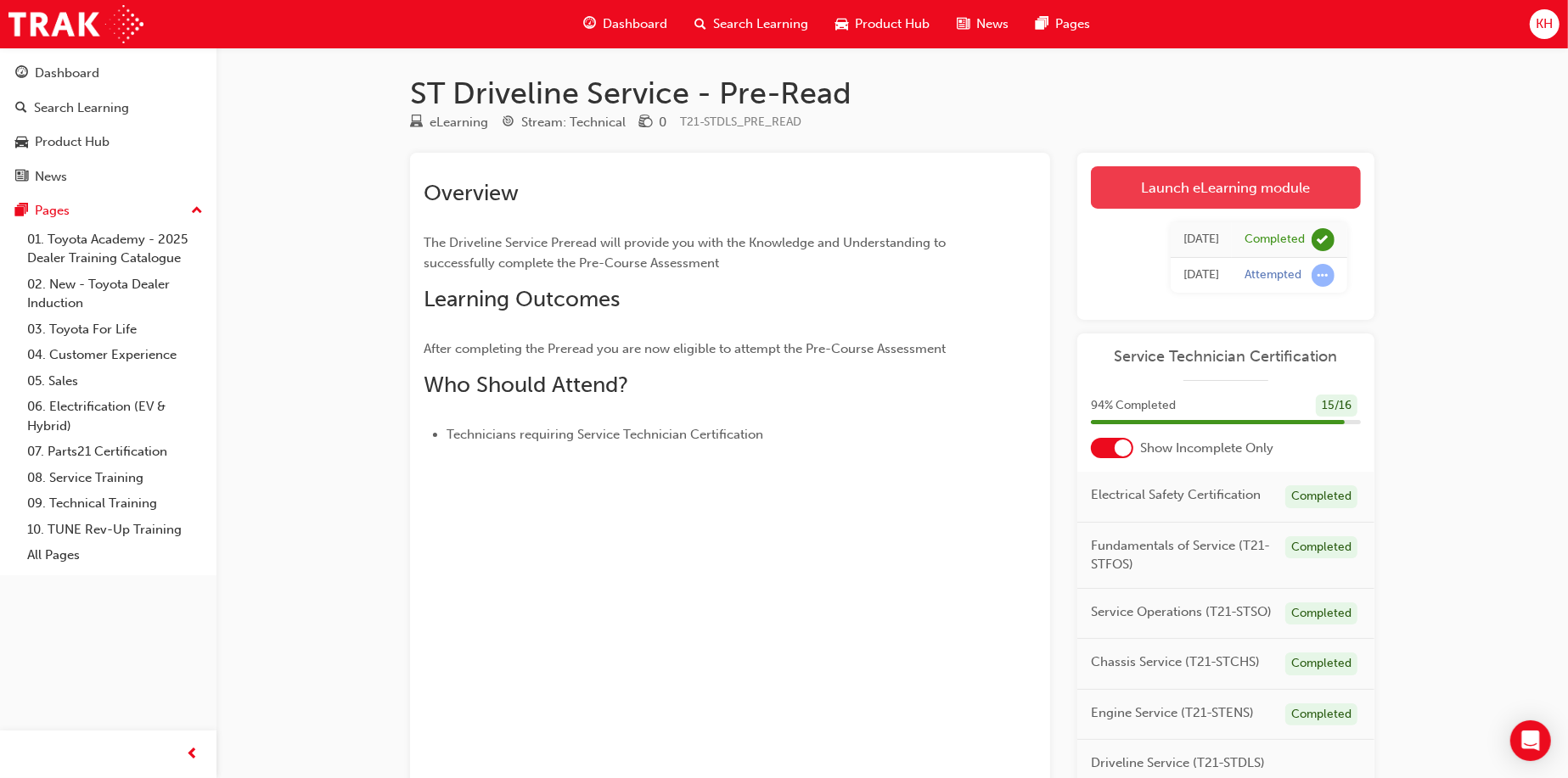
click at [1158, 168] on link "Launch eLearning module" at bounding box center [1226, 188] width 270 height 43
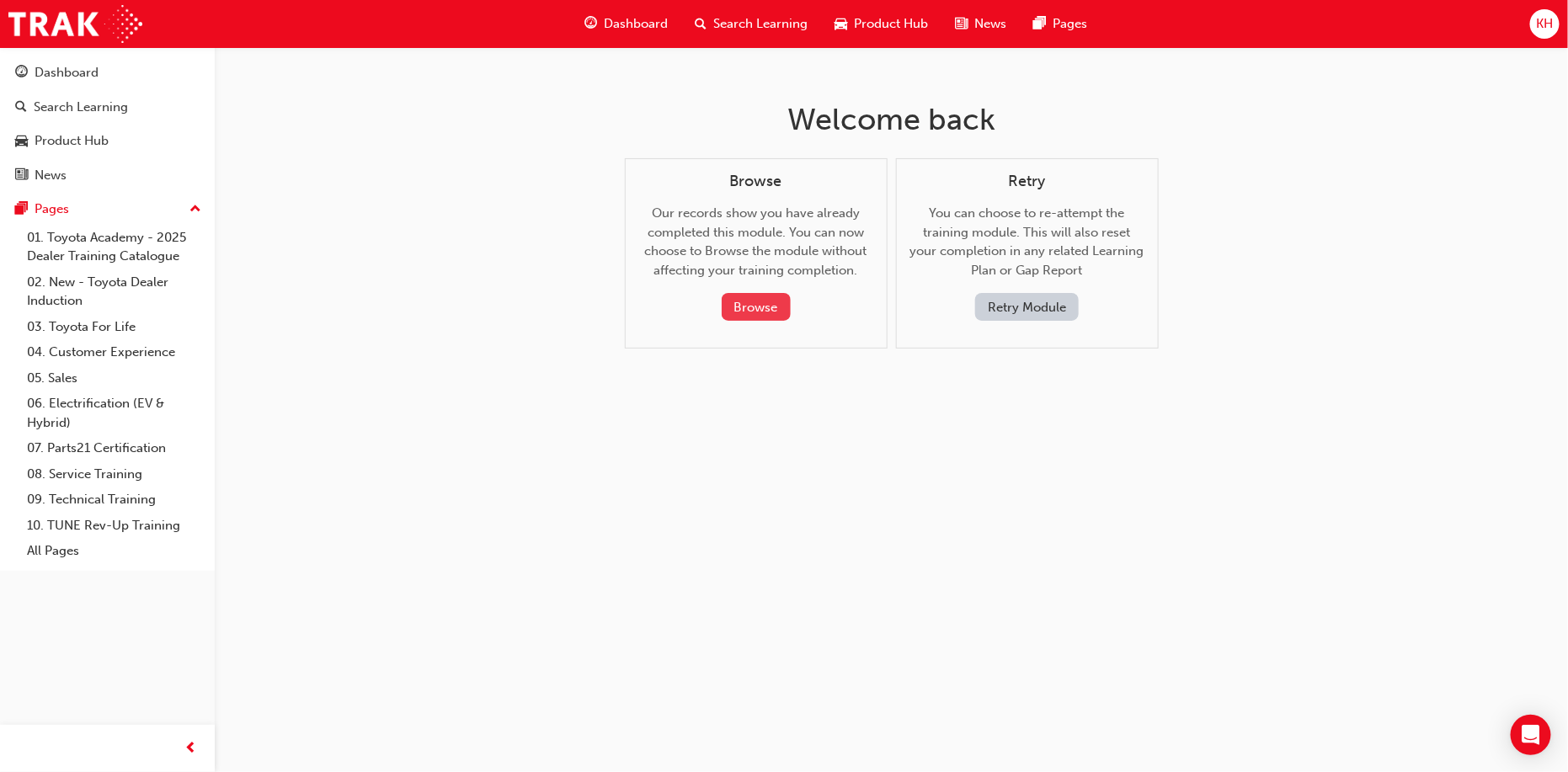
click at [747, 304] on button "Browse" at bounding box center [756, 307] width 69 height 28
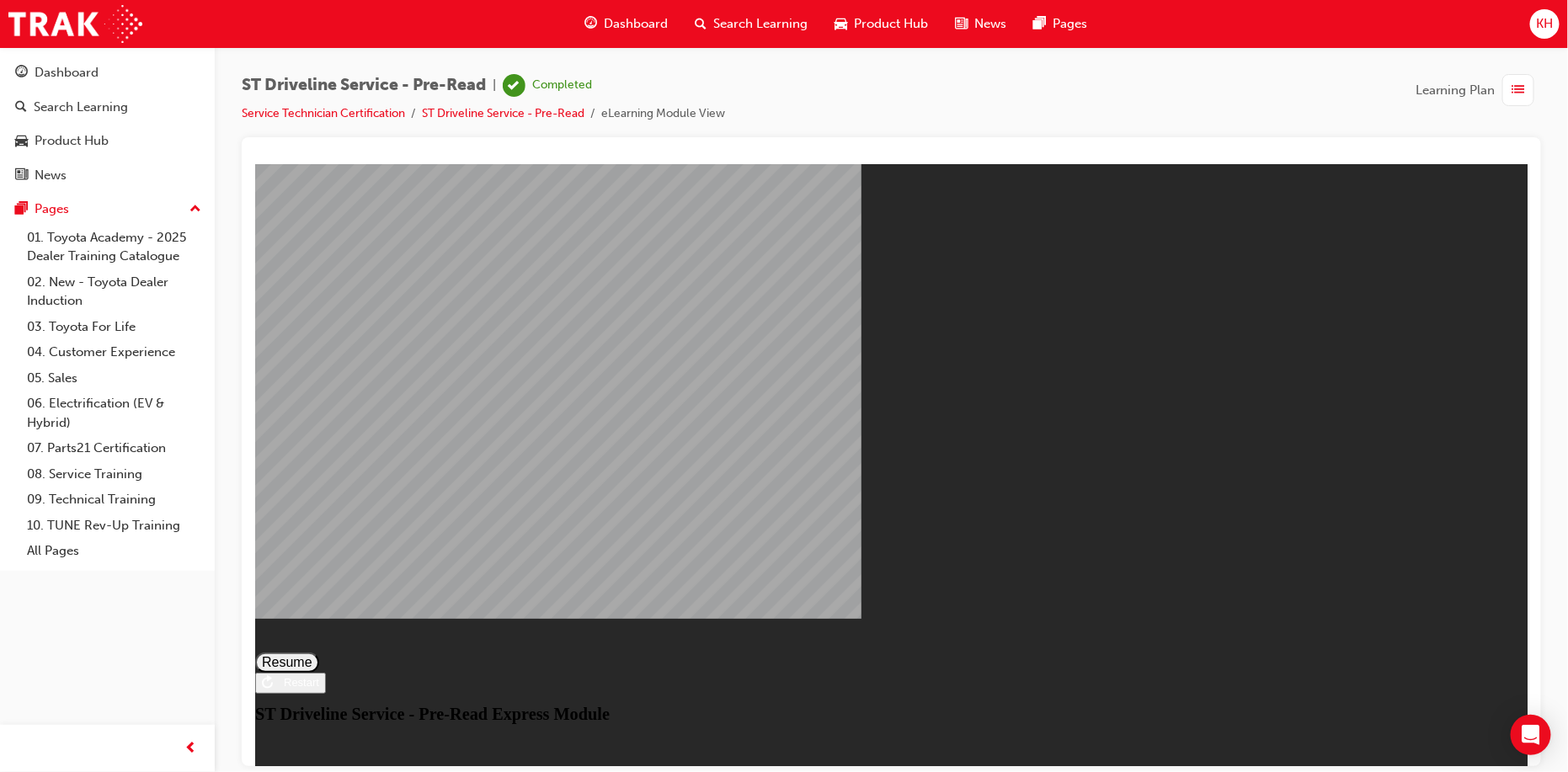
click at [318, 688] on div "Restart" at bounding box center [294, 681] width 46 height 13
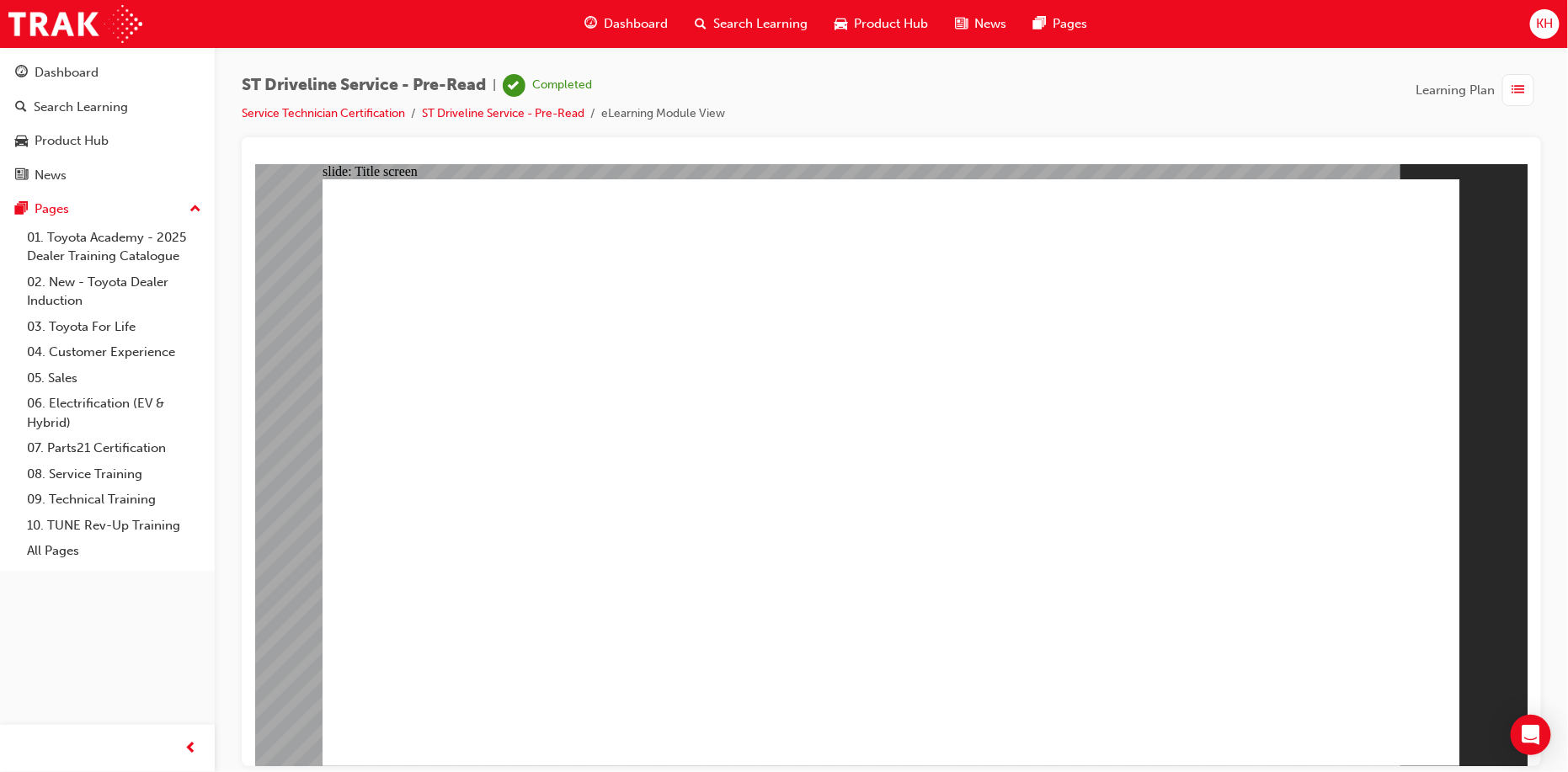
click at [107, 77] on div "Dashboard" at bounding box center [106, 72] width 184 height 21
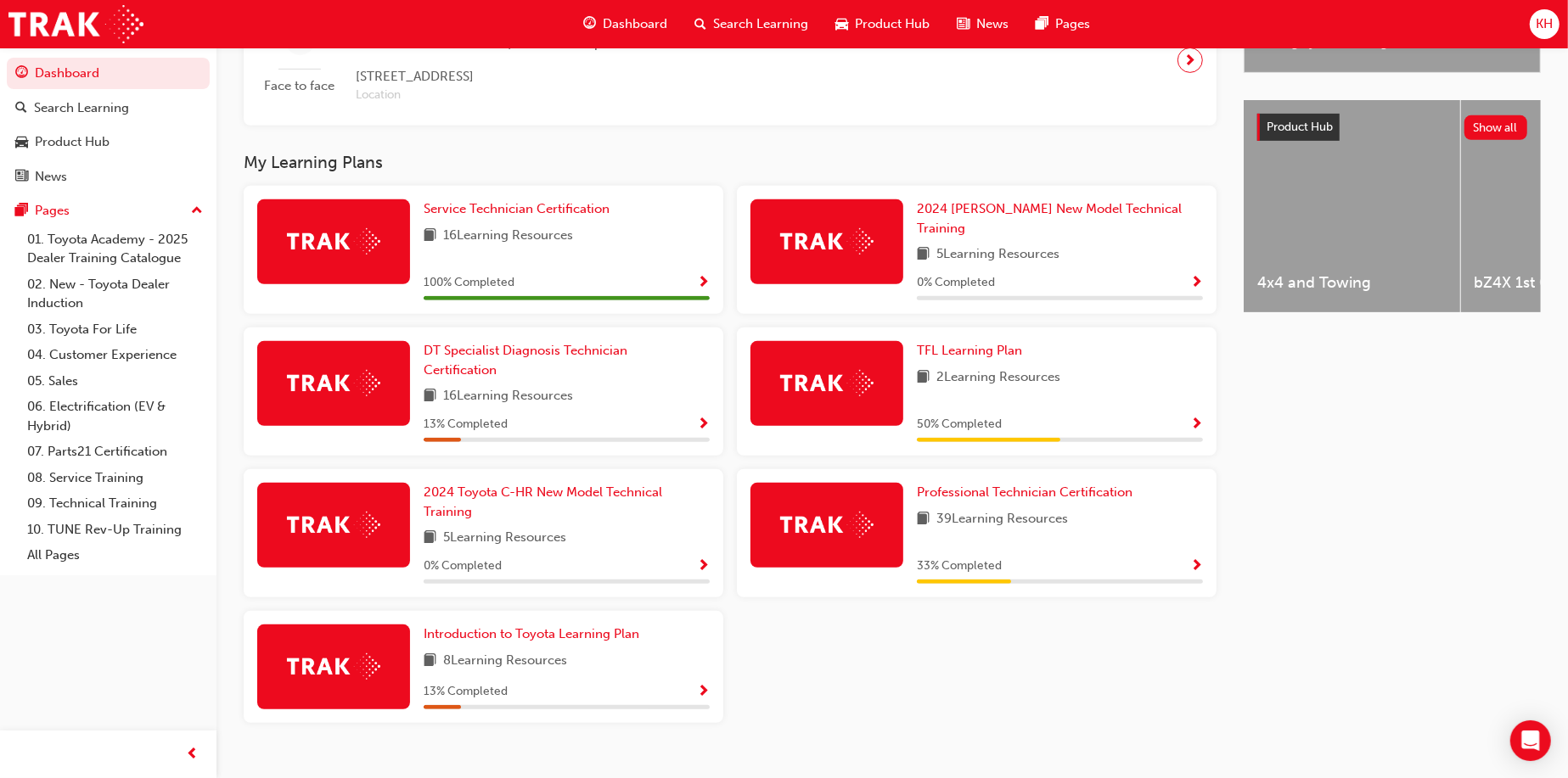
scroll to position [617, 0]
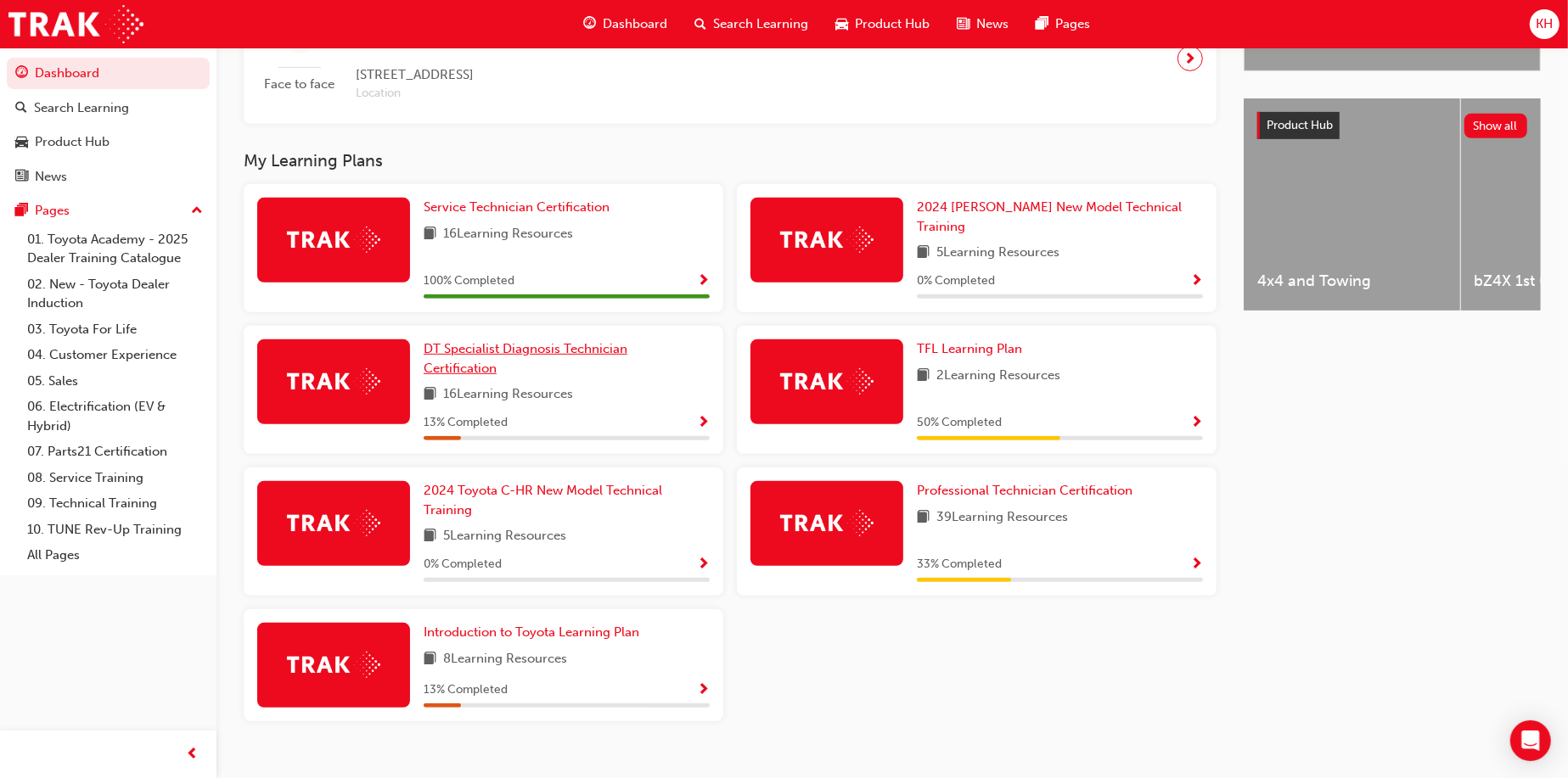
click at [514, 341] on span "DT Specialist Diagnosis Technician Certification" at bounding box center [525, 358] width 203 height 35
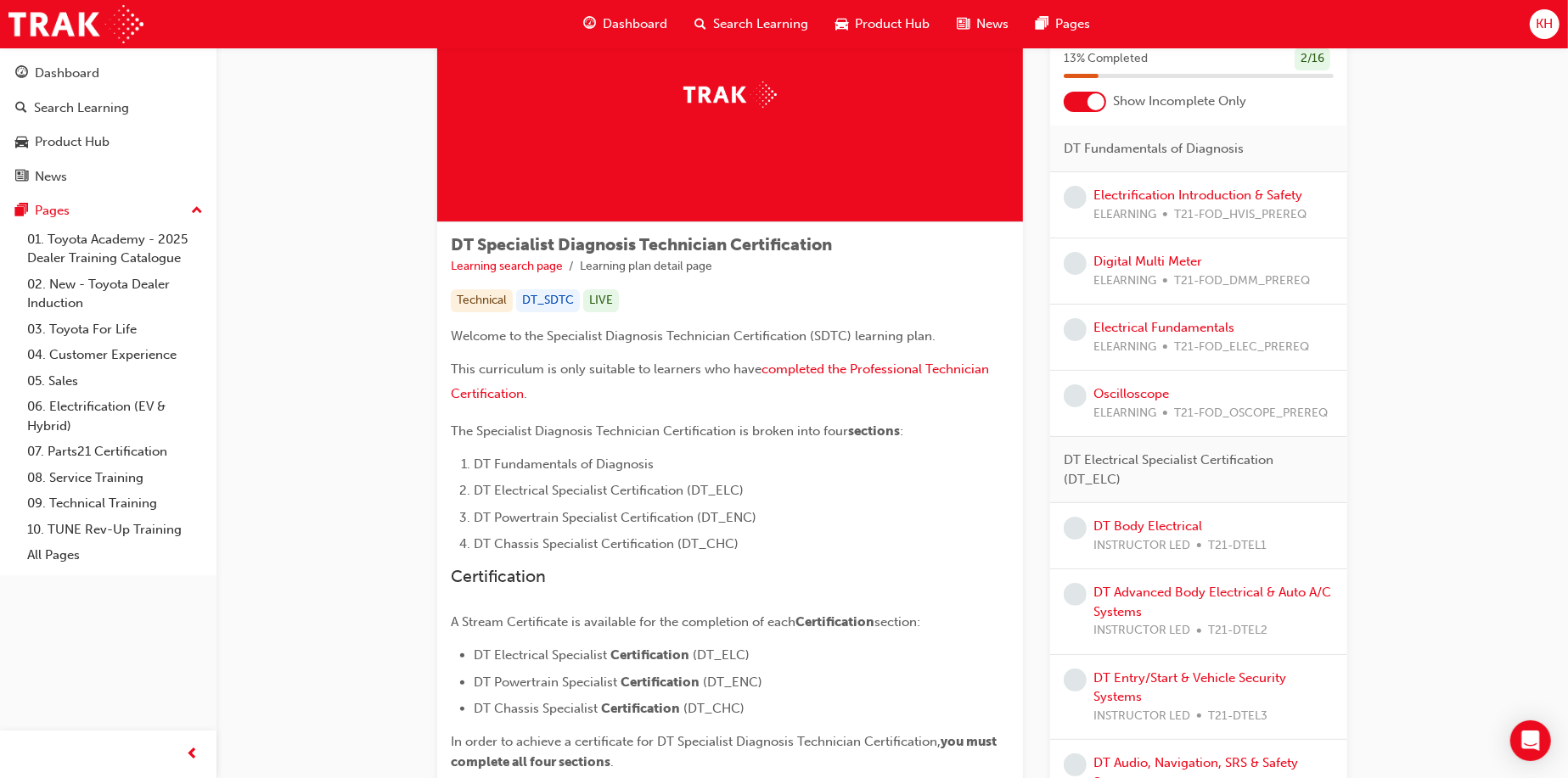
scroll to position [53, 0]
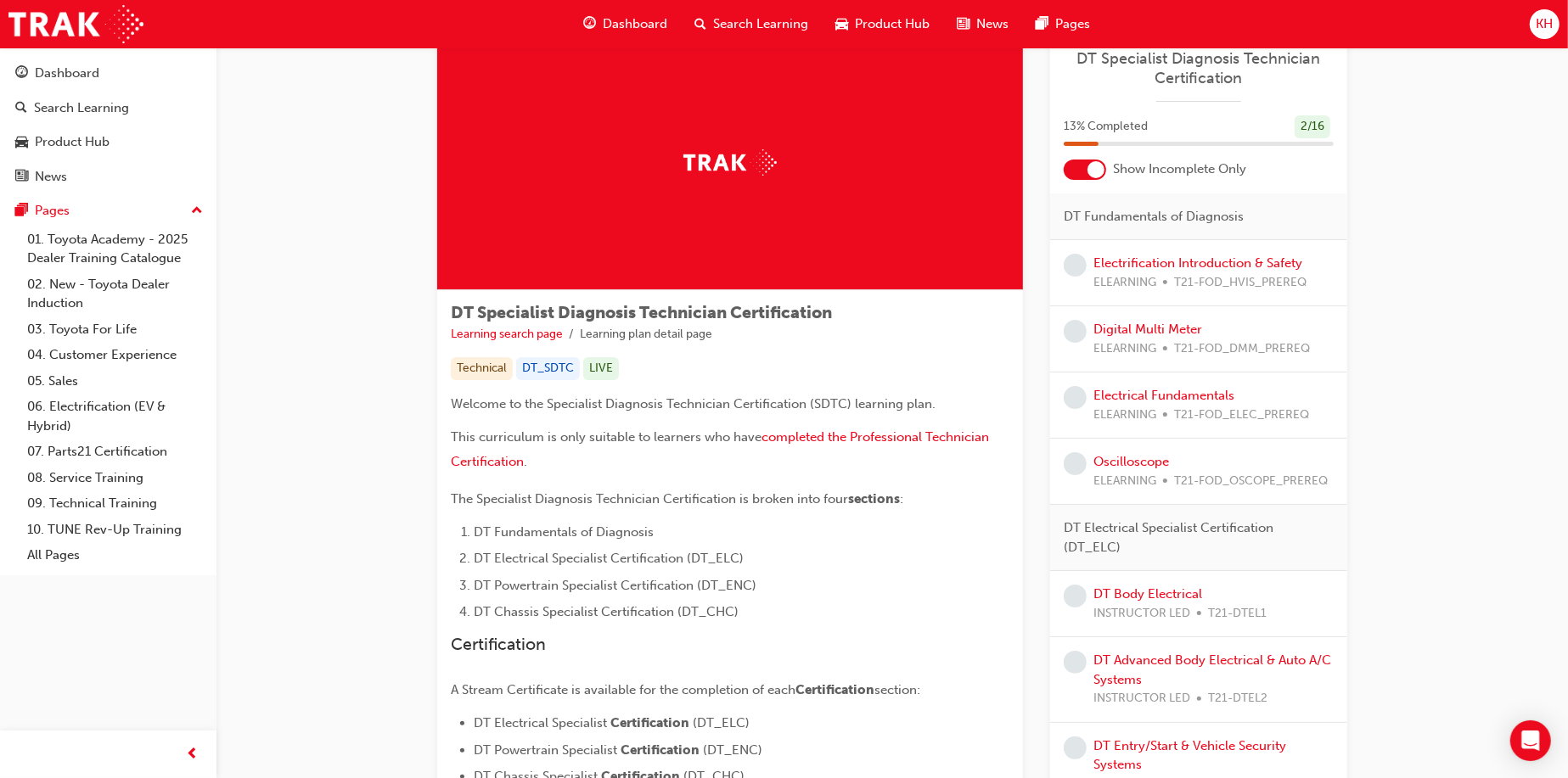
click at [1094, 168] on div at bounding box center [1095, 169] width 17 height 17
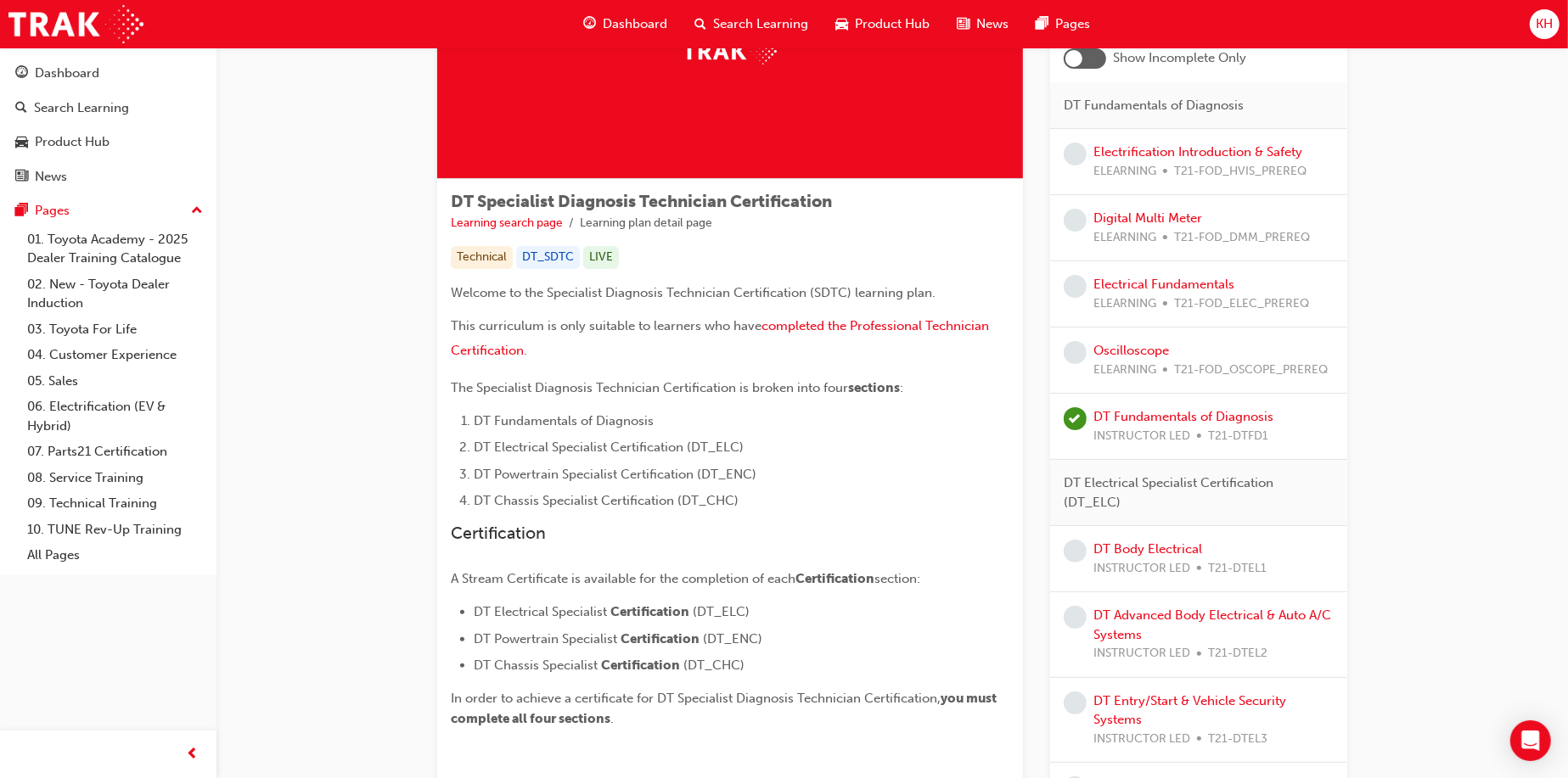
scroll to position [99, 0]
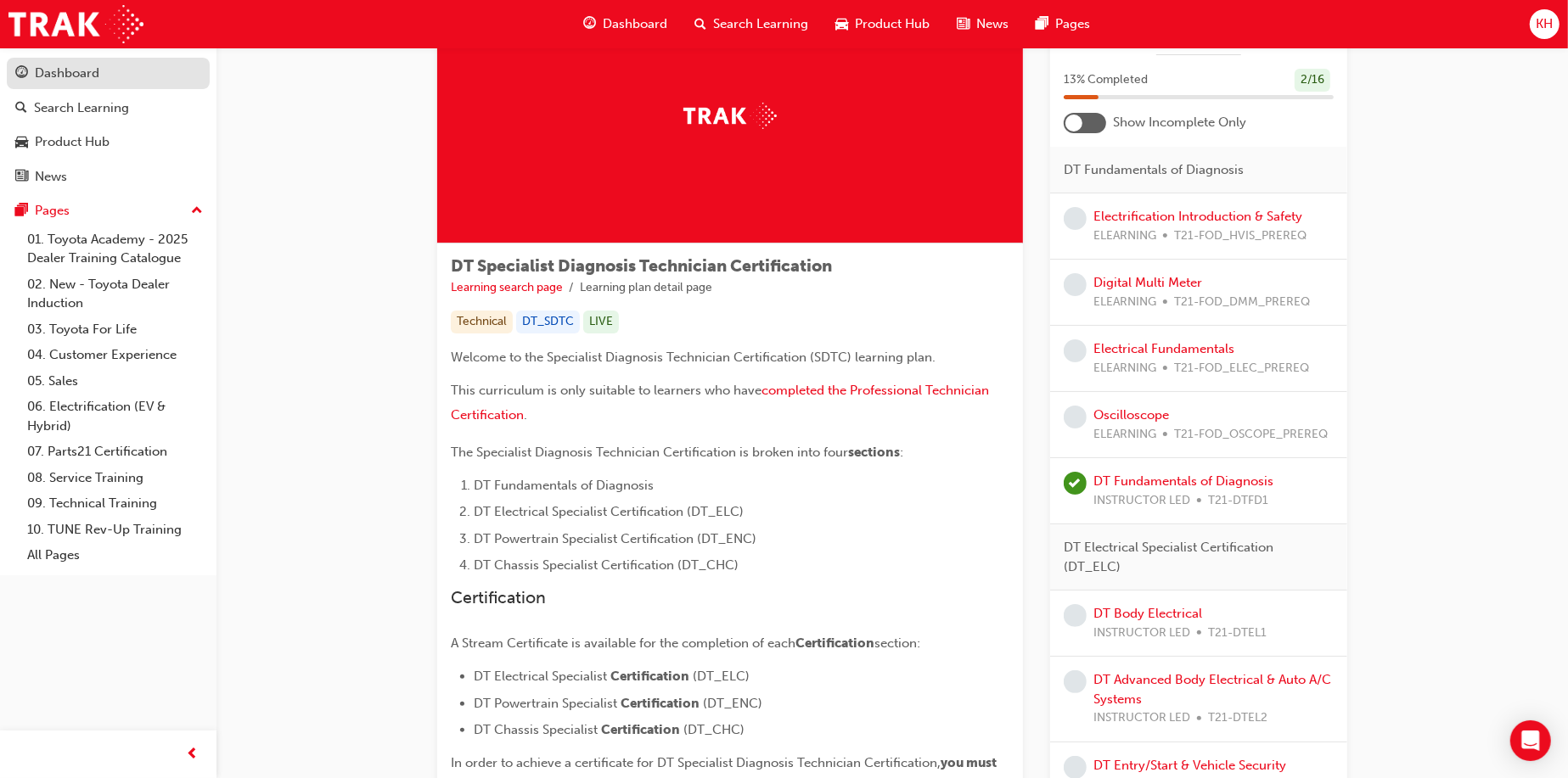
click at [51, 75] on div "Dashboard" at bounding box center [66, 73] width 65 height 20
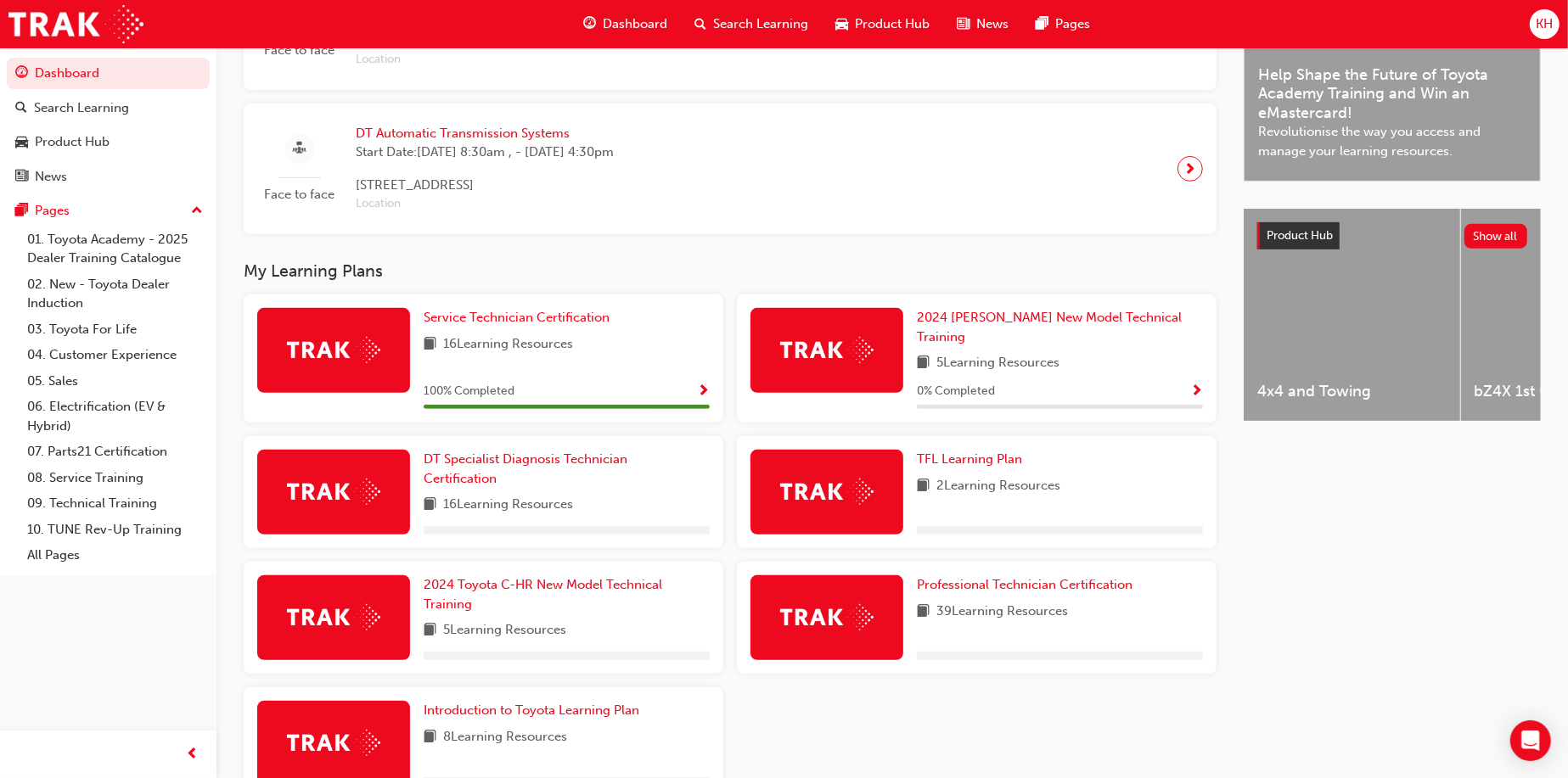
scroll to position [509, 0]
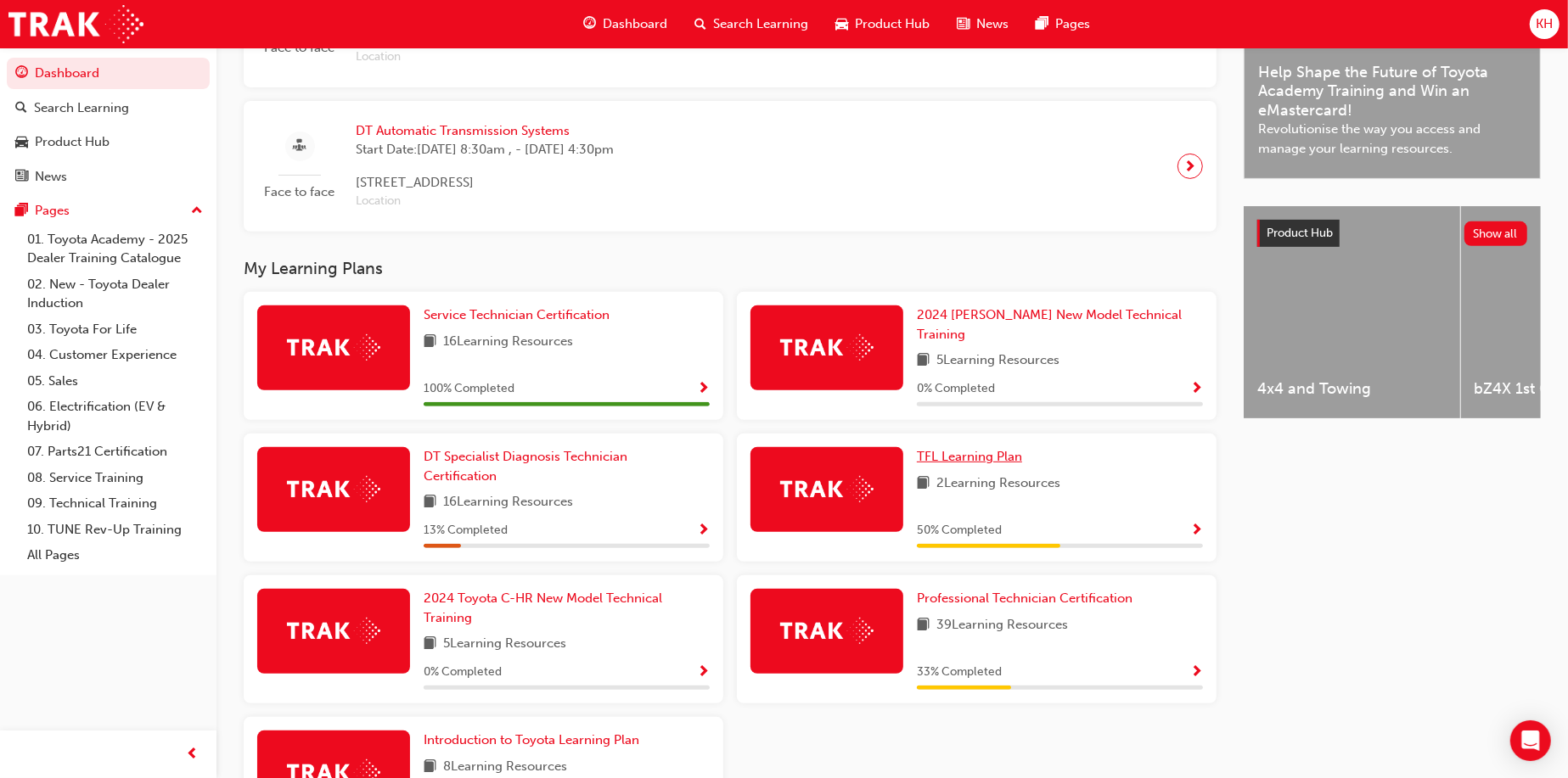
click at [960, 449] on span "TFL Learning Plan" at bounding box center [970, 455] width 105 height 15
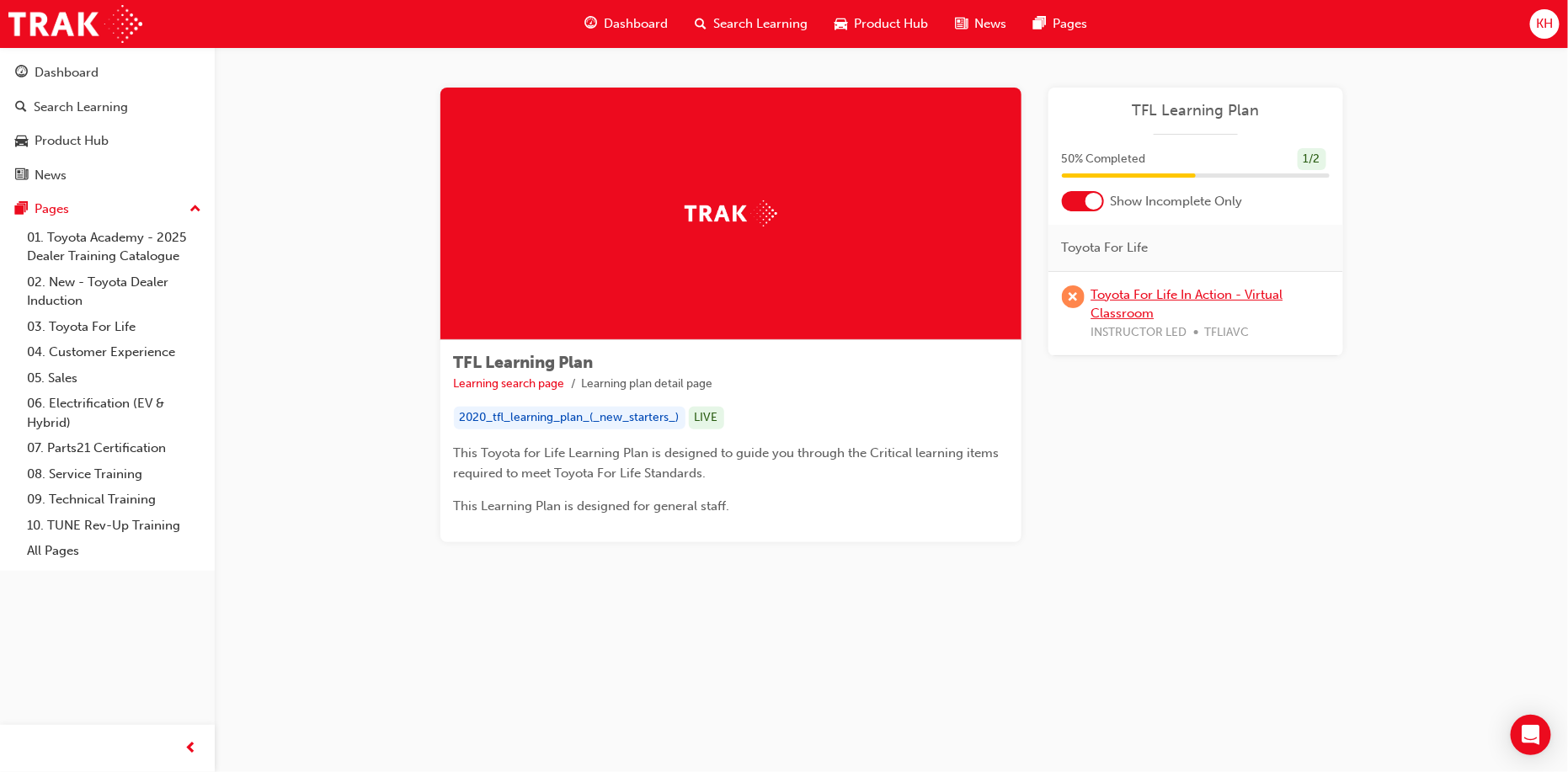
click at [1102, 299] on link "Toyota For Life In Action - Virtual Classroom" at bounding box center [1187, 304] width 192 height 34
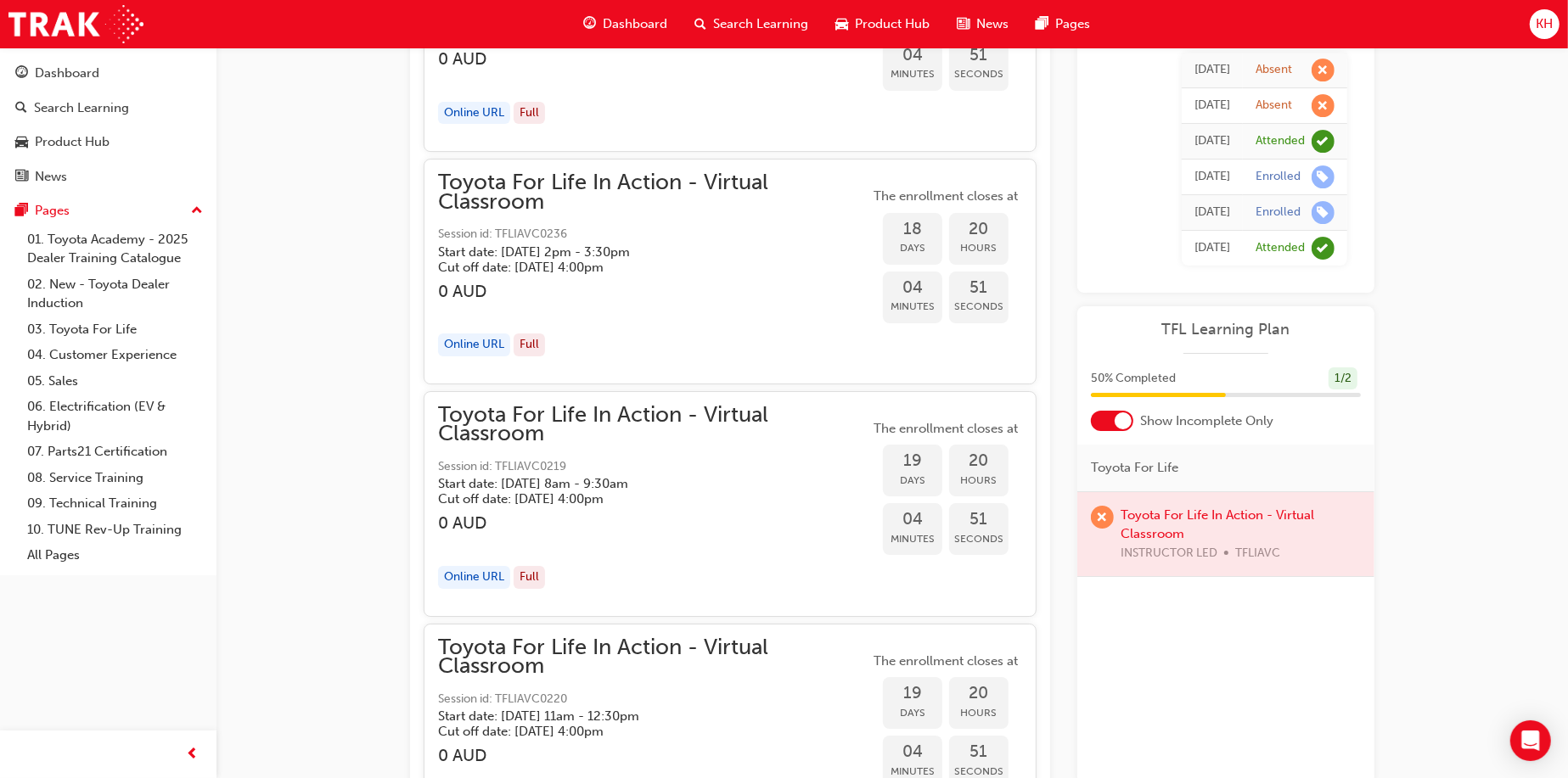
scroll to position [10715, 0]
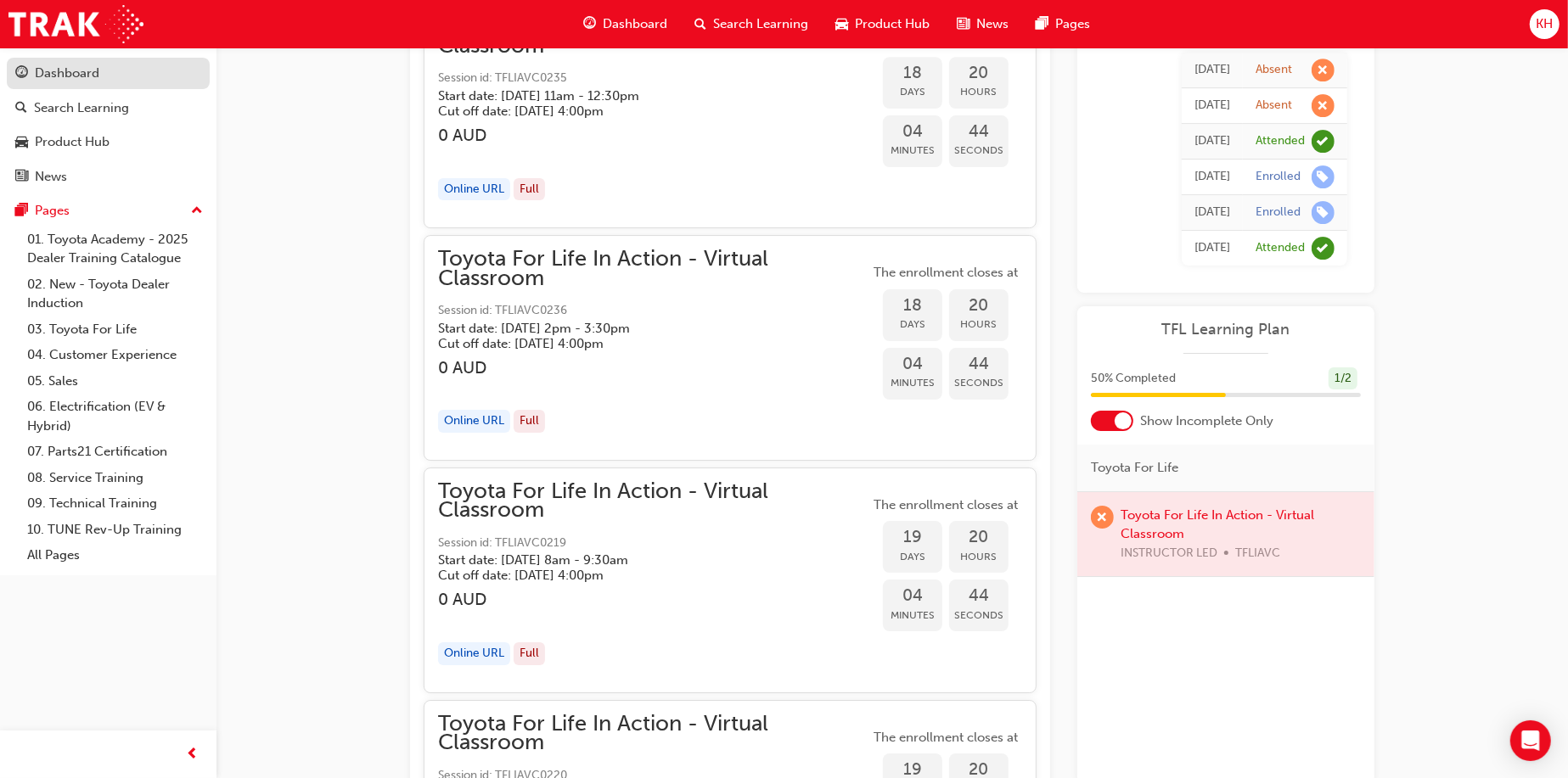
click at [57, 82] on div "Dashboard" at bounding box center [66, 73] width 65 height 20
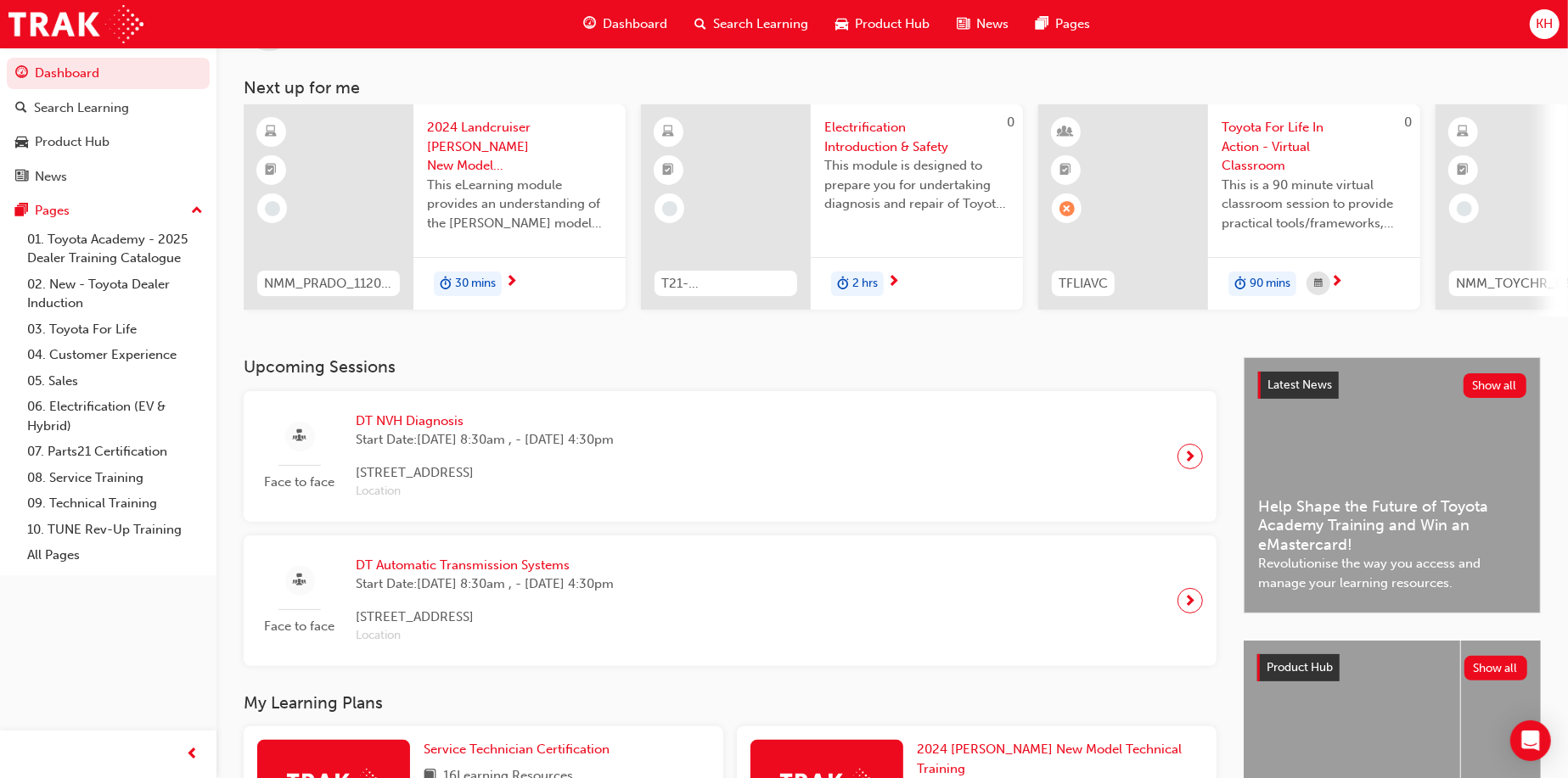
scroll to position [425, 0]
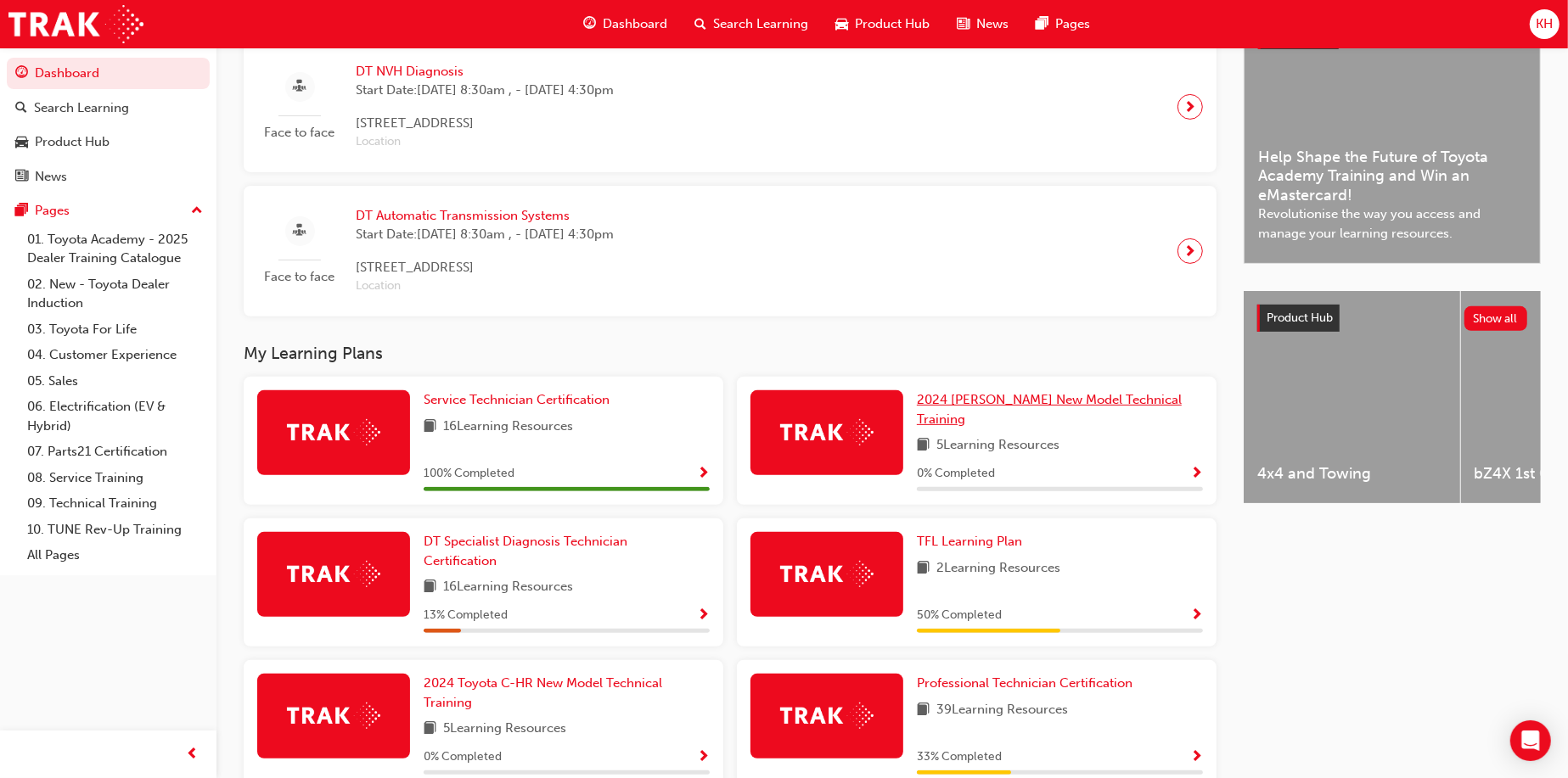
click at [978, 413] on span "2024 [PERSON_NAME] New Model Technical Training" at bounding box center [1049, 409] width 265 height 35
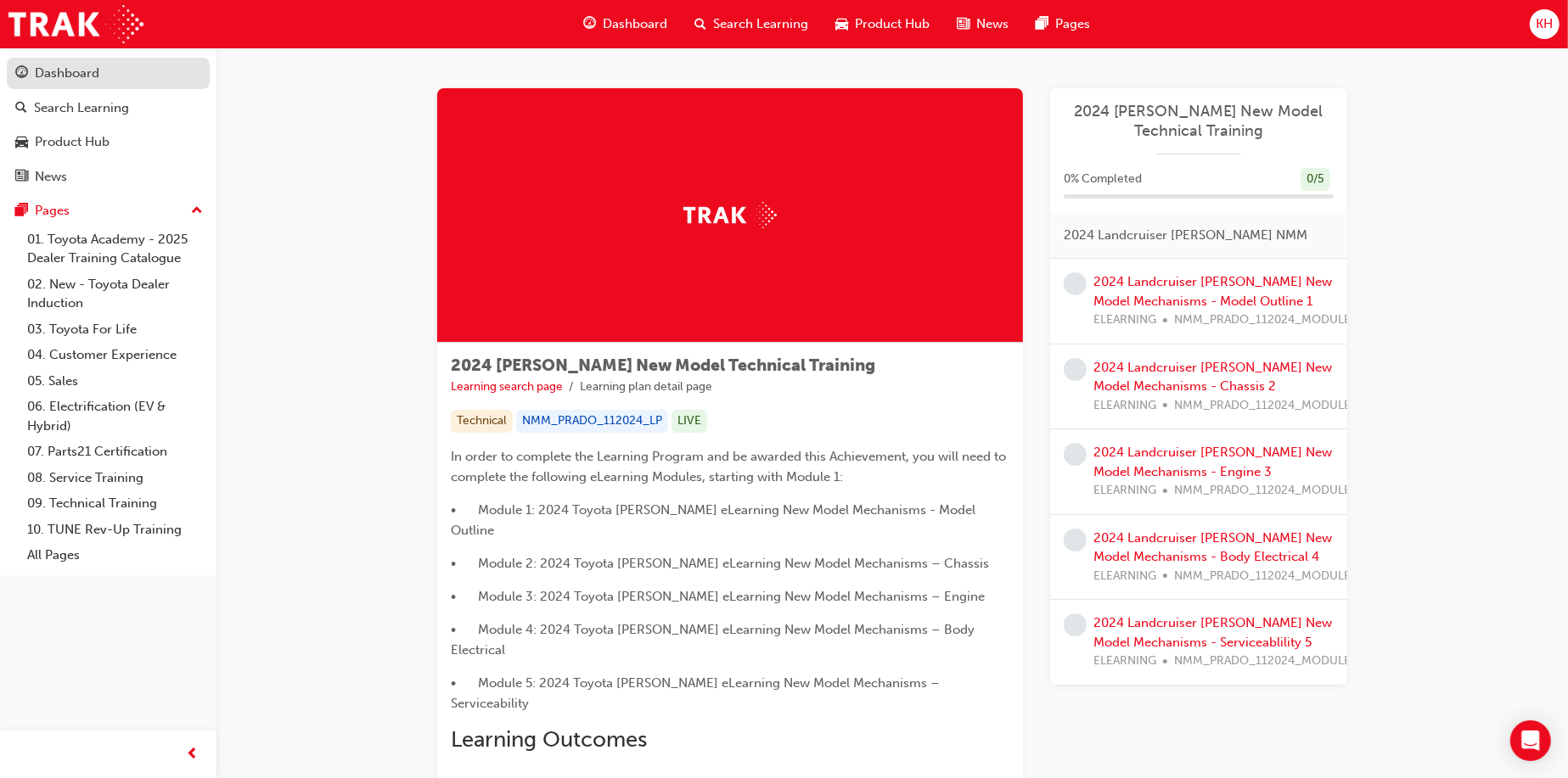
click at [93, 65] on div "Dashboard" at bounding box center [66, 73] width 65 height 20
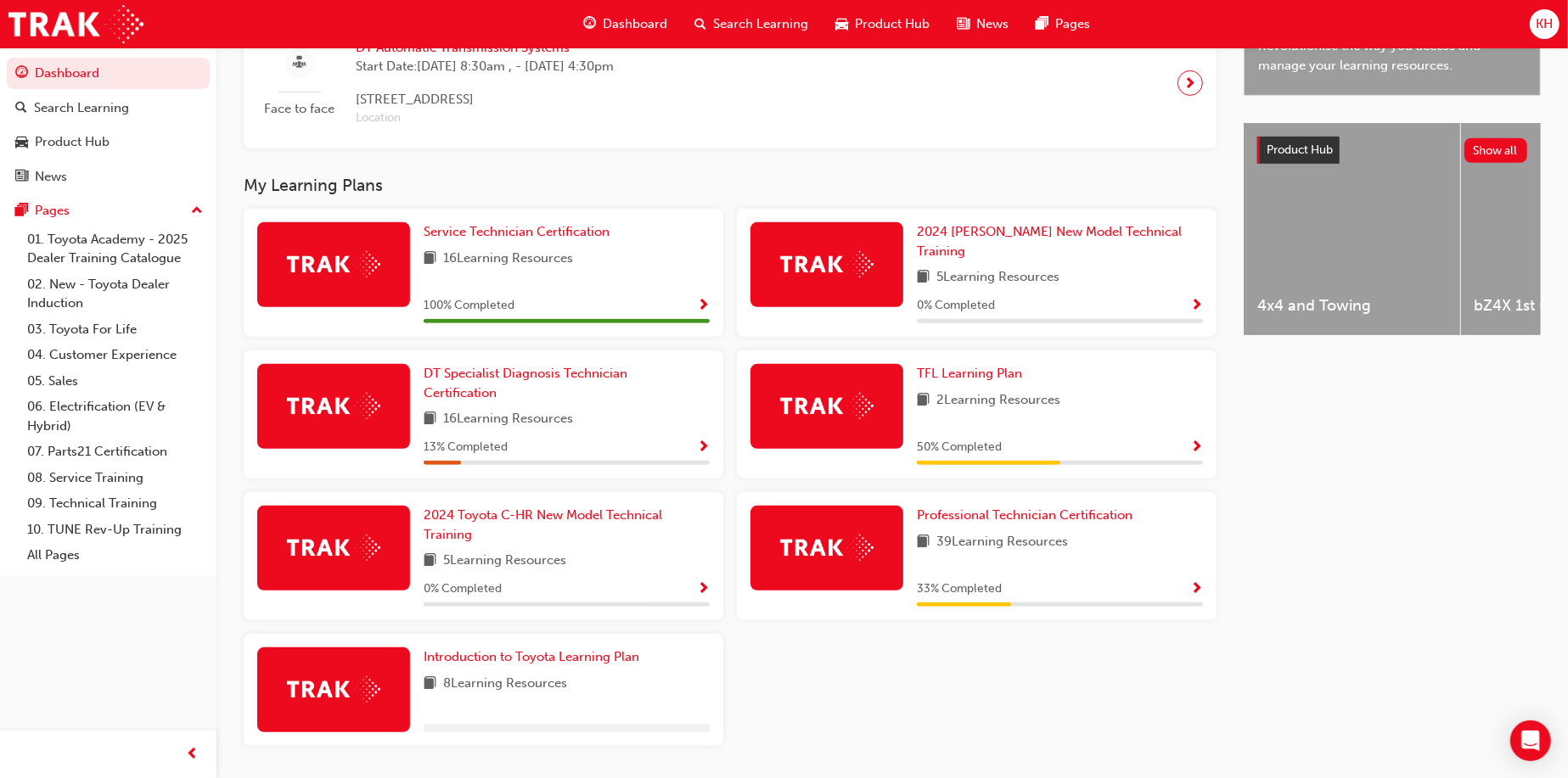
scroll to position [594, 0]
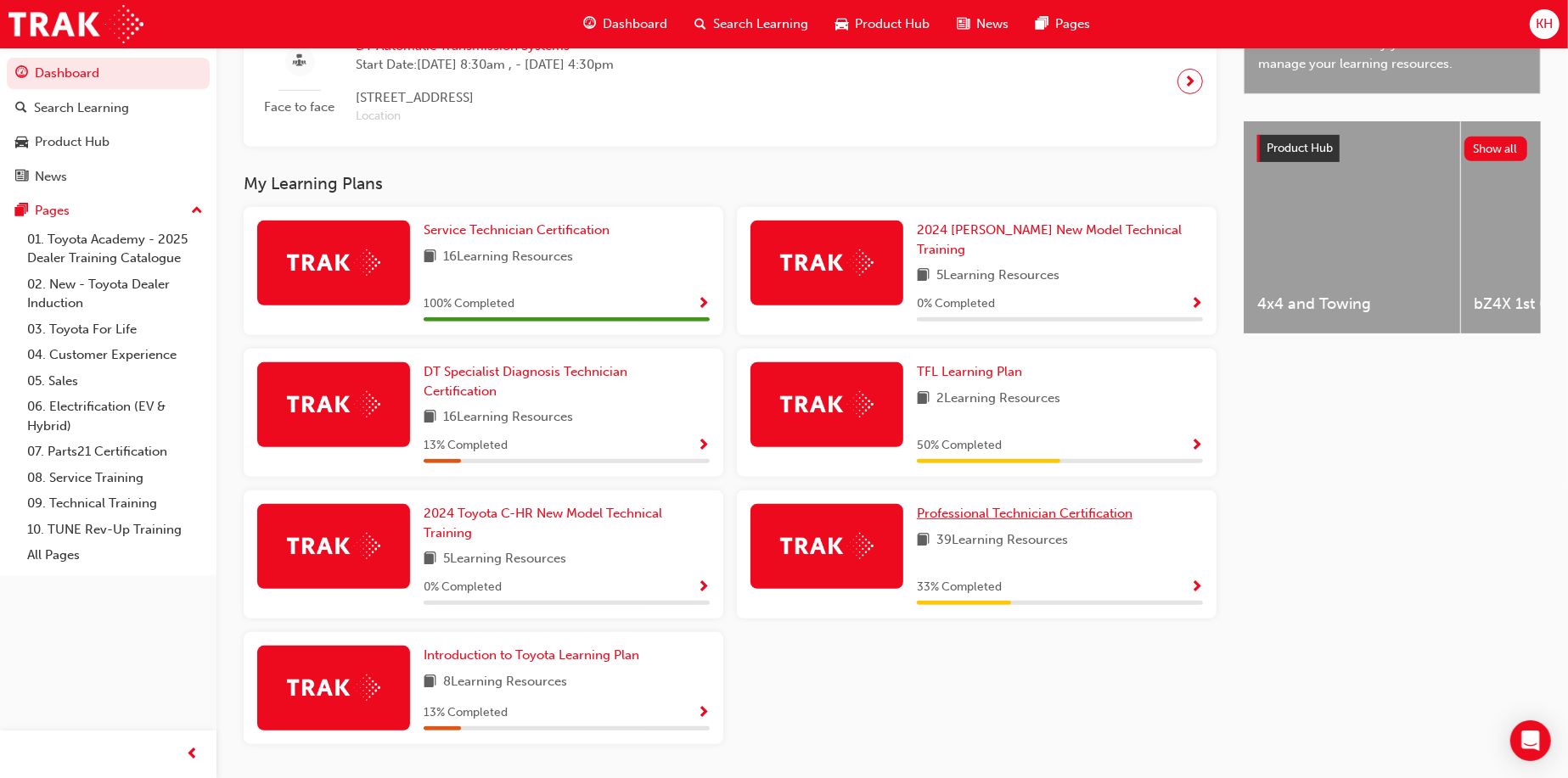
click at [1032, 506] on span "Professional Technician Certification" at bounding box center [1024, 513] width 215 height 15
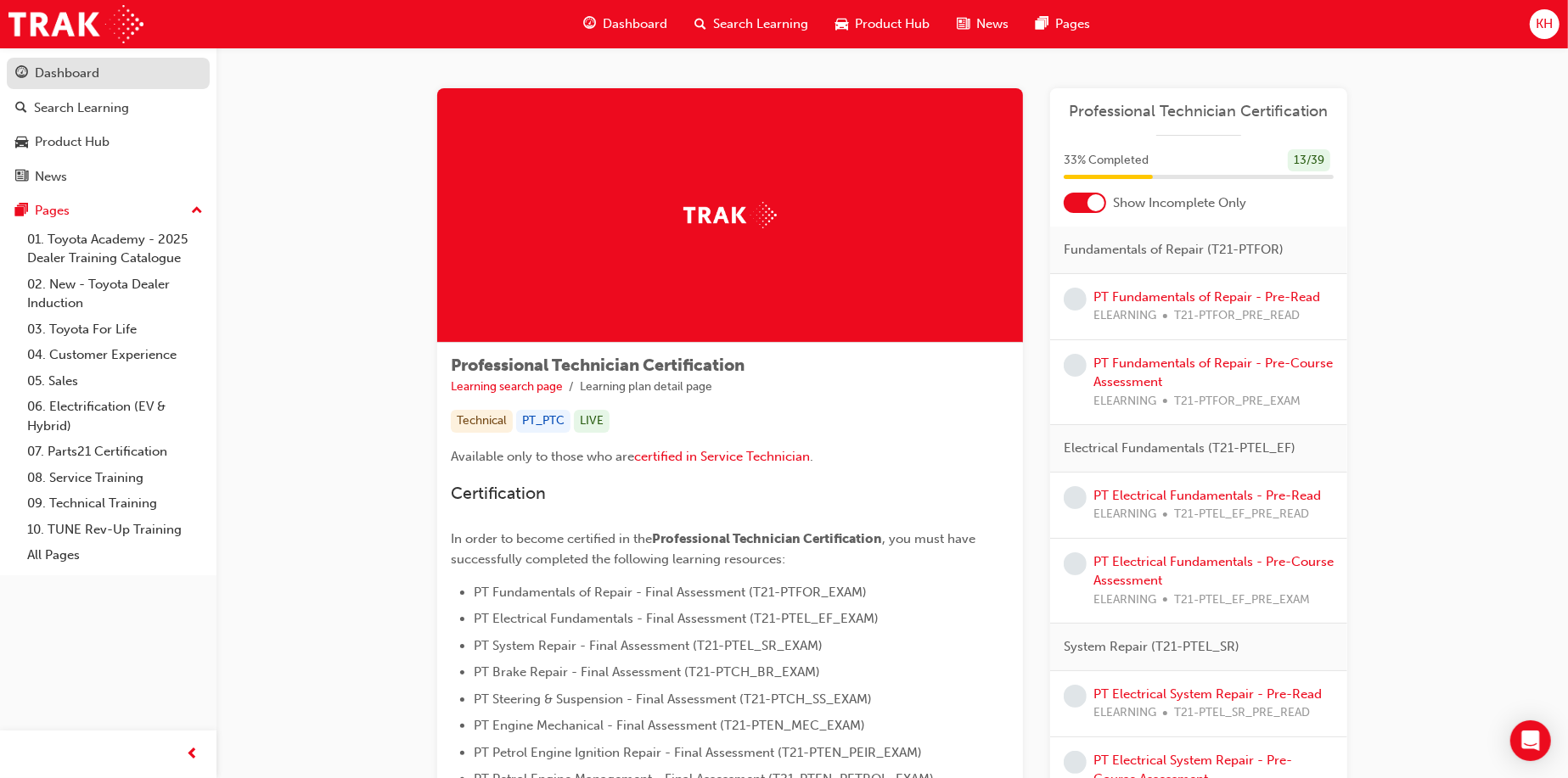
click at [97, 85] on link "Dashboard" at bounding box center [108, 73] width 202 height 32
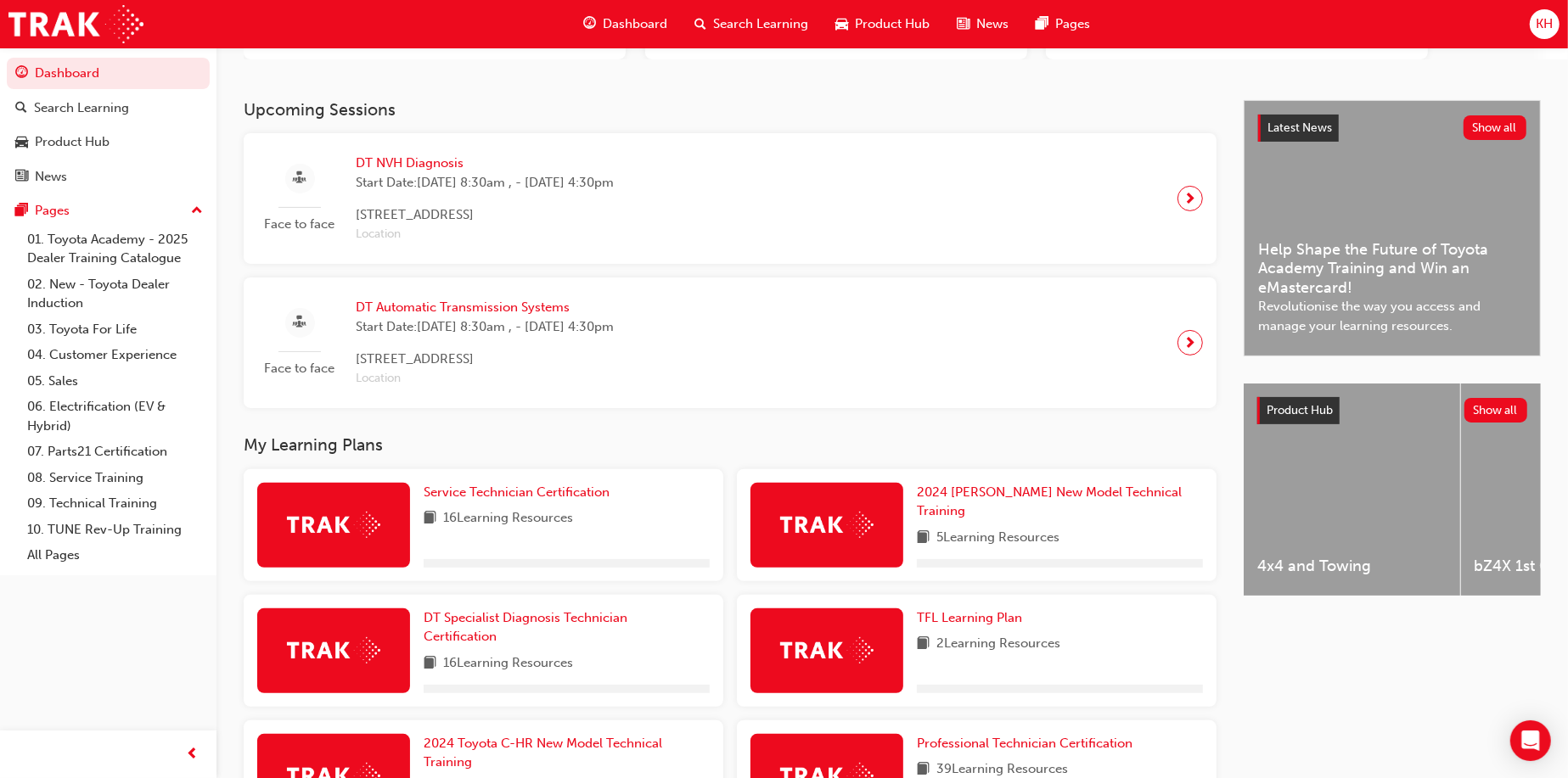
scroll to position [339, 0]
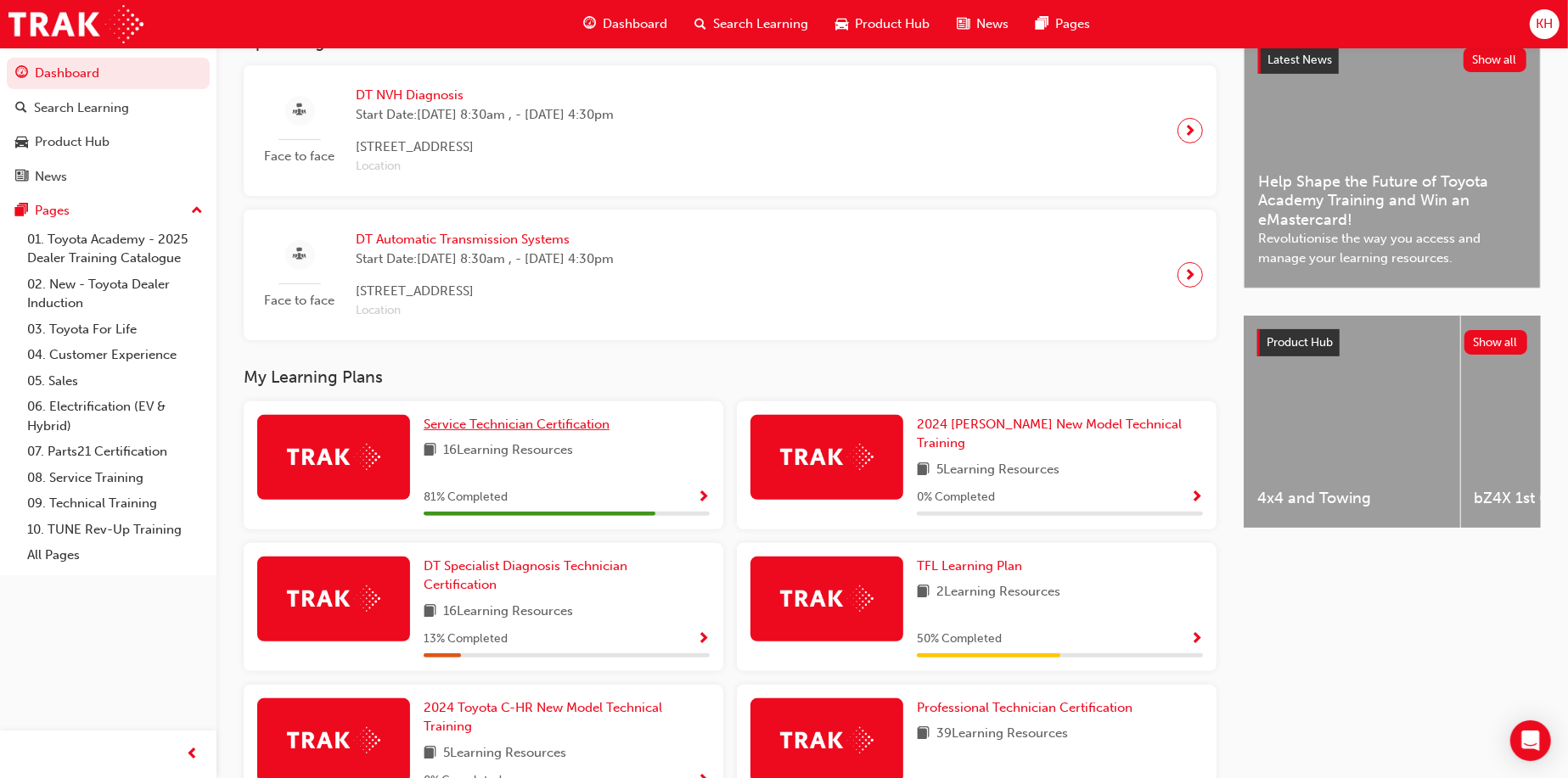
click at [536, 422] on span "Service Technician Certification" at bounding box center [516, 424] width 186 height 15
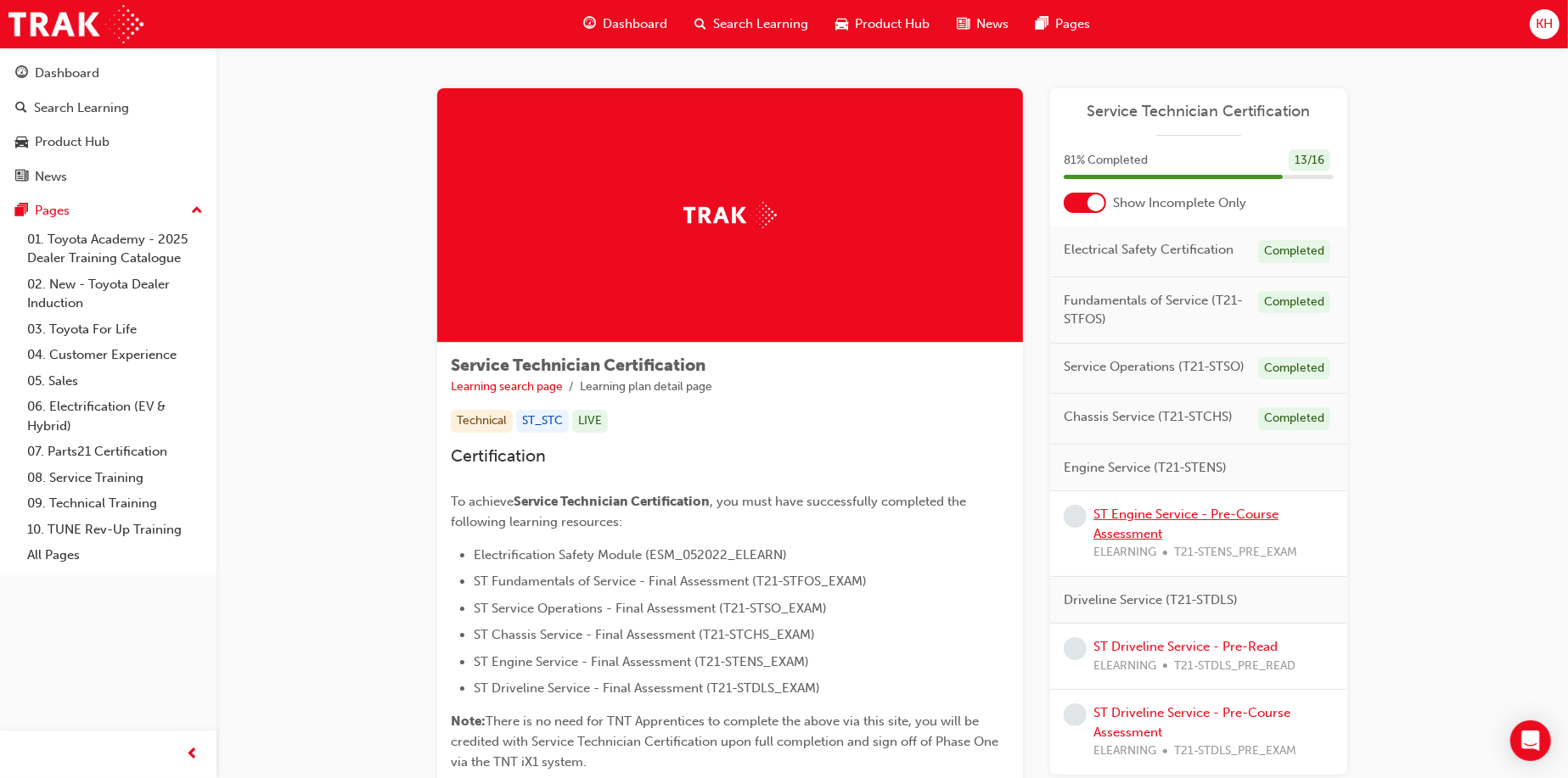
click at [1113, 527] on link "ST Engine Service - Pre-Course Assessment" at bounding box center [1185, 524] width 185 height 35
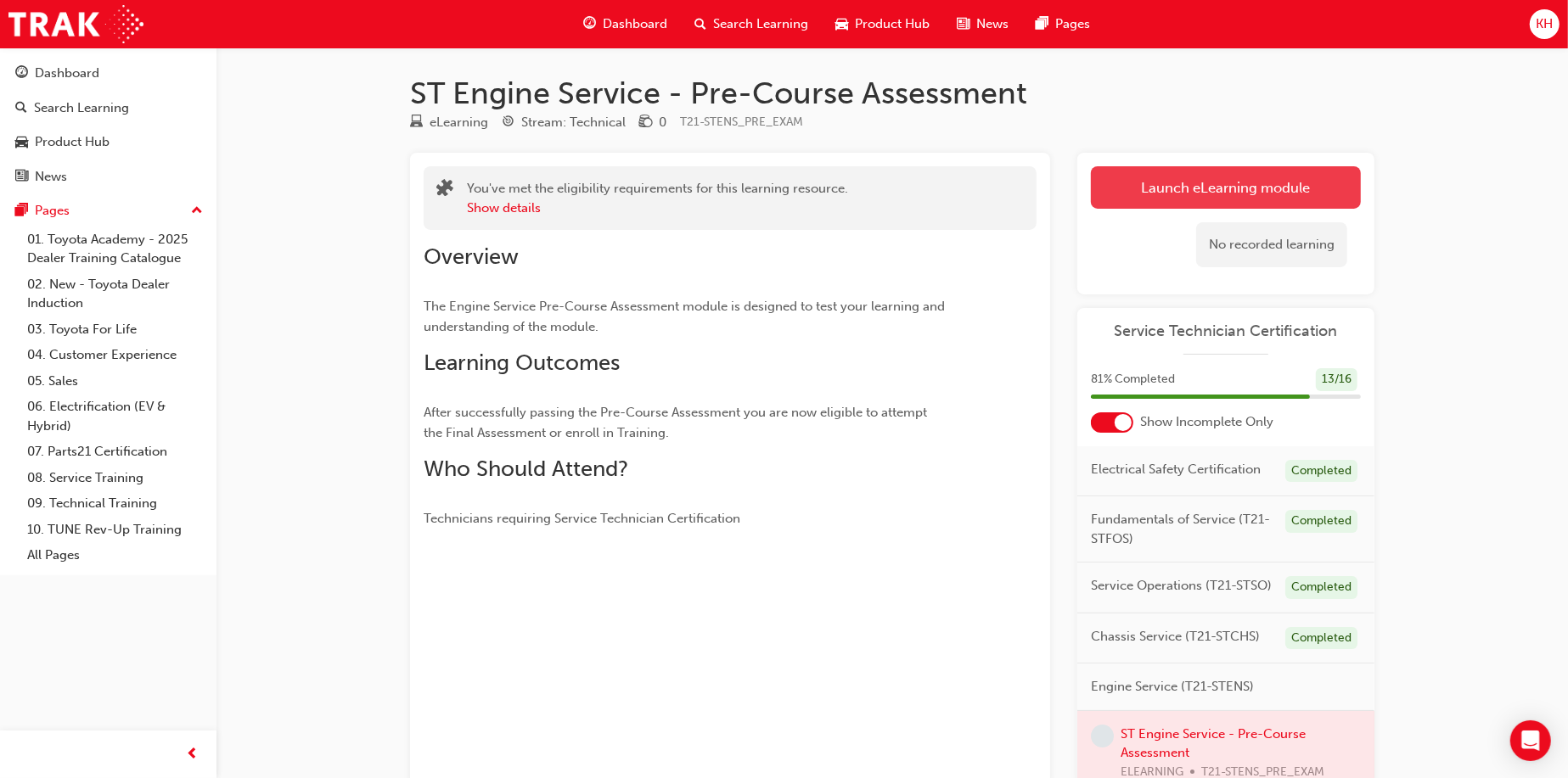
click at [1145, 179] on link "Launch eLearning module" at bounding box center [1226, 188] width 270 height 43
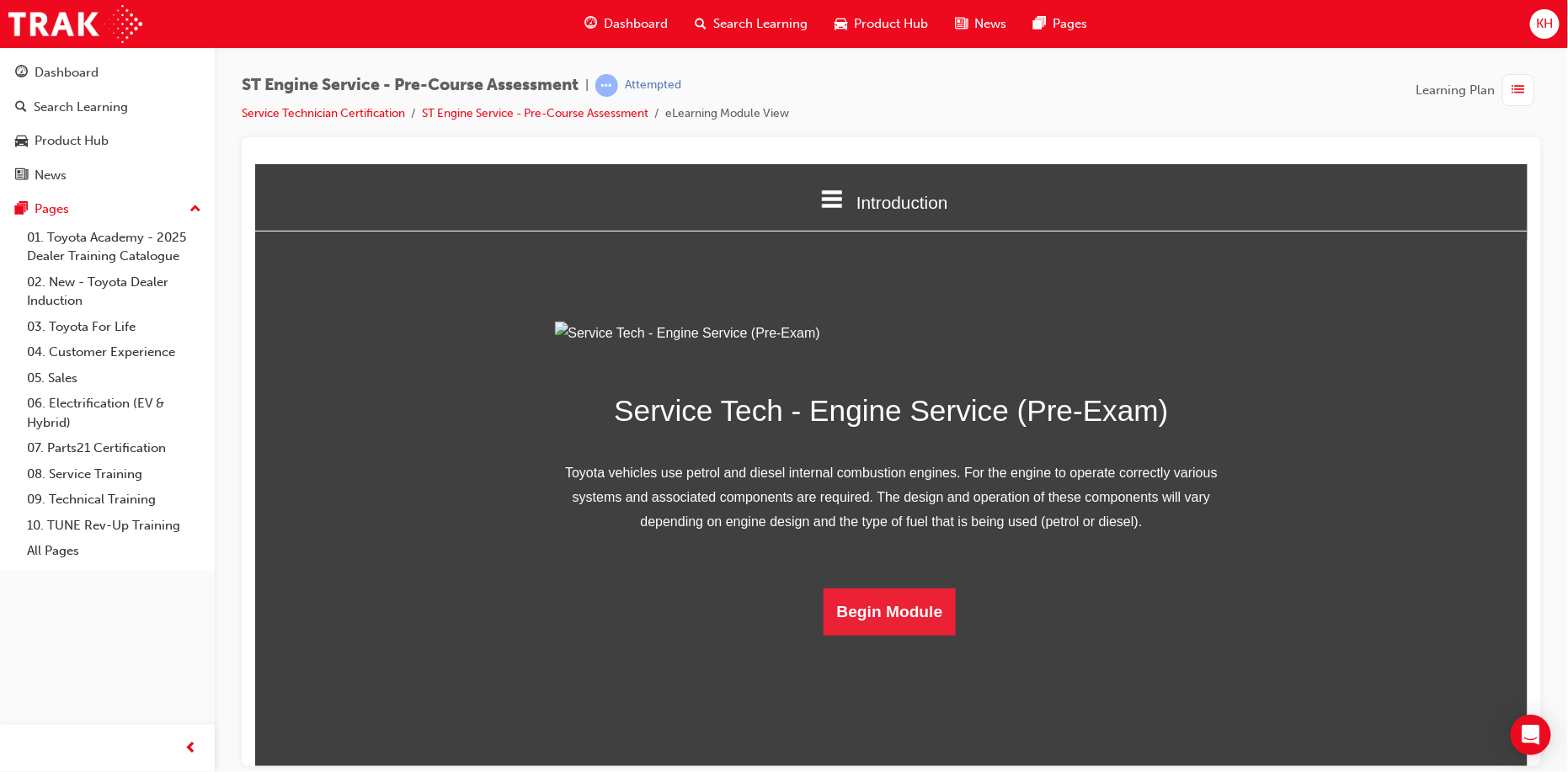
scroll to position [54, 0]
click at [885, 635] on button "Begin Module" at bounding box center [889, 611] width 133 height 47
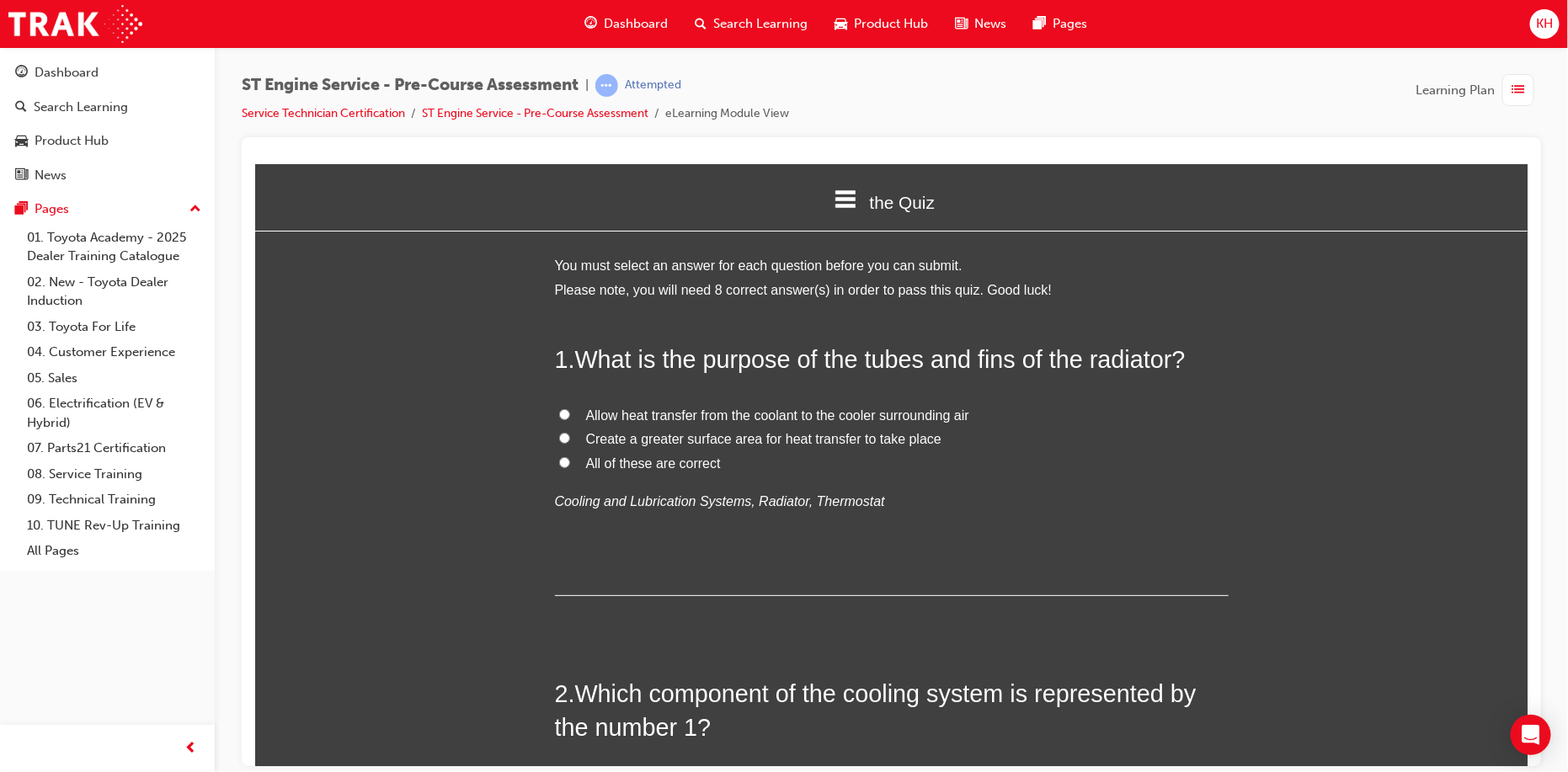
click at [558, 461] on input "All of these are correct" at bounding box center [563, 462] width 11 height 11
radio input "true"
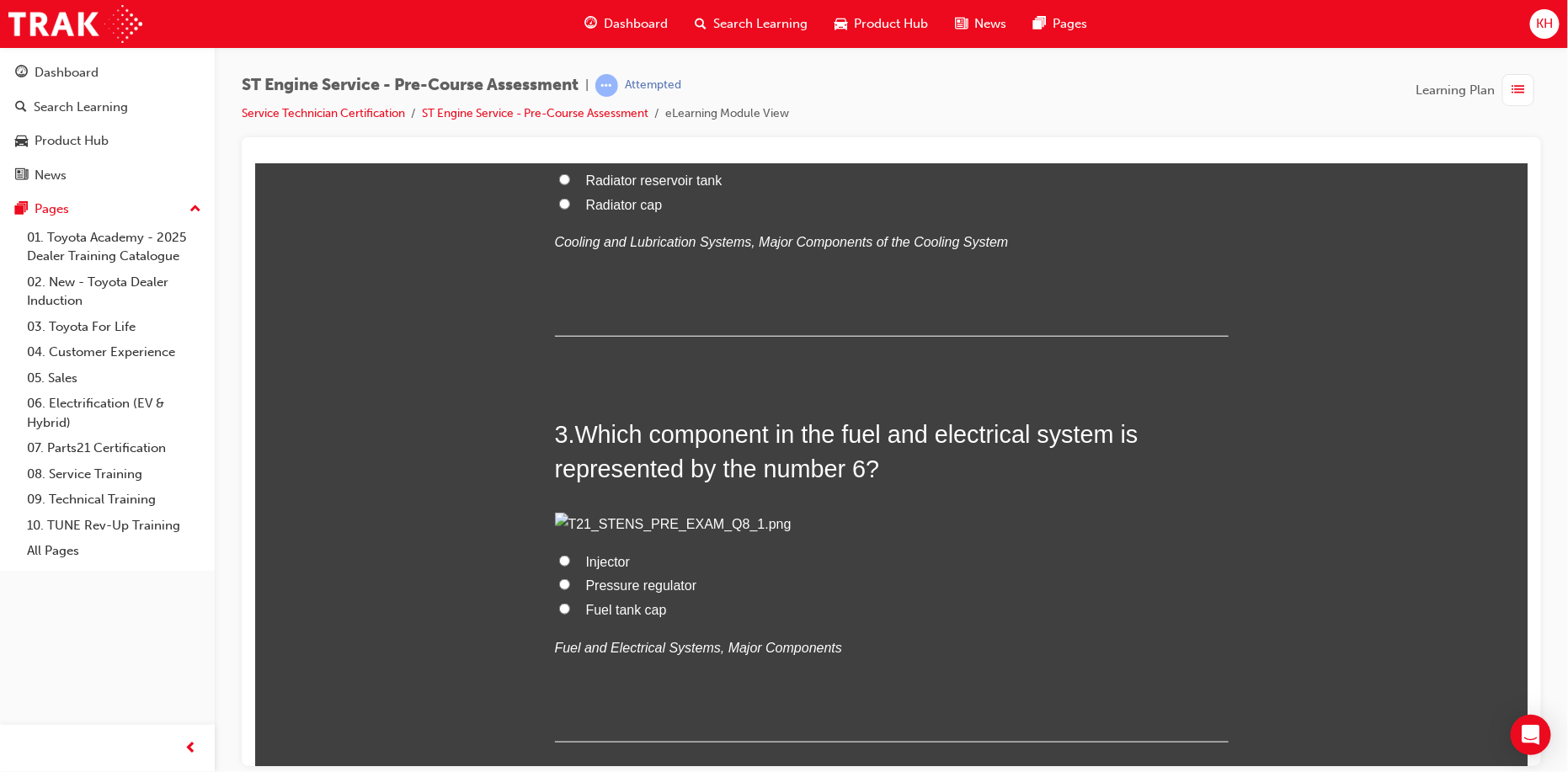
scroll to position [674, 0]
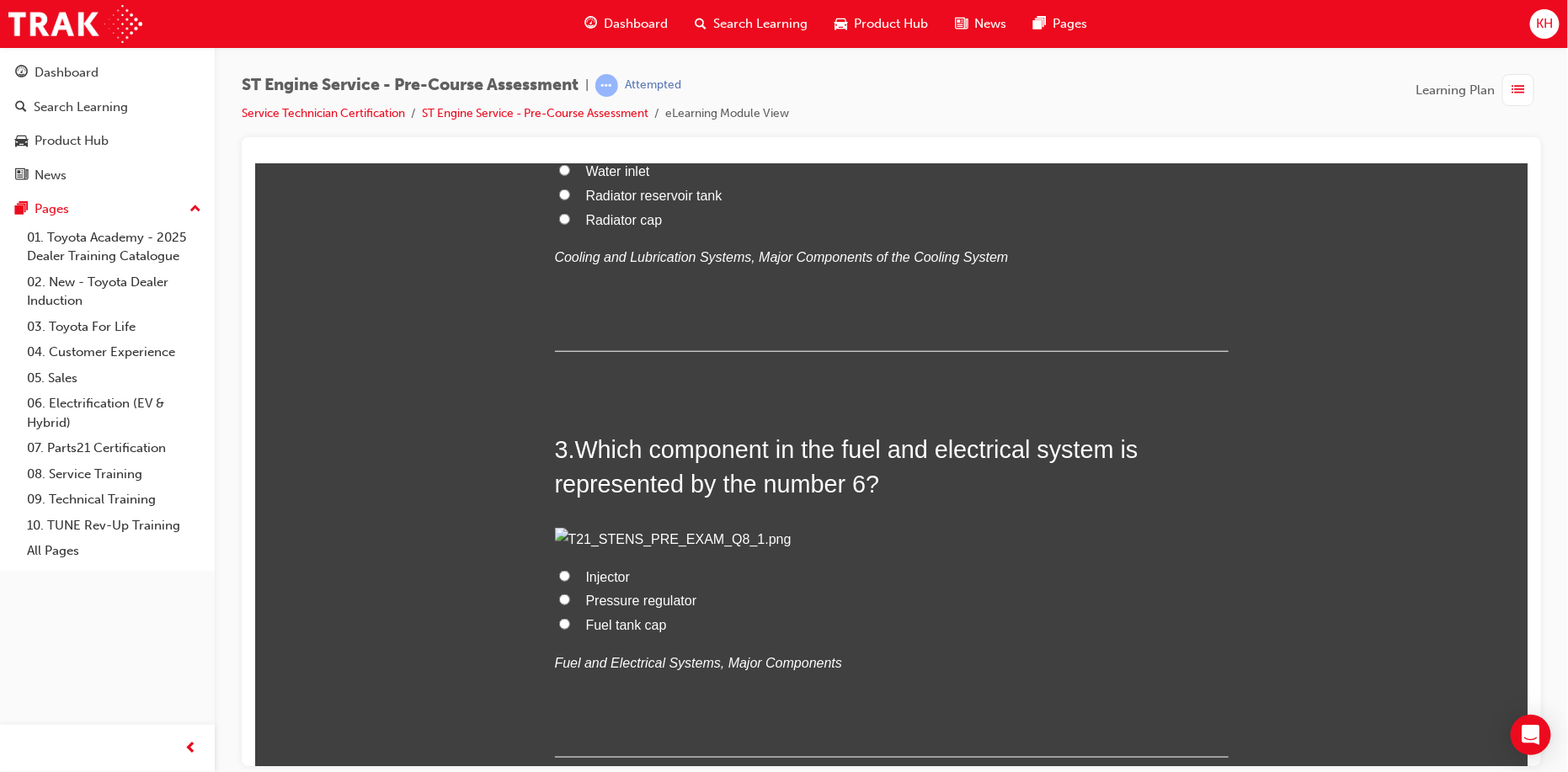
click at [558, 151] on input "Radiator" at bounding box center [563, 145] width 11 height 11
radio input "true"
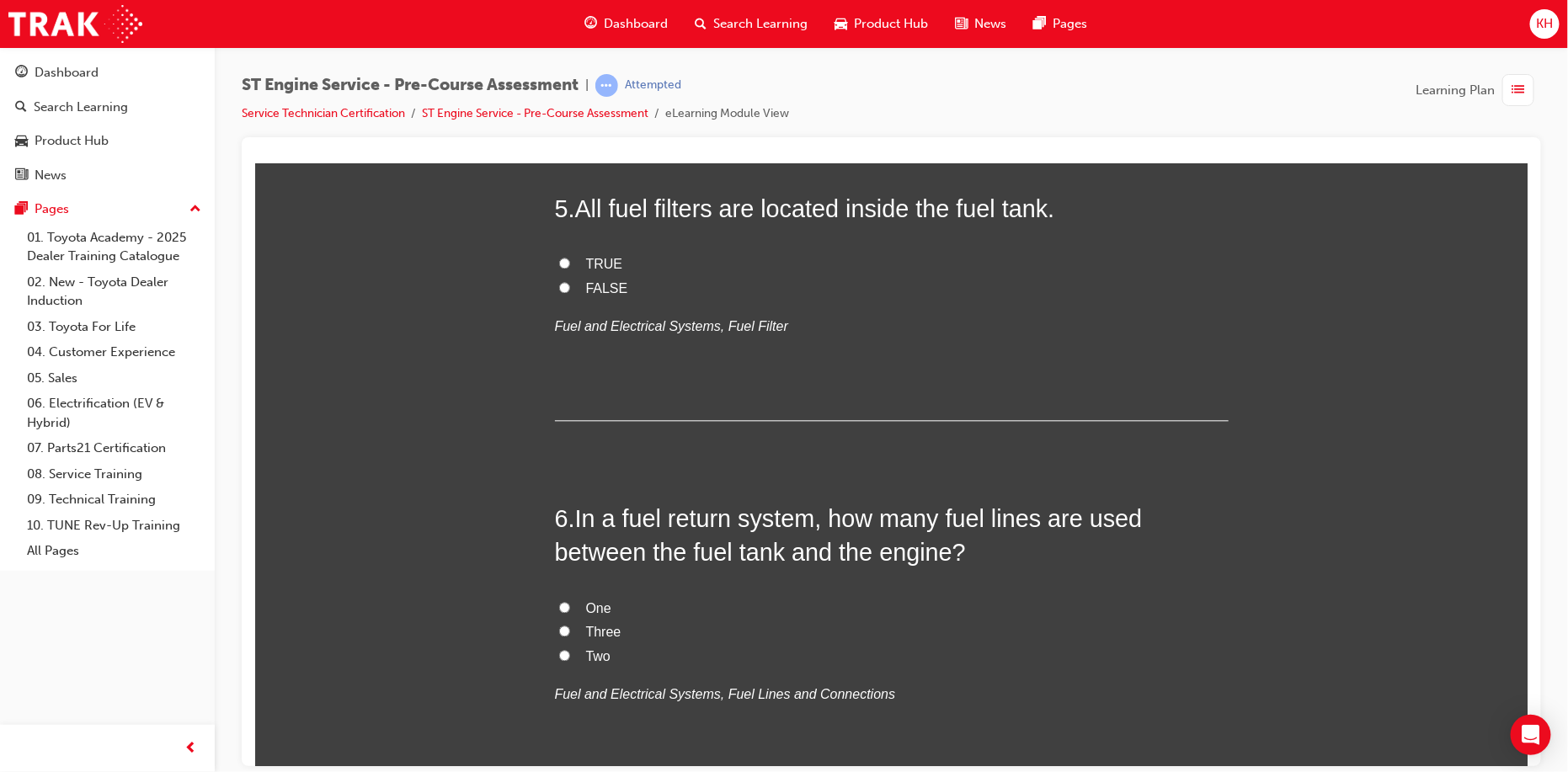
scroll to position [1684, 0]
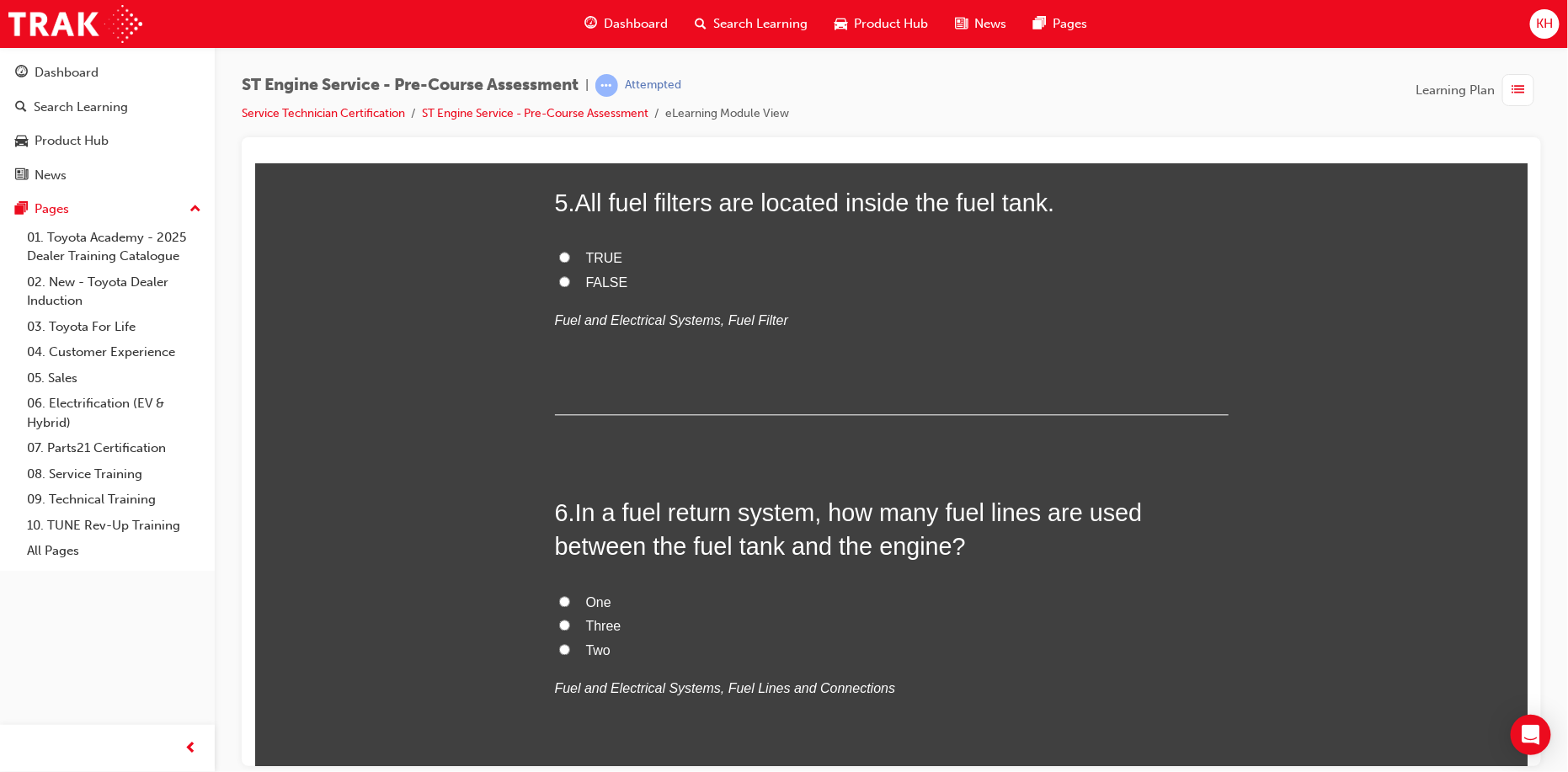
radio input "true"
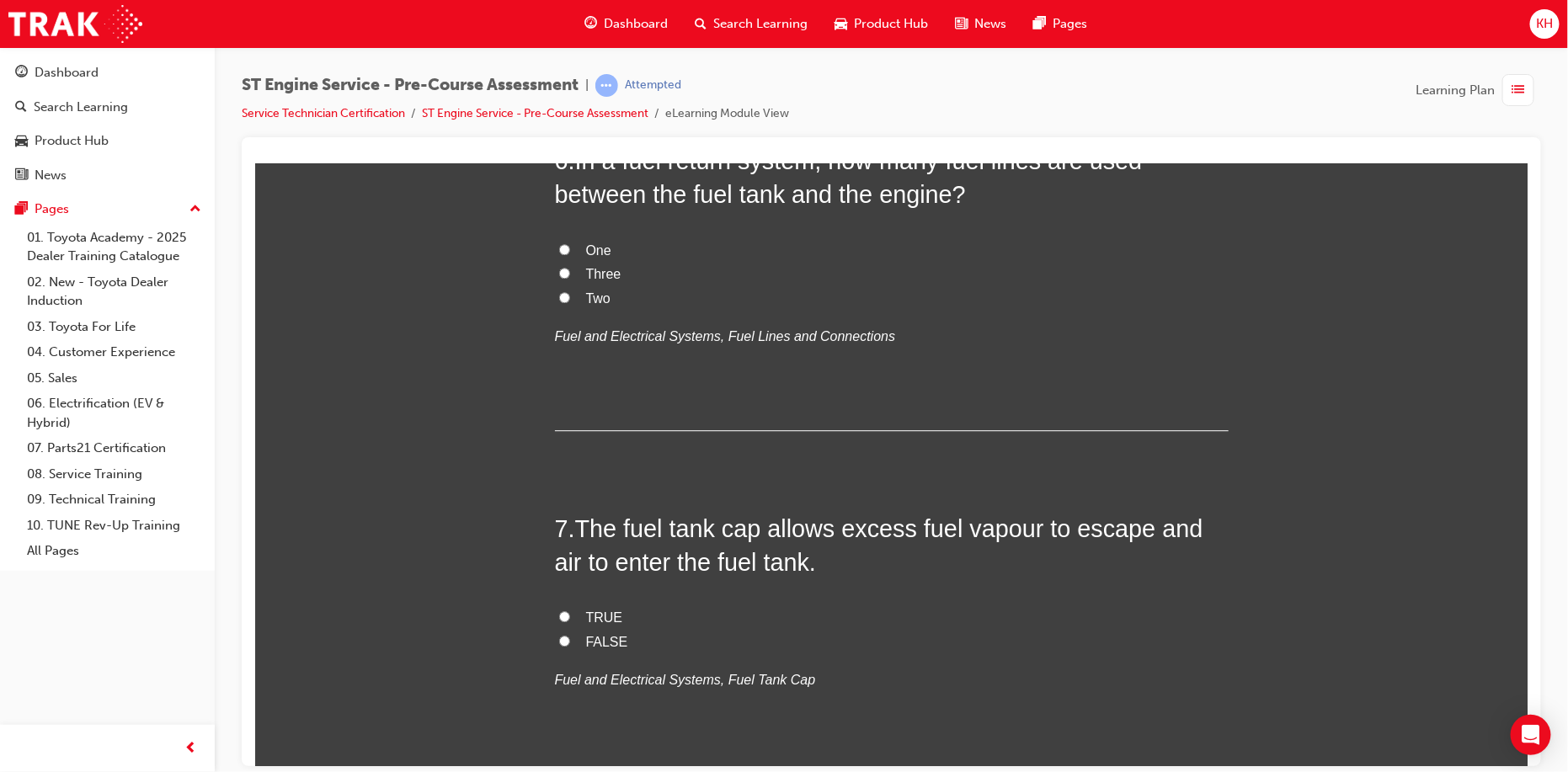
scroll to position [2021, 0]
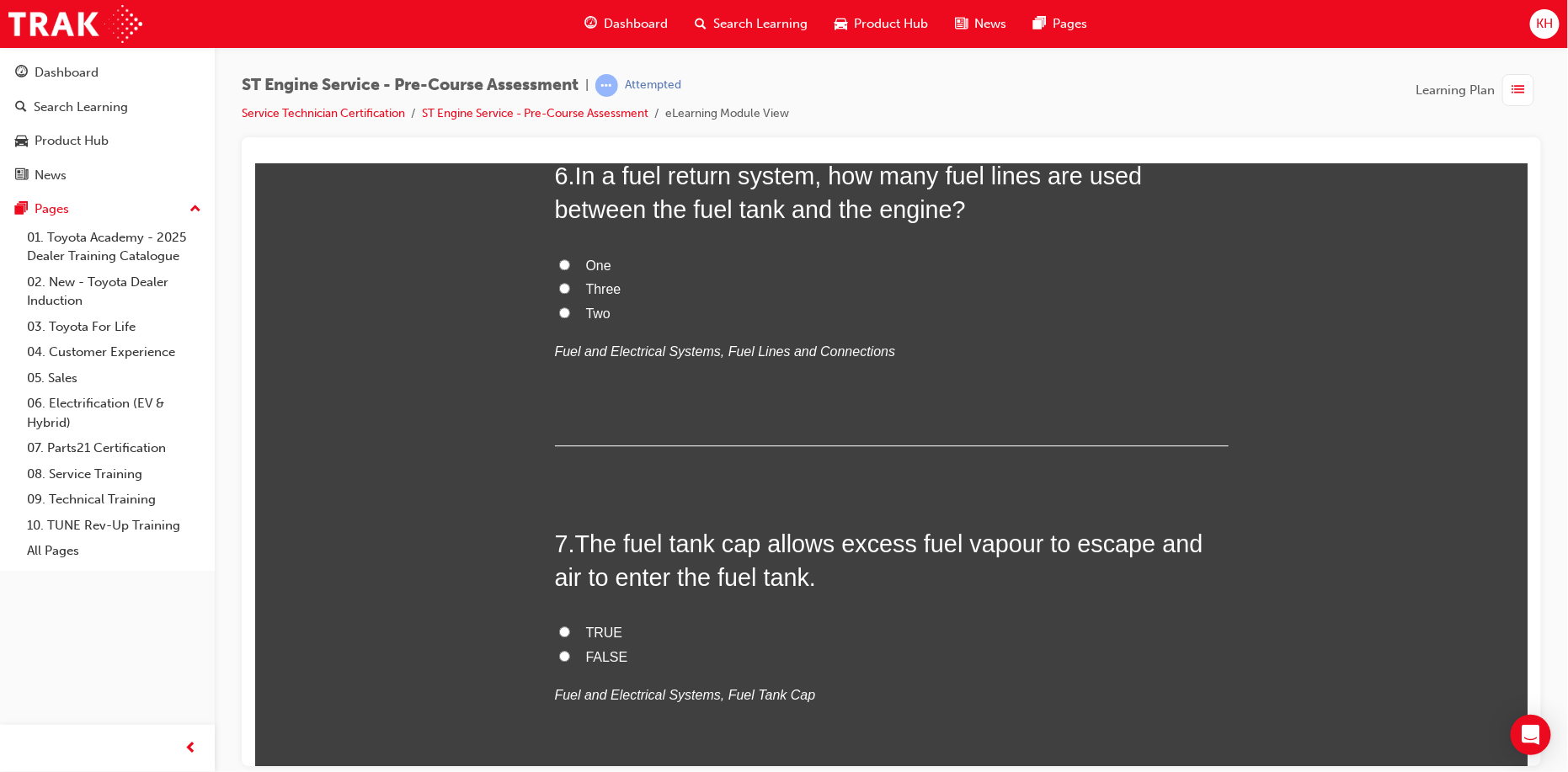
radio input "true"
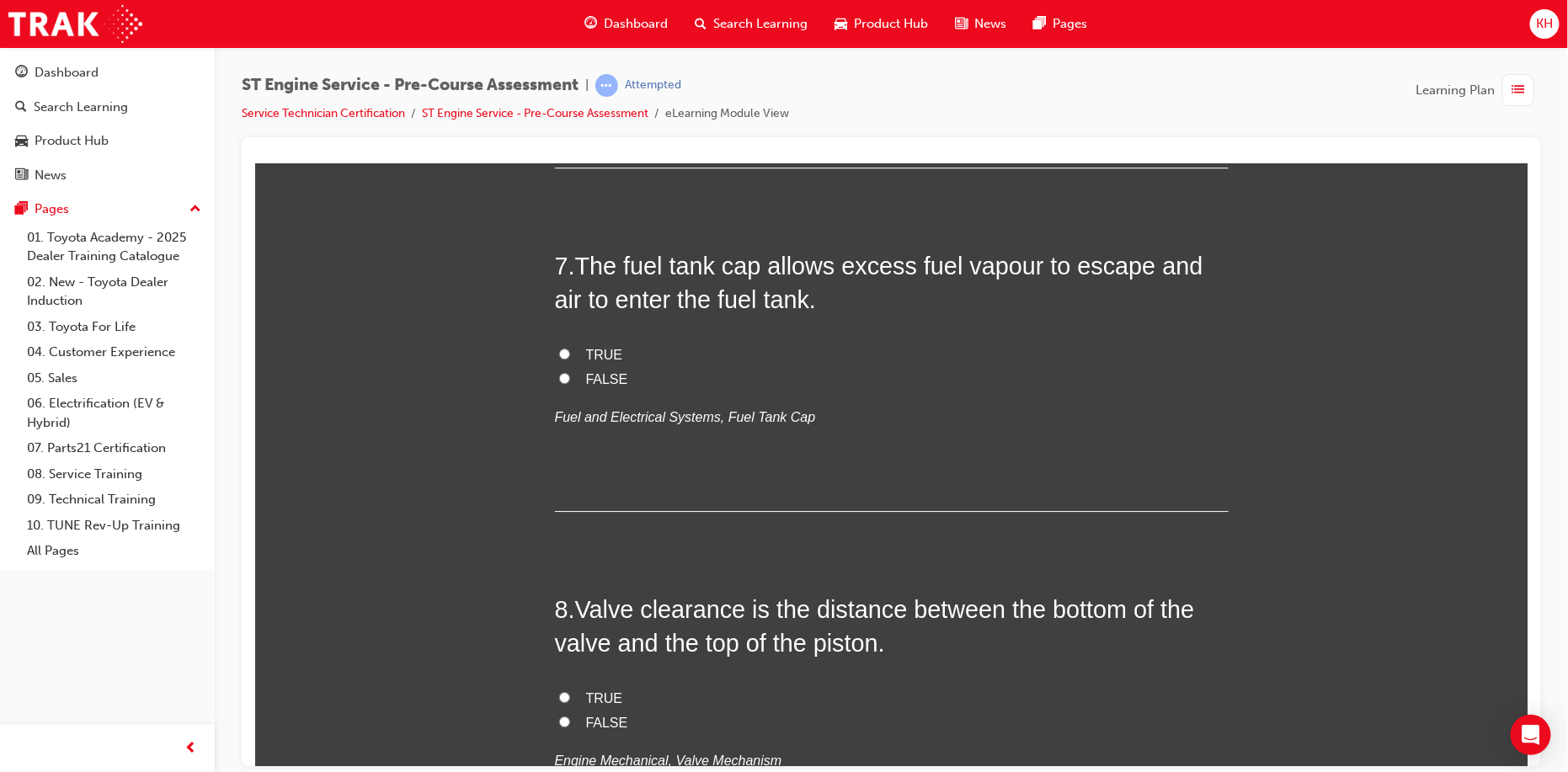
scroll to position [2358, 0]
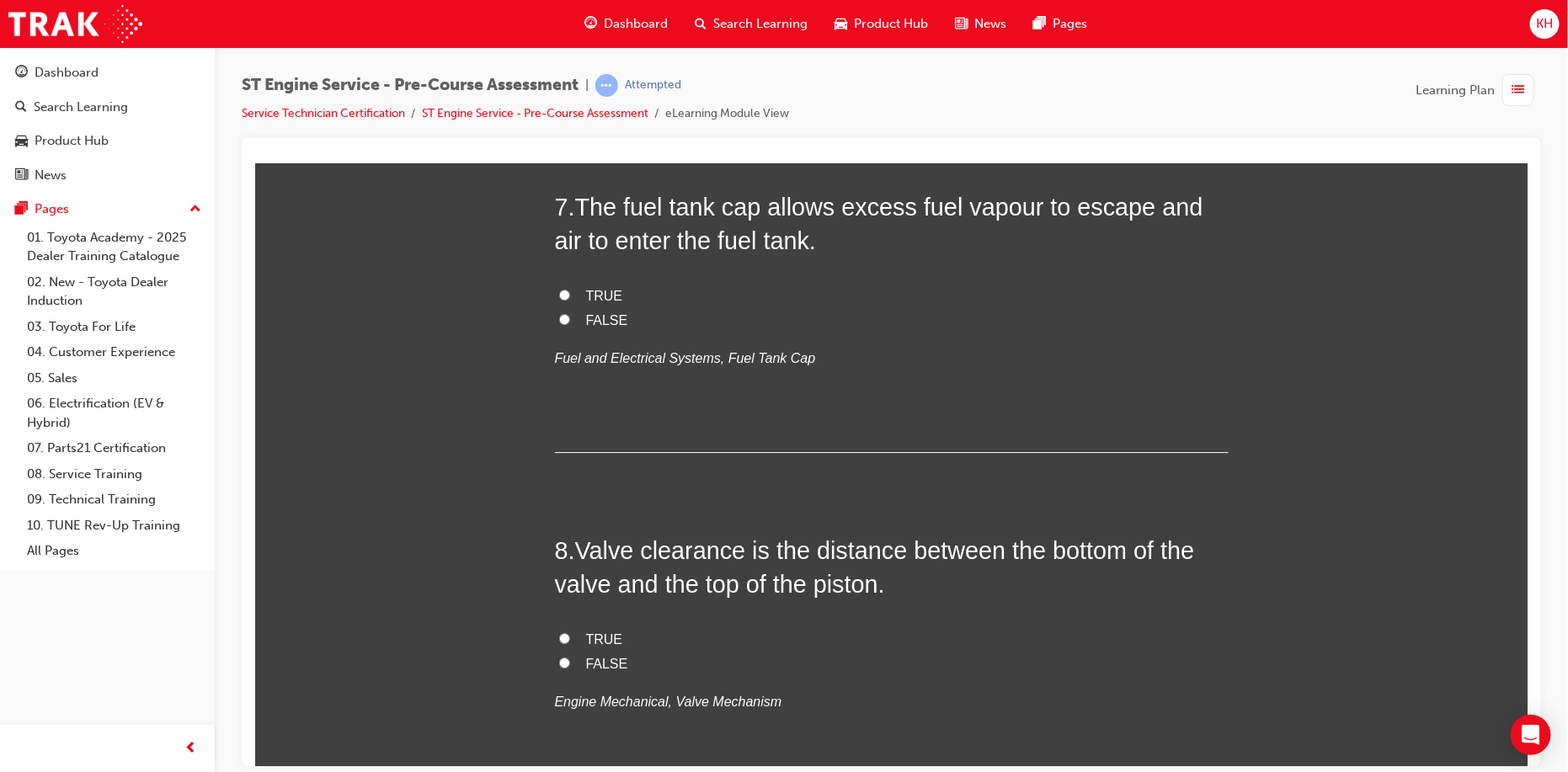
radio input "true"
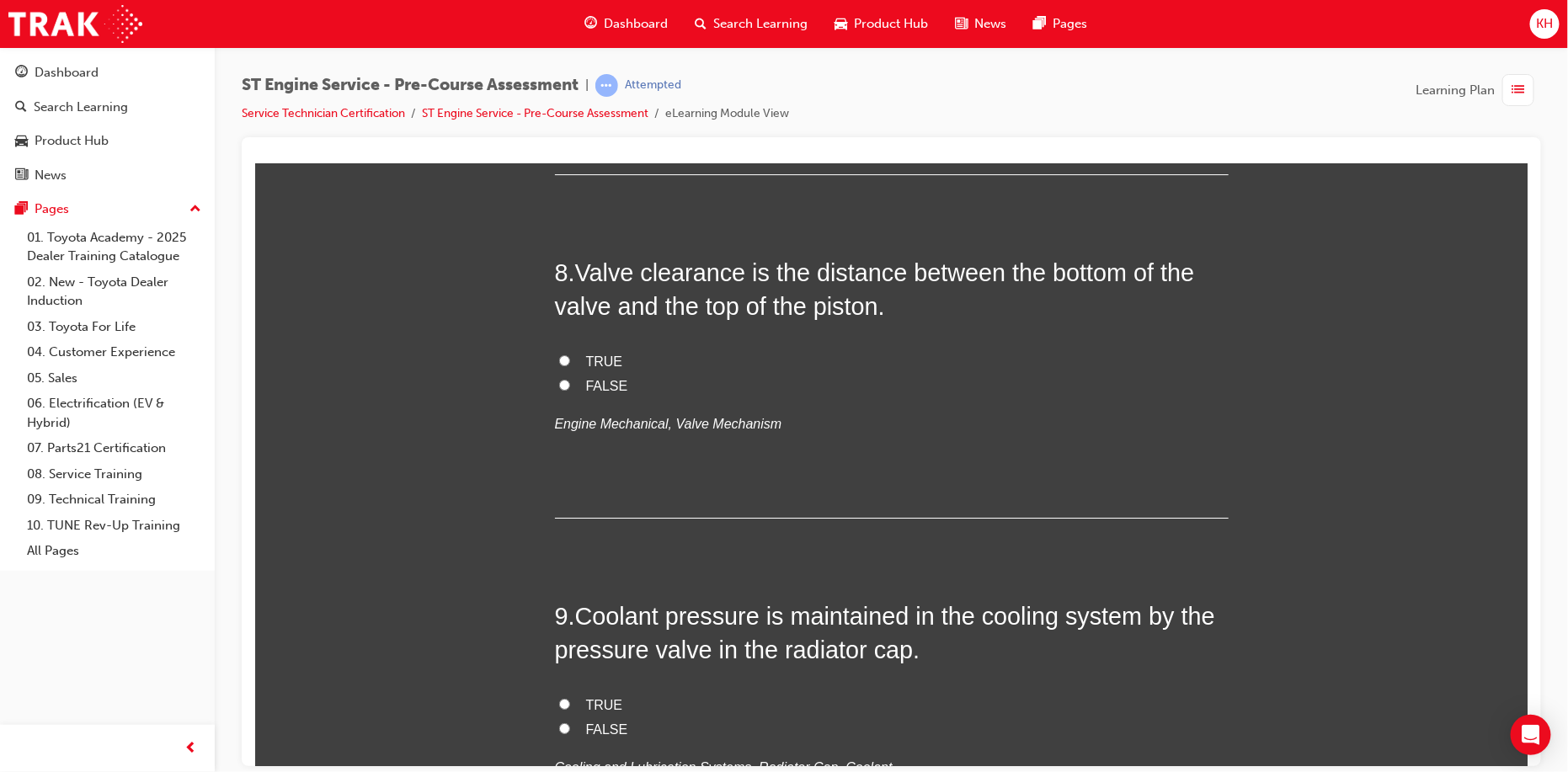
scroll to position [2695, 0]
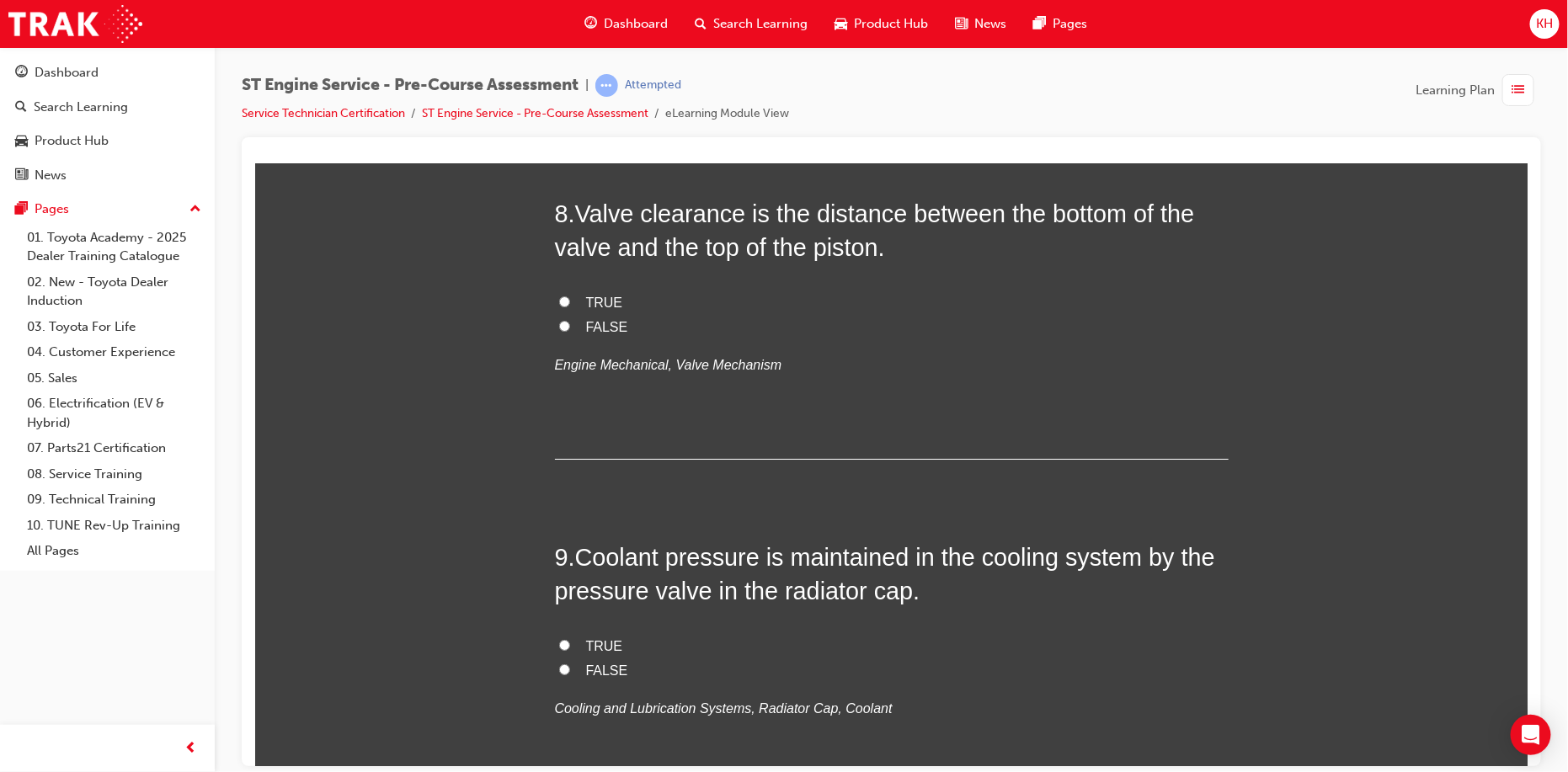
radio input "true"
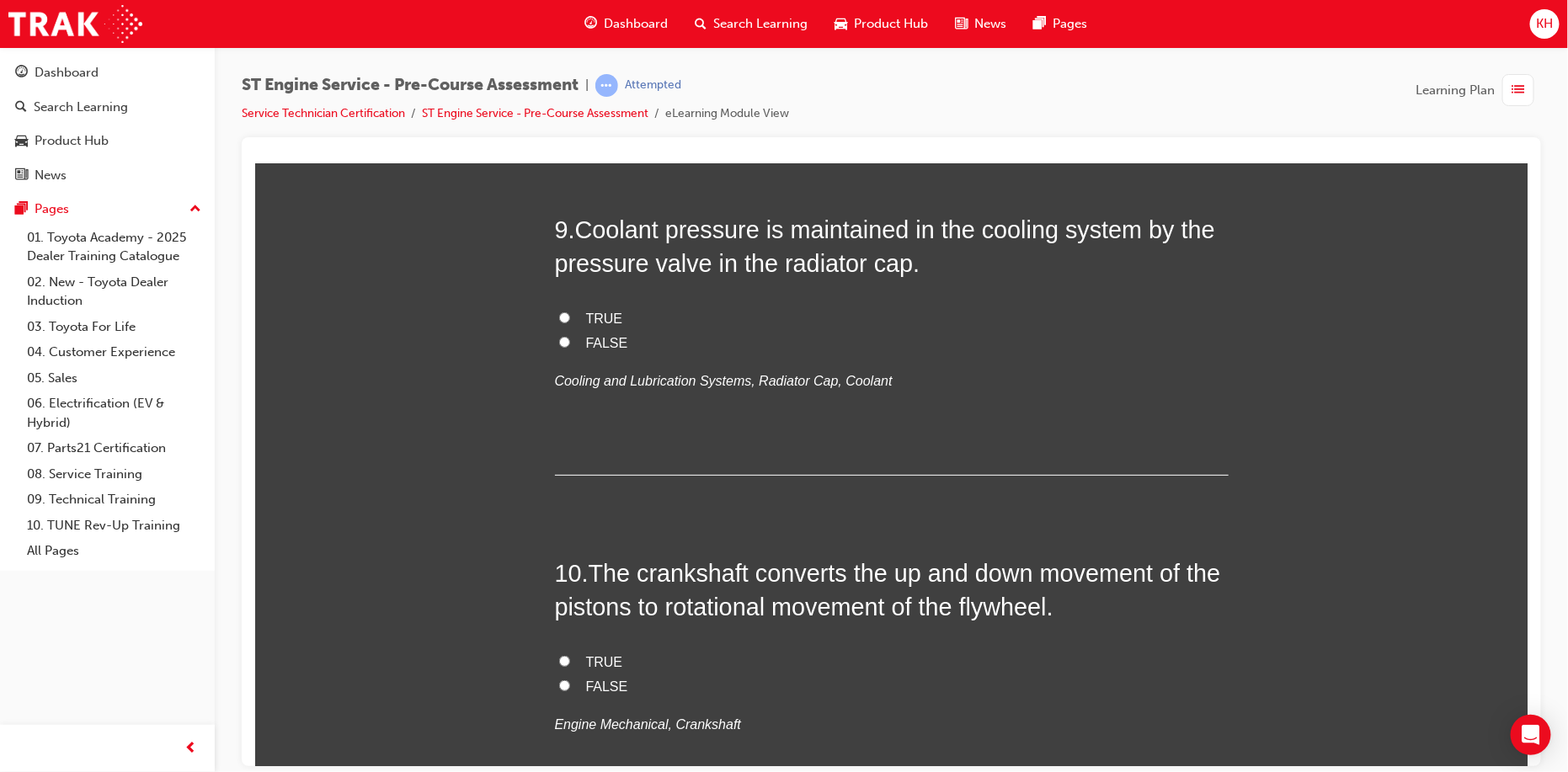
scroll to position [3032, 0]
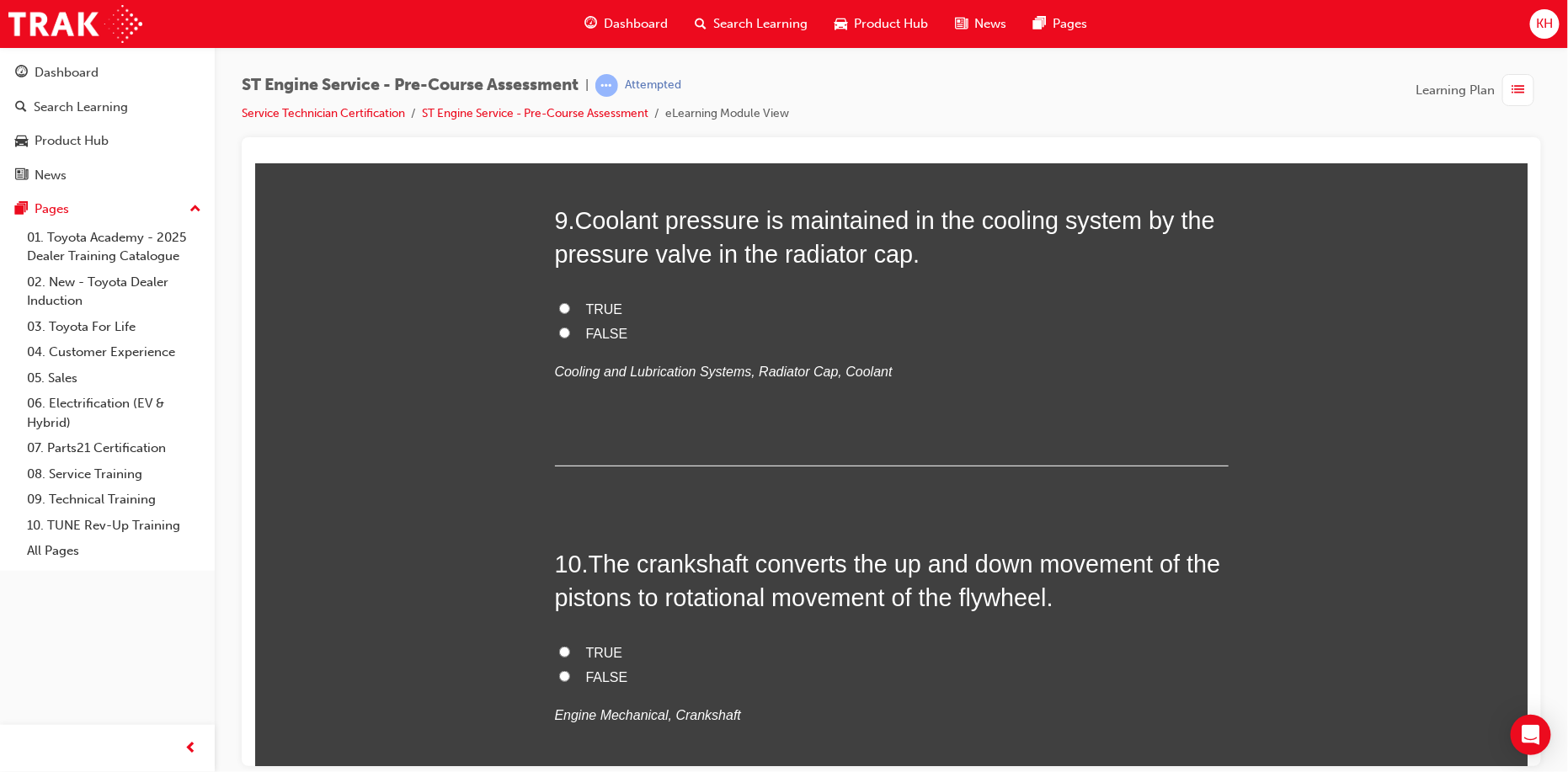
radio input "true"
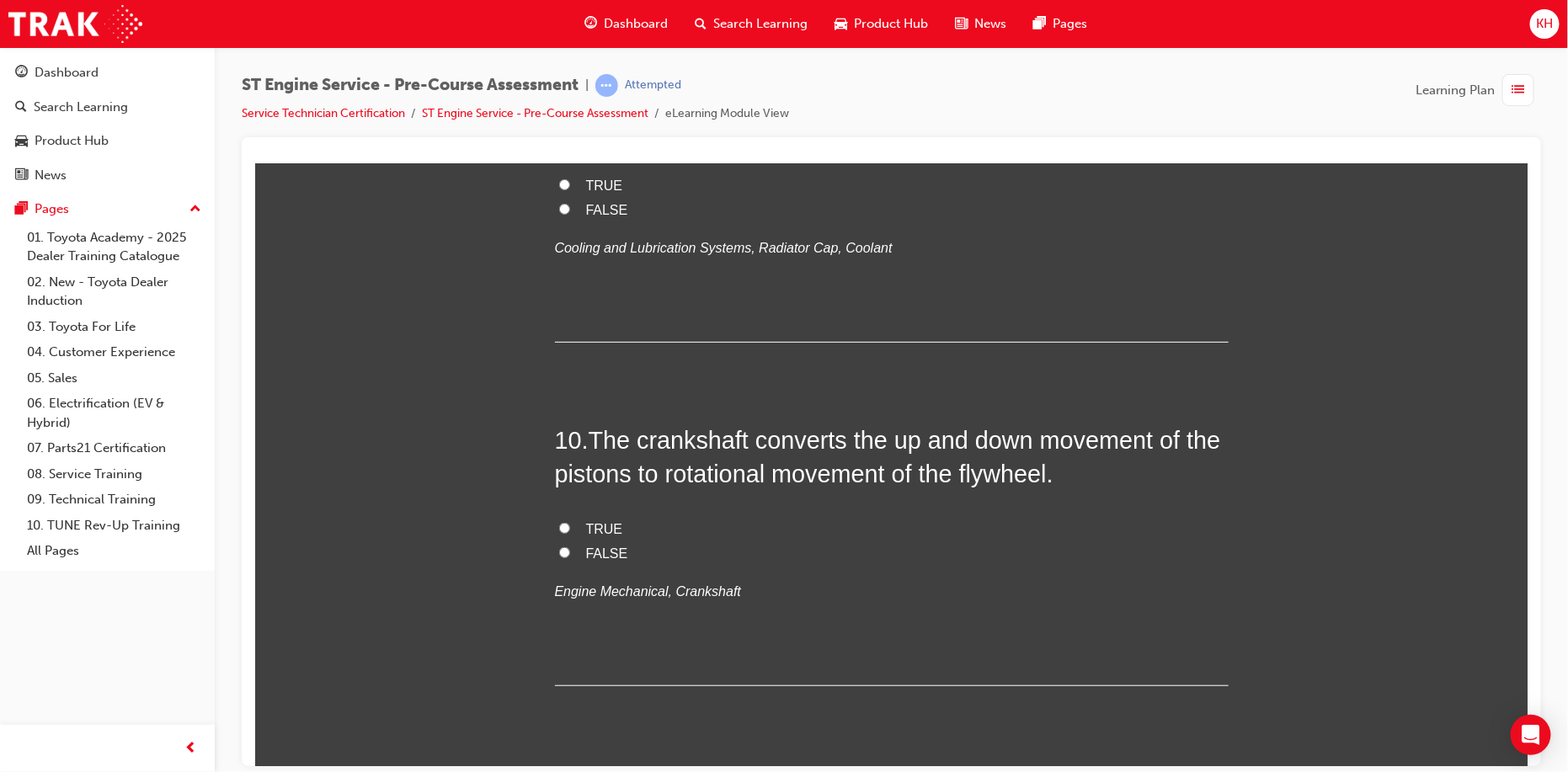
scroll to position [3284, 0]
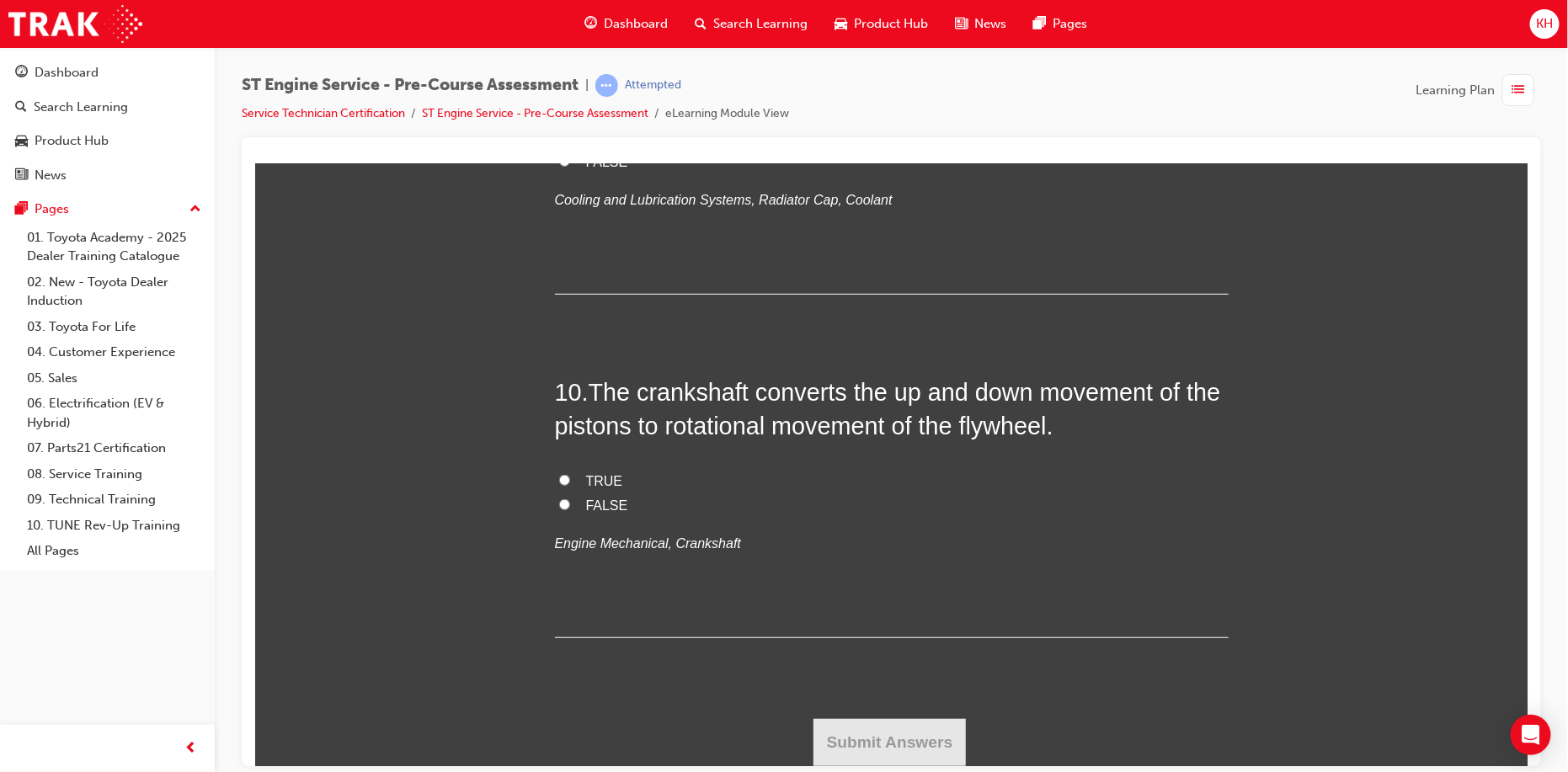
radio input "true"
click at [558, 142] on input "TRUE" at bounding box center [563, 136] width 11 height 11
radio input "true"
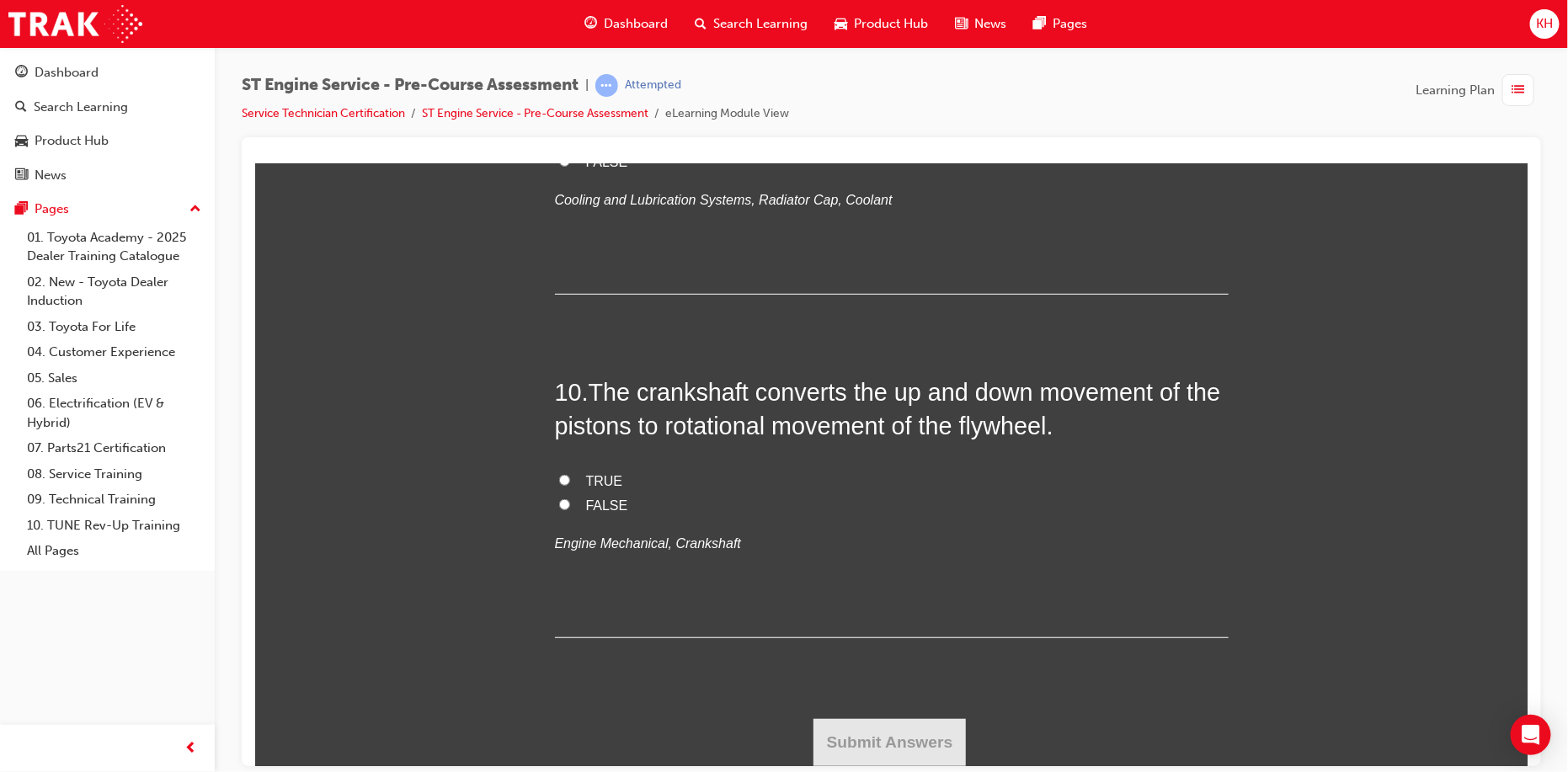
scroll to position [4042, 0]
click at [558, 485] on input "TRUE" at bounding box center [563, 479] width 11 height 11
radio input "true"
click at [858, 748] on button "Submit Answers" at bounding box center [889, 741] width 154 height 47
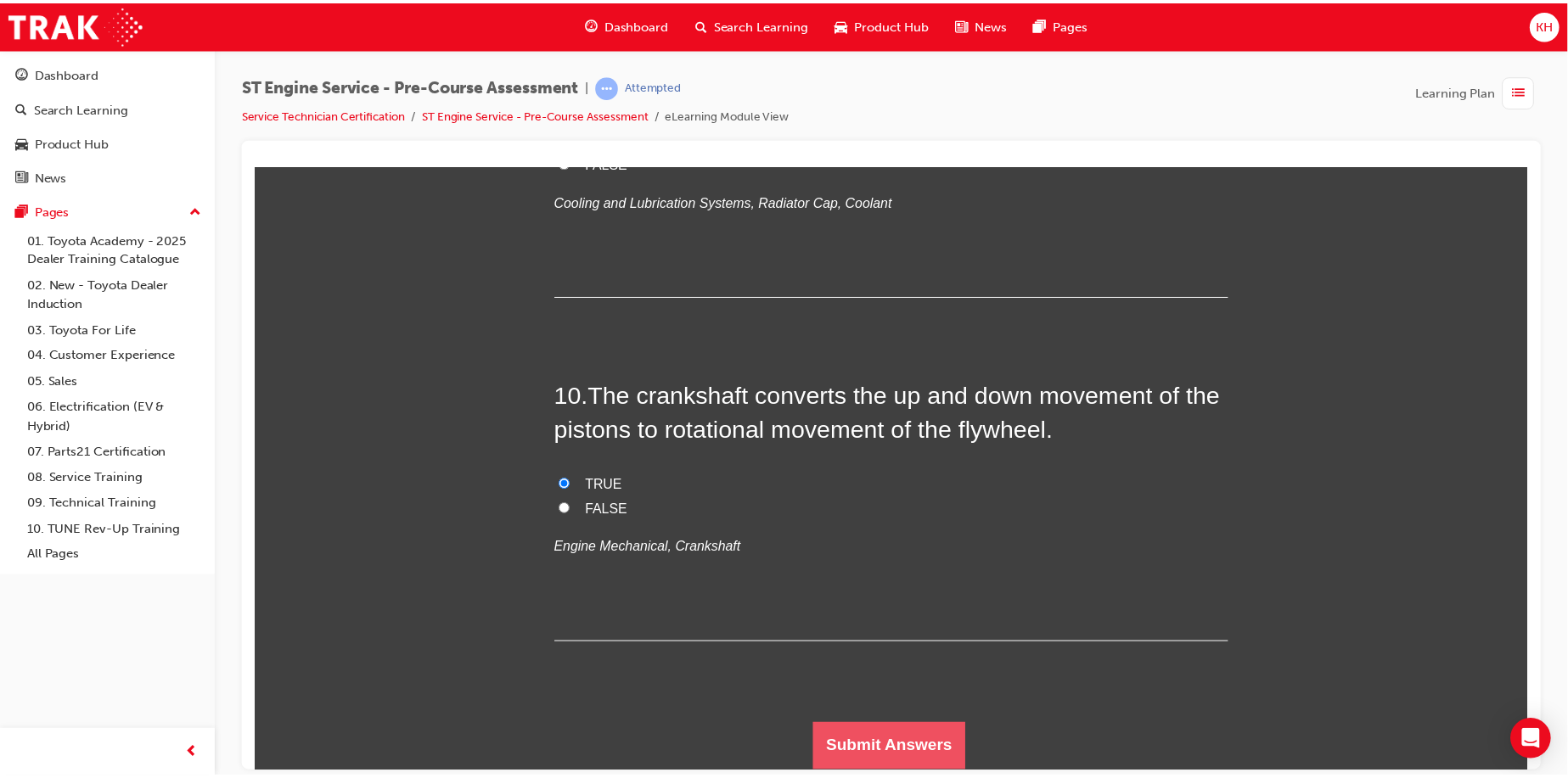
scroll to position [0, 0]
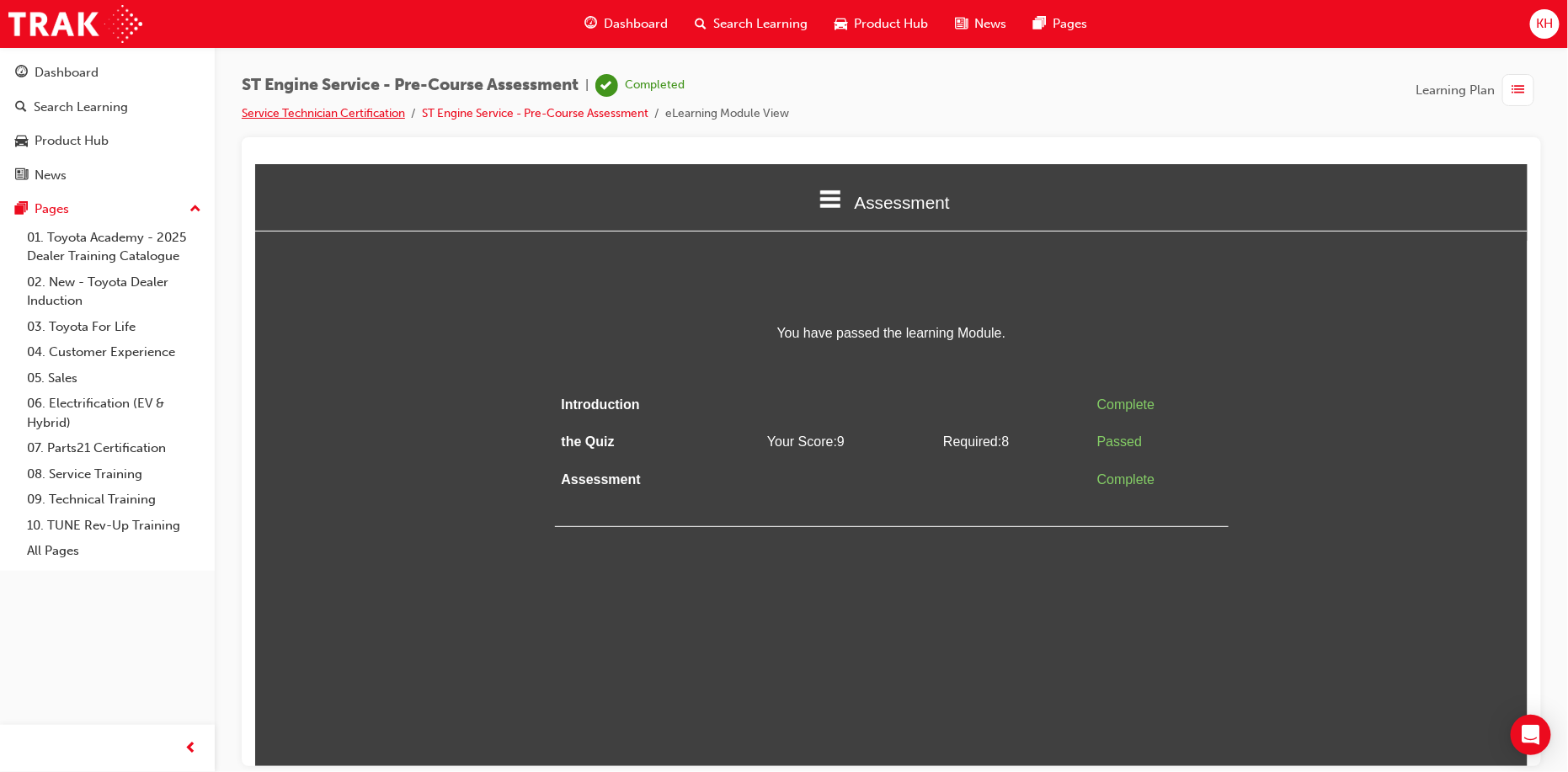
click at [357, 112] on link "Service Technician Certification" at bounding box center [323, 113] width 163 height 15
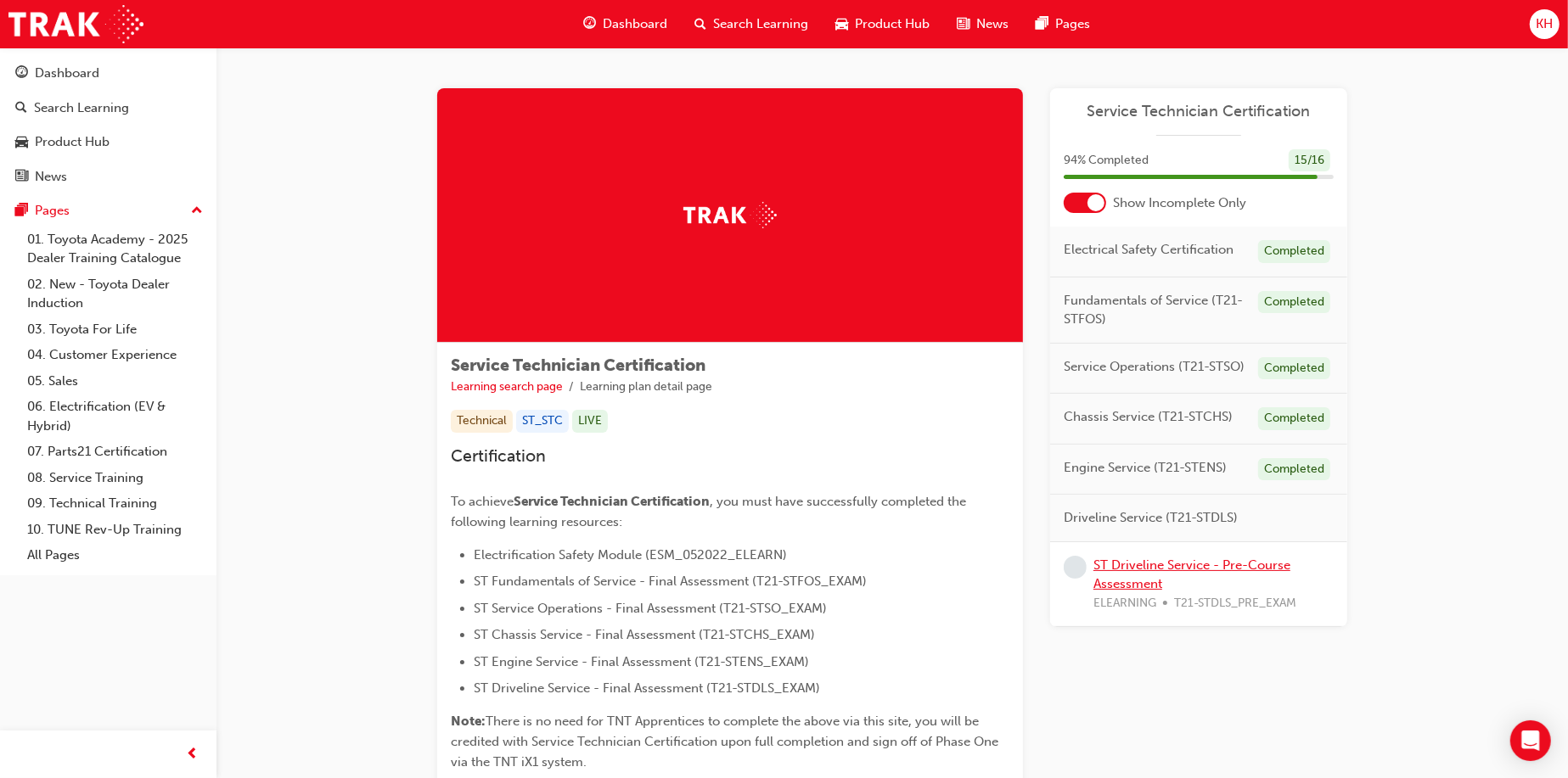
click at [1121, 565] on link "ST Driveline Service - Pre-Course Assessment" at bounding box center [1191, 575] width 196 height 35
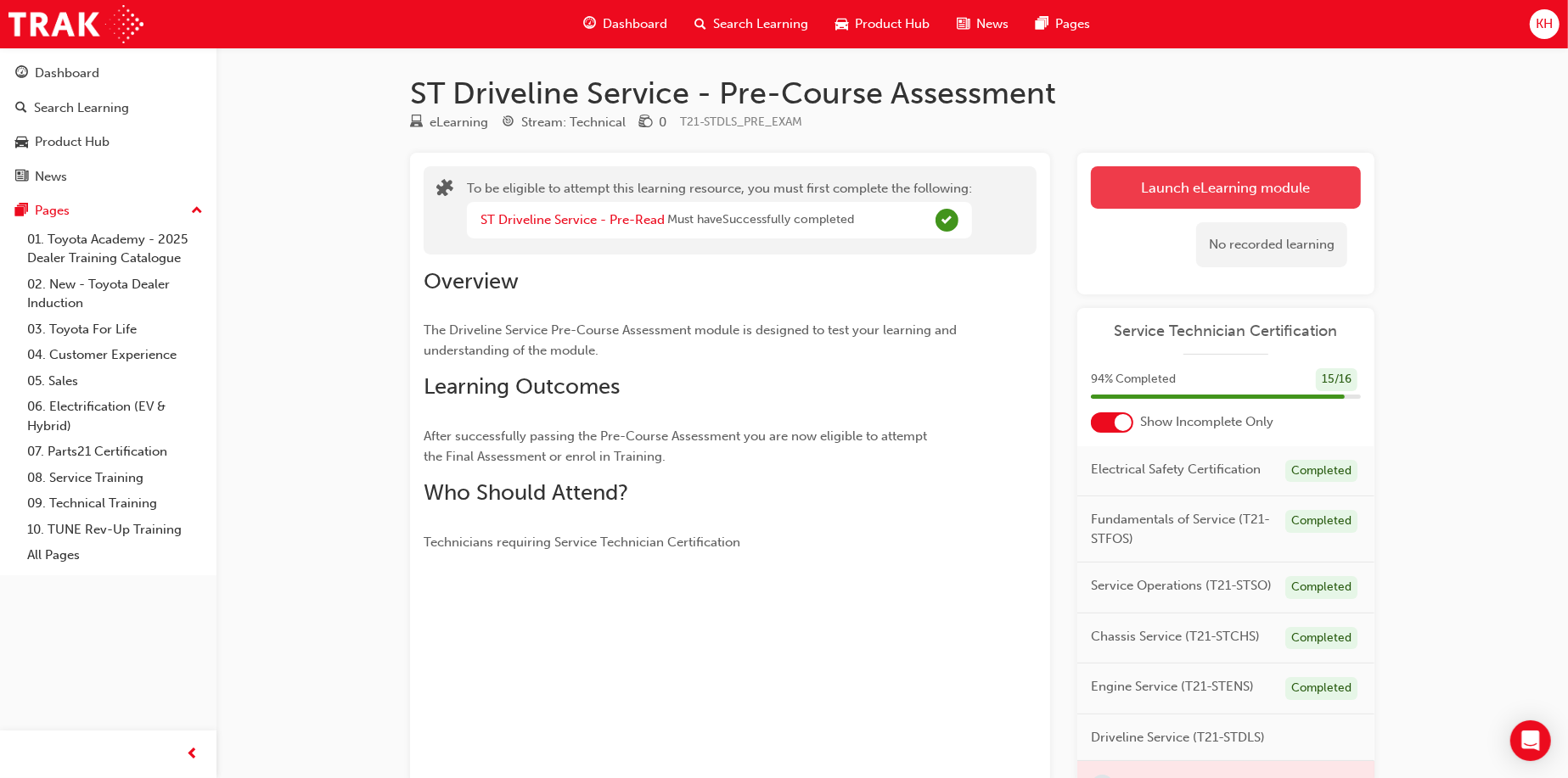
click at [1187, 169] on button "Launch eLearning module" at bounding box center [1226, 188] width 270 height 43
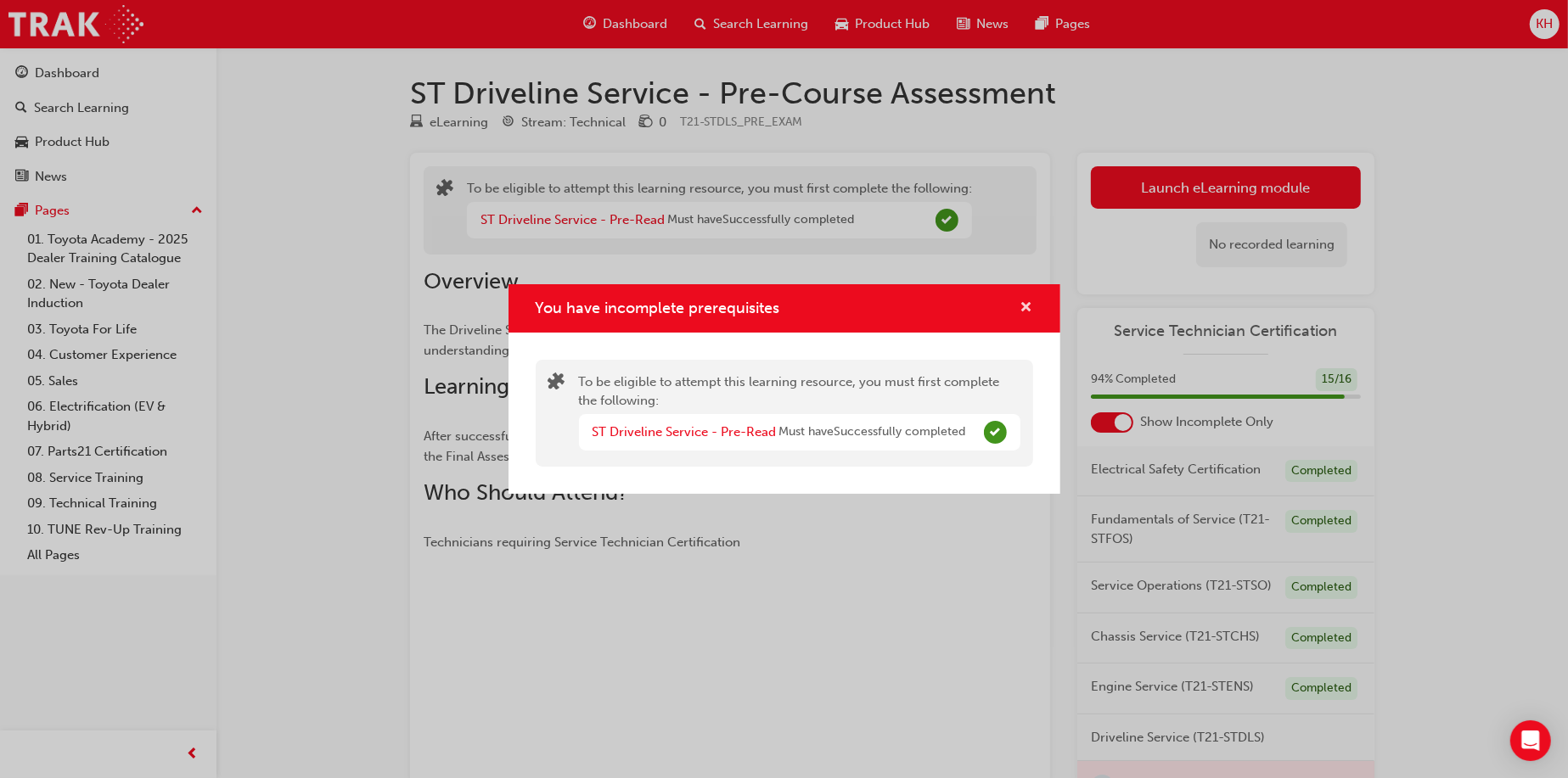
click at [1027, 318] on button "You have incomplete prerequisites" at bounding box center [1026, 308] width 13 height 21
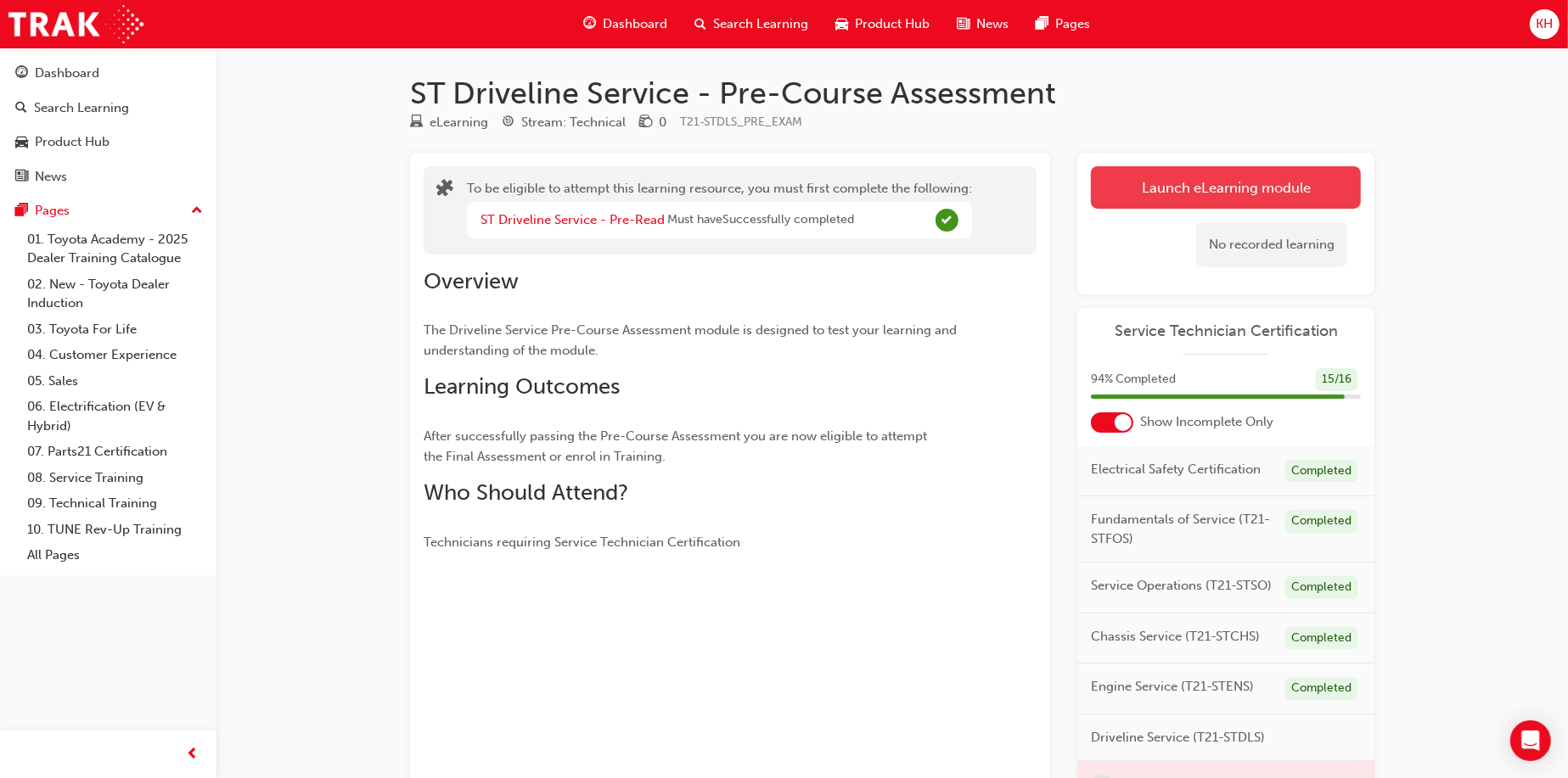
click at [1156, 185] on button "Launch eLearning module" at bounding box center [1226, 188] width 270 height 43
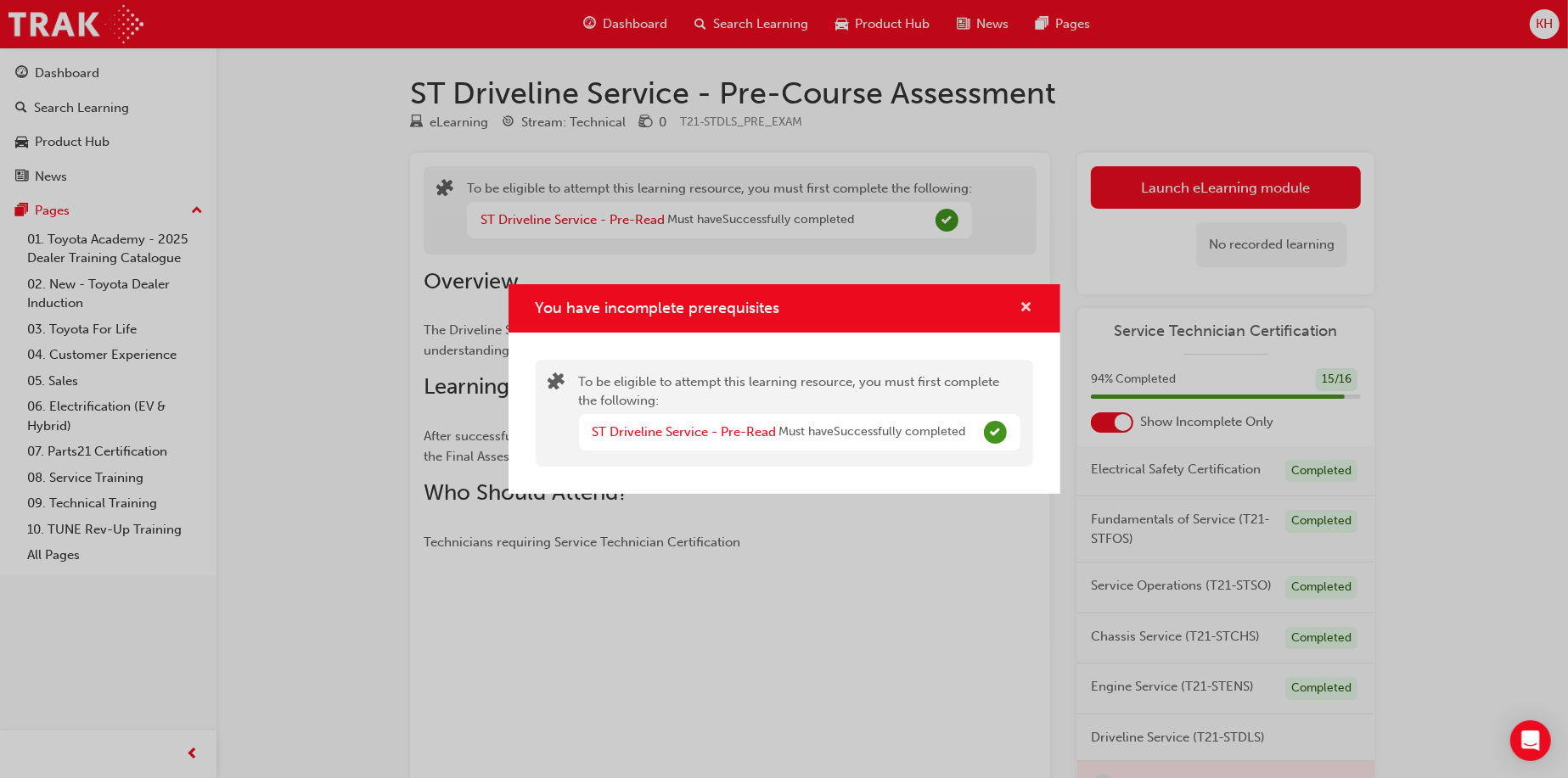
click at [1028, 315] on span "cross-icon" at bounding box center [1026, 309] width 13 height 15
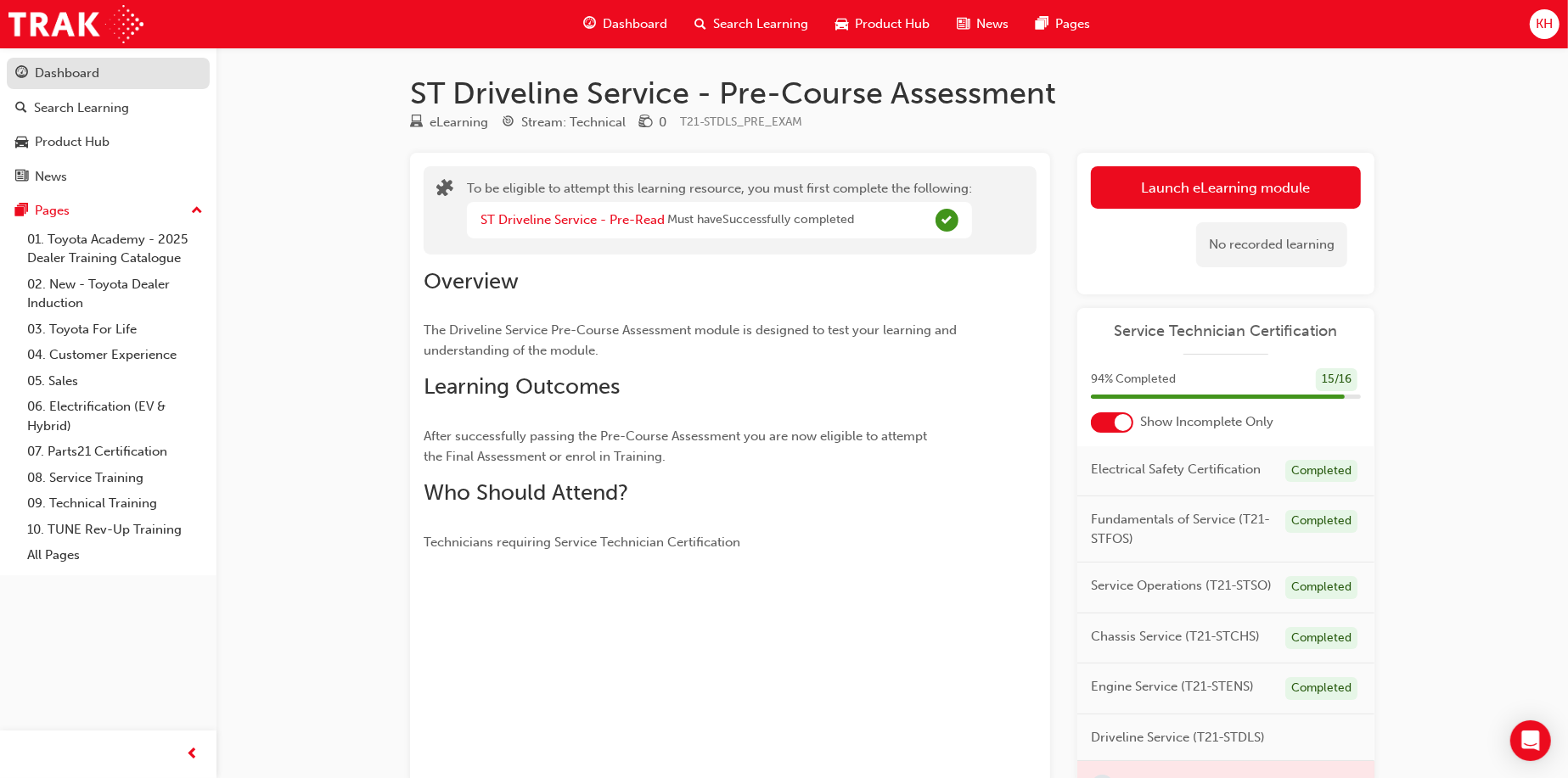
click at [92, 74] on div "Dashboard" at bounding box center [66, 73] width 65 height 20
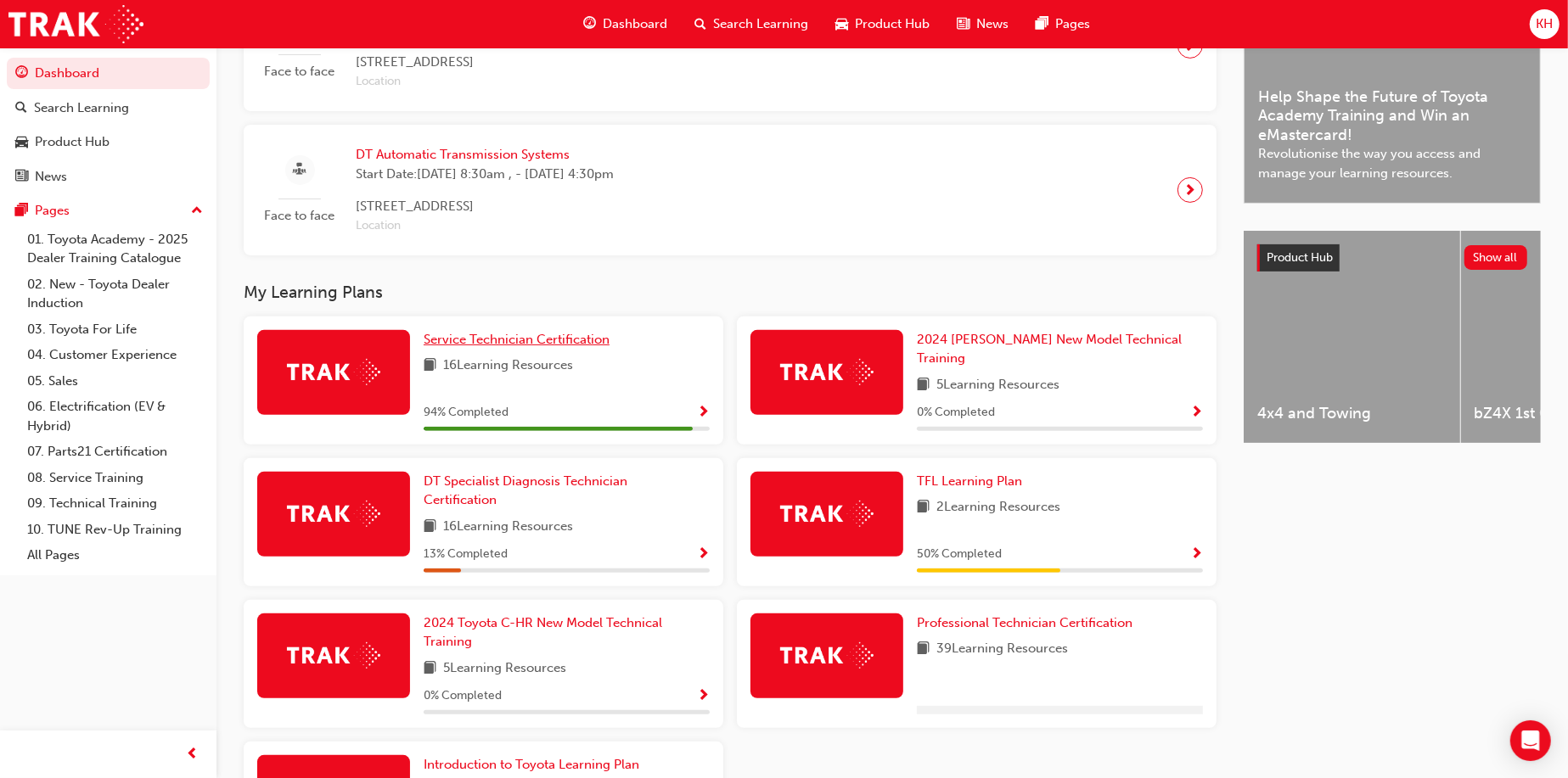
scroll to position [490, 0]
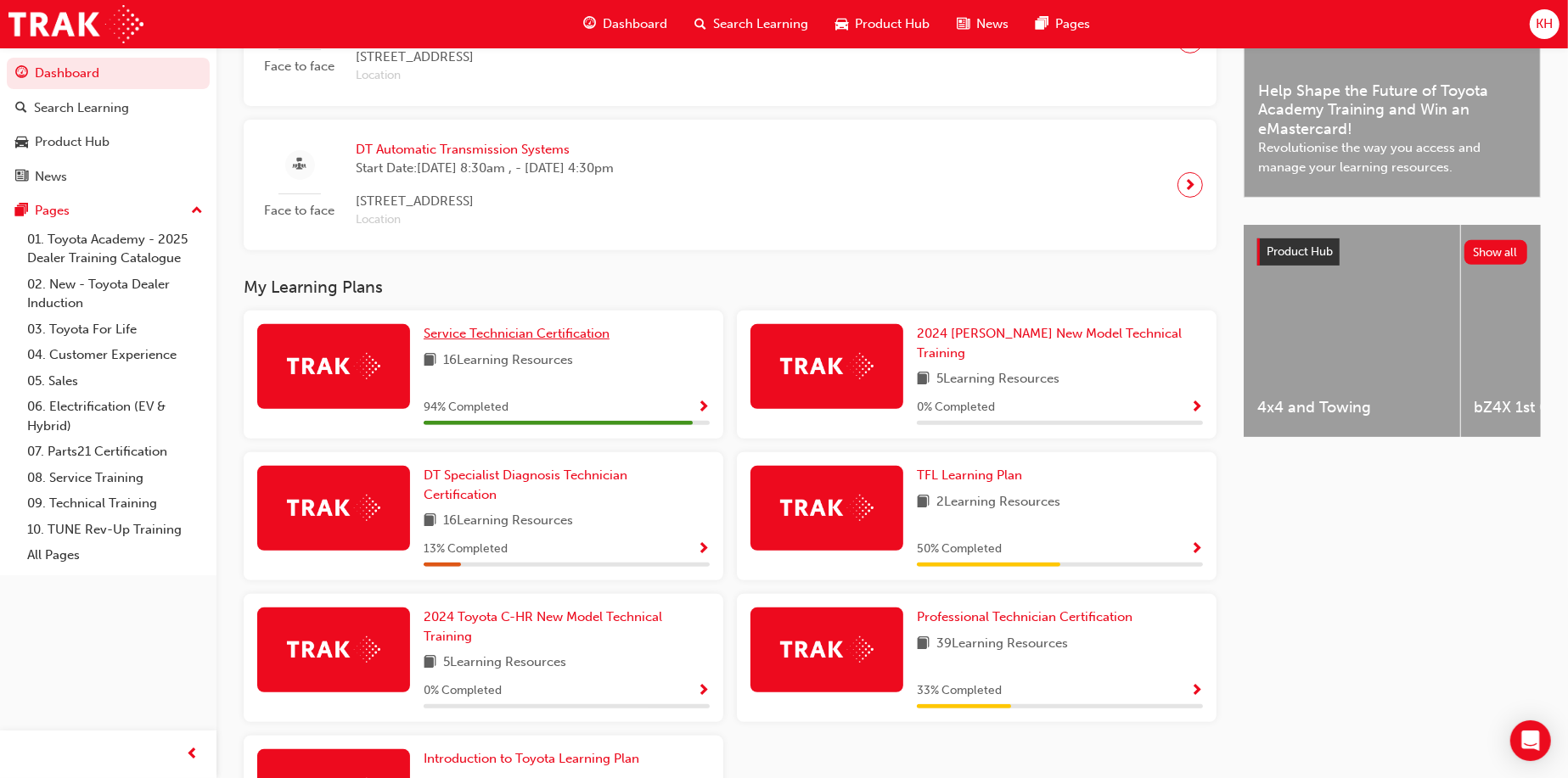
click at [439, 340] on span "Service Technician Certification" at bounding box center [516, 332] width 186 height 15
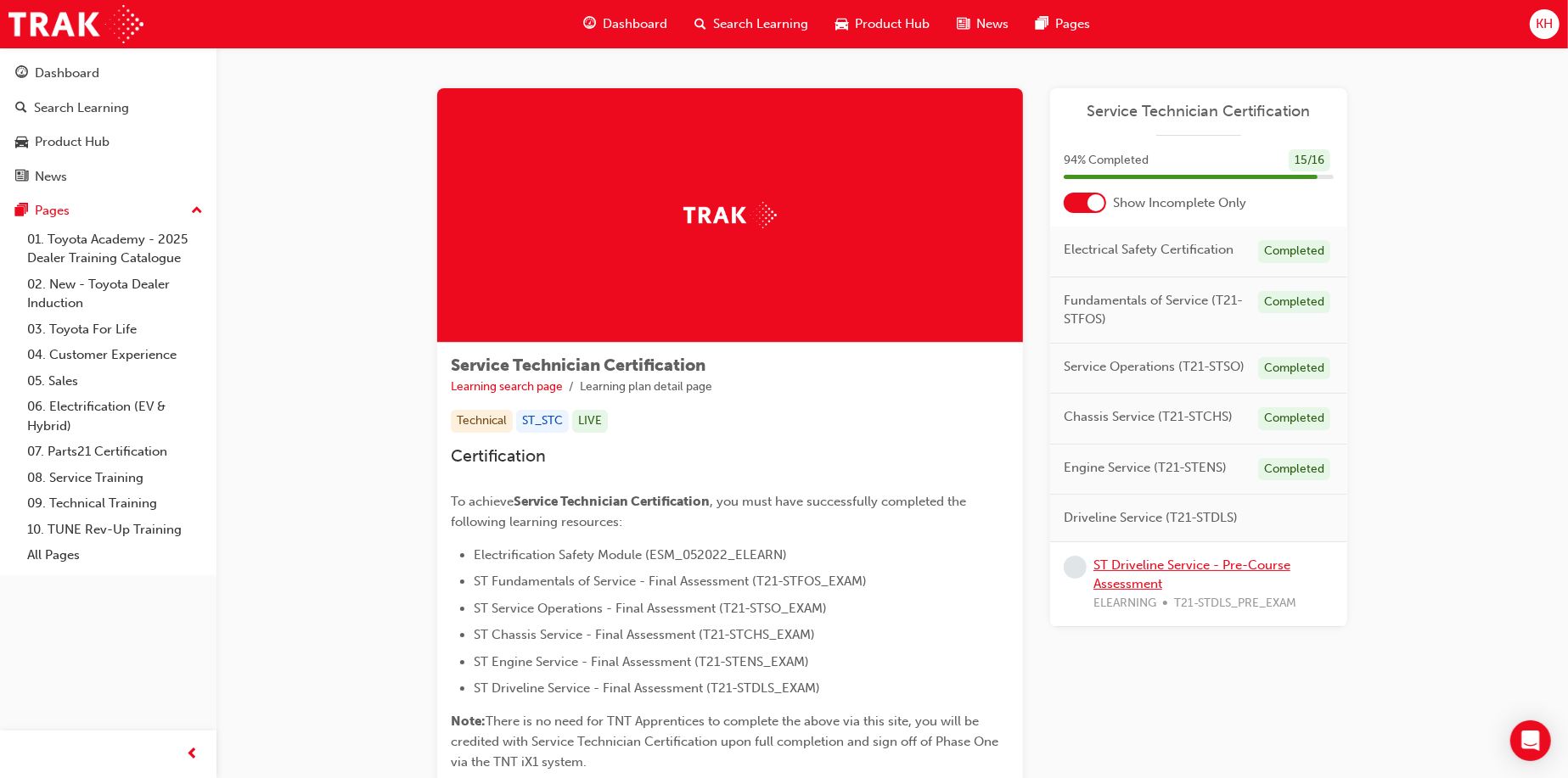
click at [1161, 569] on link "ST Driveline Service - Pre-Course Assessment" at bounding box center [1191, 575] width 196 height 35
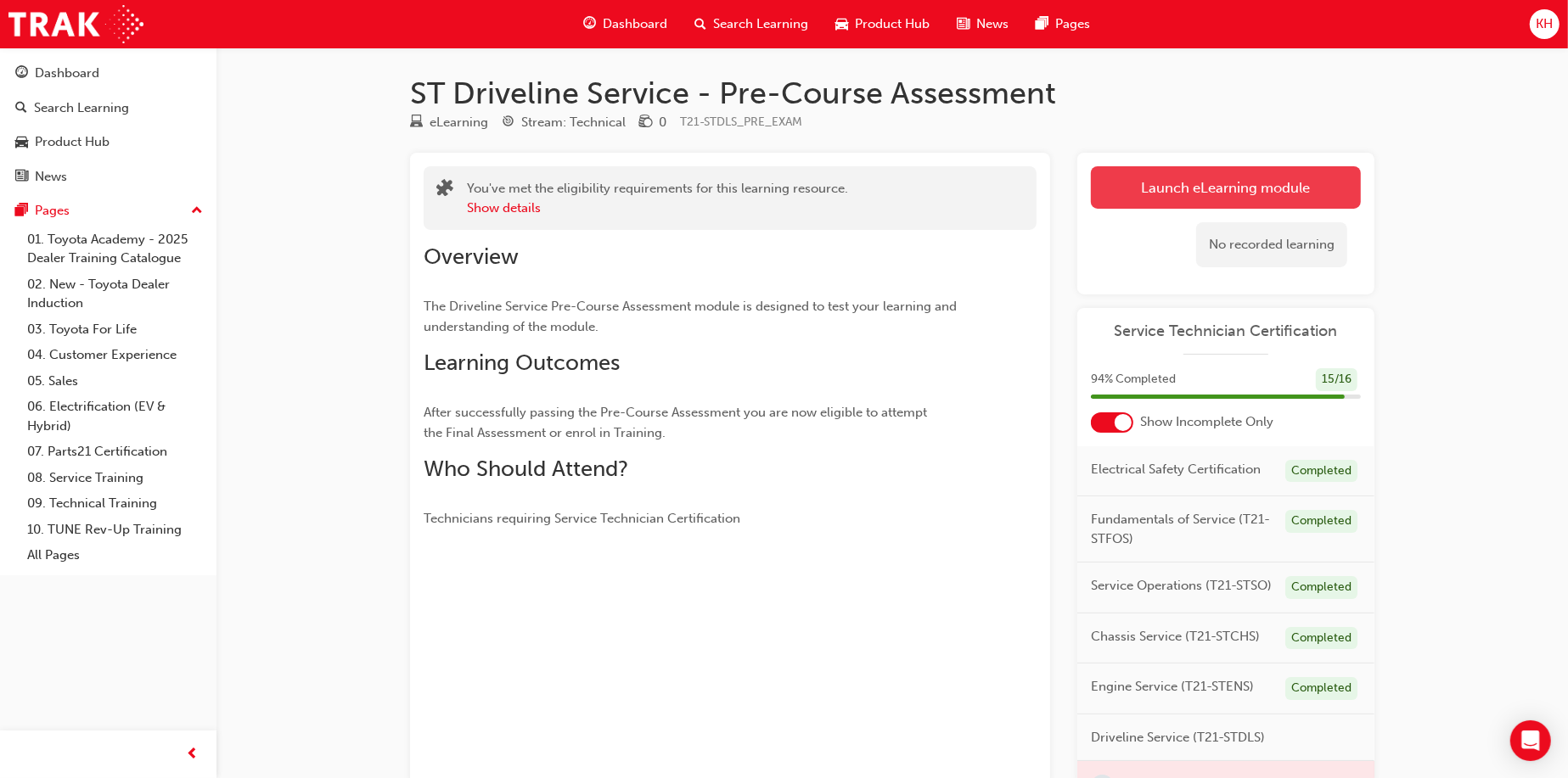
click at [1112, 193] on button "Launch eLearning module" at bounding box center [1226, 188] width 270 height 43
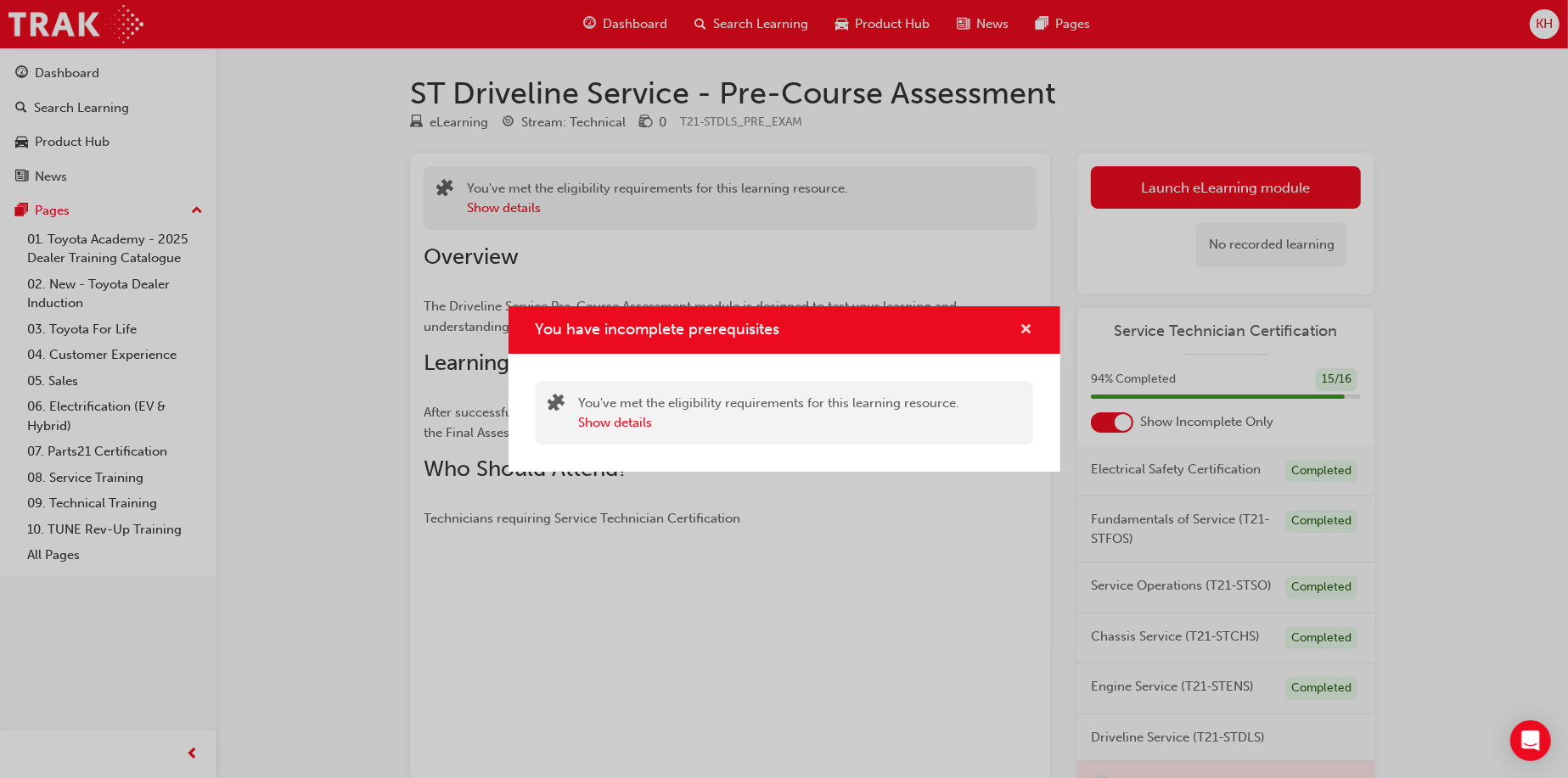
click at [1022, 334] on span "cross-icon" at bounding box center [1026, 330] width 13 height 15
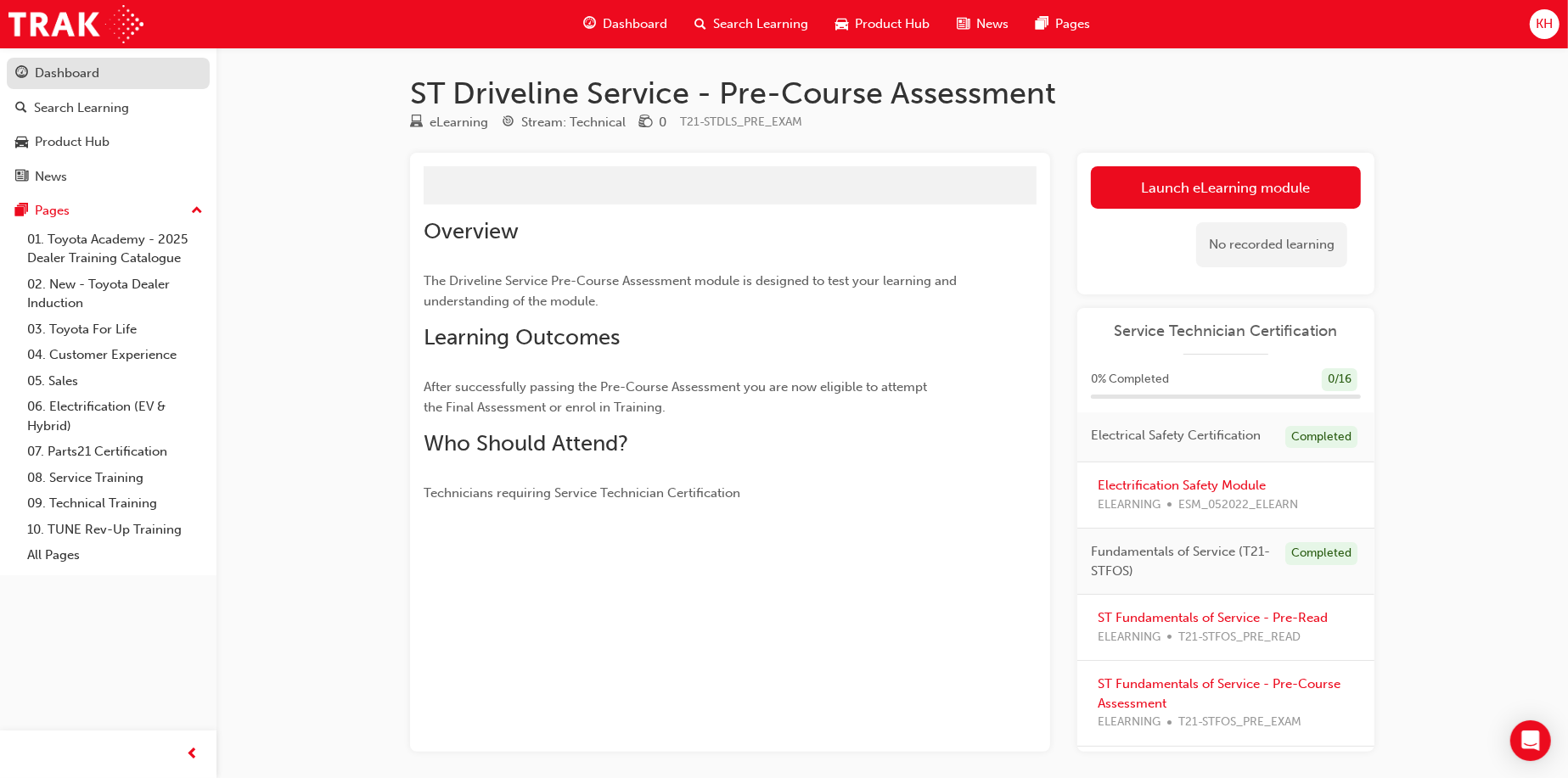
click at [65, 69] on div "Dashboard" at bounding box center [66, 73] width 65 height 20
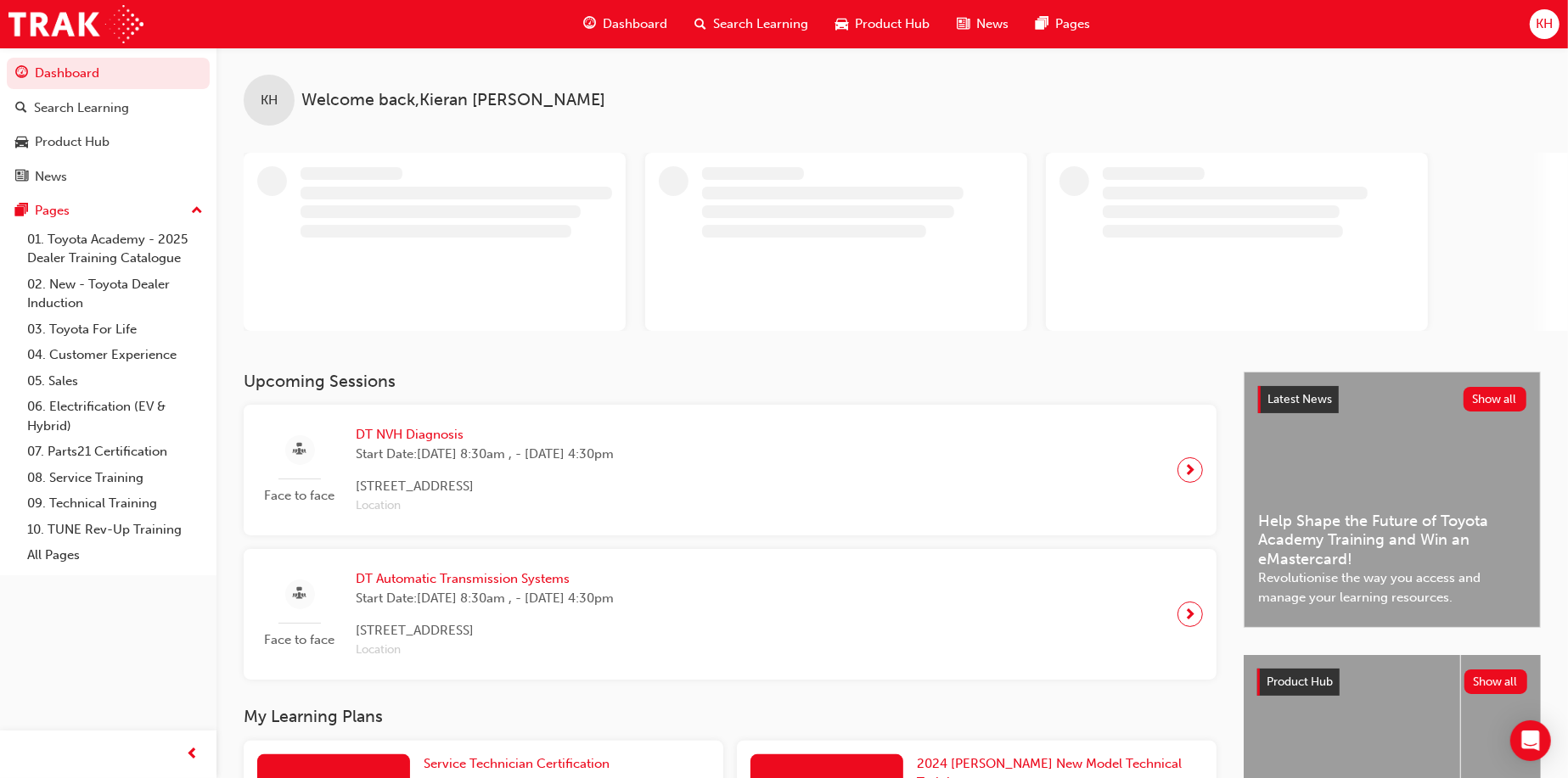
scroll to position [255, 0]
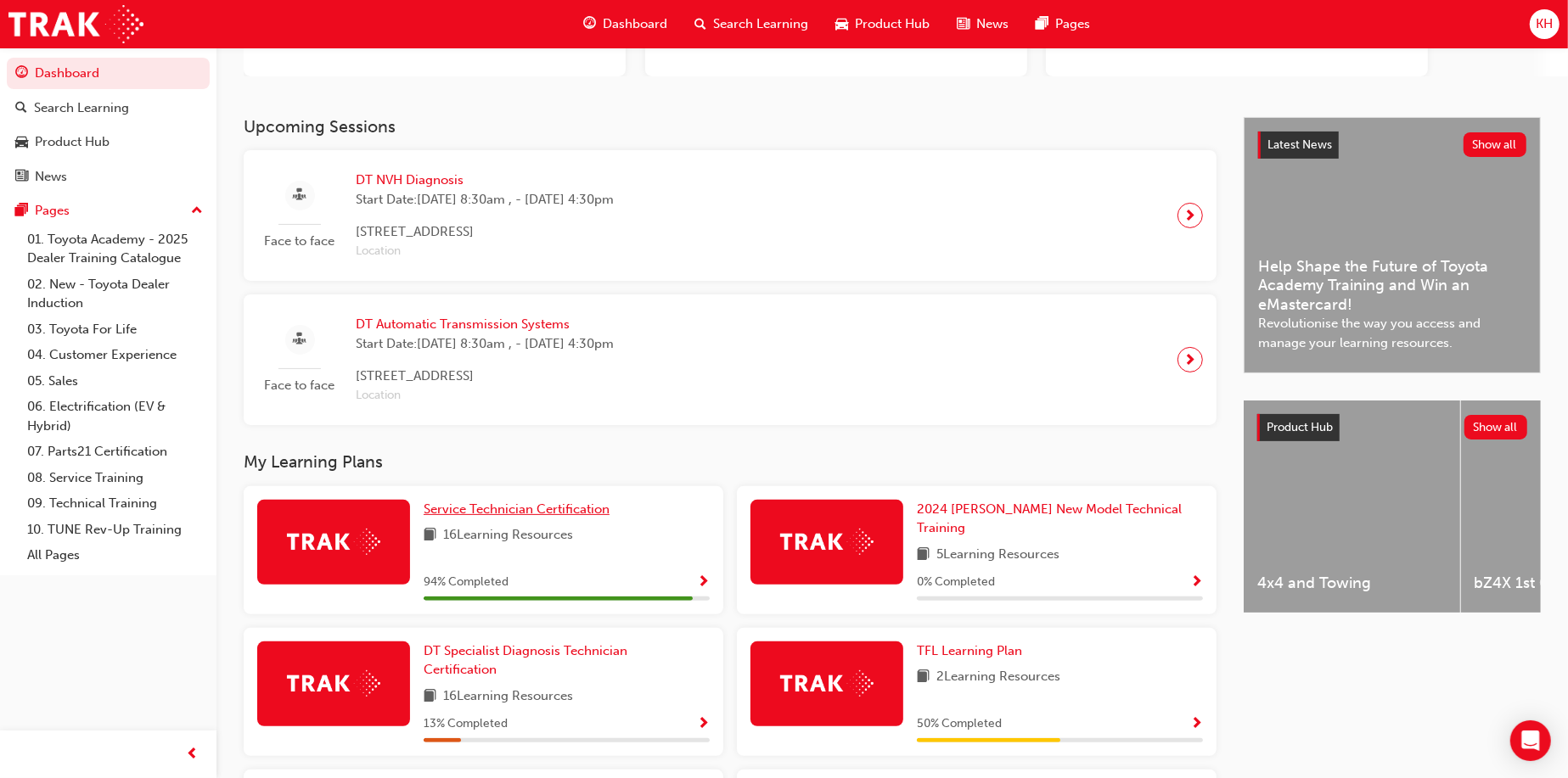
click at [500, 501] on div "Upcoming Sessions Face to face DT NVH Diagnosis Start Date: [DATE] 8:30am , - […" at bounding box center [742, 590] width 999 height 947
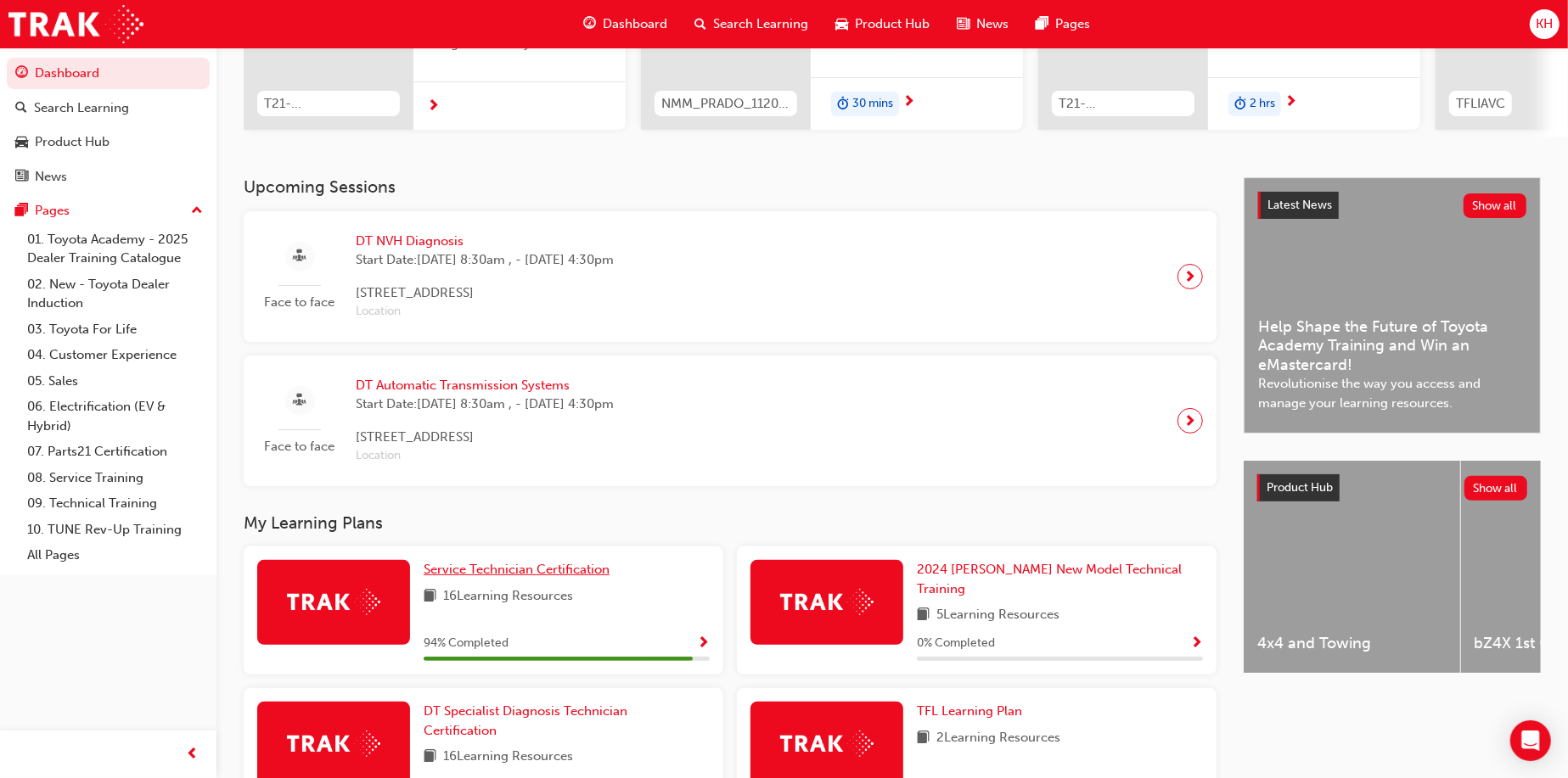
click at [511, 578] on span "Service Technician Certification" at bounding box center [516, 569] width 186 height 15
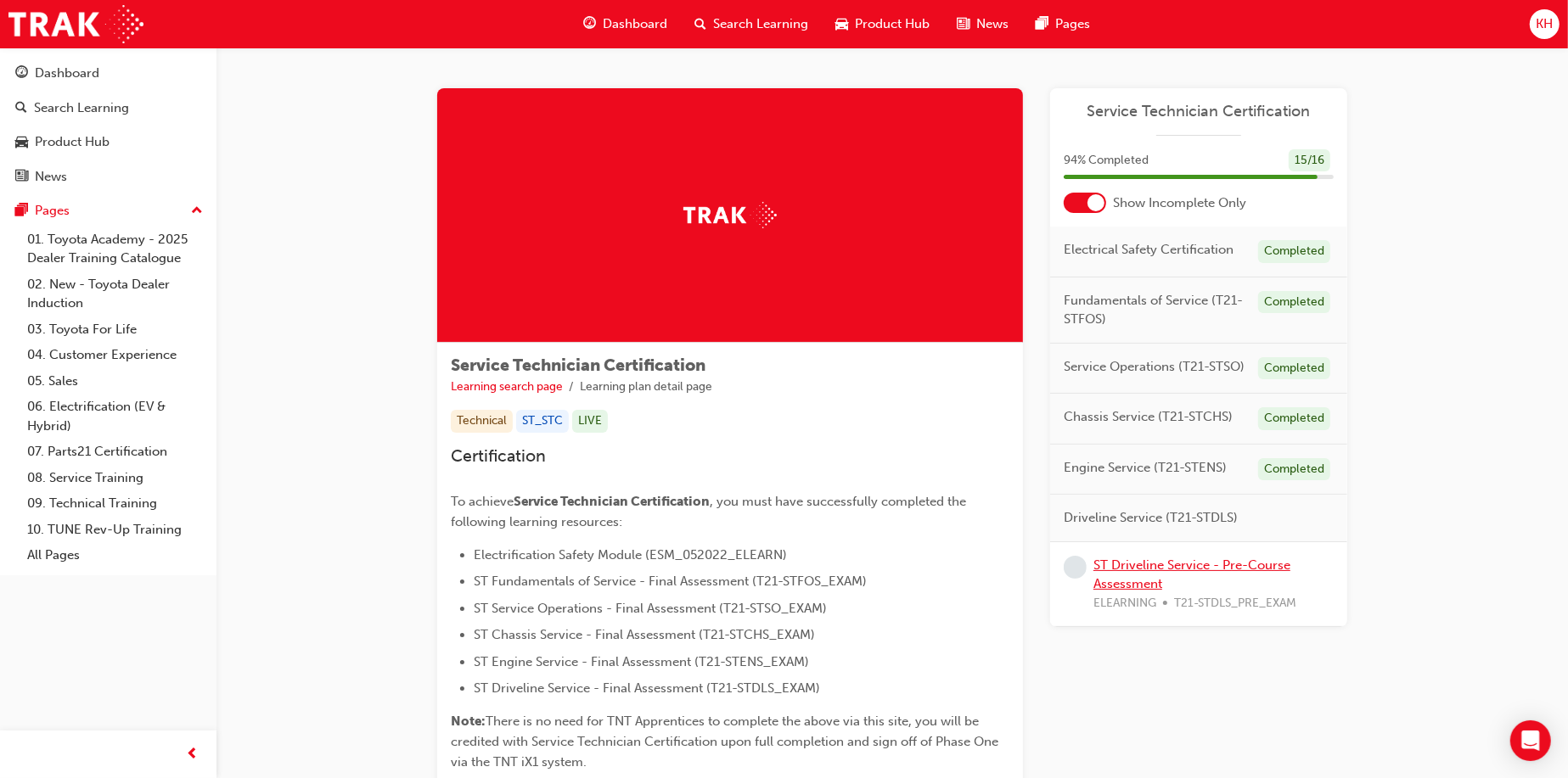
click at [1145, 569] on link "ST Driveline Service - Pre-Course Assessment" at bounding box center [1191, 575] width 196 height 35
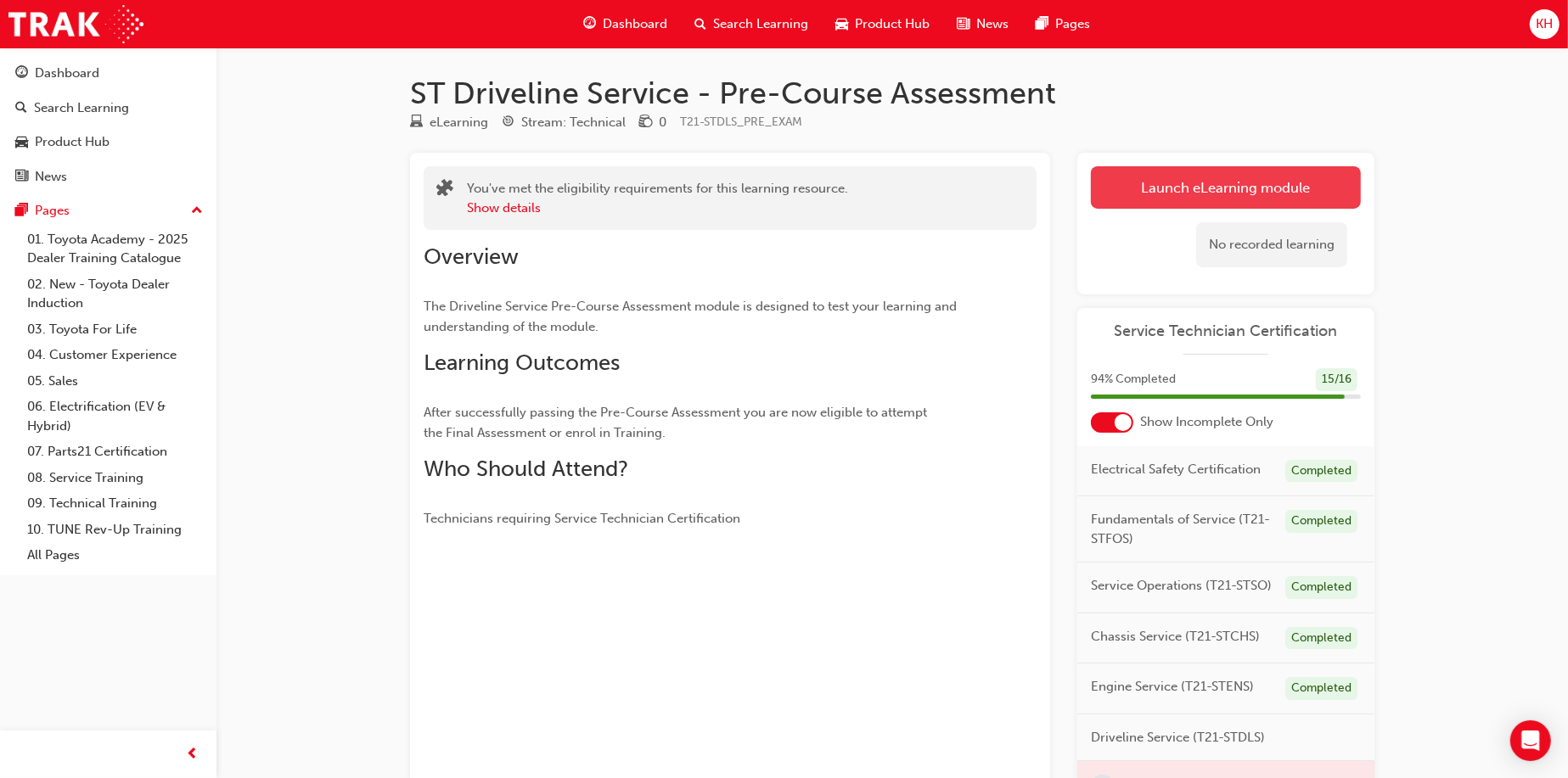
click at [1193, 181] on link "Launch eLearning module" at bounding box center [1226, 188] width 270 height 43
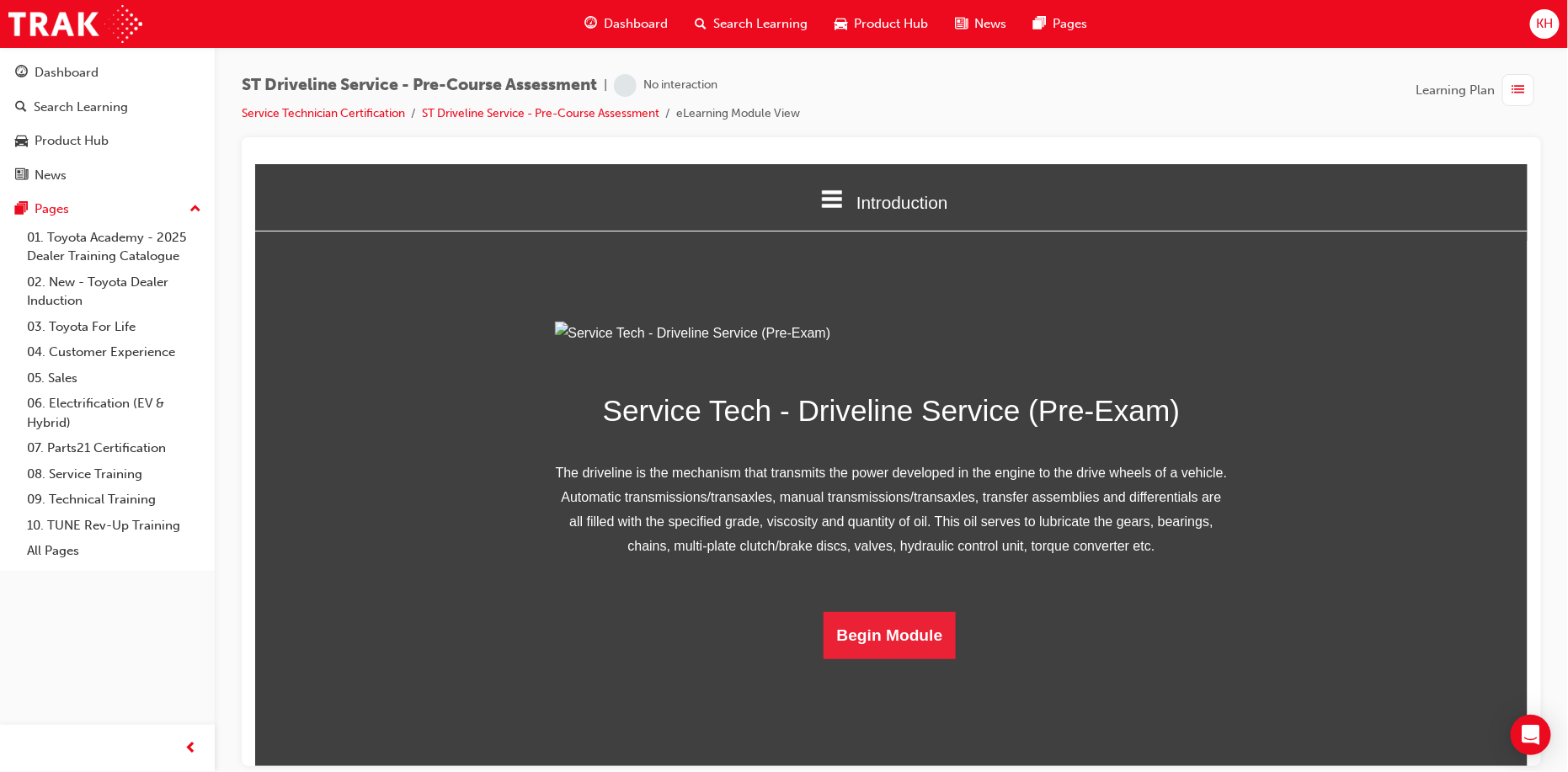
scroll to position [79, 0]
click at [876, 659] on button "Begin Module" at bounding box center [889, 635] width 133 height 47
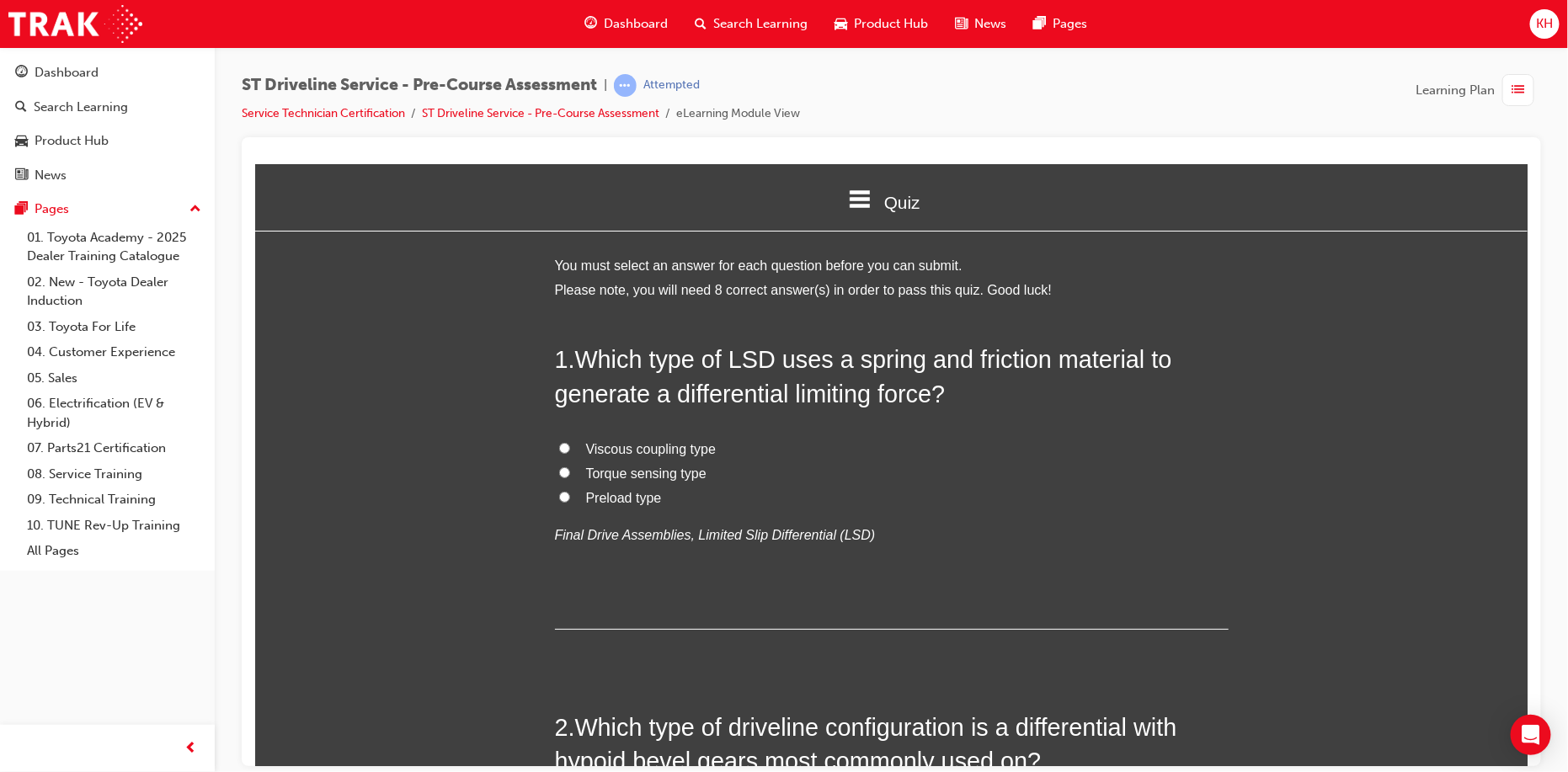
click at [558, 492] on input "Preload type" at bounding box center [563, 496] width 11 height 11
radio input "true"
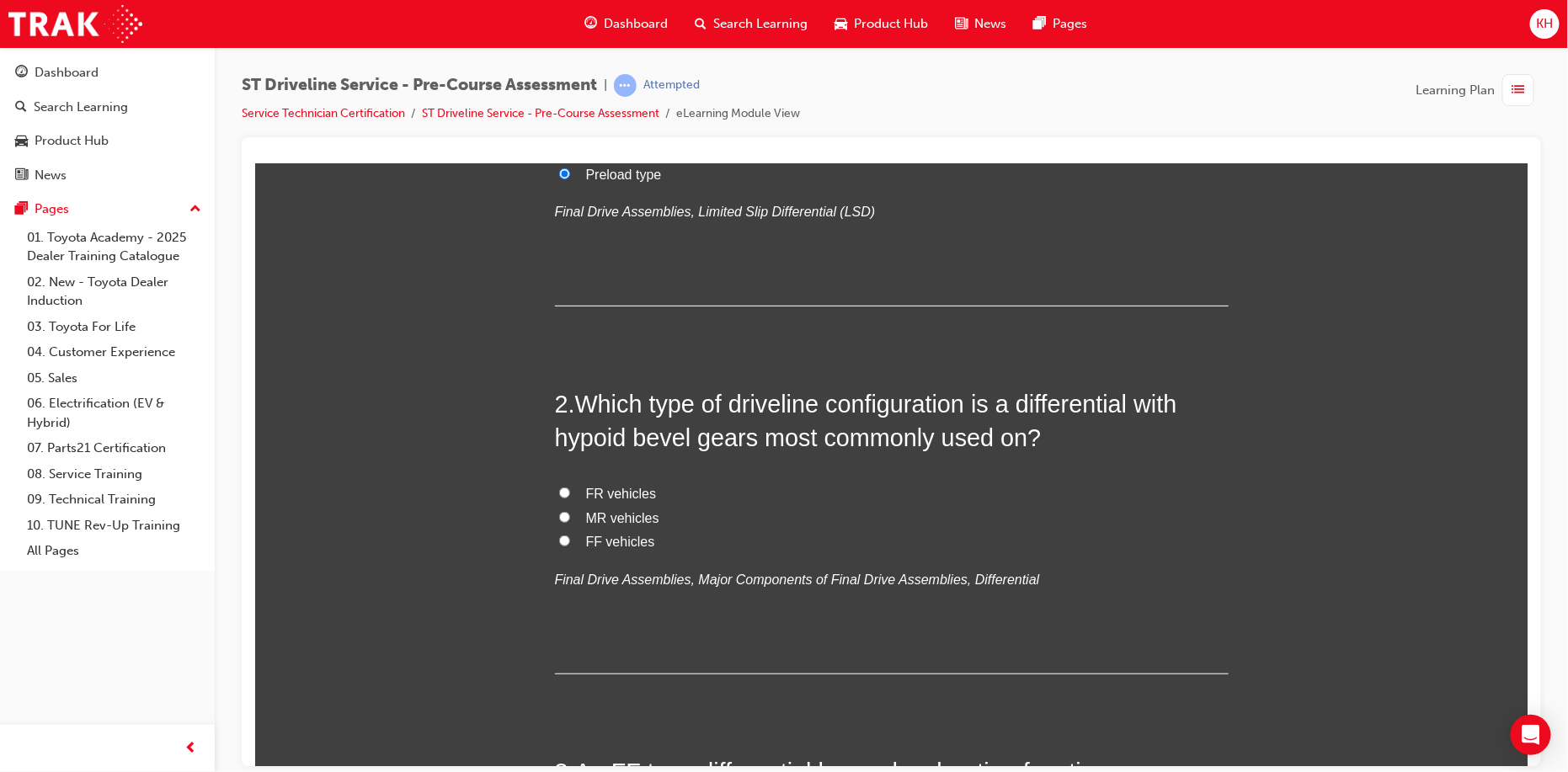
scroll to position [337, 0]
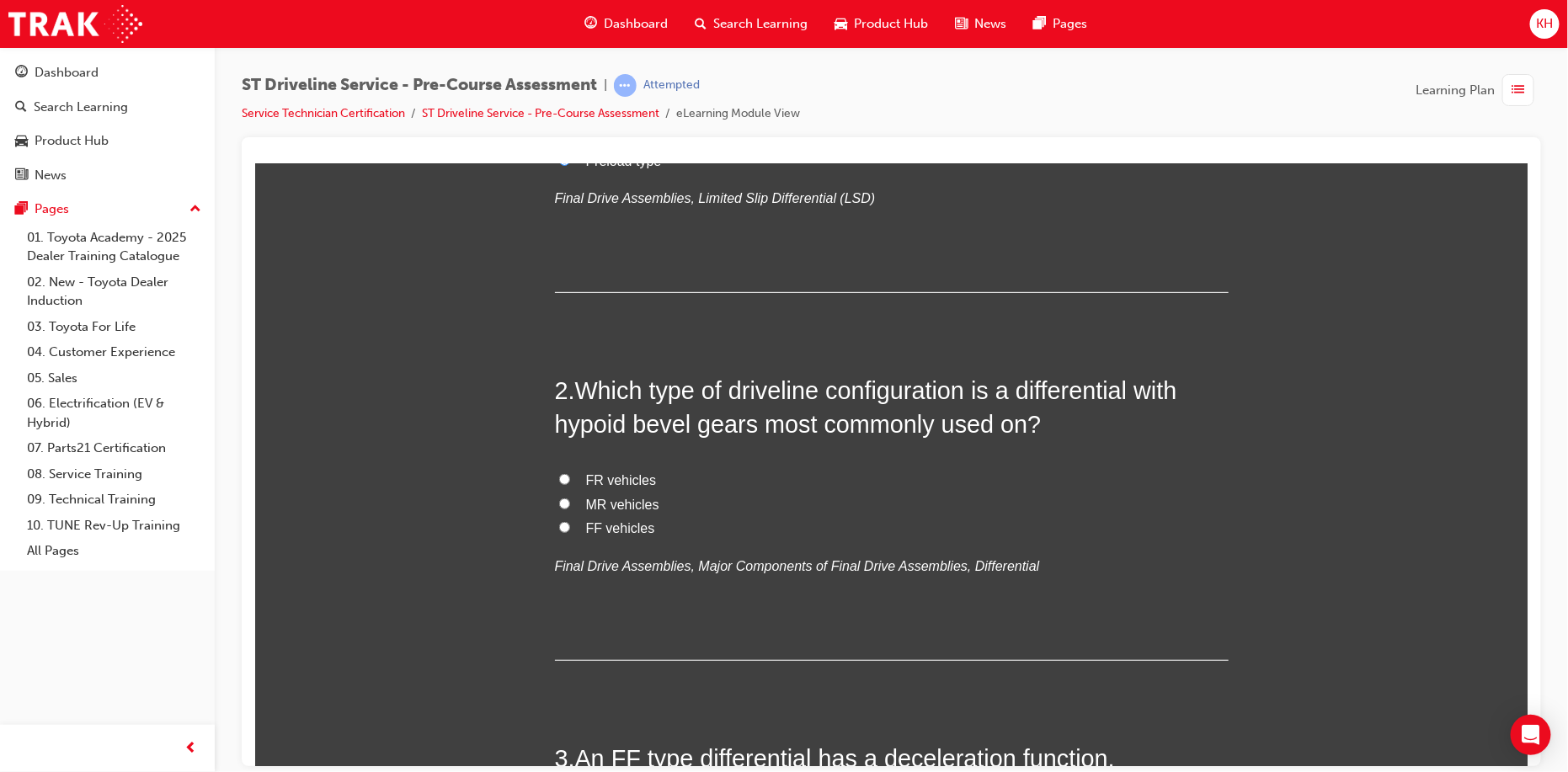
click at [558, 479] on input "FR vehicles" at bounding box center [563, 479] width 11 height 11
radio input "true"
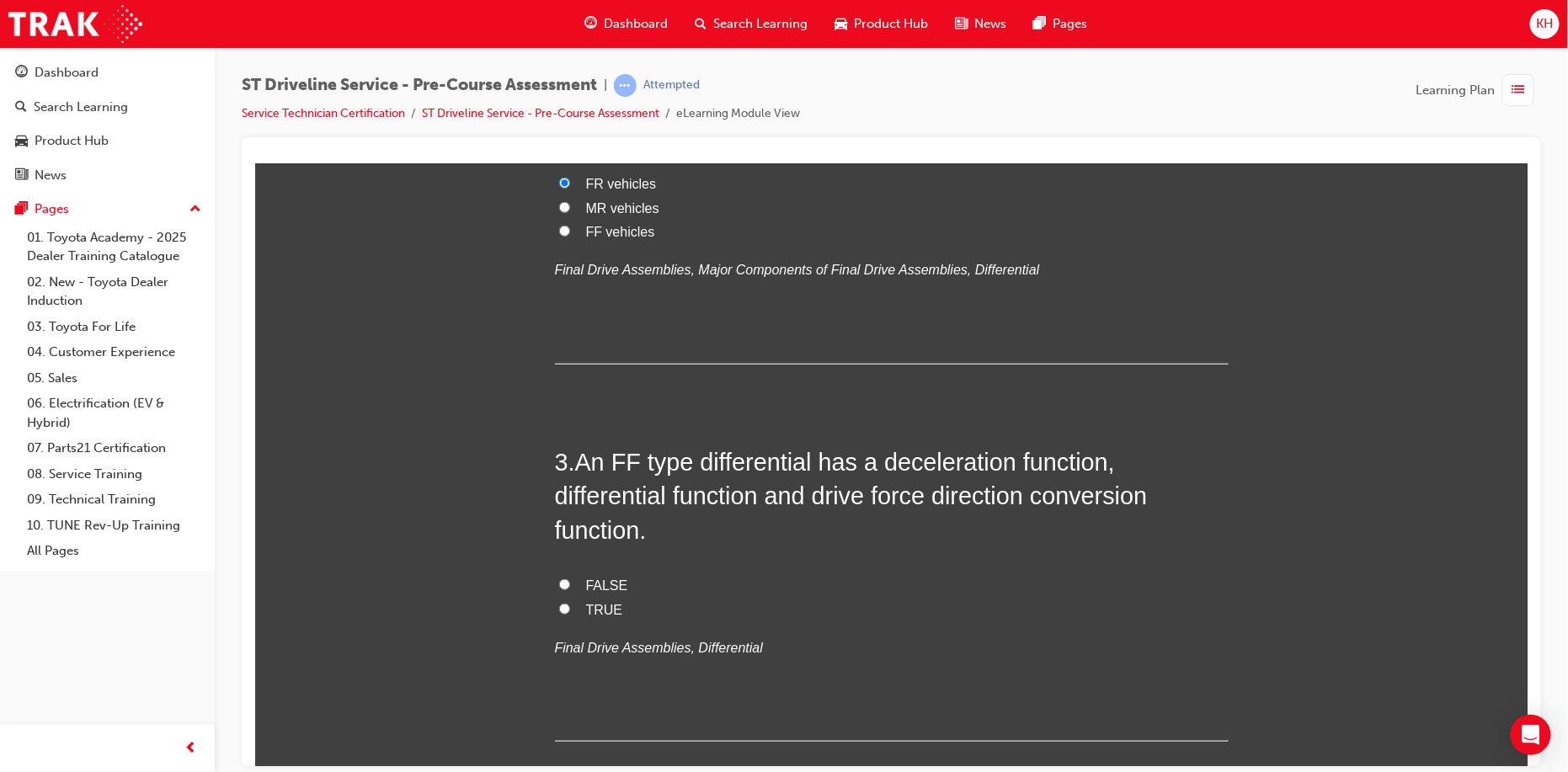
scroll to position [674, 0]
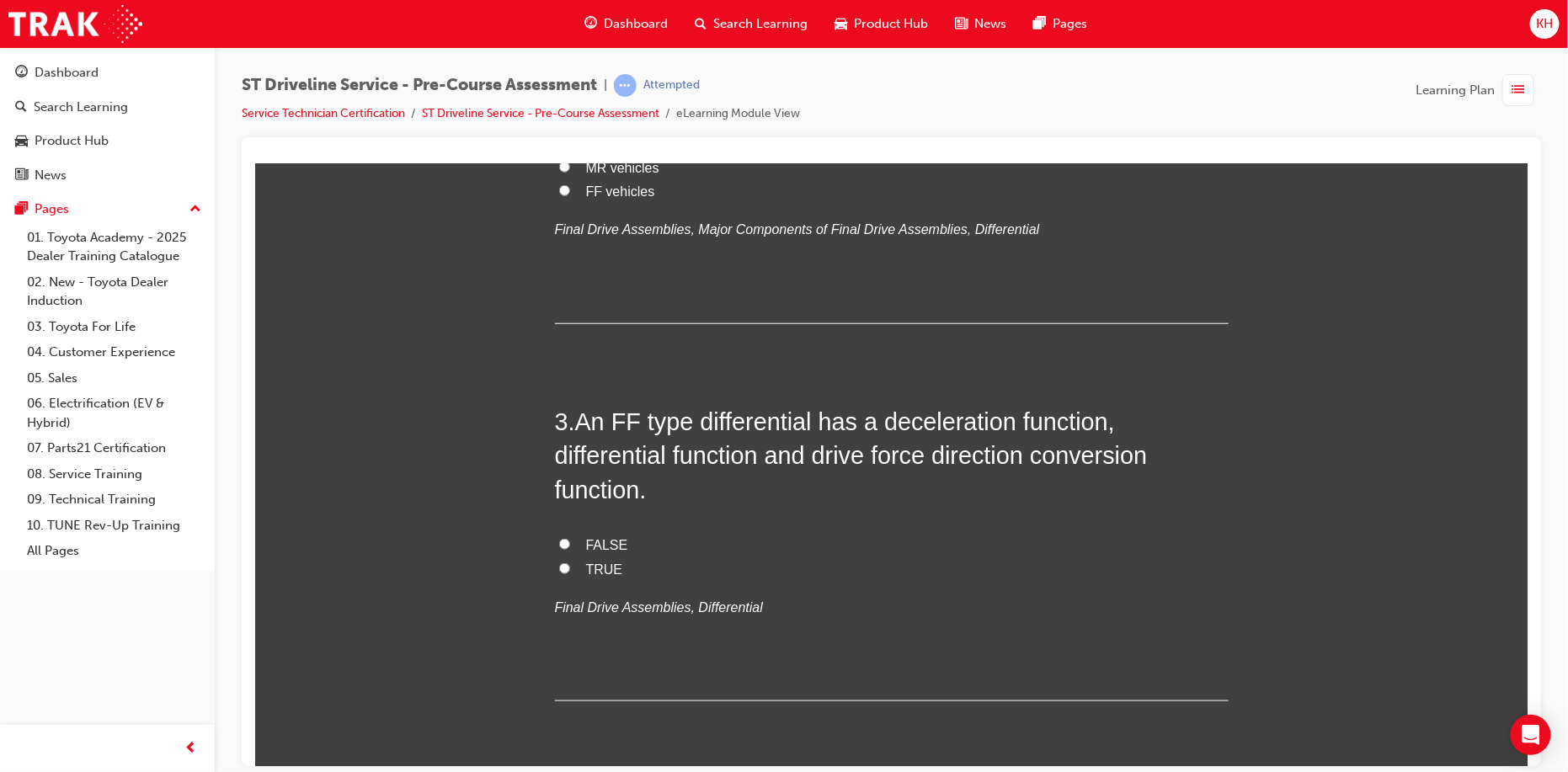
click at [558, 540] on input "FALSE" at bounding box center [563, 543] width 11 height 11
radio input "true"
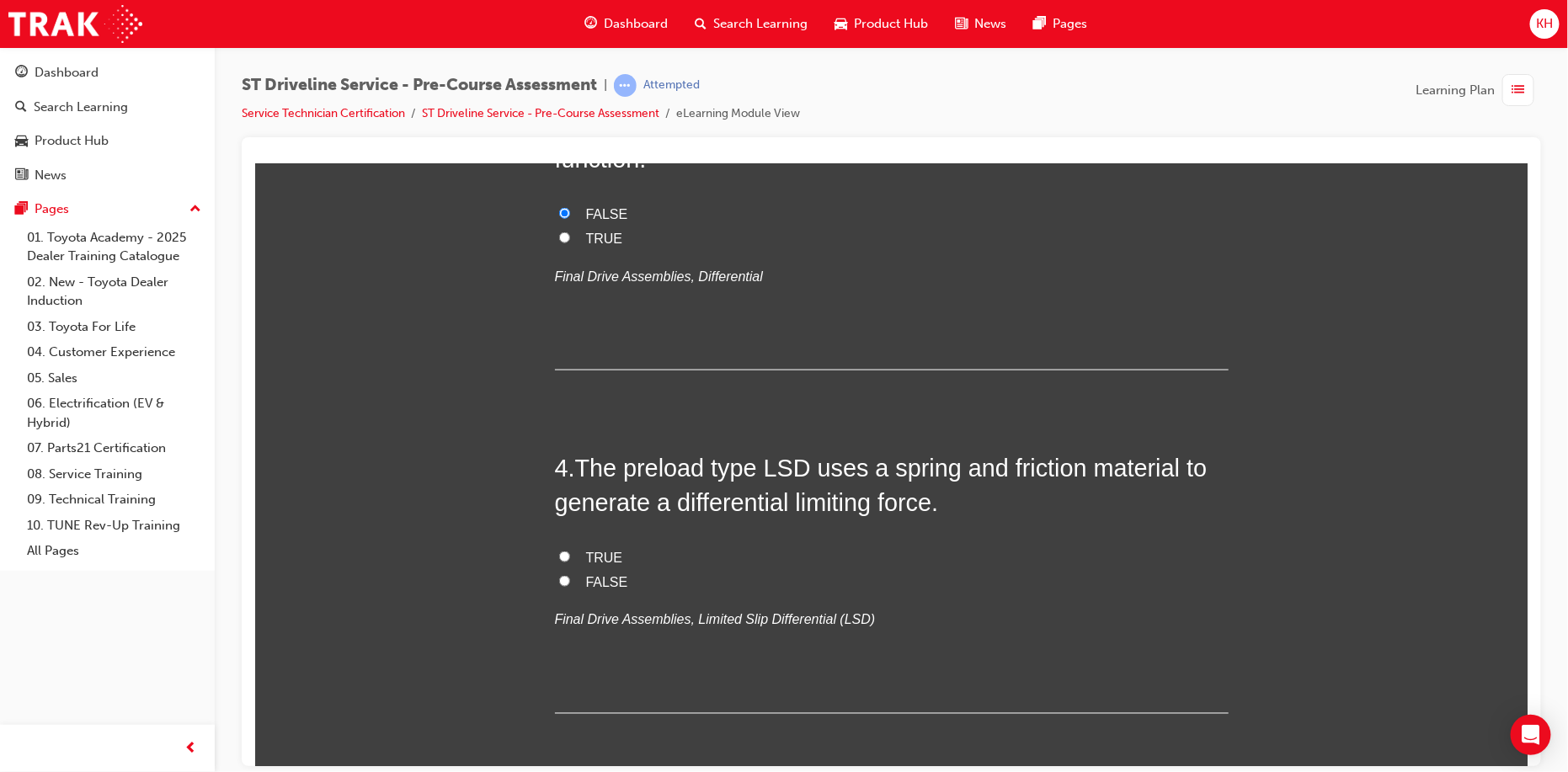
scroll to position [1010, 0]
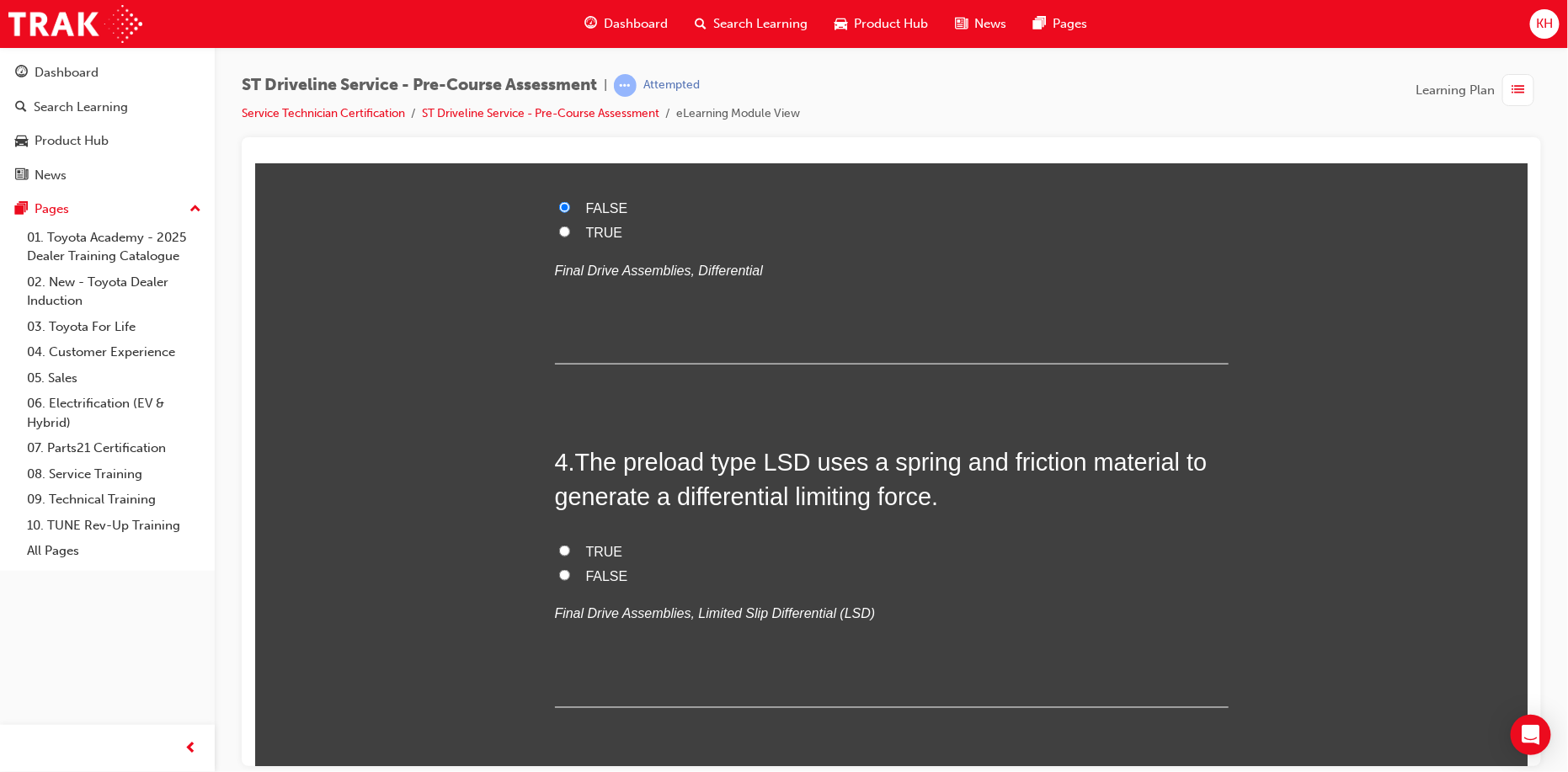
click at [555, 549] on label "TRUE" at bounding box center [891, 551] width 674 height 25
click at [558, 549] on input "TRUE" at bounding box center [563, 549] width 11 height 11
radio input "true"
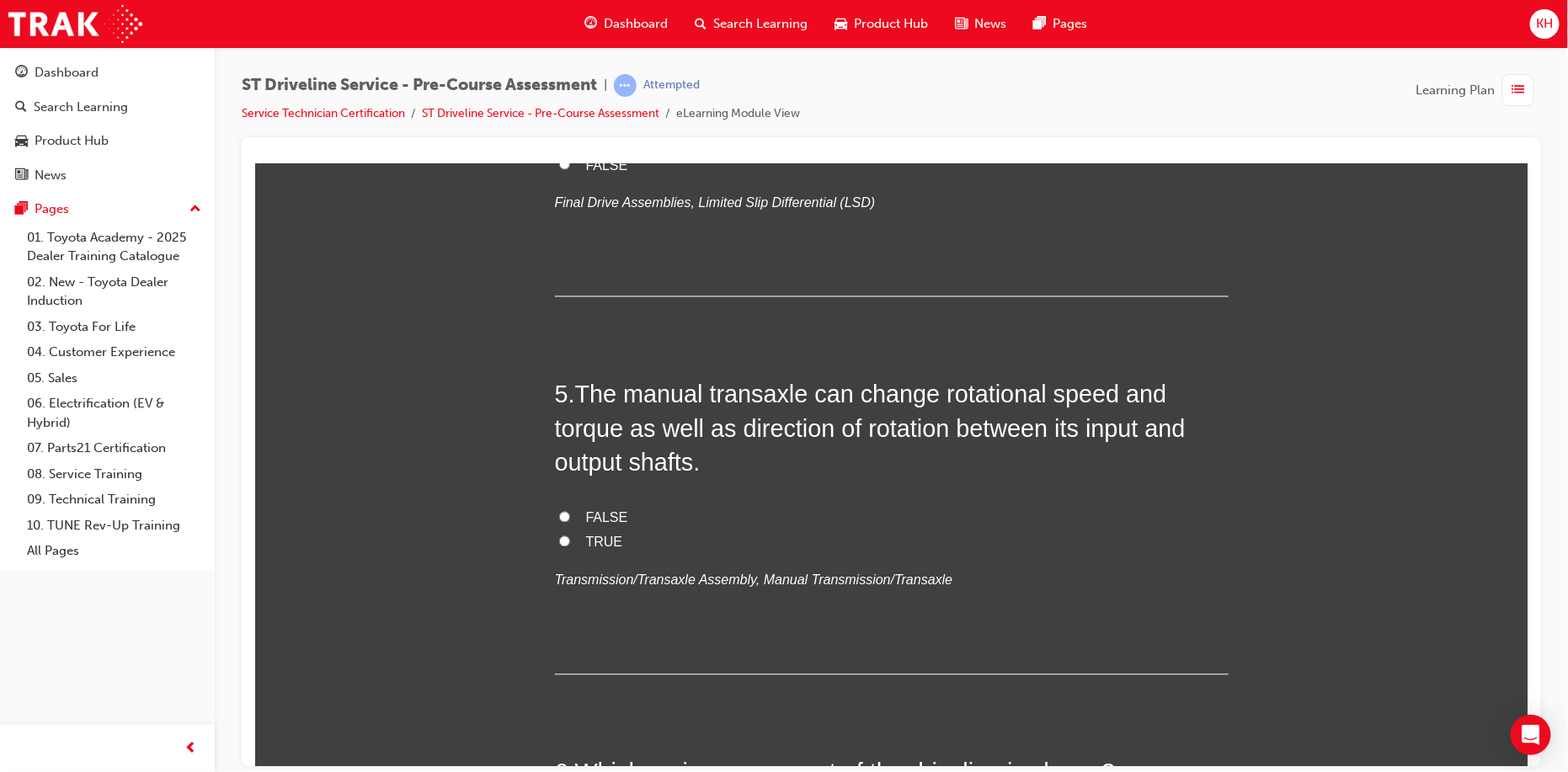
scroll to position [1432, 0]
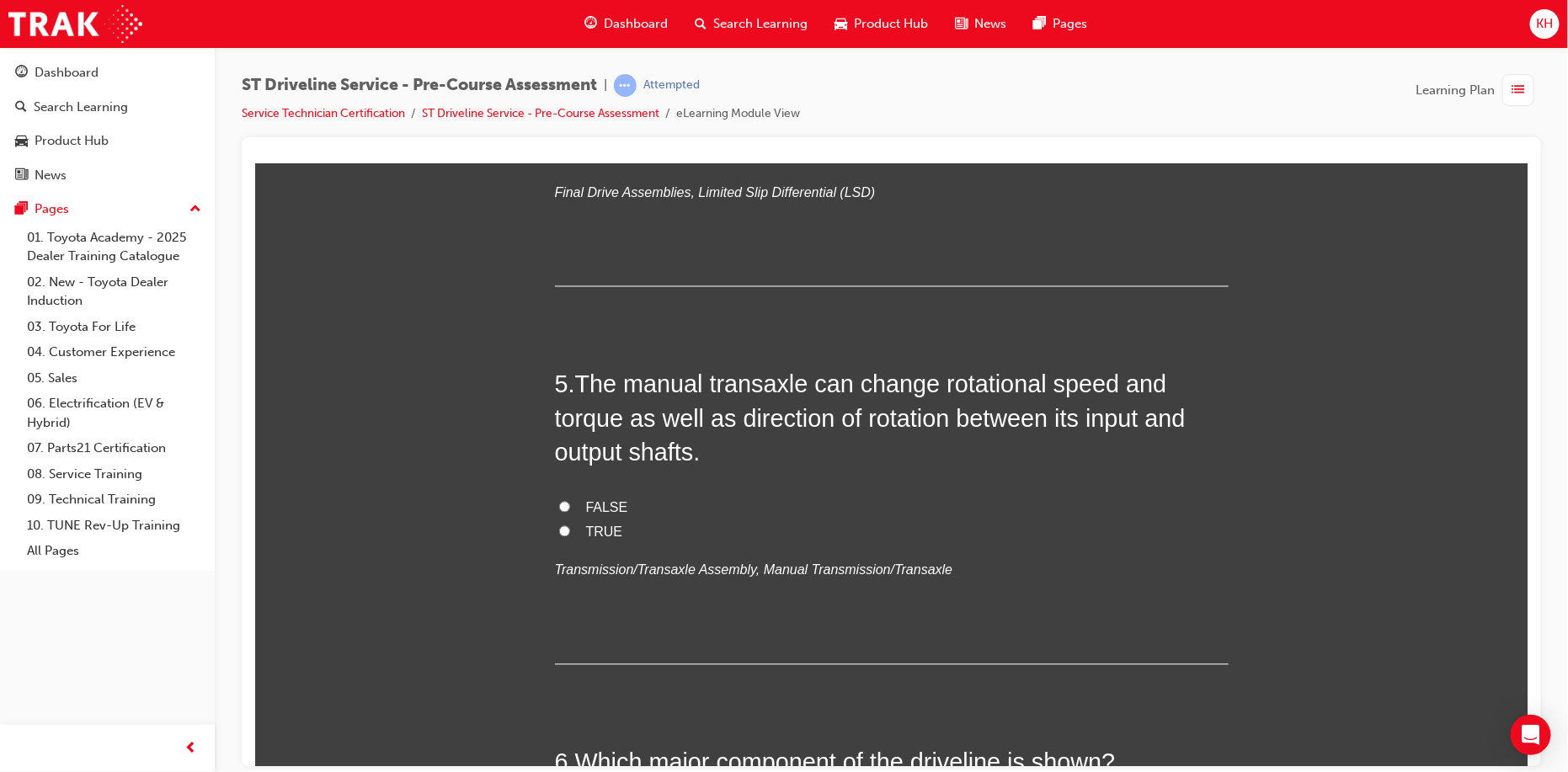
click at [558, 529] on input "TRUE" at bounding box center [563, 531] width 11 height 11
radio input "true"
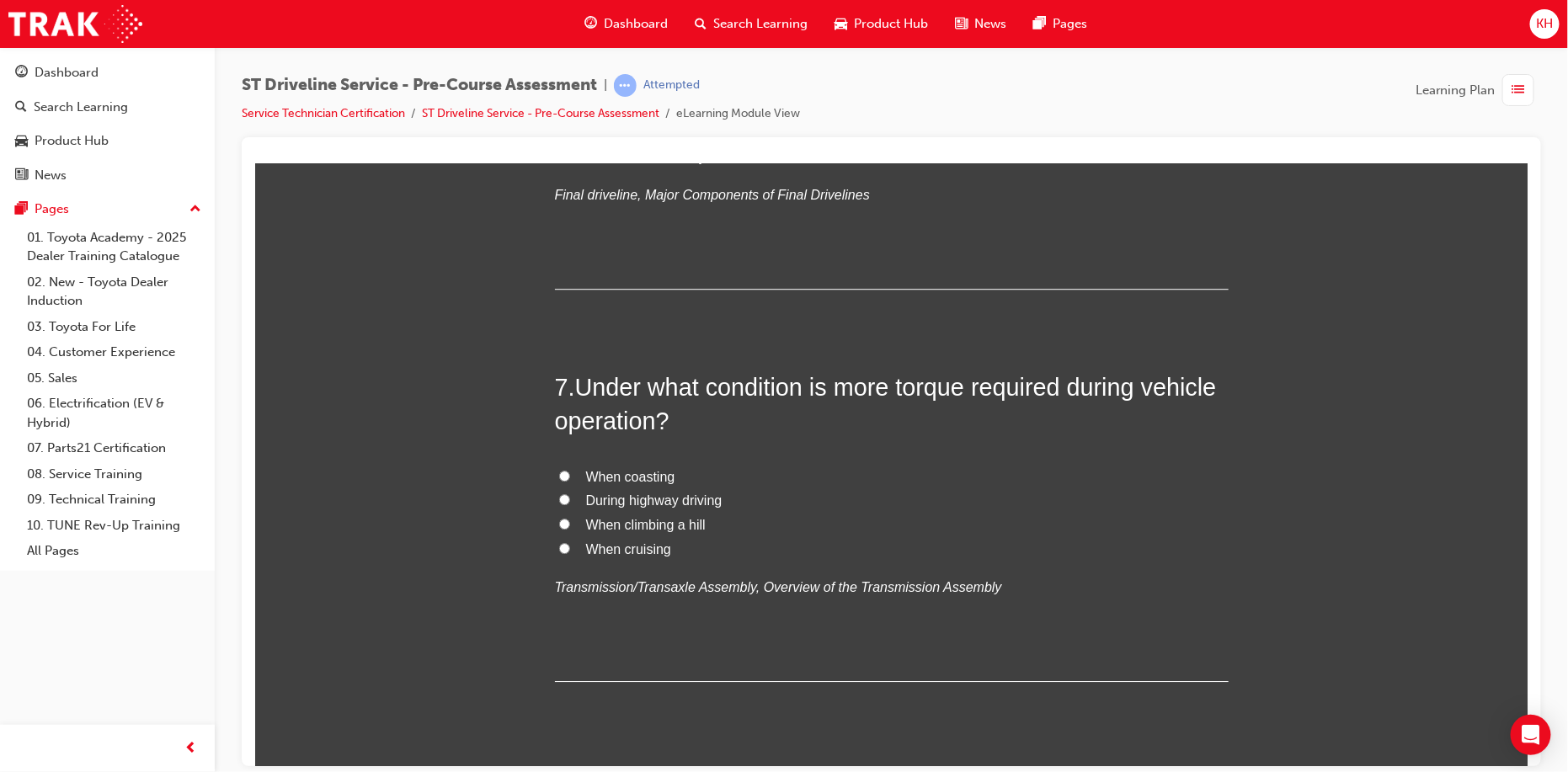
scroll to position [2189, 0]
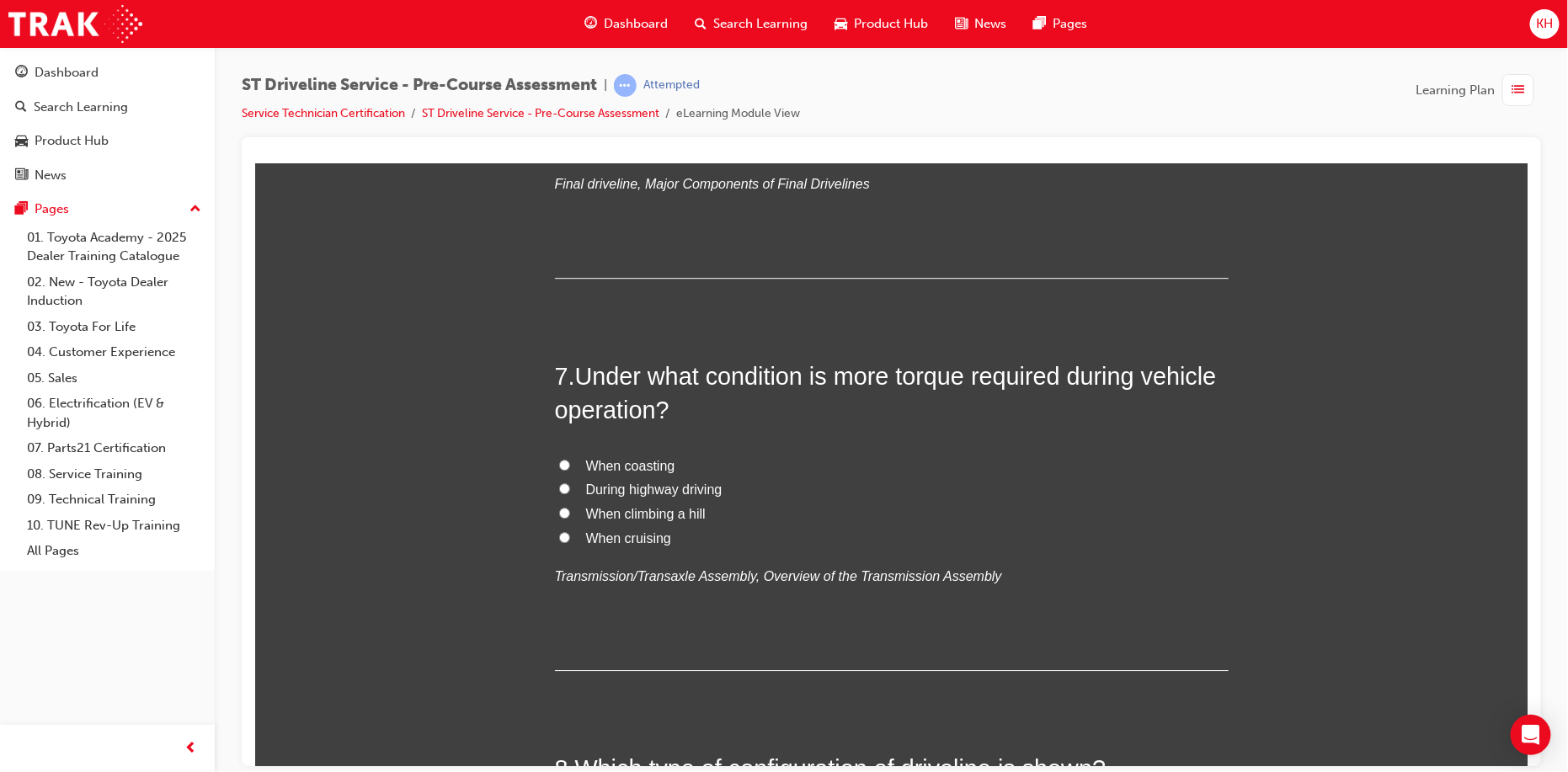
click at [558, 150] on input "Axle shaft assembly" at bounding box center [563, 144] width 11 height 11
radio input "true"
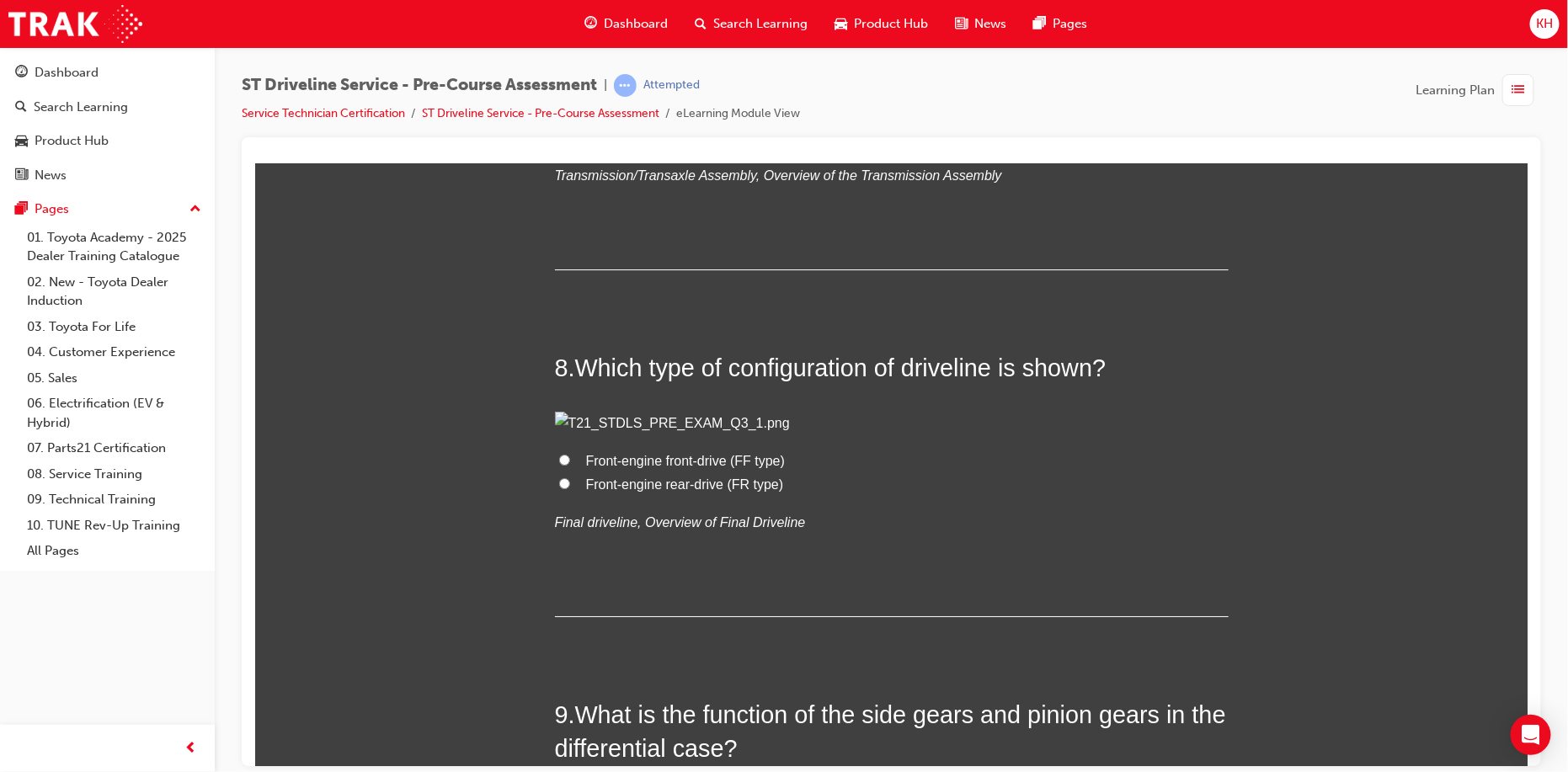
scroll to position [2695, 0]
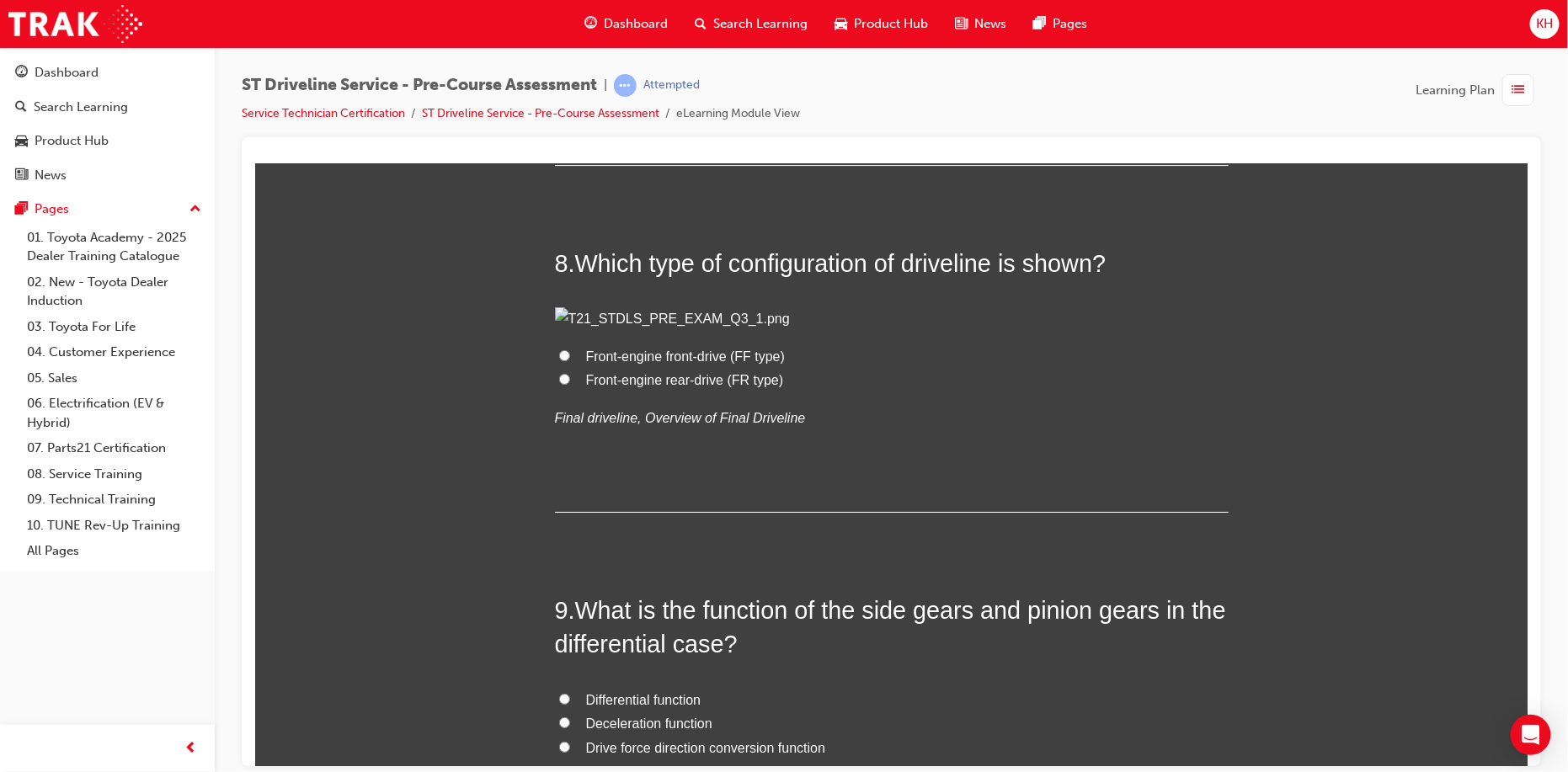
click at [558, 13] on input "When climbing a hill" at bounding box center [563, 7] width 11 height 11
radio input "true"
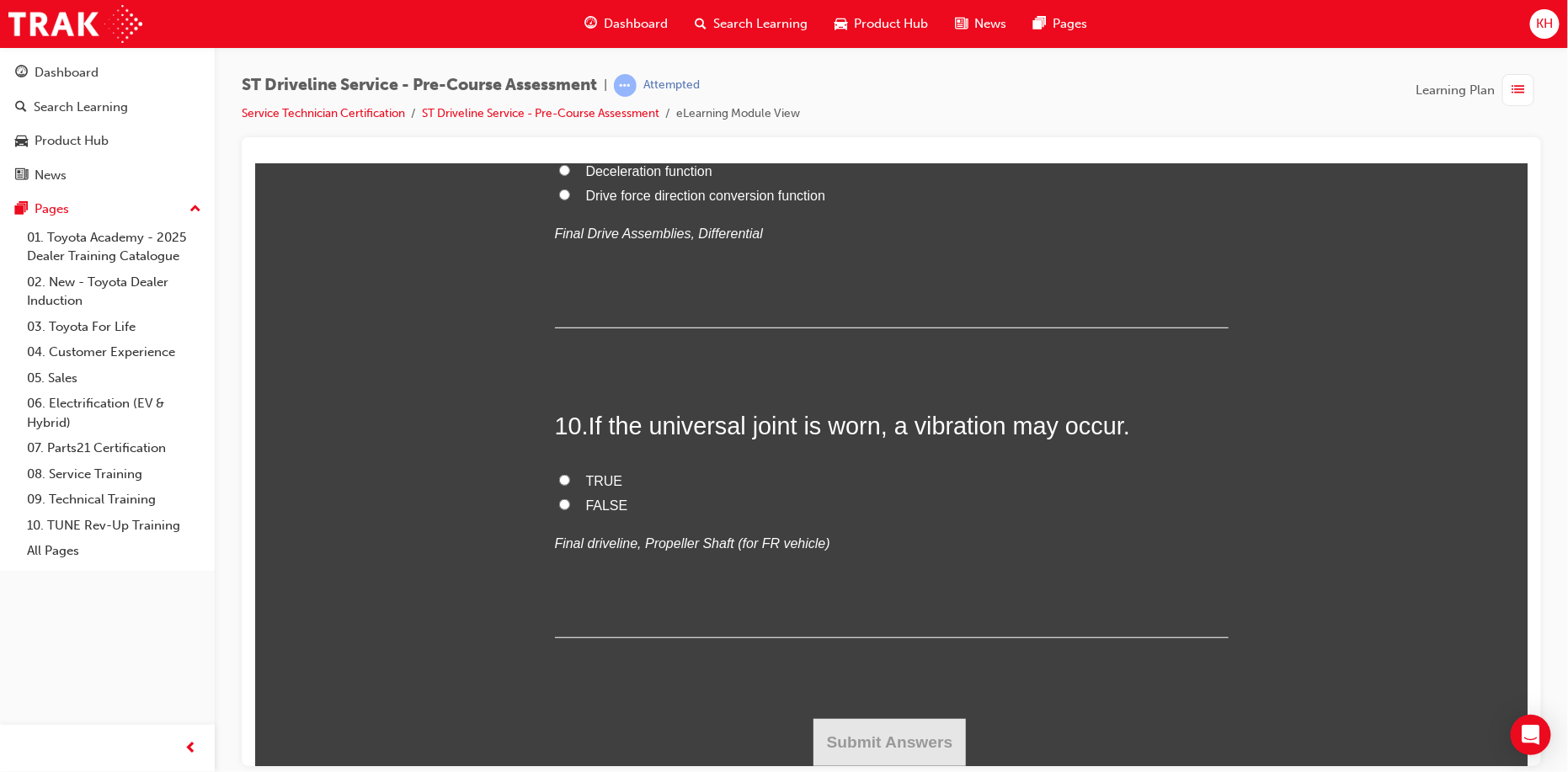
scroll to position [3957, 0]
radio input "true"
click at [558, 485] on input "TRUE" at bounding box center [563, 479] width 11 height 11
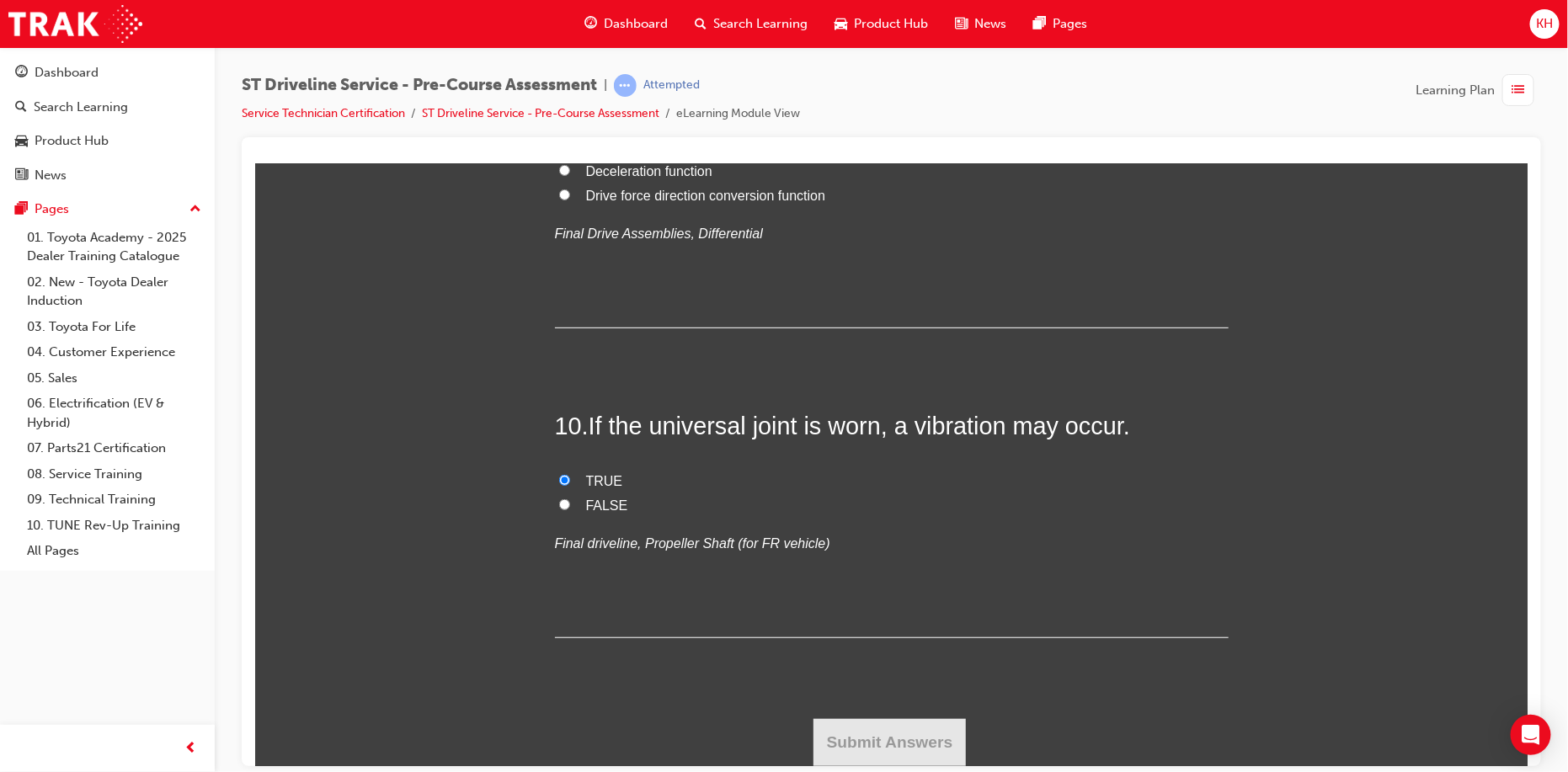
radio input "true"
click at [559, 152] on input "Differential function" at bounding box center [563, 146] width 11 height 11
radio input "true"
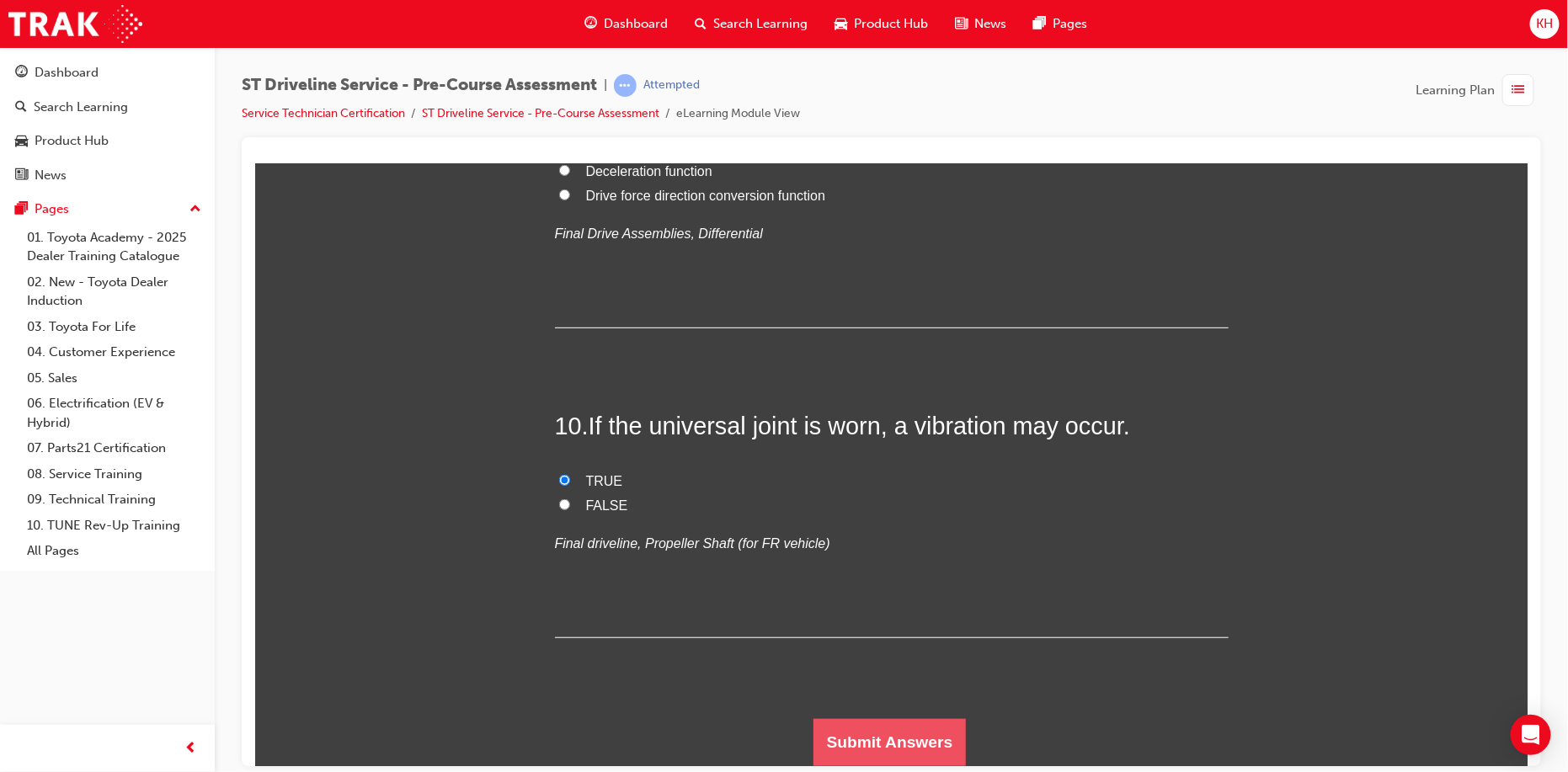
click at [864, 738] on button "Submit Answers" at bounding box center [889, 741] width 154 height 47
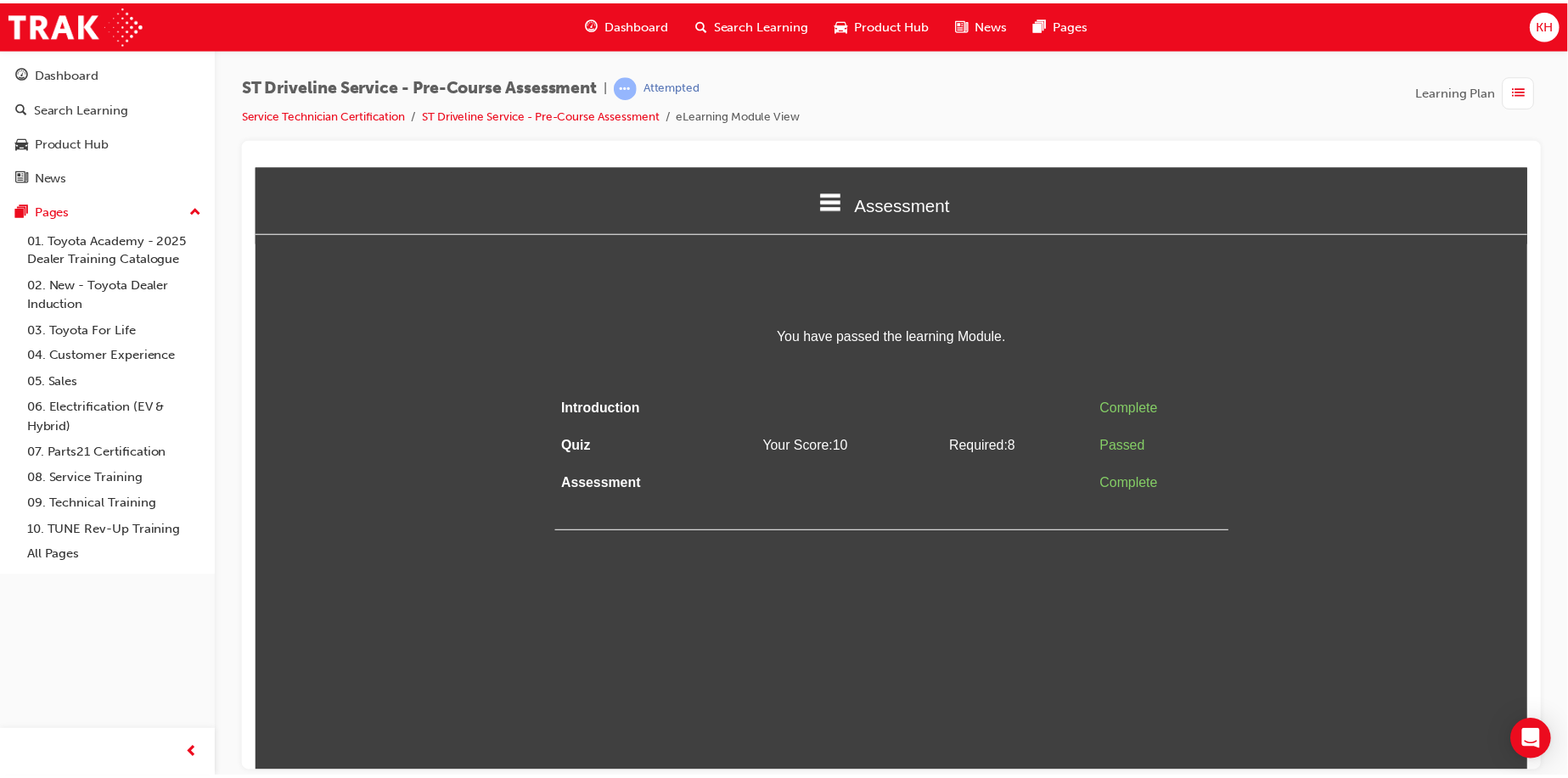
scroll to position [0, 0]
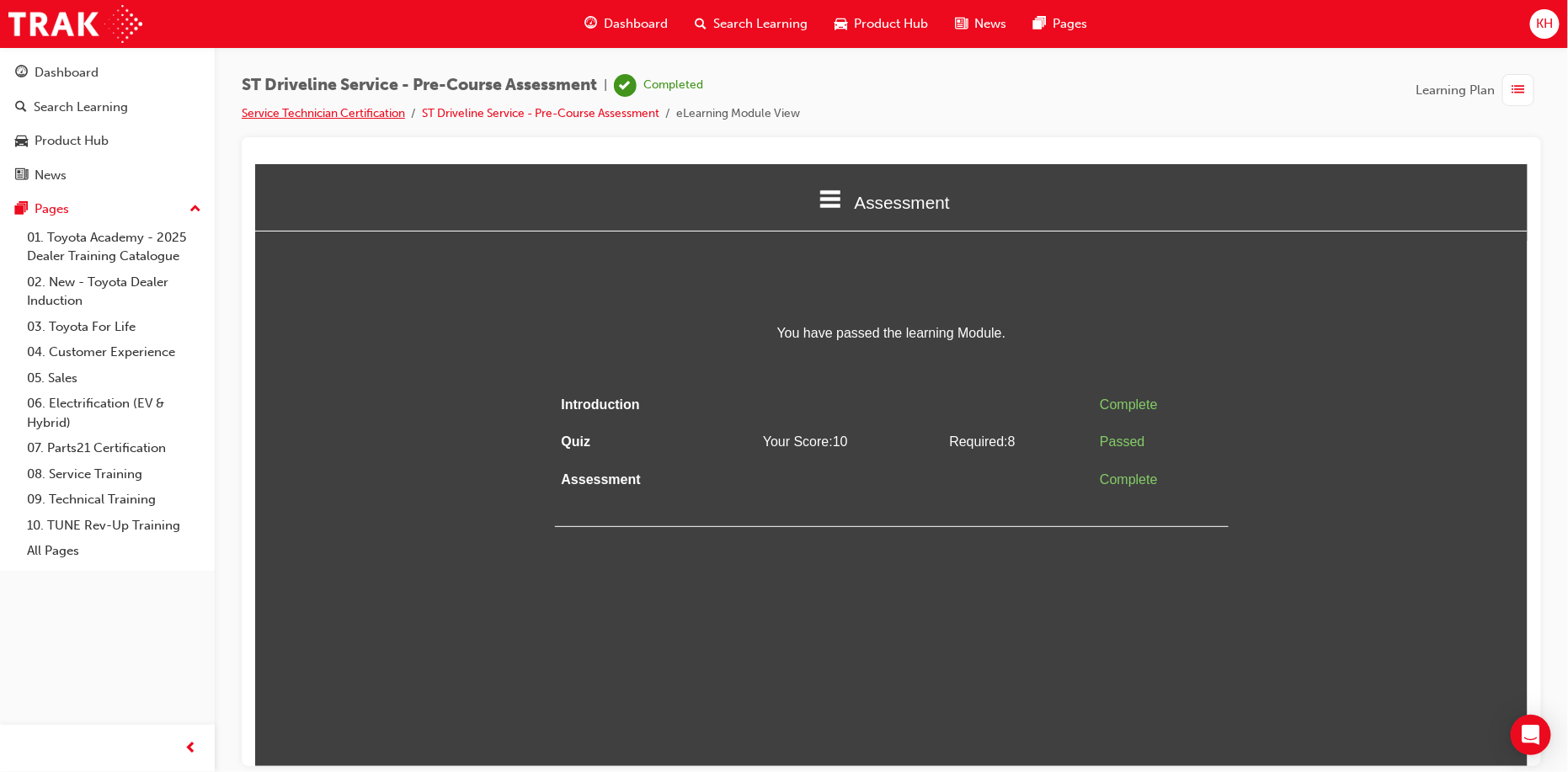
click at [371, 113] on link "Service Technician Certification" at bounding box center [323, 113] width 163 height 15
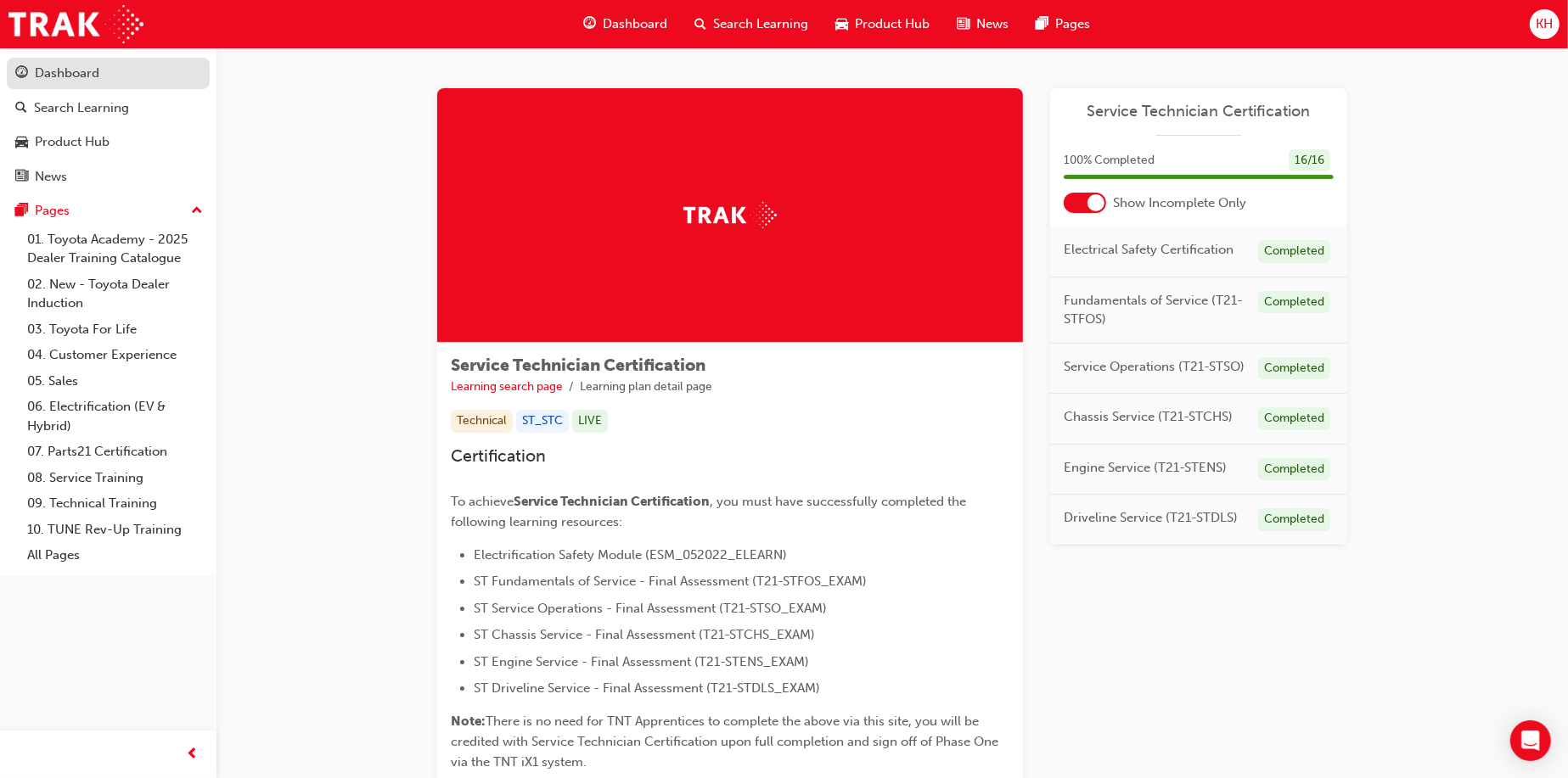
click at [58, 75] on div "Dashboard" at bounding box center [66, 73] width 65 height 20
